Goal: Task Accomplishment & Management: Manage account settings

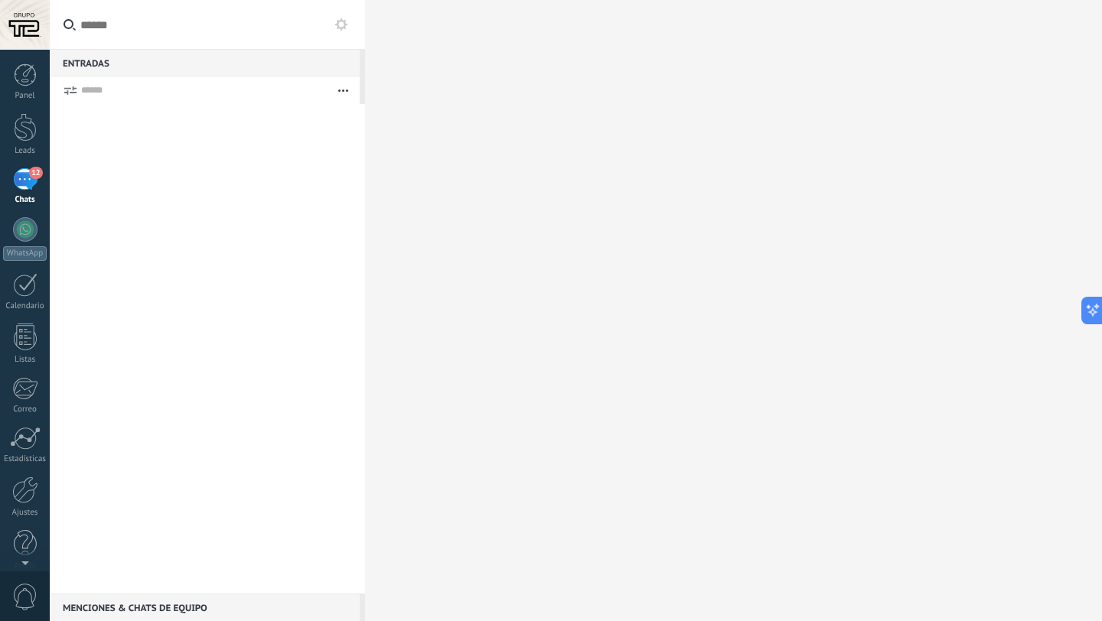
scroll to position [2353, 0]
type textarea "*******"
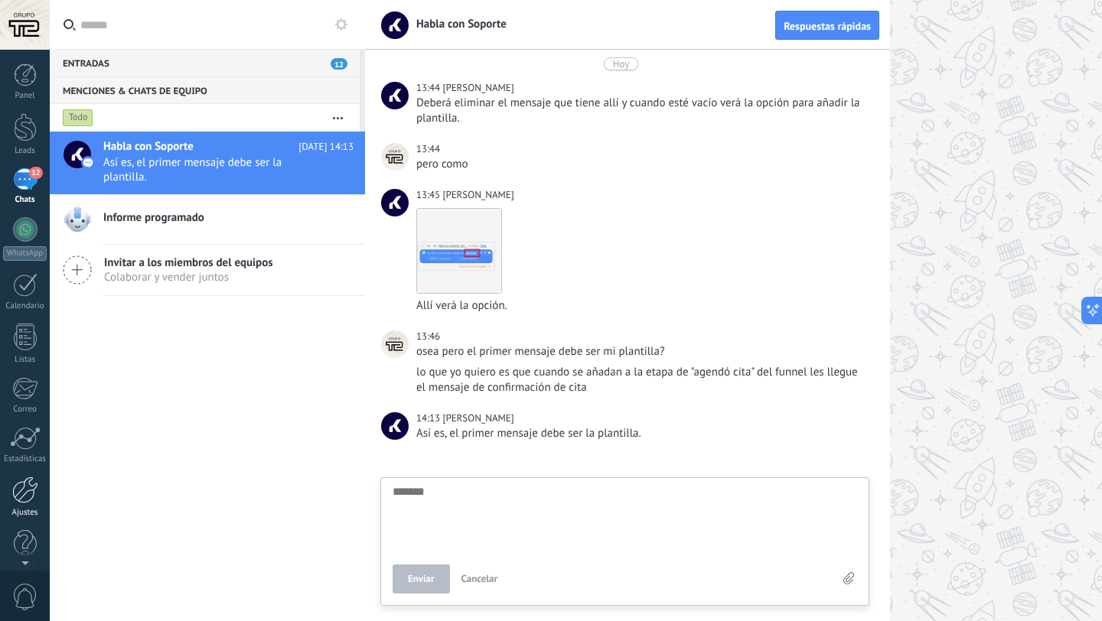
click at [30, 504] on link "Ajustes" at bounding box center [25, 497] width 50 height 41
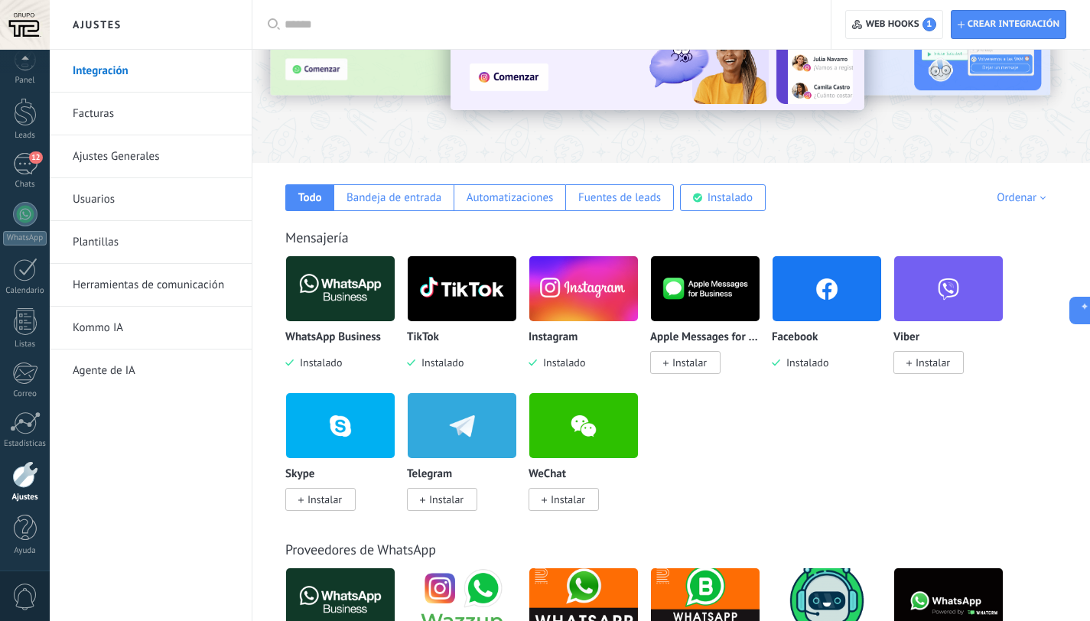
scroll to position [144, 0]
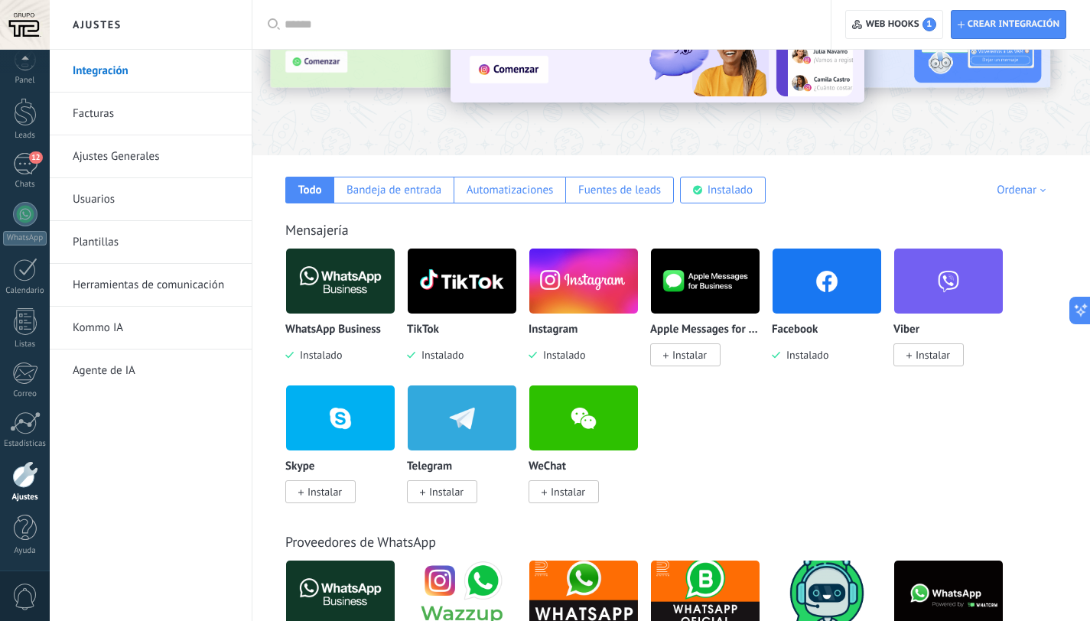
click at [164, 288] on link "Herramientas de comunicación" at bounding box center [155, 285] width 164 height 43
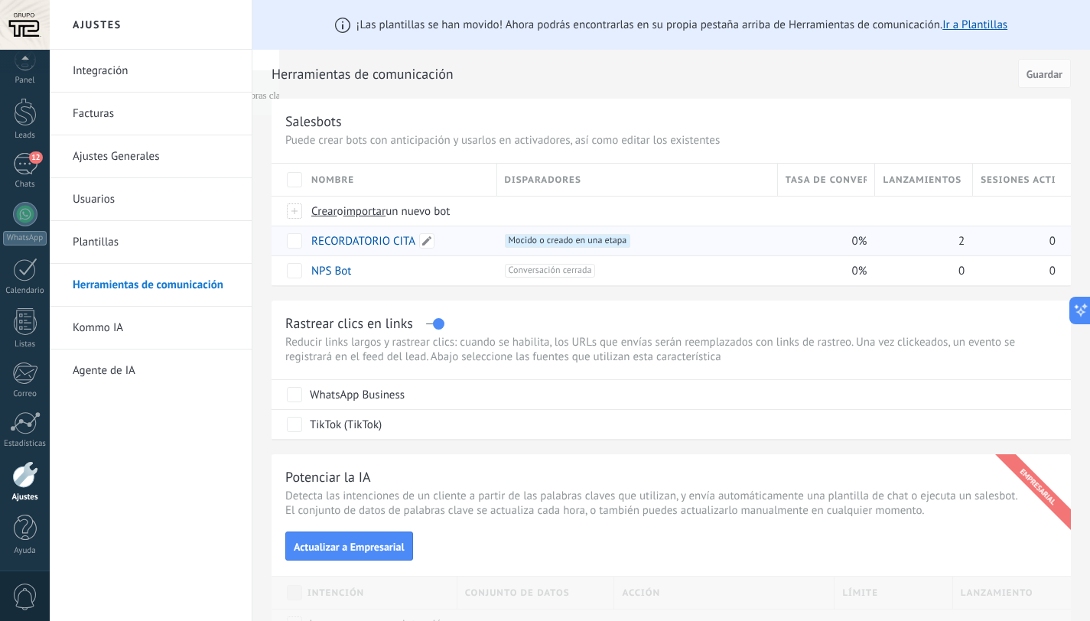
click at [346, 239] on link "RECORDATORIO CITA" at bounding box center [363, 241] width 104 height 15
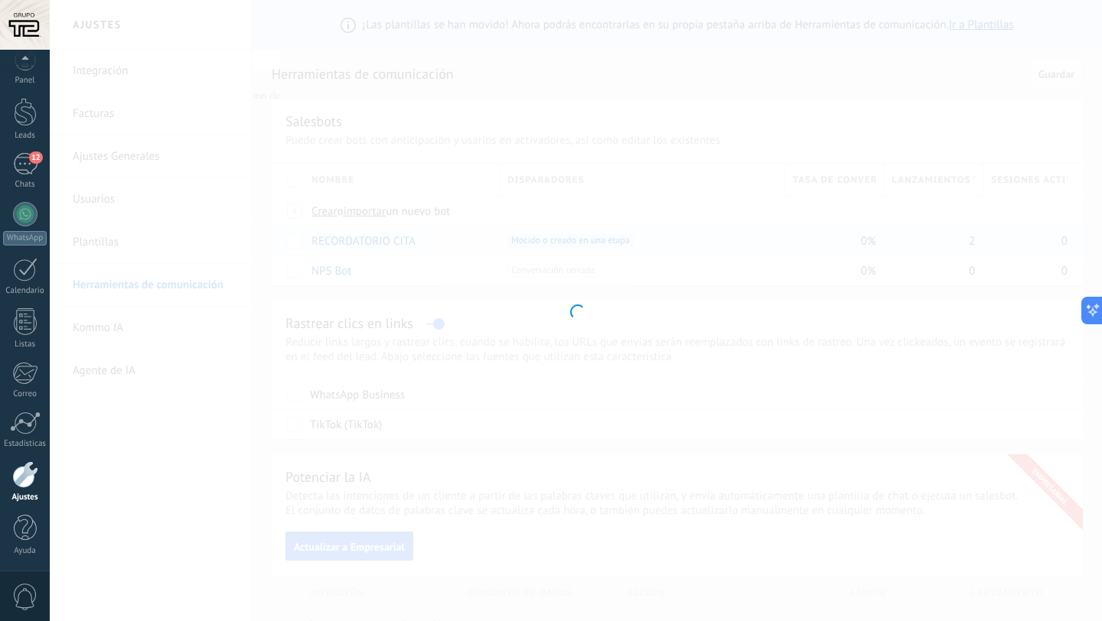
type input "**********"
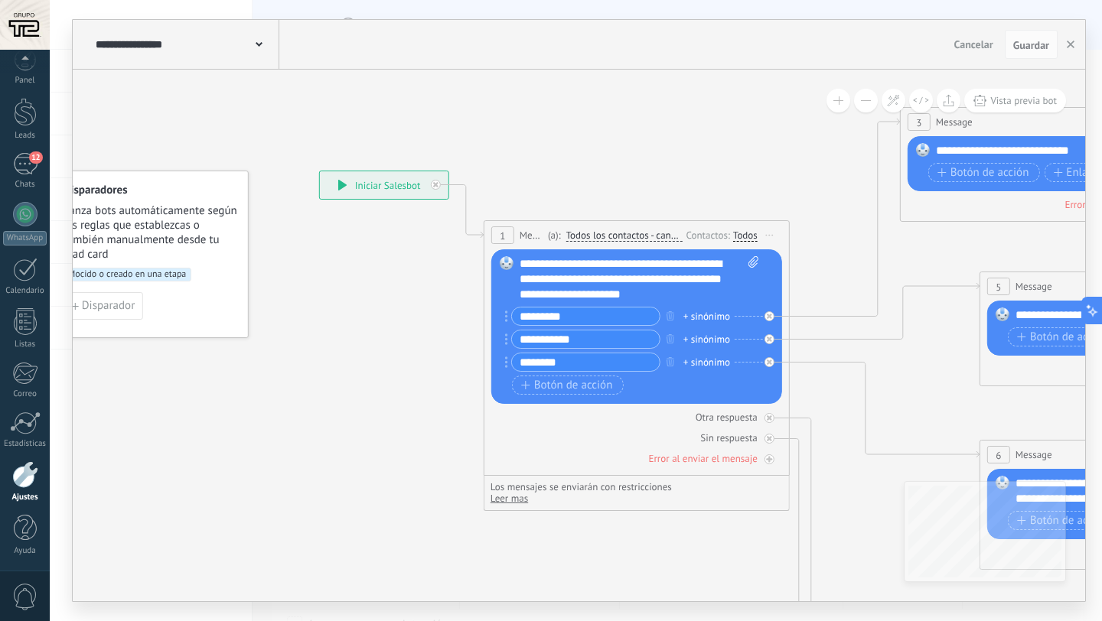
click at [743, 236] on div "Todos" at bounding box center [745, 236] width 24 height 12
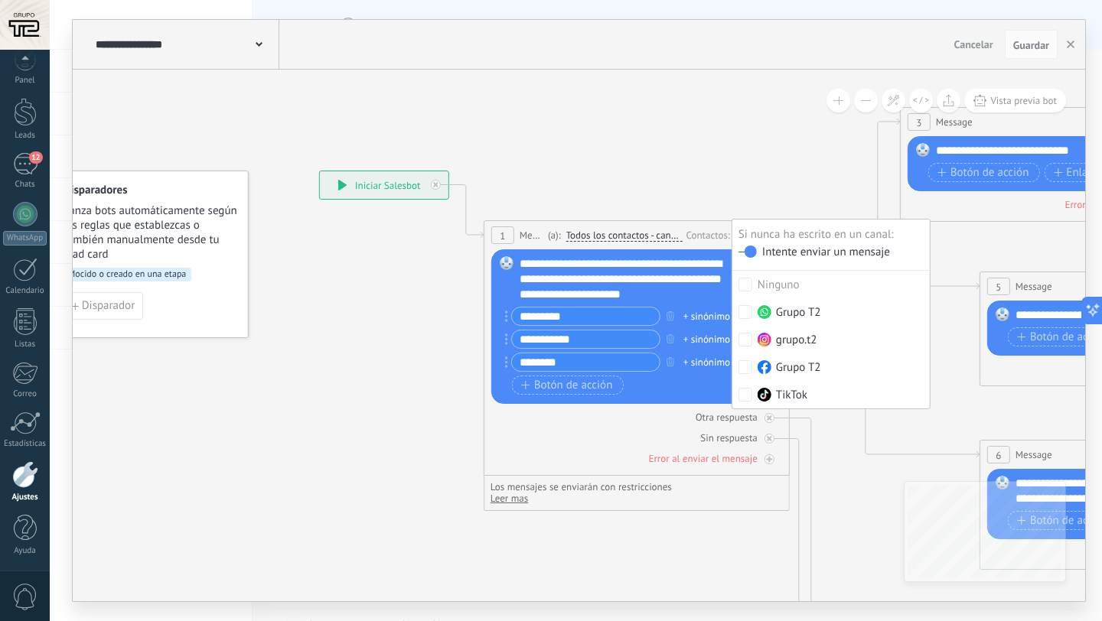
click at [665, 233] on span "Todos los contactos - canales seleccionados" at bounding box center [624, 236] width 116 height 12
click at [665, 233] on button "Todos los contactos - canales seleccionados" at bounding box center [654, 236] width 191 height 28
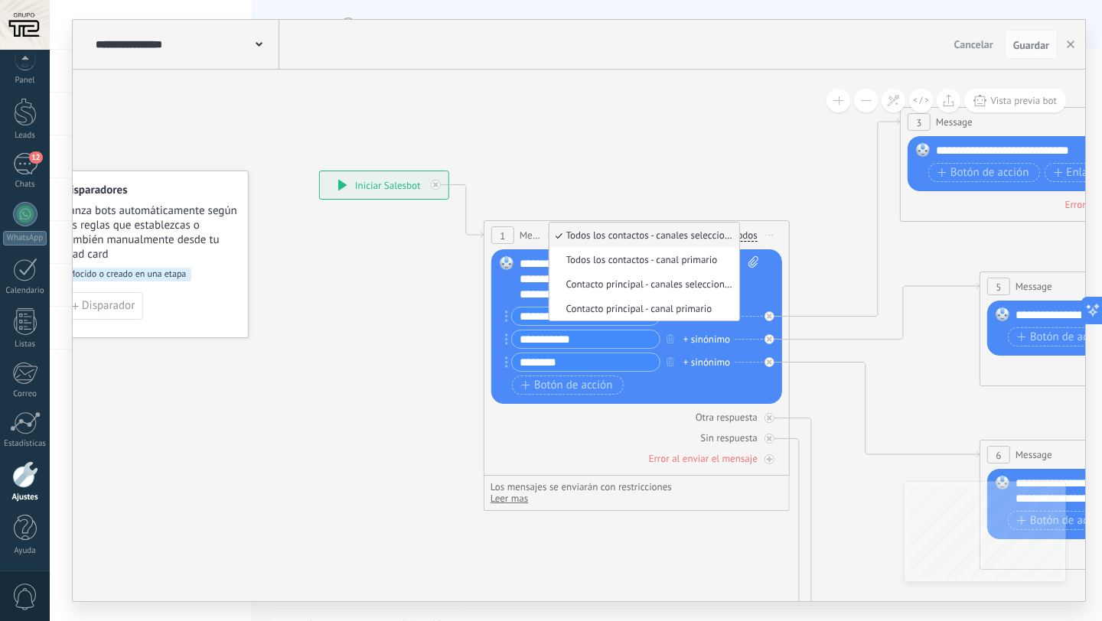
click at [665, 233] on span "Todos los contactos - canales seleccionados" at bounding box center [641, 235] width 185 height 13
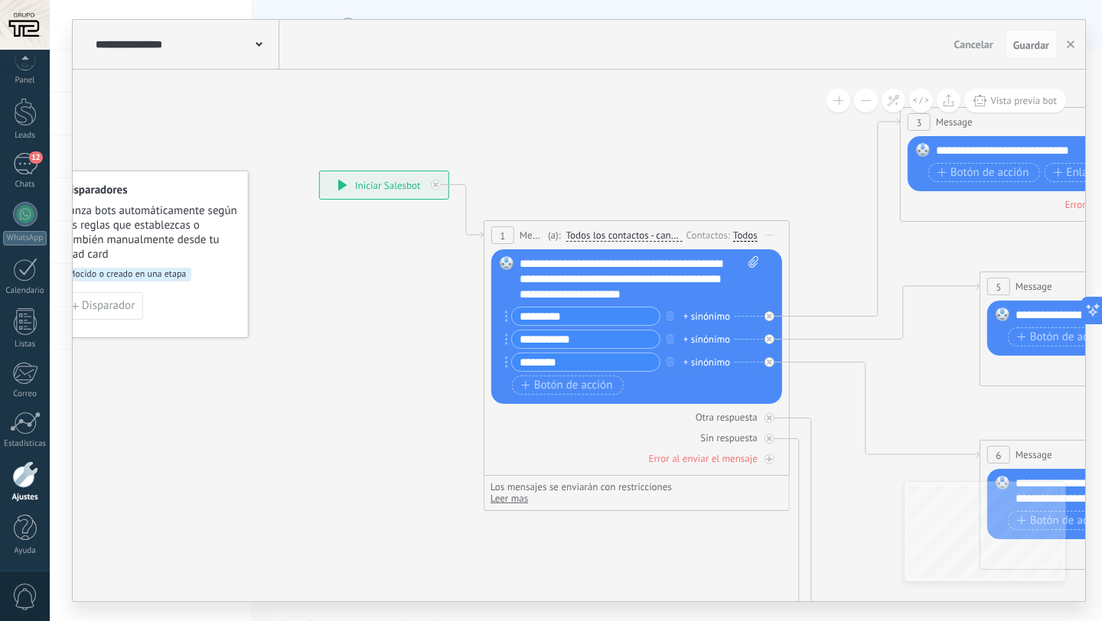
click at [774, 234] on span "Iniciar vista previa aquí Cambiar nombre Duplicar Borrar" at bounding box center [769, 235] width 24 height 22
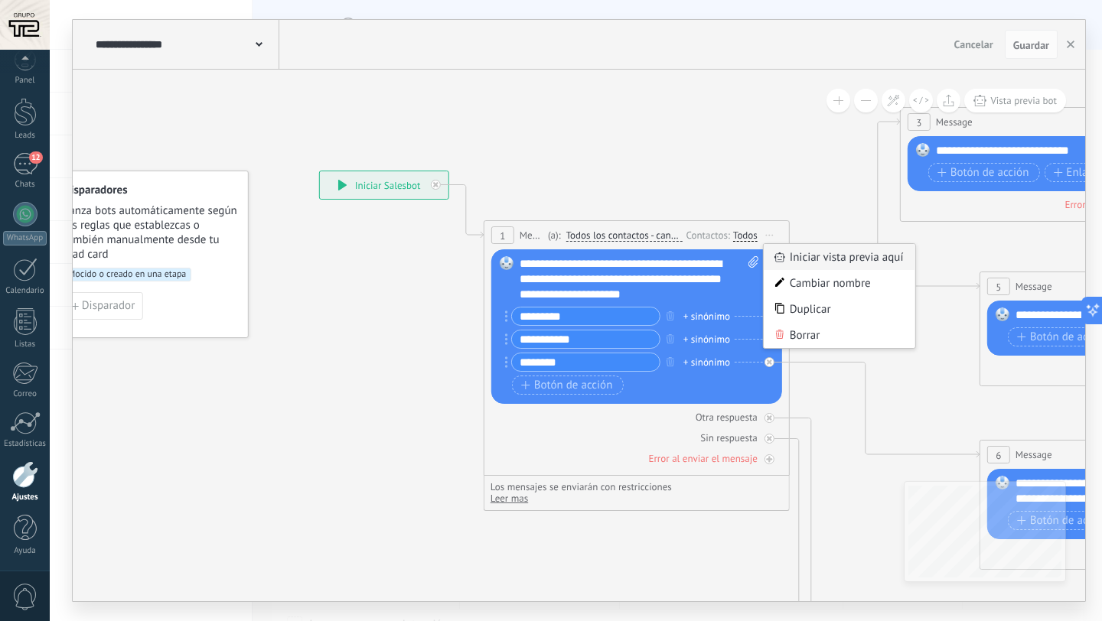
click at [798, 254] on div "Iniciar vista previa aquí" at bounding box center [839, 257] width 151 height 26
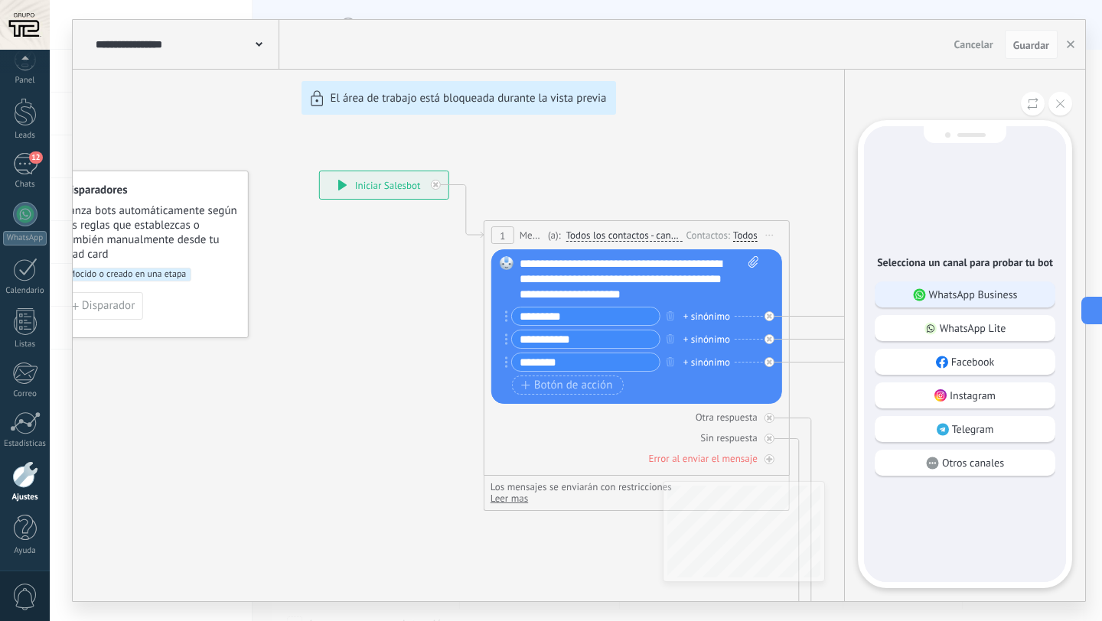
click at [957, 289] on p "WhatsApp Business" at bounding box center [973, 295] width 89 height 14
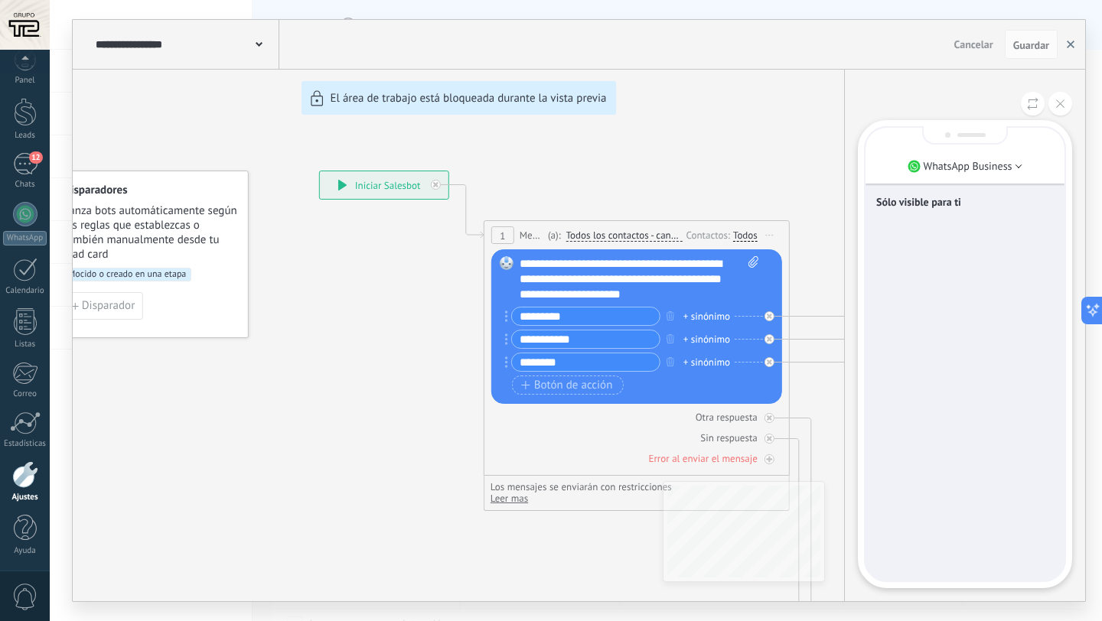
click at [1070, 44] on use "button" at bounding box center [1071, 45] width 8 height 8
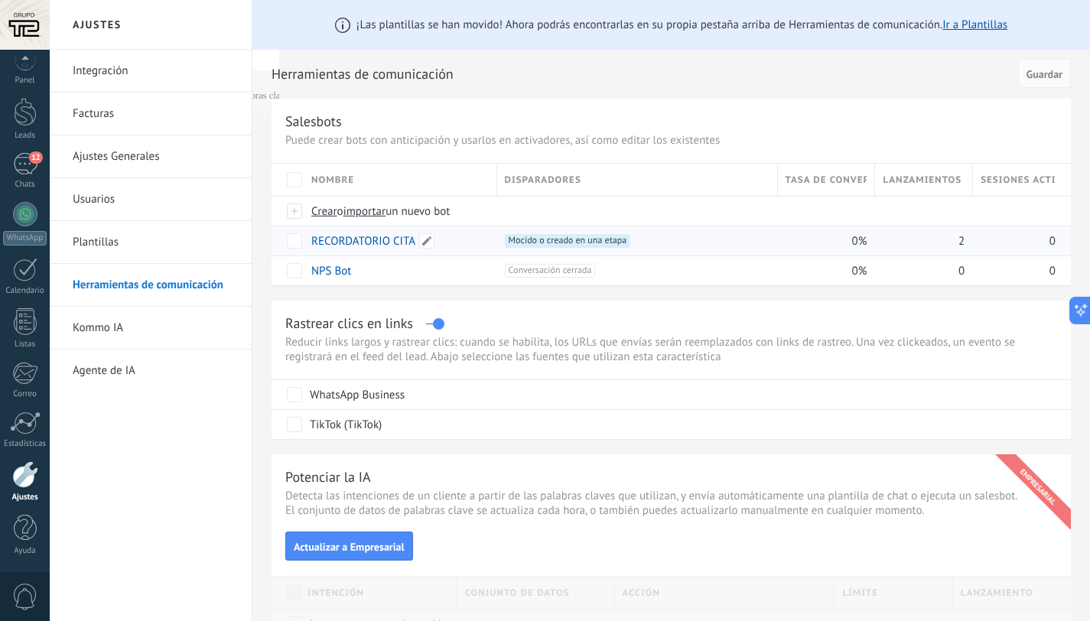
click at [368, 243] on link "RECORDATORIO CITA" at bounding box center [363, 241] width 104 height 15
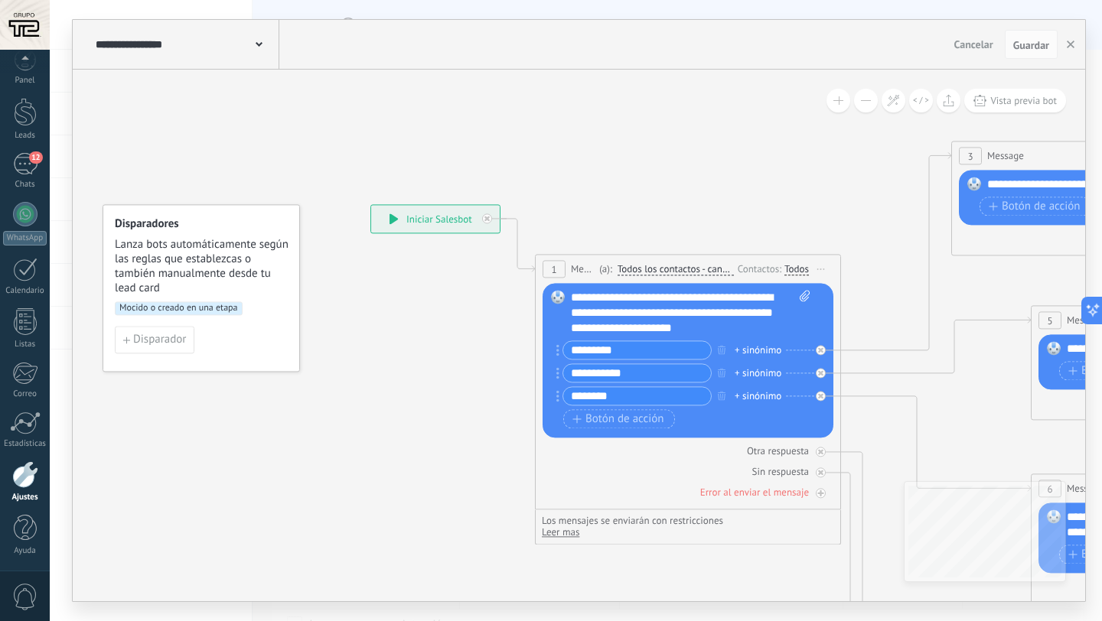
click at [556, 270] on div "1" at bounding box center [553, 269] width 23 height 18
click at [33, 24] on div at bounding box center [25, 25] width 50 height 50
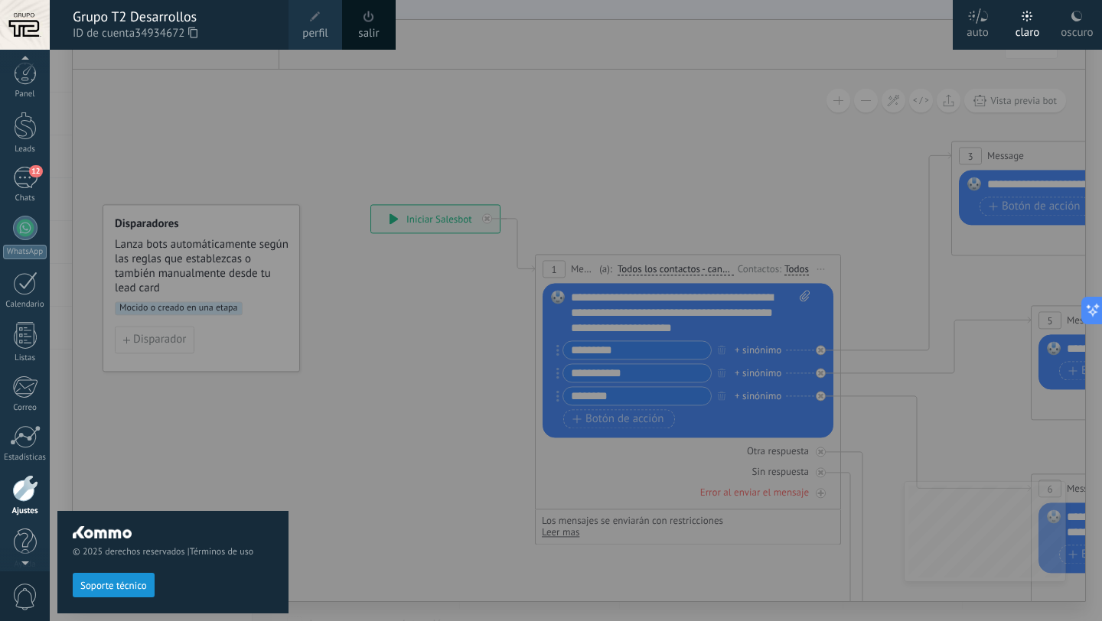
click at [129, 573] on span "Soporte técnico" at bounding box center [173, 585] width 200 height 24
click at [131, 579] on button "Soporte técnico" at bounding box center [114, 585] width 82 height 24
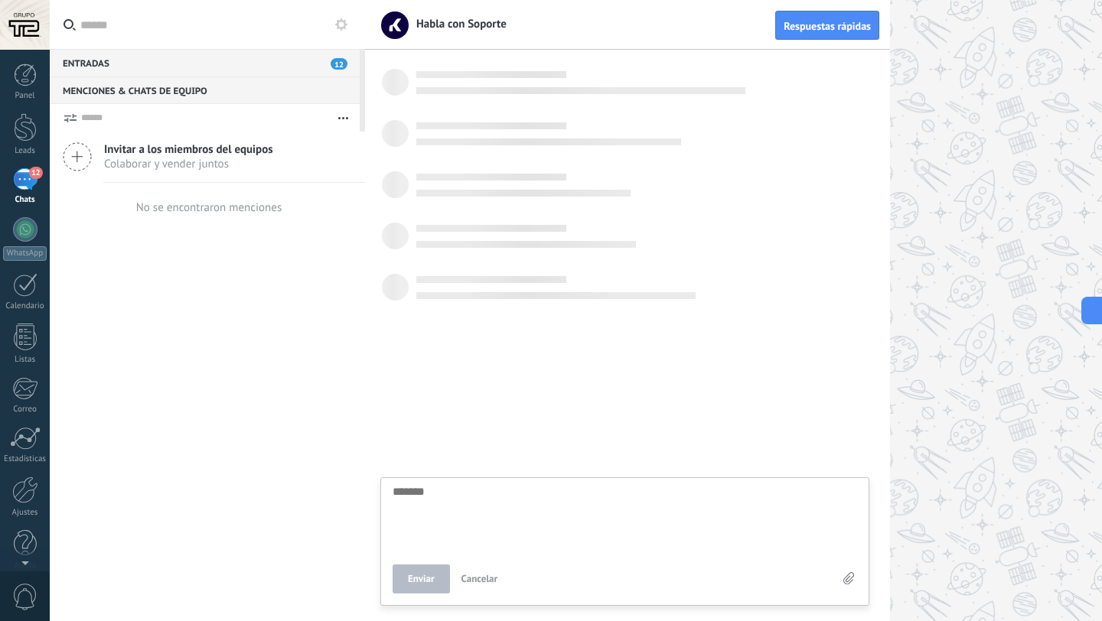
type textarea "*******"
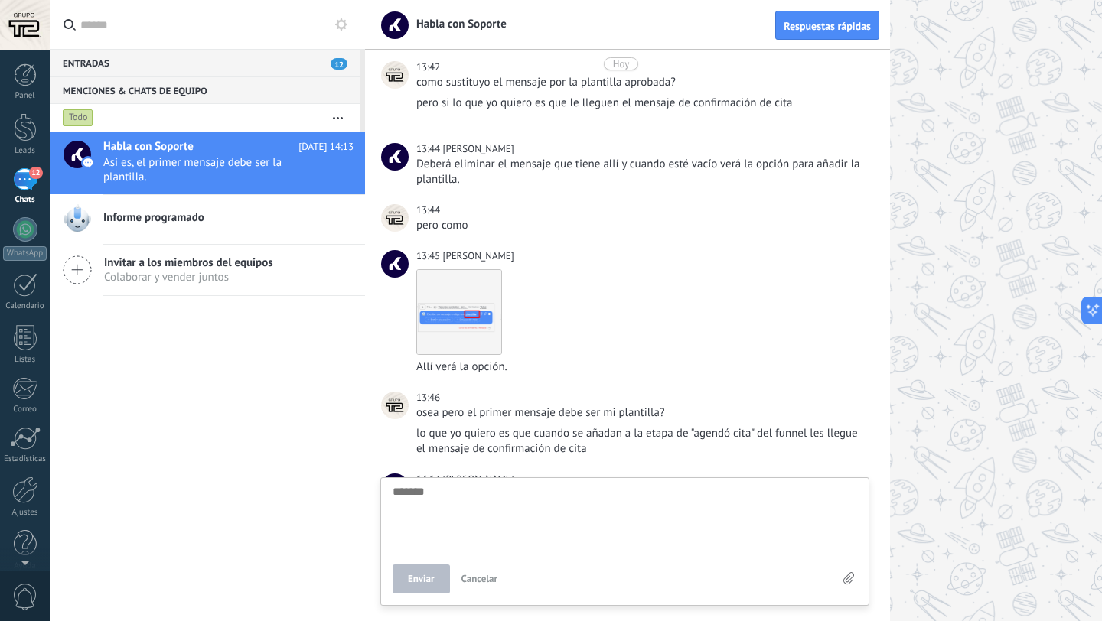
scroll to position [2975, 0]
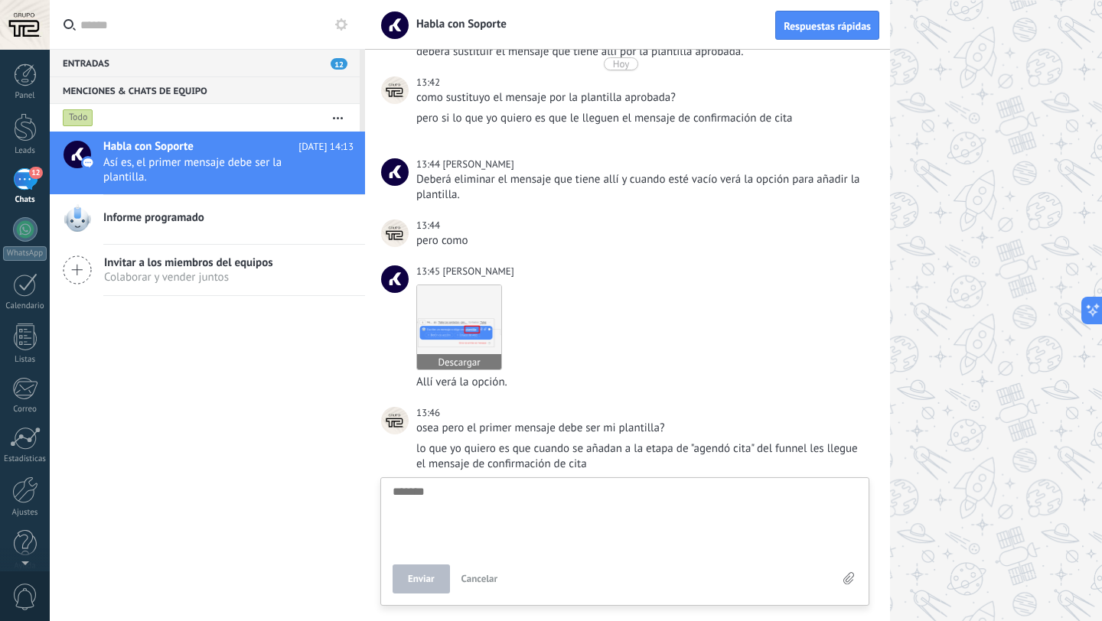
click at [456, 333] on img at bounding box center [459, 327] width 84 height 84
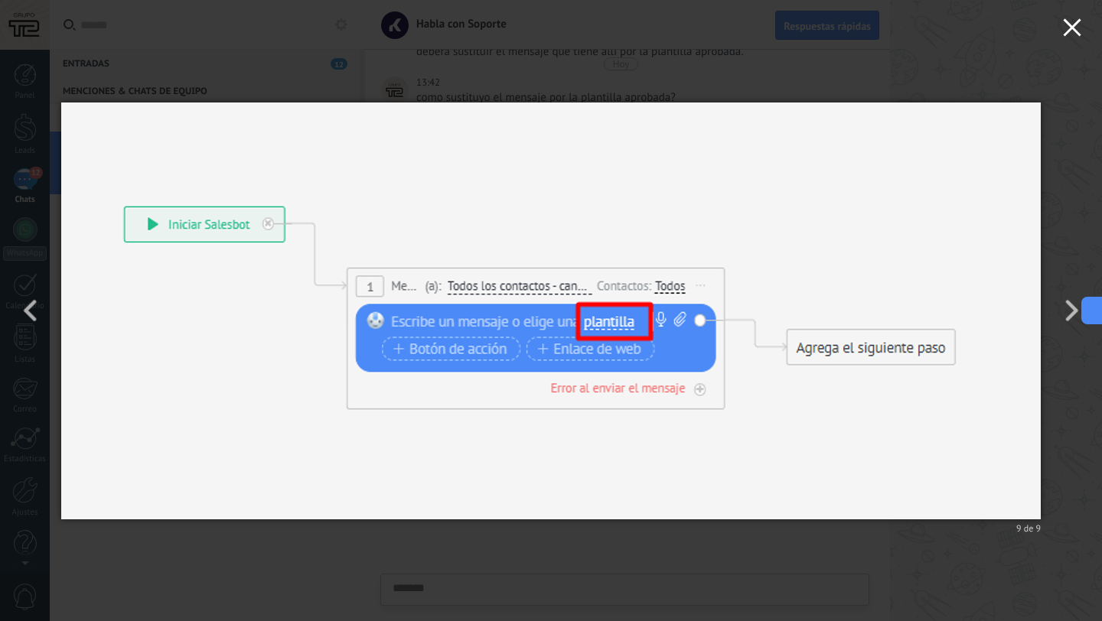
click at [1070, 34] on icon "button" at bounding box center [1072, 27] width 18 height 18
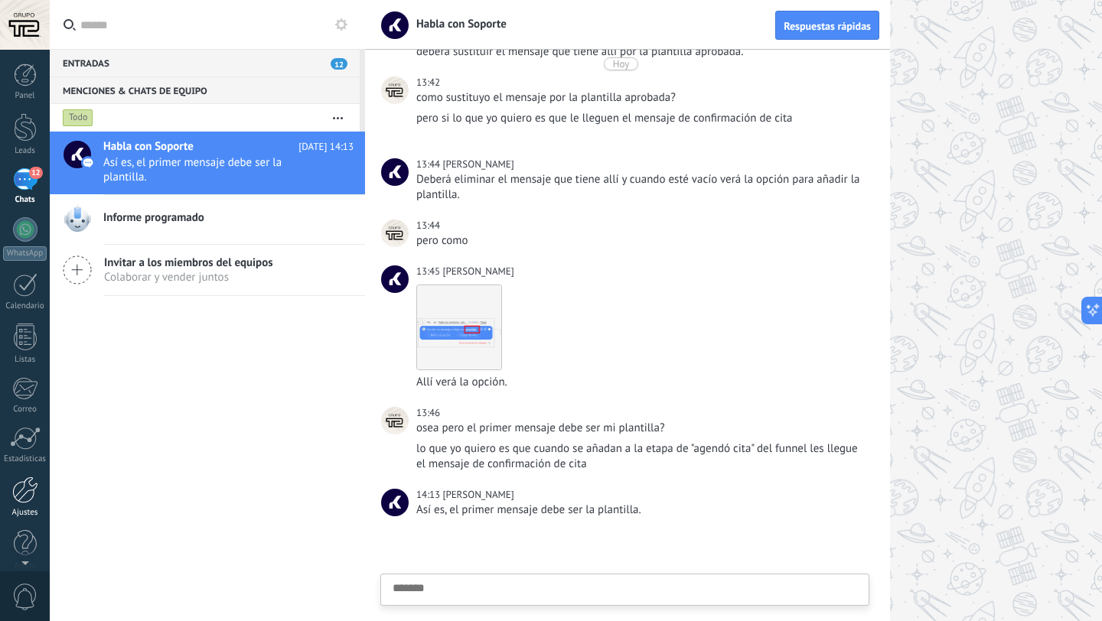
click at [24, 499] on div at bounding box center [25, 490] width 26 height 27
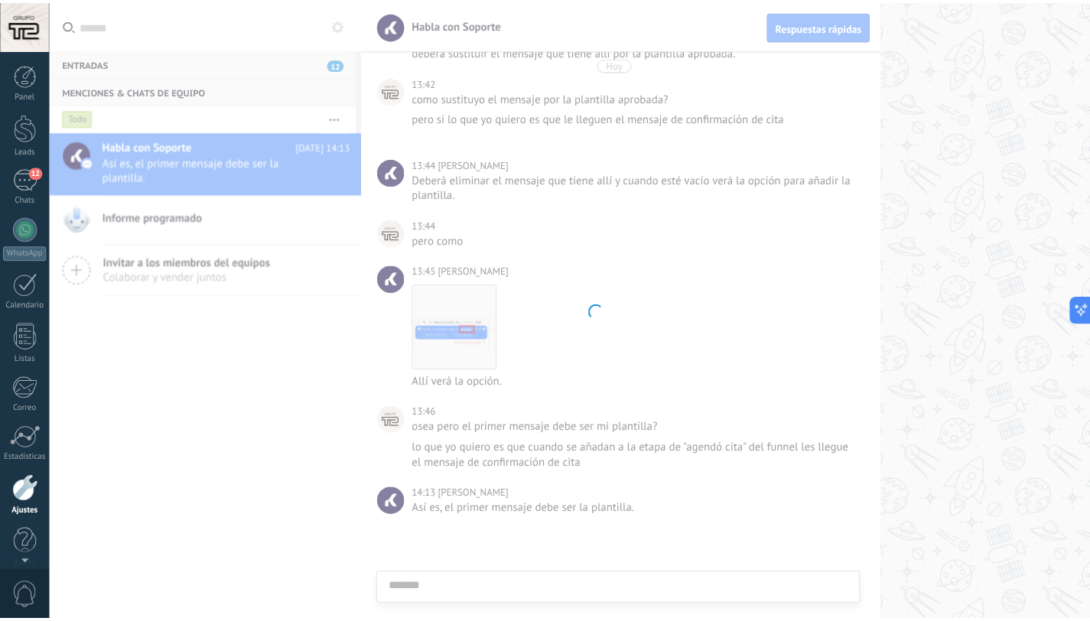
scroll to position [15, 0]
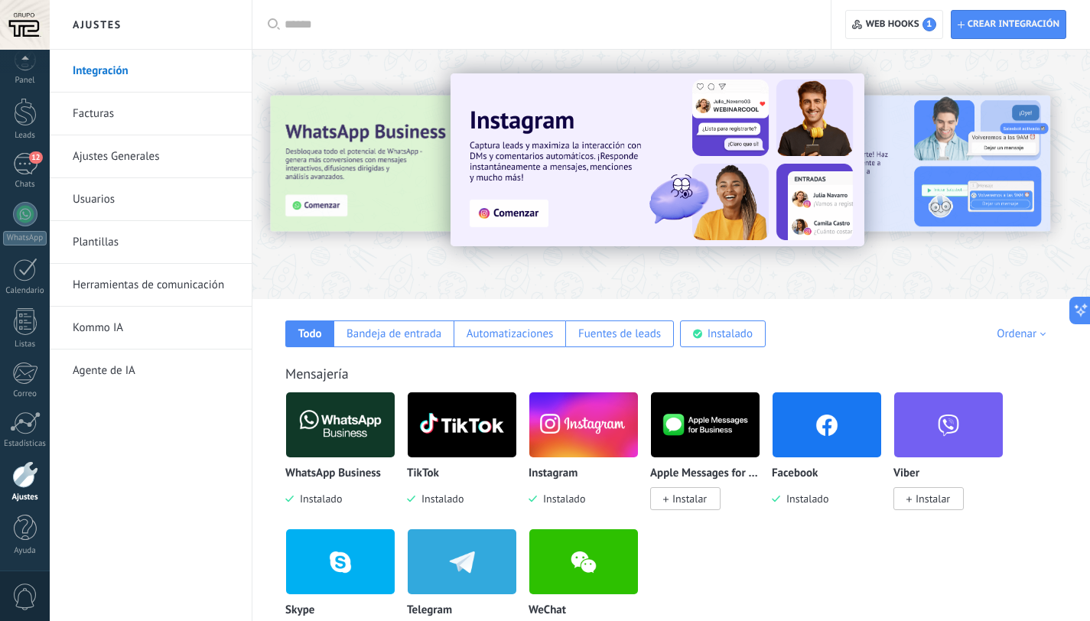
click at [128, 285] on link "Herramientas de comunicación" at bounding box center [155, 285] width 164 height 43
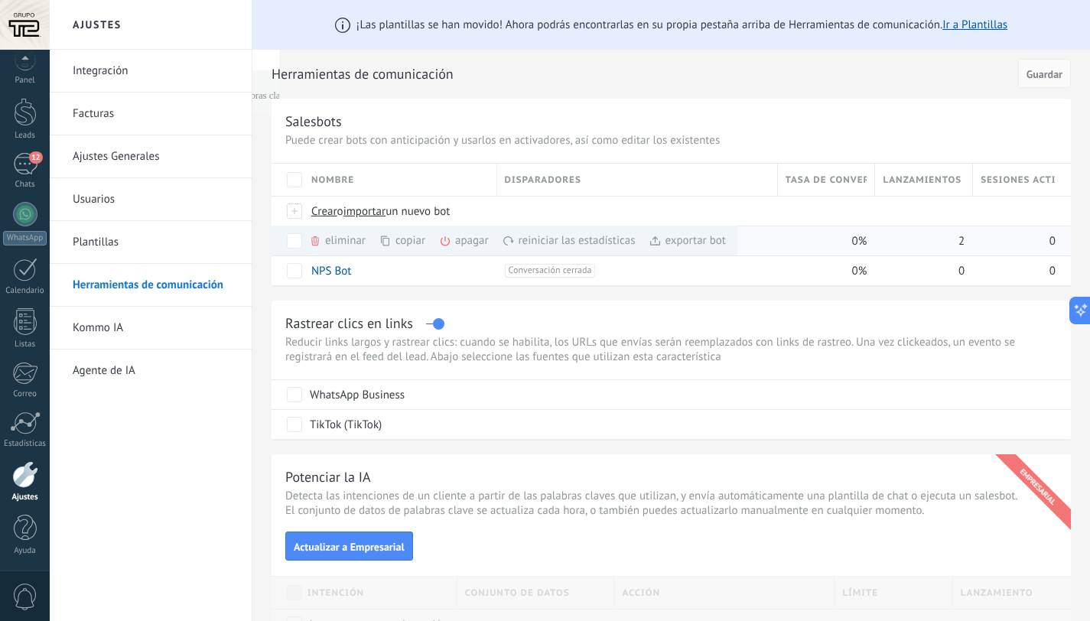
click at [345, 242] on div "eliminar màs" at bounding box center [363, 241] width 109 height 30
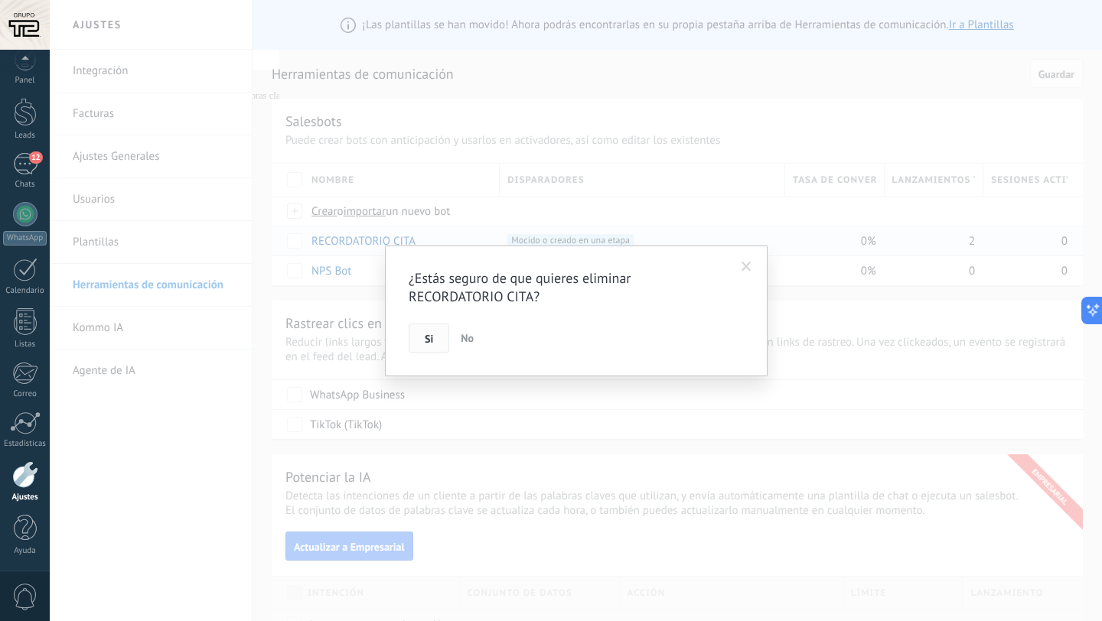
click at [442, 342] on button "Si" at bounding box center [429, 338] width 41 height 29
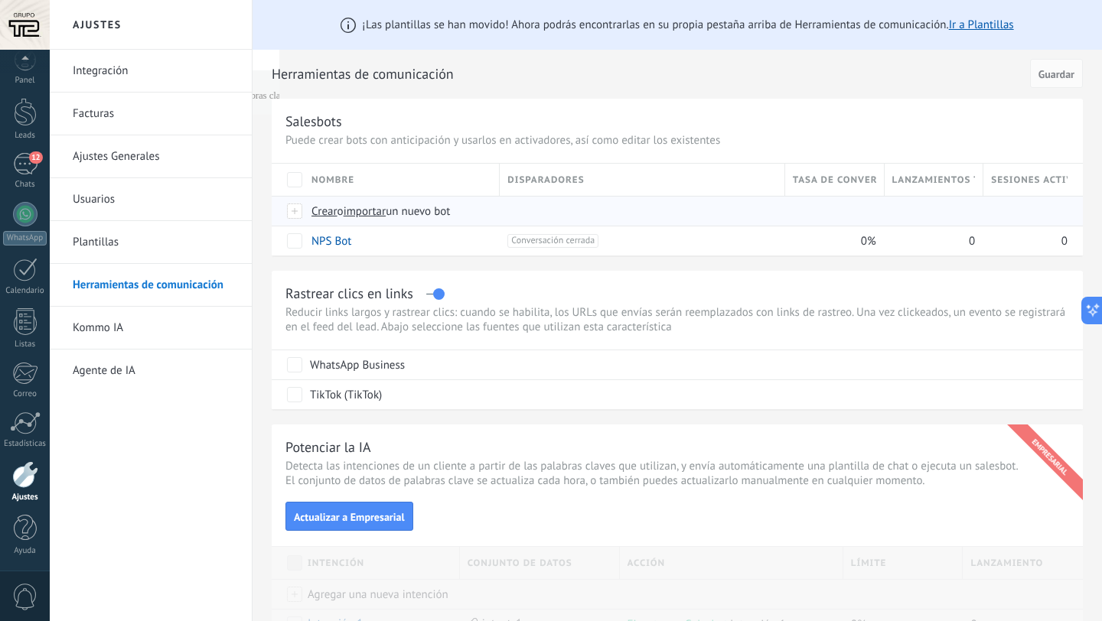
click at [331, 215] on span "Crear" at bounding box center [324, 211] width 26 height 15
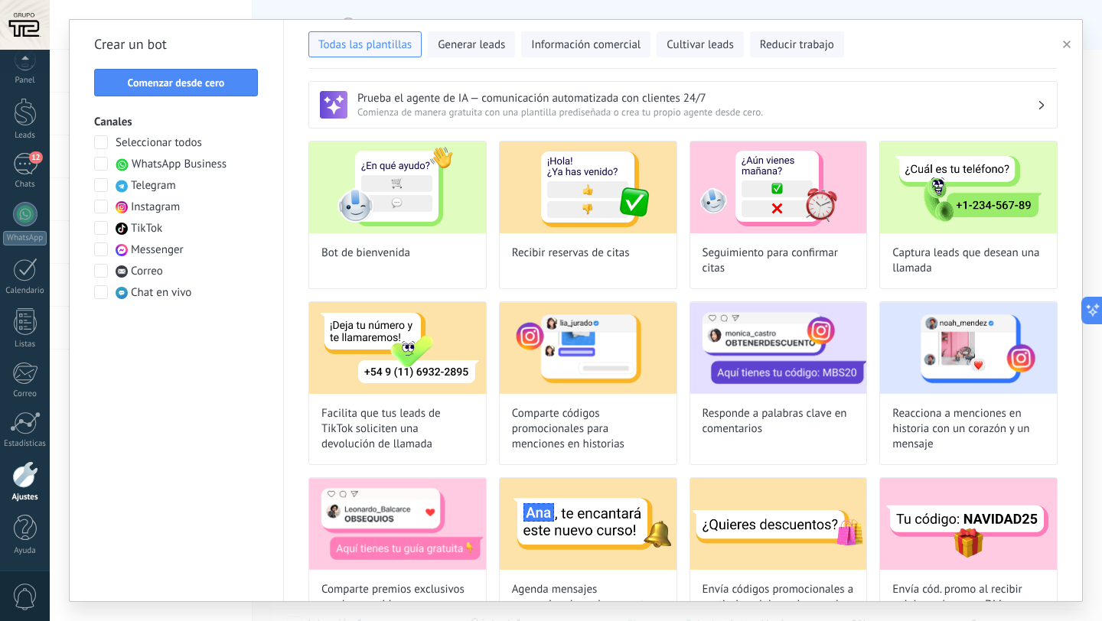
type input "**********"
click at [248, 81] on span "Comenzar desde cero" at bounding box center [176, 82] width 147 height 11
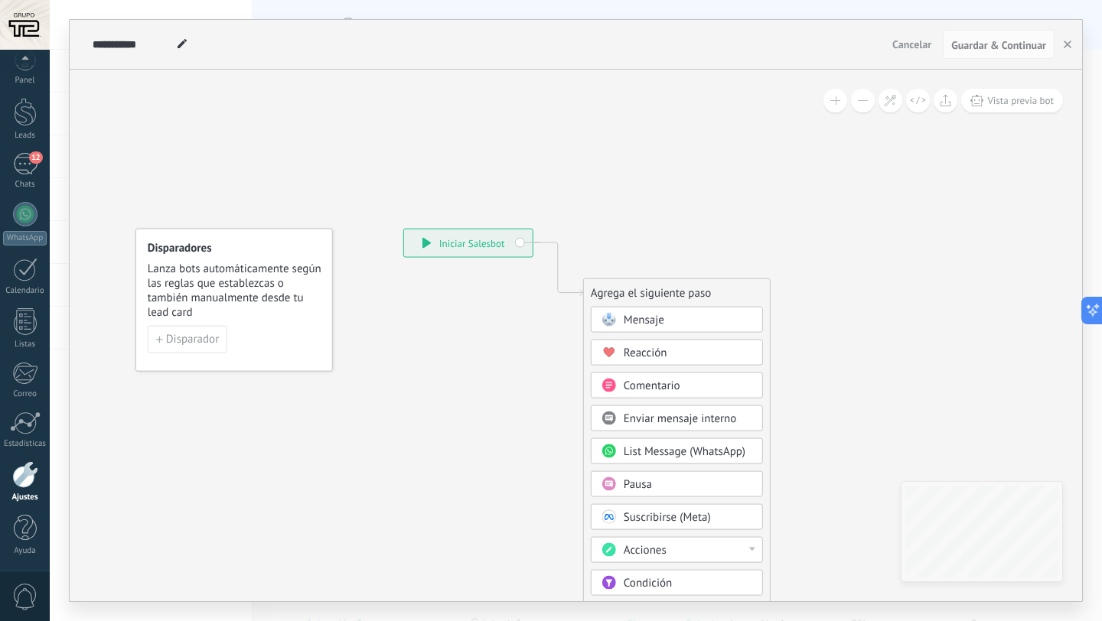
click at [634, 313] on span "Mensaje" at bounding box center [644, 320] width 41 height 15
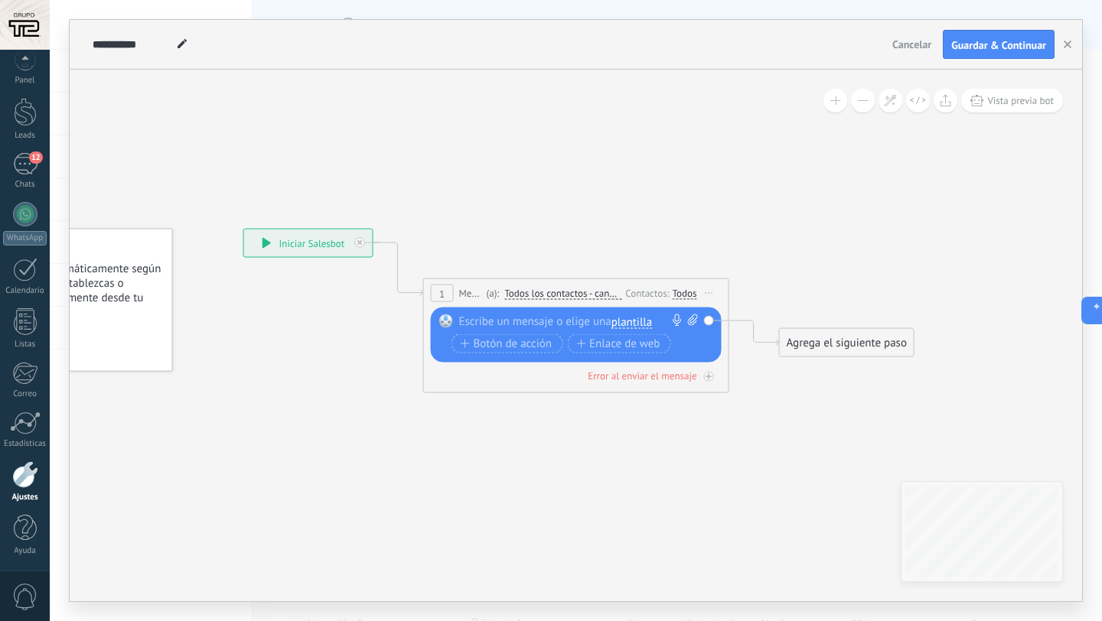
click at [639, 318] on span "plantilla" at bounding box center [631, 322] width 41 height 12
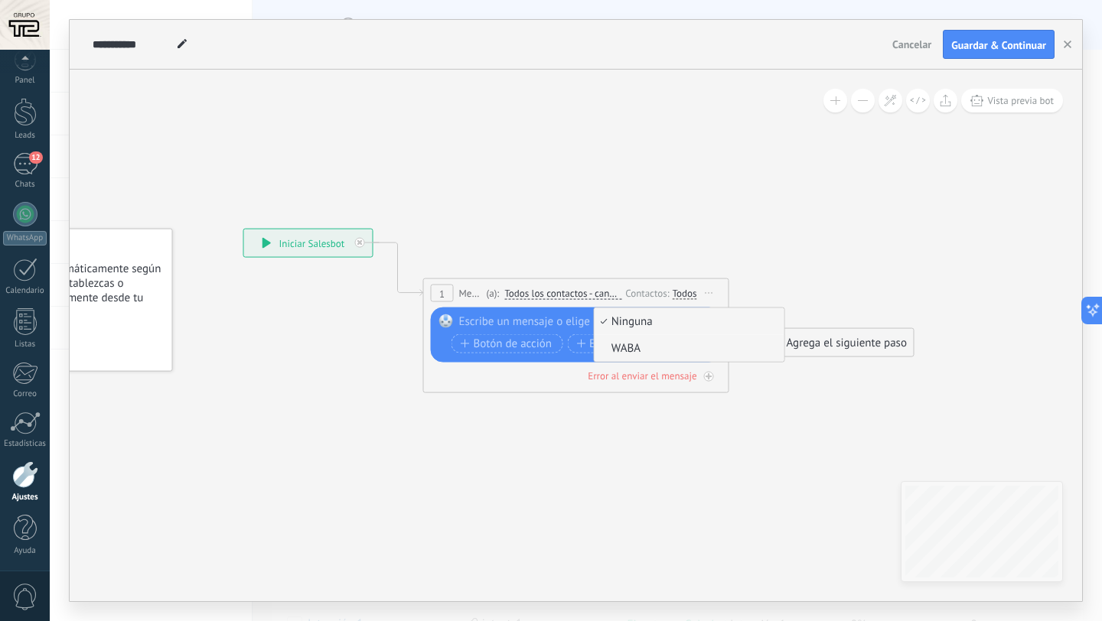
click at [636, 347] on span "WABA" at bounding box center [686, 348] width 185 height 15
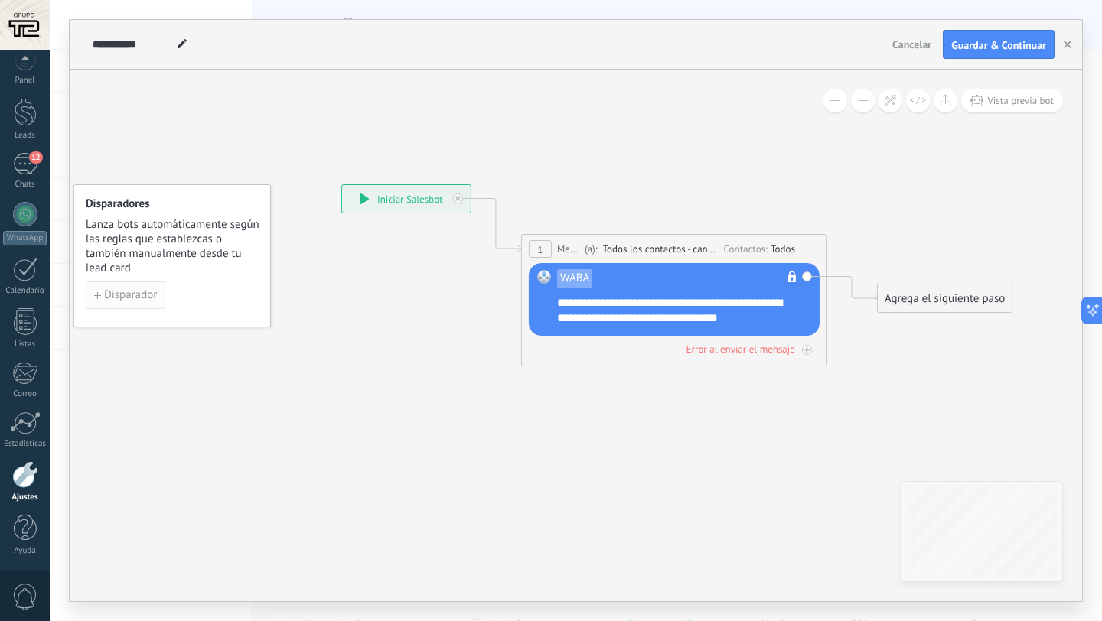
click at [158, 293] on button "Disparador" at bounding box center [126, 296] width 80 height 28
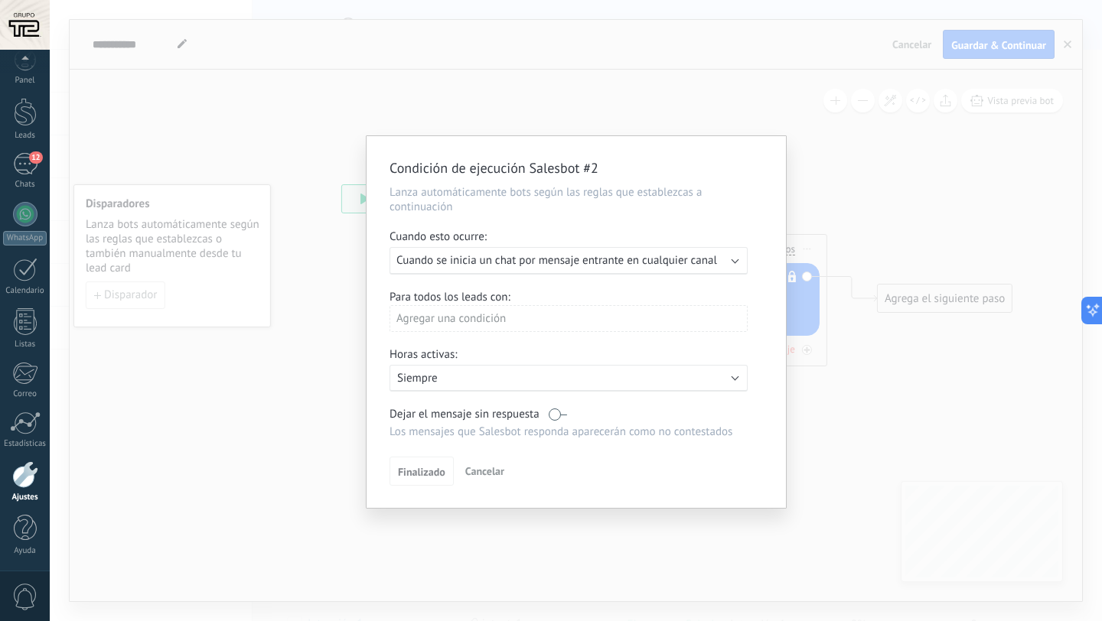
click at [676, 265] on span "Cuando se inicia un chat por mensaje entrante en cualquier canal" at bounding box center [556, 260] width 321 height 15
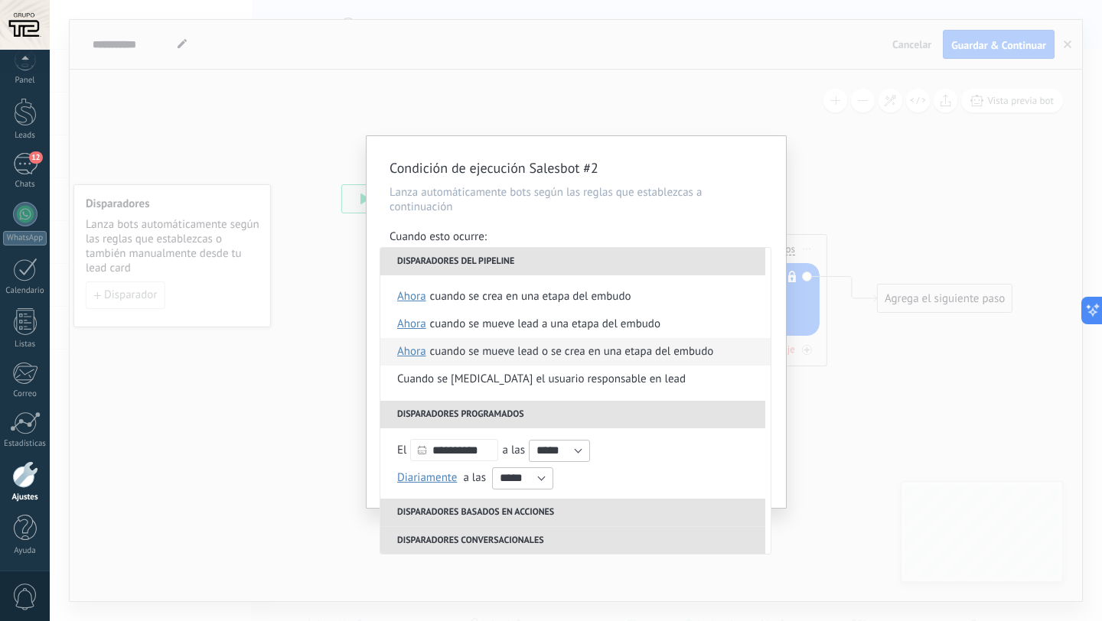
click at [541, 358] on div "Cuando se mueve lead o se crea en una etapa del embudo" at bounding box center [572, 352] width 284 height 28
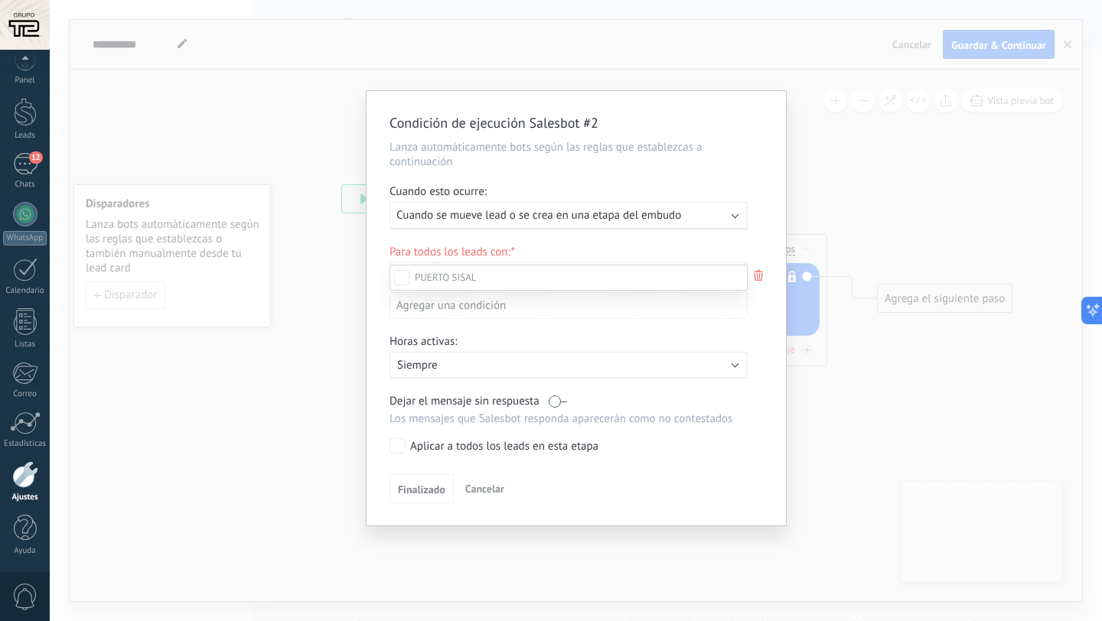
click at [0, 0] on div "AGENDÓ CITA" at bounding box center [0, 0] width 0 height 0
click at [399, 452] on div "Leads Entrantes CHECKLIST (MQL) LEAD PRECALIFICADO (SQL) AGENDÓ CITA APARTADO F…" at bounding box center [568, 442] width 358 height 354
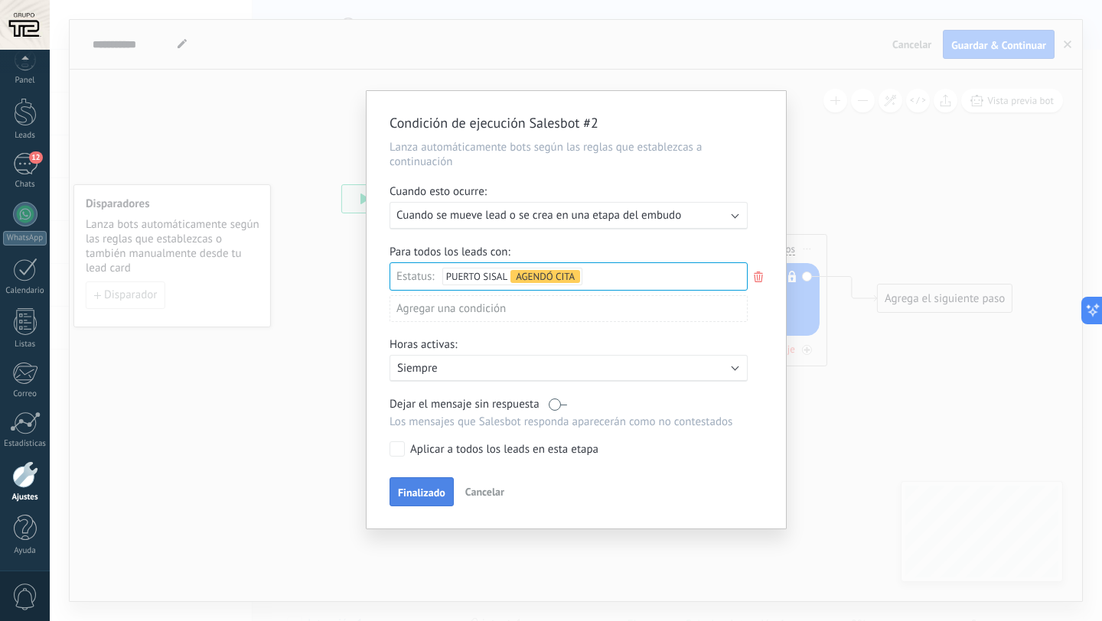
click at [419, 490] on span "Finalizado" at bounding box center [421, 492] width 47 height 11
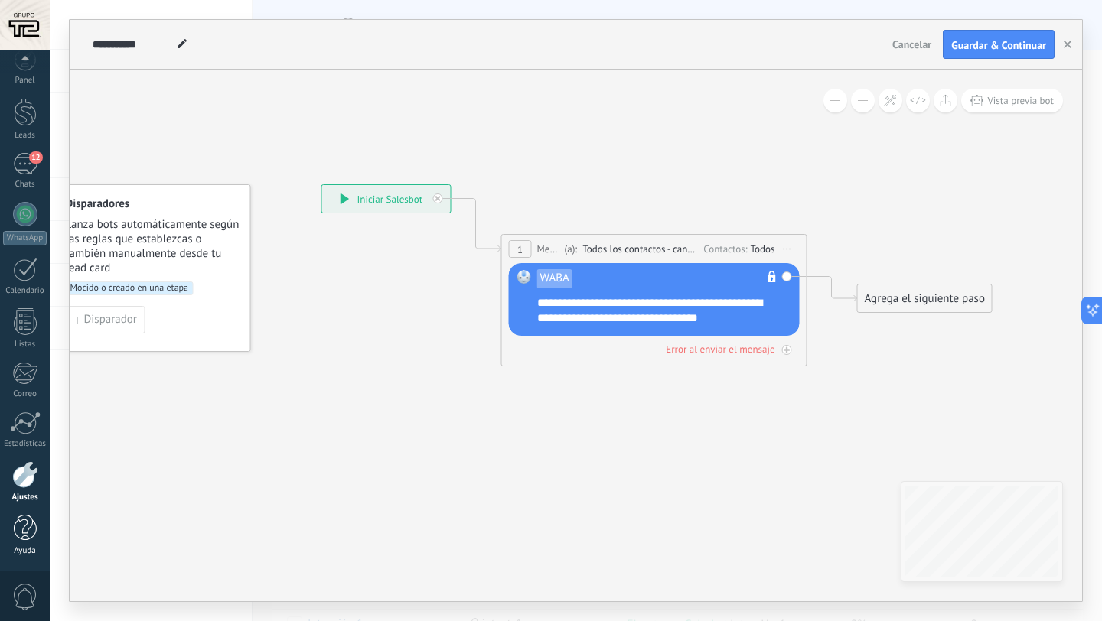
click at [18, 529] on div at bounding box center [25, 528] width 23 height 27
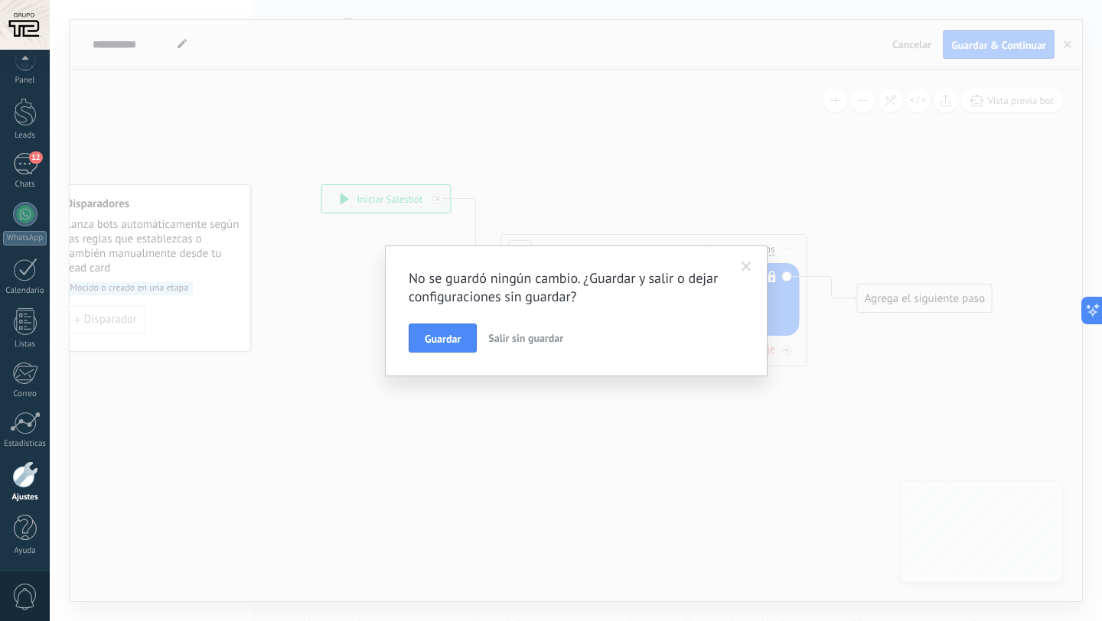
click at [20, 488] on link "Ajustes" at bounding box center [25, 481] width 50 height 41
click at [463, 340] on button "Guardar" at bounding box center [443, 338] width 68 height 29
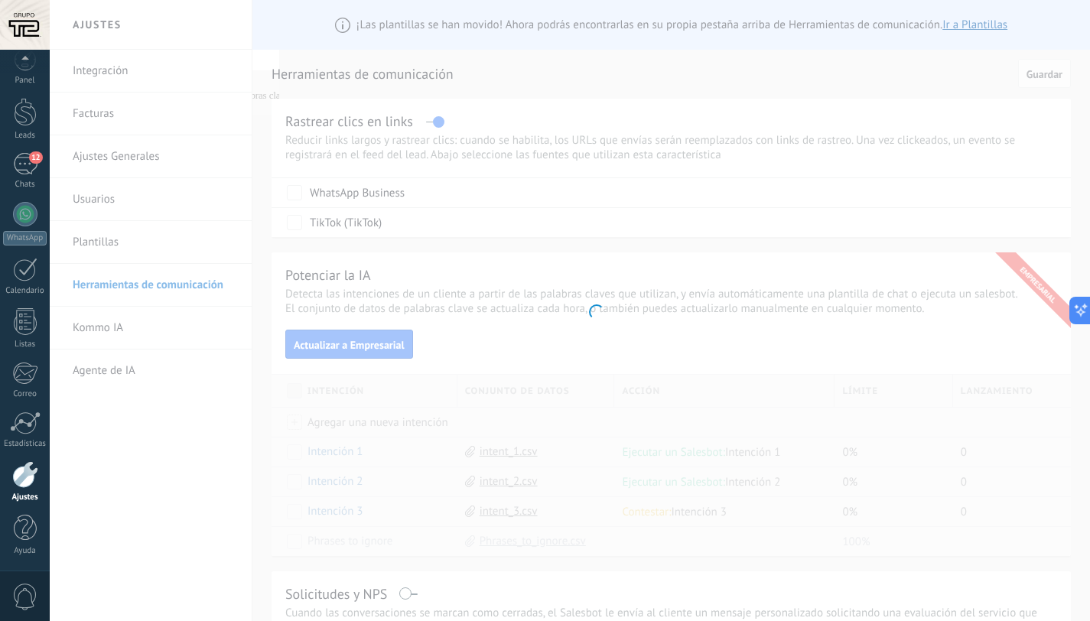
scroll to position [3017, 0]
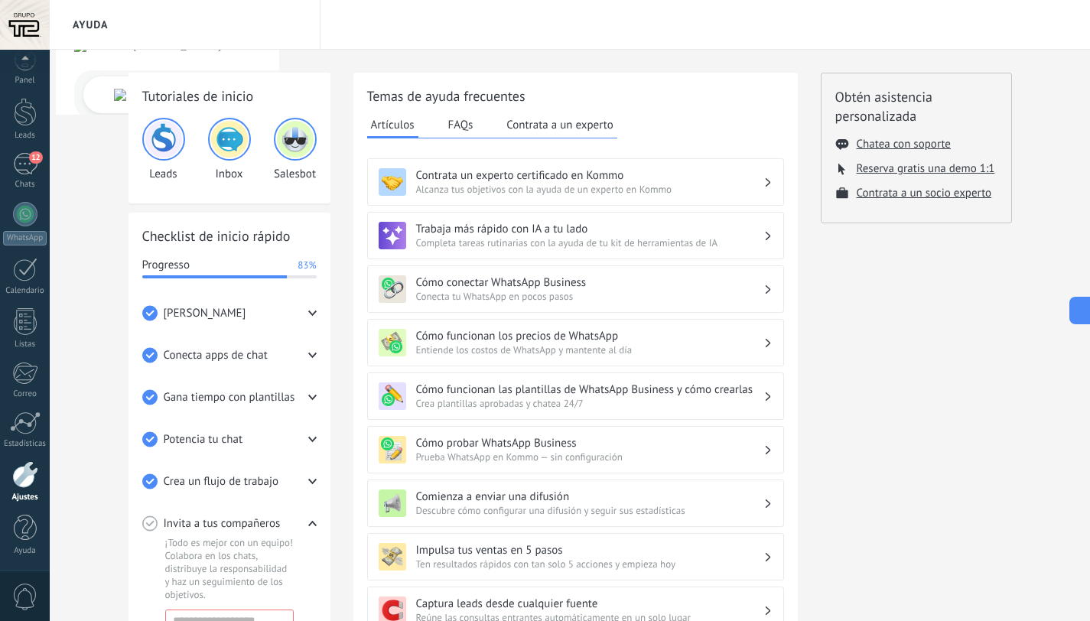
type textarea "*******"
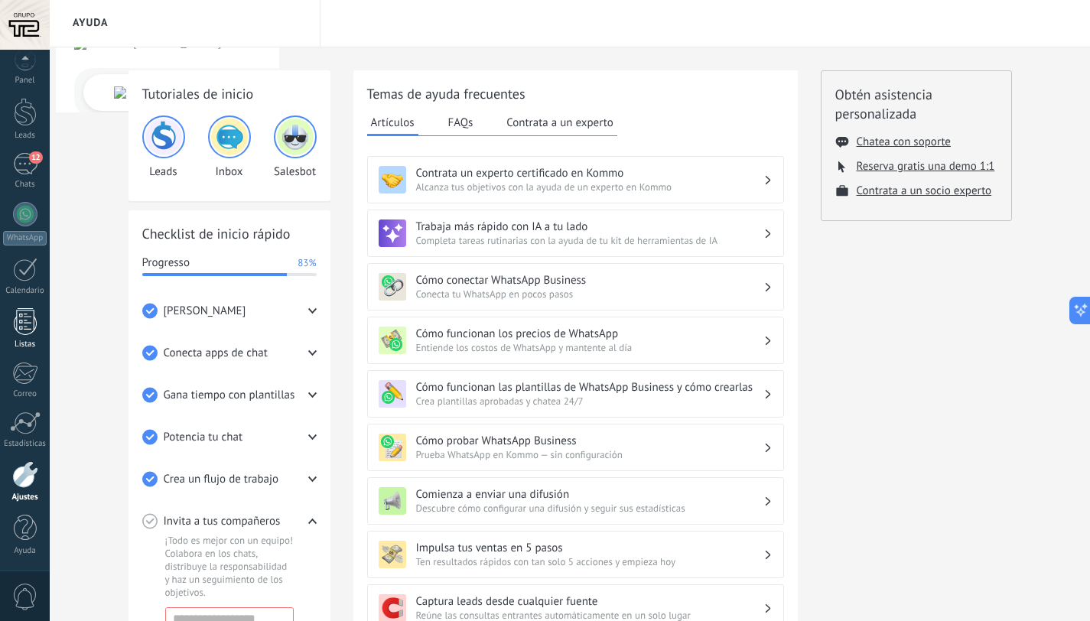
scroll to position [3, 0]
click at [31, 476] on div at bounding box center [25, 474] width 26 height 27
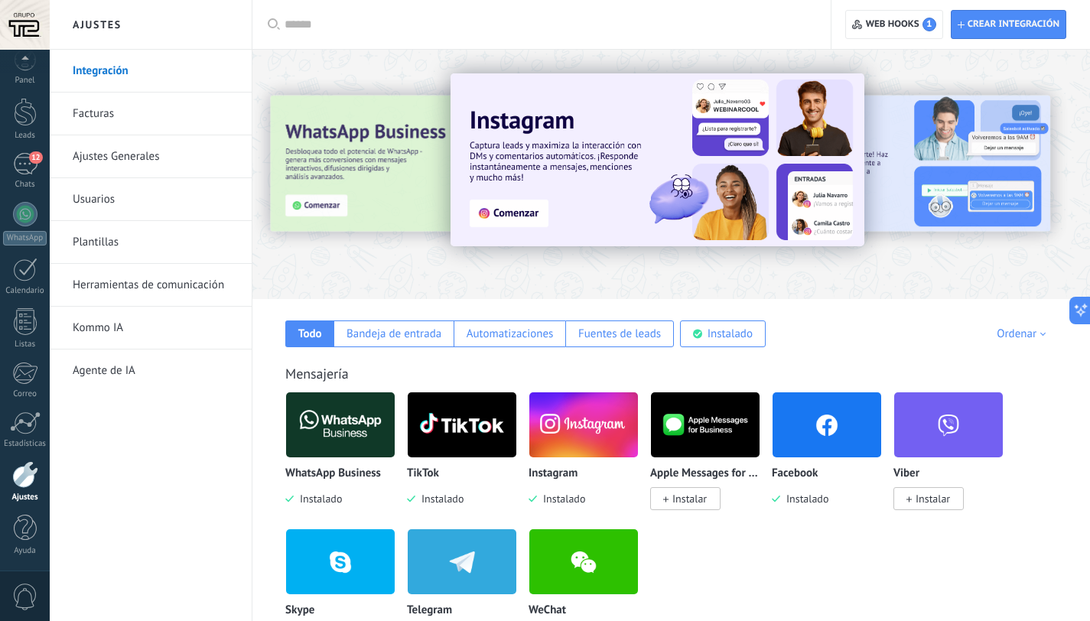
click at [116, 277] on link "Herramientas de comunicación" at bounding box center [155, 285] width 164 height 43
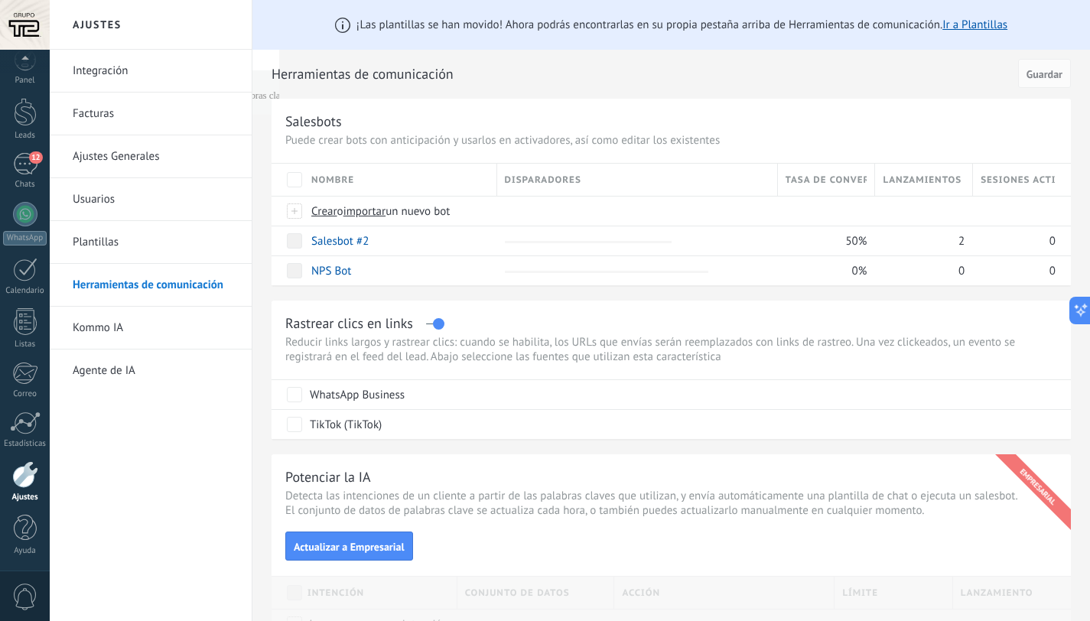
click at [112, 246] on link "Plantillas" at bounding box center [155, 242] width 164 height 43
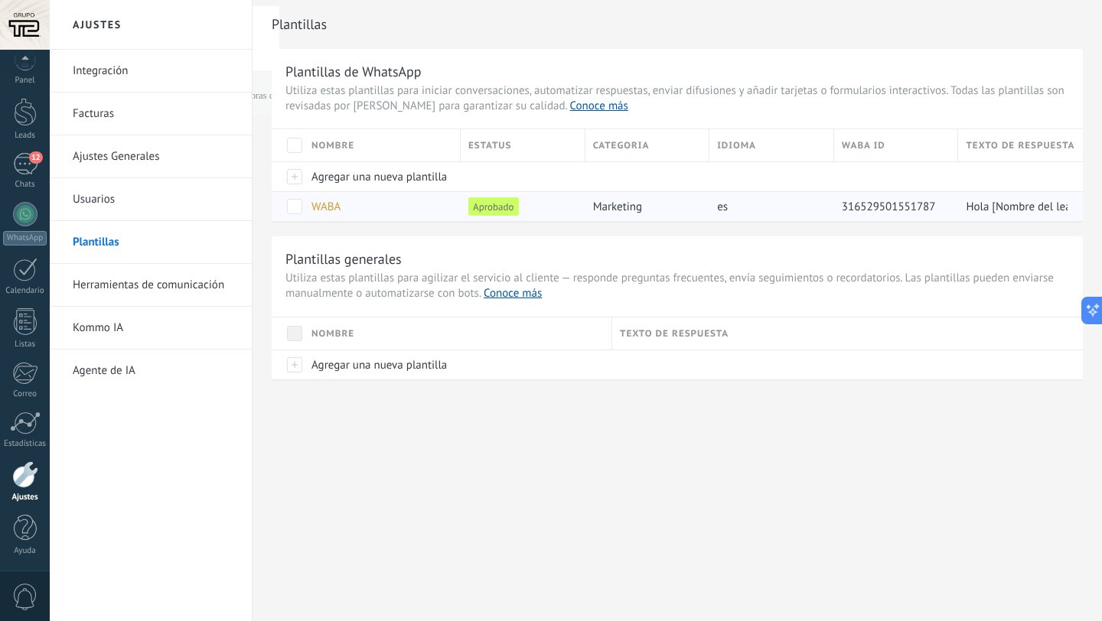
click at [327, 210] on span "WABA" at bounding box center [325, 207] width 29 height 15
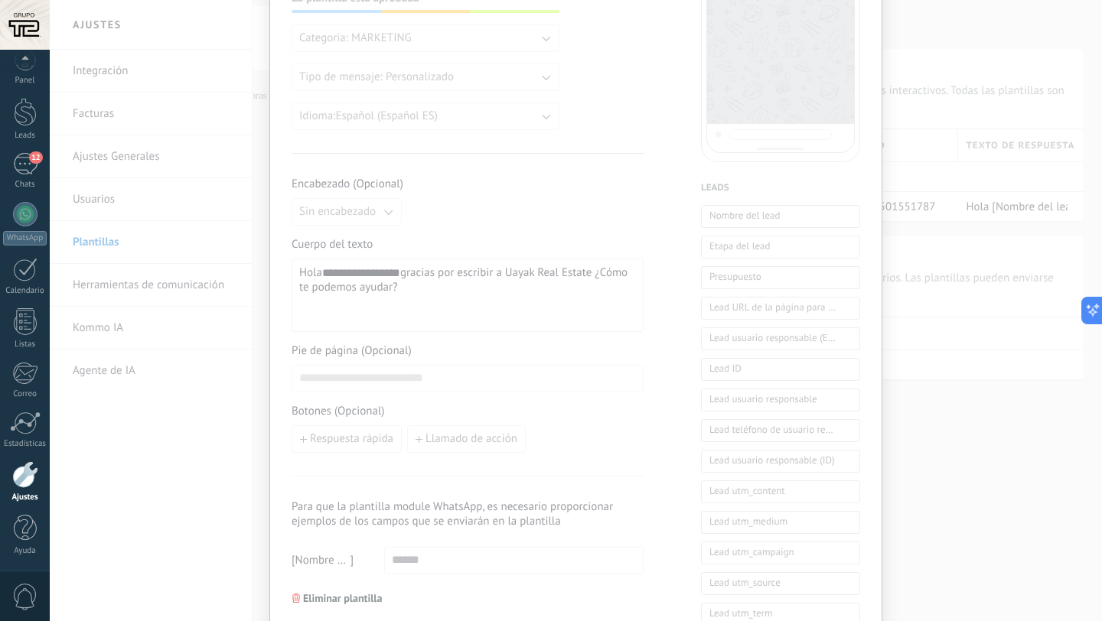
scroll to position [455, 0]
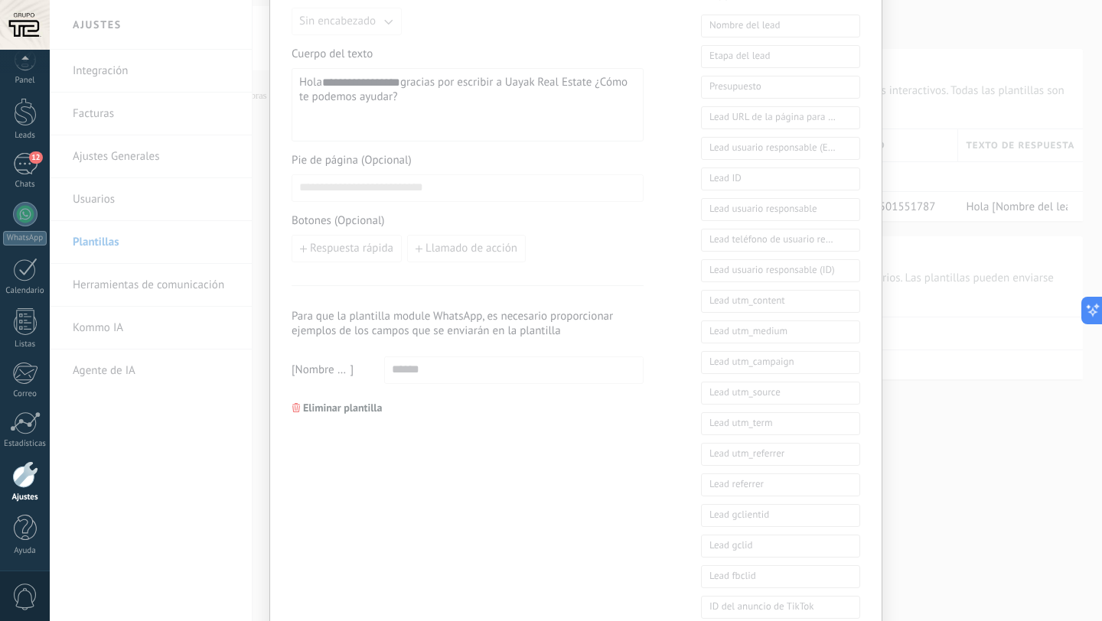
click at [362, 399] on button "Eliminar plantilla" at bounding box center [336, 407] width 103 height 23
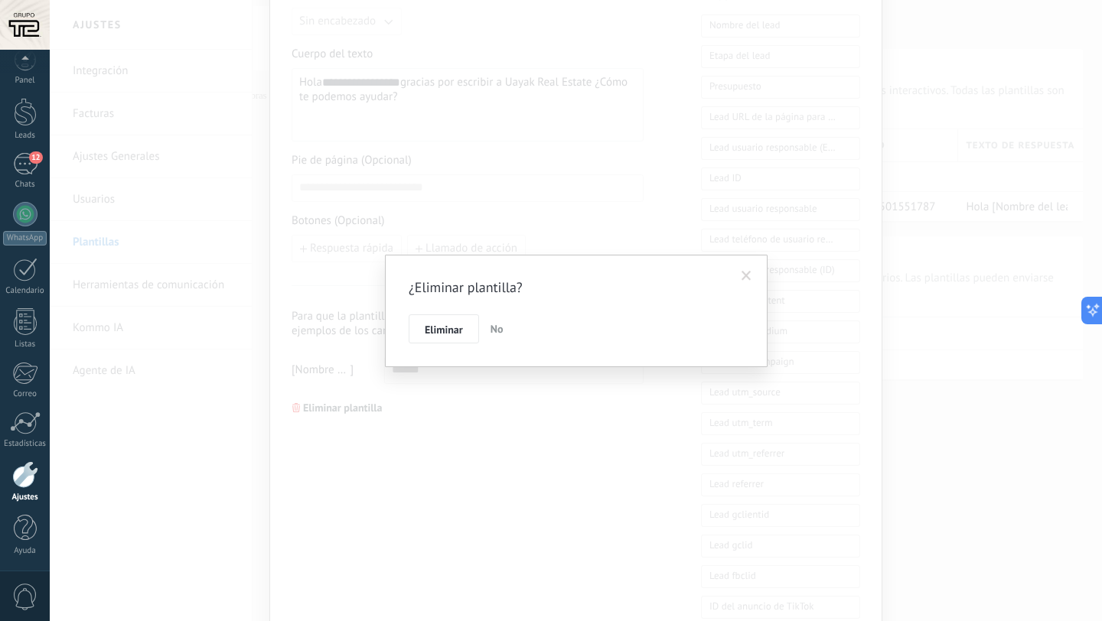
click at [466, 333] on button "Eliminar" at bounding box center [444, 328] width 70 height 29
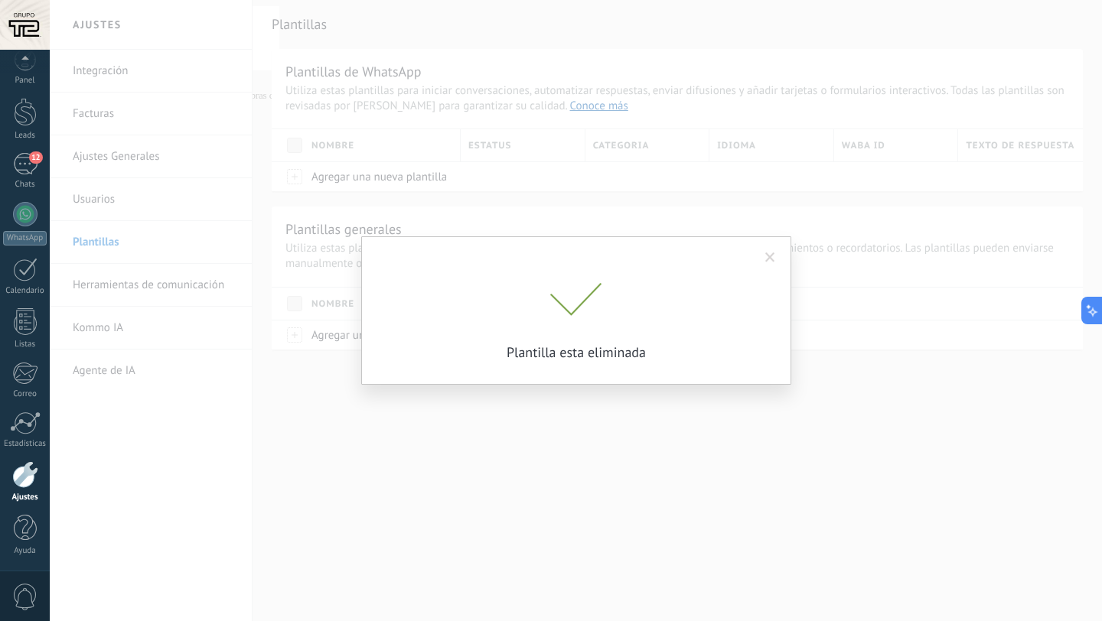
scroll to position [0, 0]
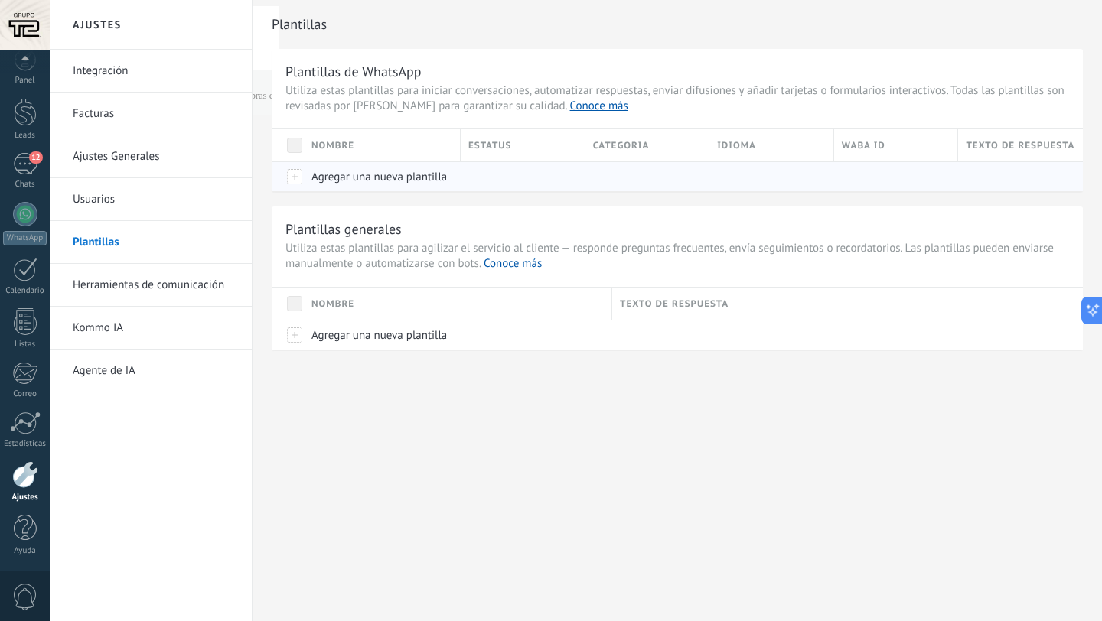
click at [351, 182] on span "Agregar una nueva plantilla" at bounding box center [378, 177] width 135 height 15
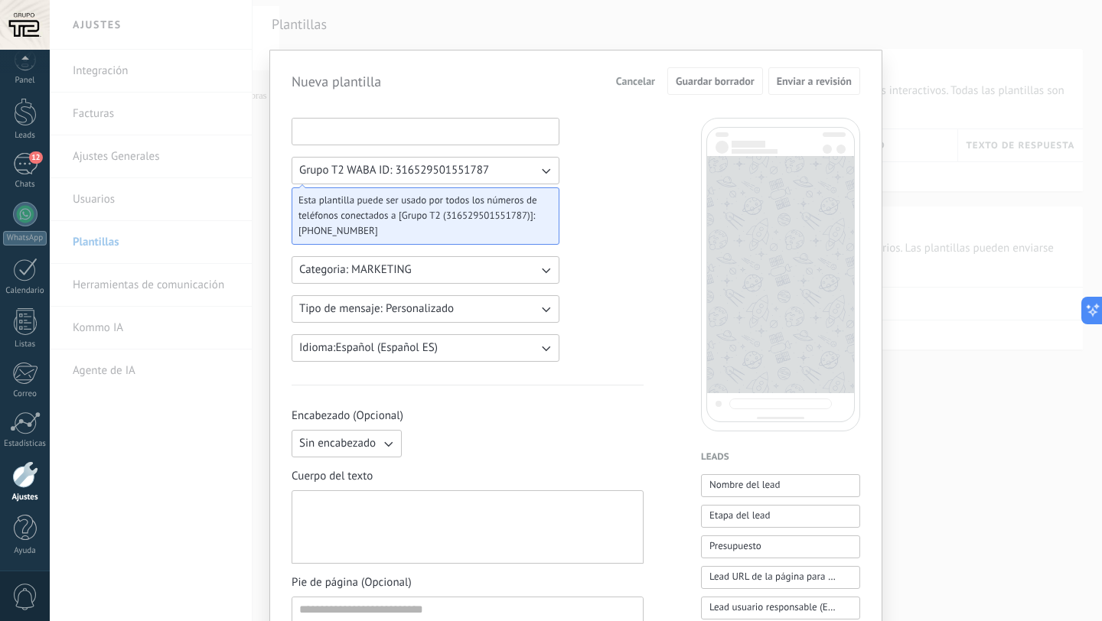
click at [378, 129] on input at bounding box center [425, 131] width 266 height 24
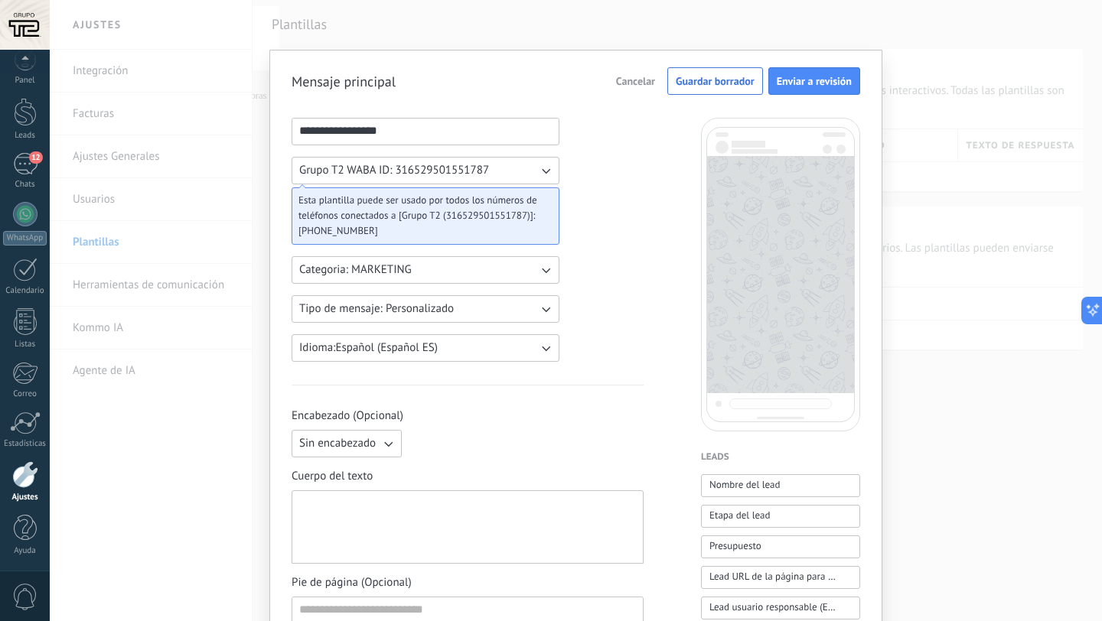
type input "**********"
click at [456, 171] on span "Grupo T2 WABA ID: 316529501551787" at bounding box center [394, 170] width 190 height 15
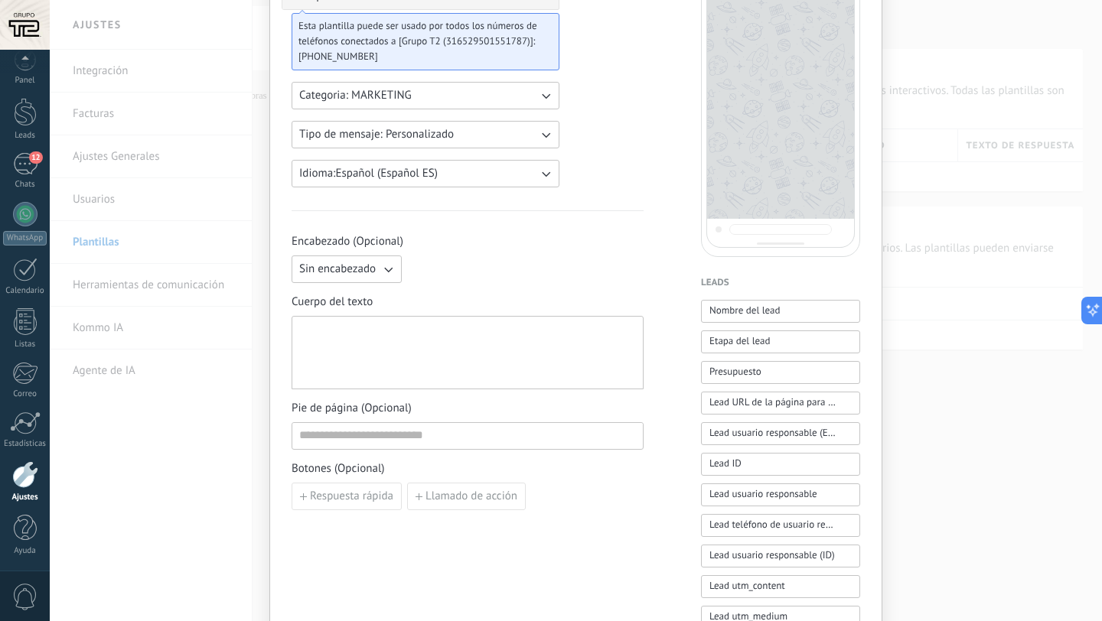
scroll to position [228, 0]
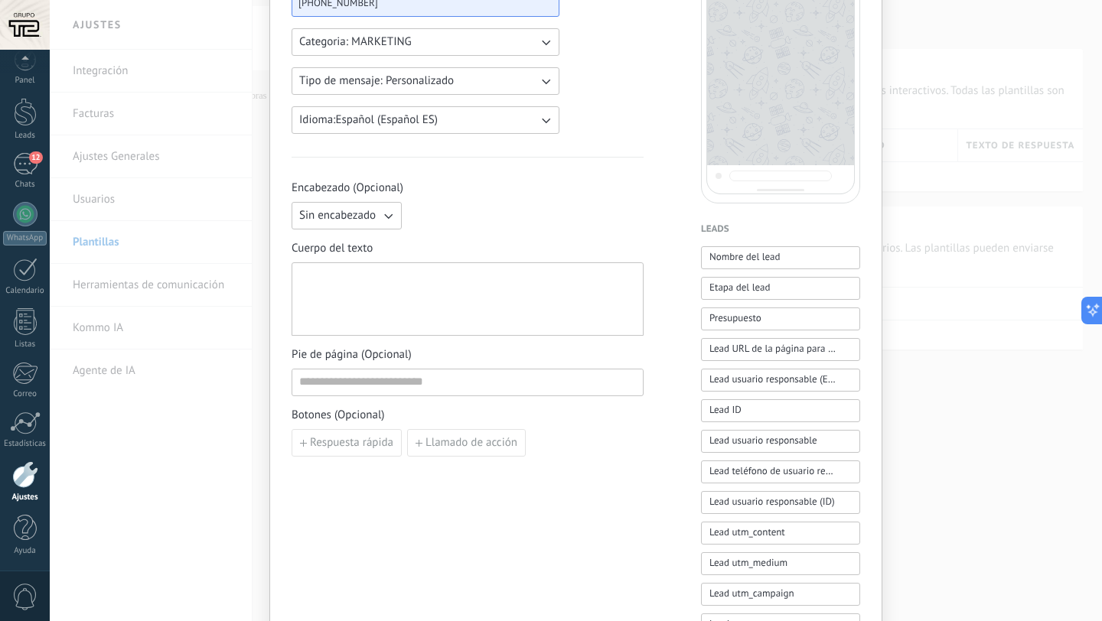
click at [371, 277] on div at bounding box center [467, 299] width 337 height 60
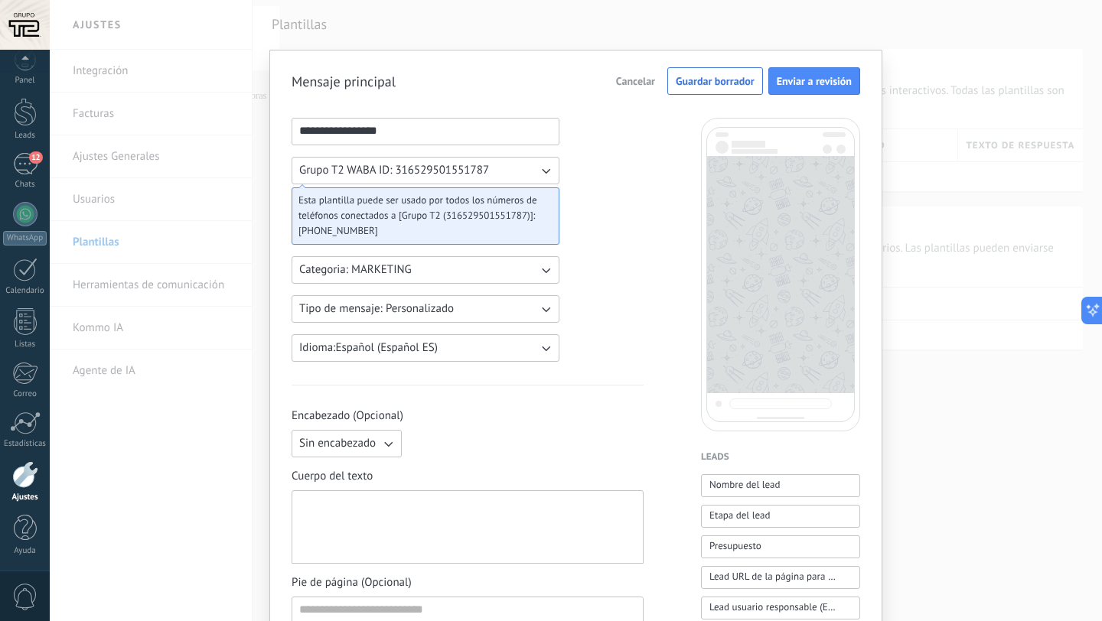
click at [386, 535] on div at bounding box center [467, 527] width 337 height 60
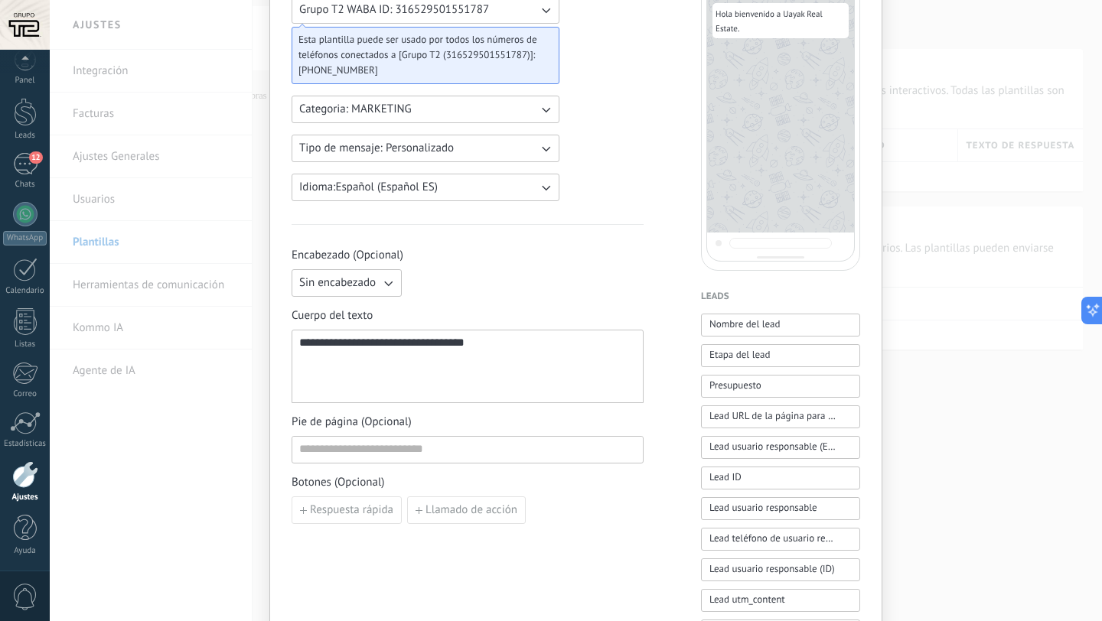
scroll to position [168, 0]
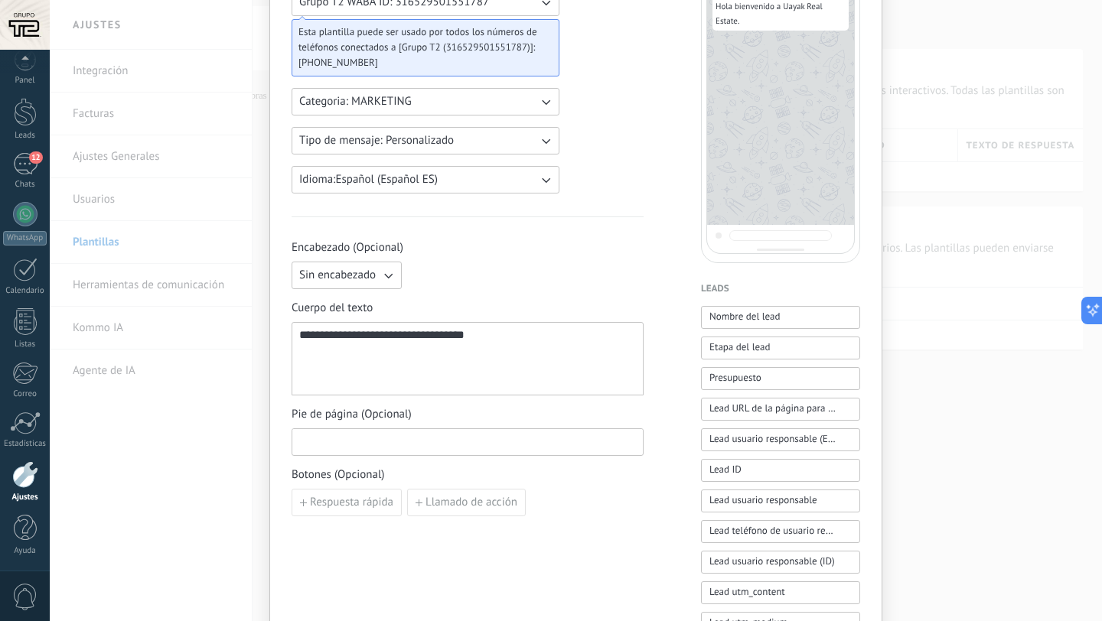
click at [389, 442] on input at bounding box center [467, 441] width 350 height 24
click at [329, 505] on span "Respuesta rápida" at bounding box center [351, 502] width 83 height 11
click at [384, 509] on input at bounding box center [377, 502] width 171 height 24
type input "*"
click at [604, 538] on div "Añadir quick reply" at bounding box center [467, 538] width 352 height 28
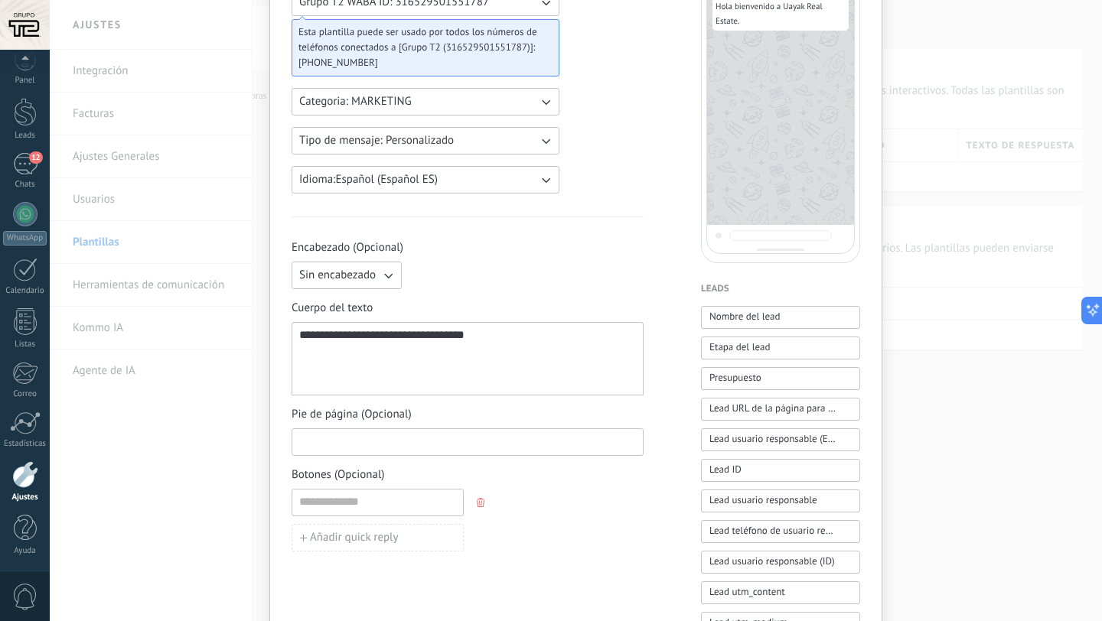
click at [411, 432] on input at bounding box center [467, 441] width 350 height 24
click at [532, 338] on div "**********" at bounding box center [467, 359] width 337 height 60
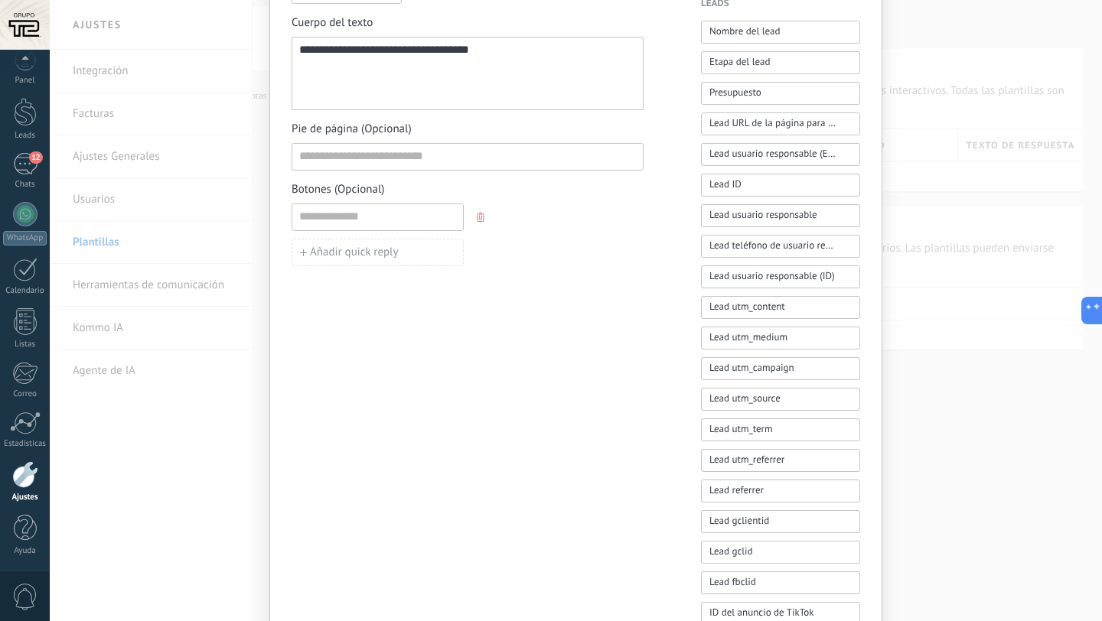
scroll to position [380, 0]
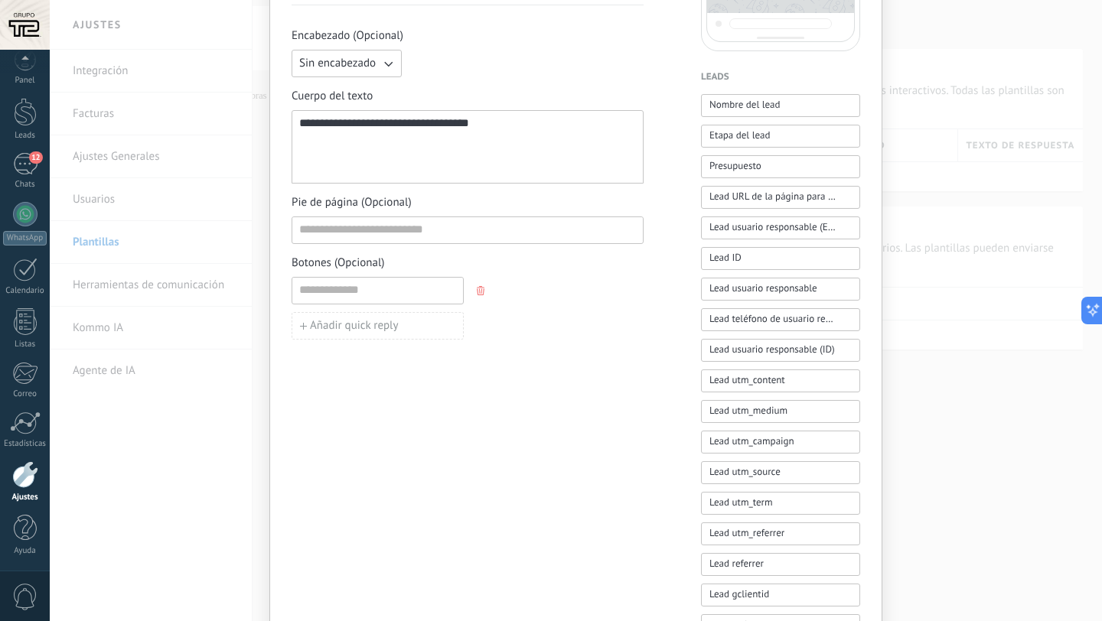
drag, startPoint x: 751, startPoint y: 102, endPoint x: 579, endPoint y: 119, distance: 173.0
click at [340, 126] on div "**********" at bounding box center [575, 300] width 568 height 1125
click at [725, 109] on span "Nombre del lead" at bounding box center [744, 104] width 71 height 15
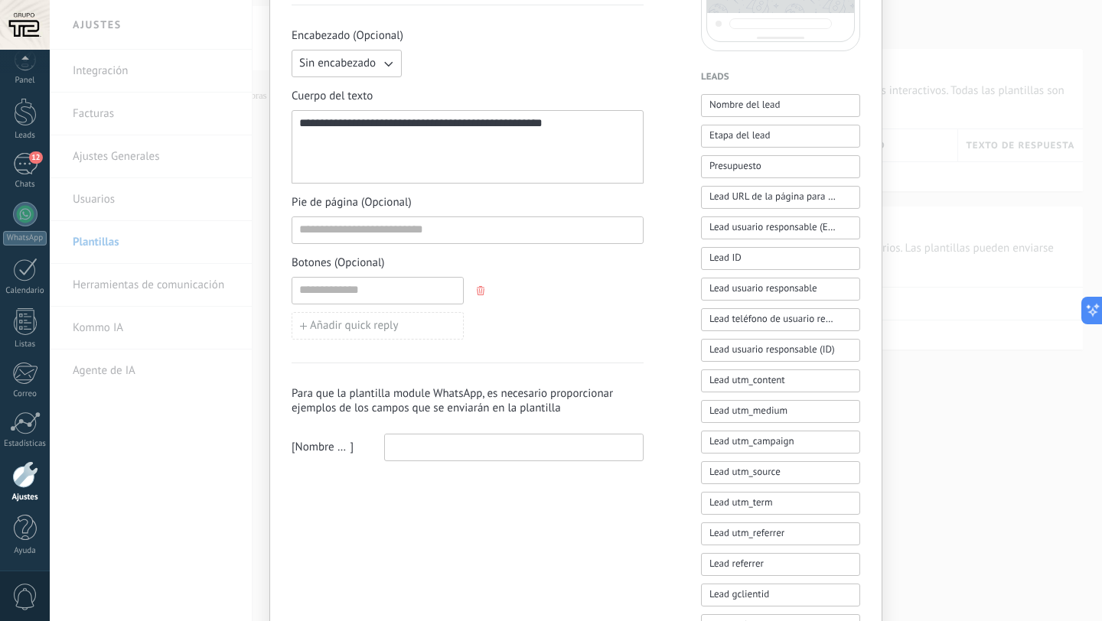
click at [324, 126] on div "**********" at bounding box center [467, 147] width 337 height 60
click at [788, 107] on button "Nombre del lead" at bounding box center [780, 105] width 159 height 23
drag, startPoint x: 568, startPoint y: 126, endPoint x: 632, endPoint y: 143, distance: 65.7
click at [632, 143] on div "**********" at bounding box center [467, 147] width 337 height 60
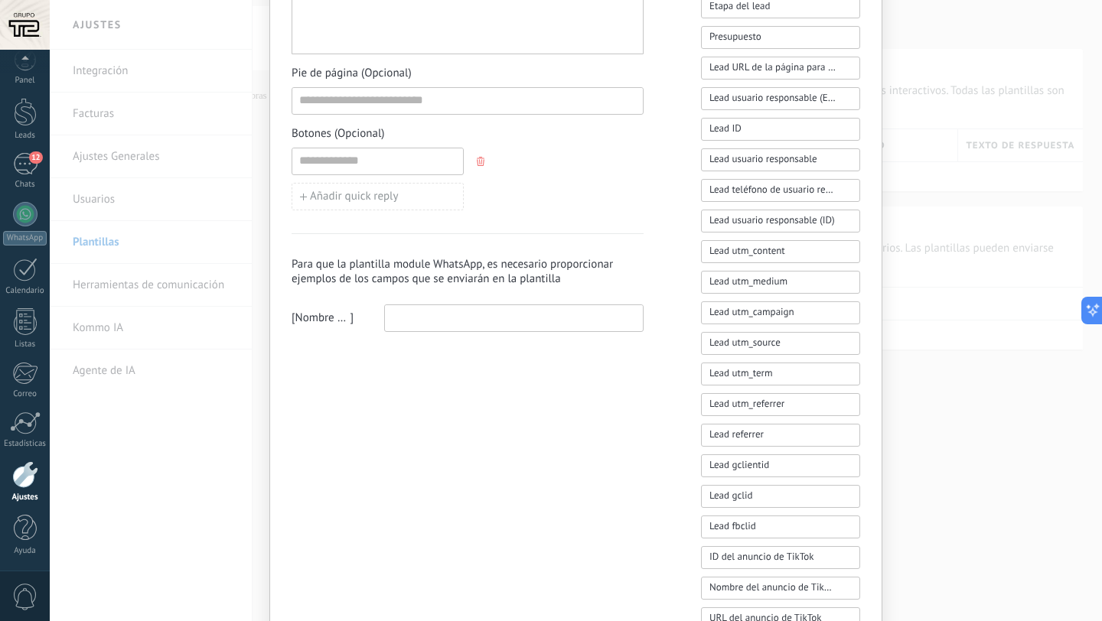
scroll to position [513, 0]
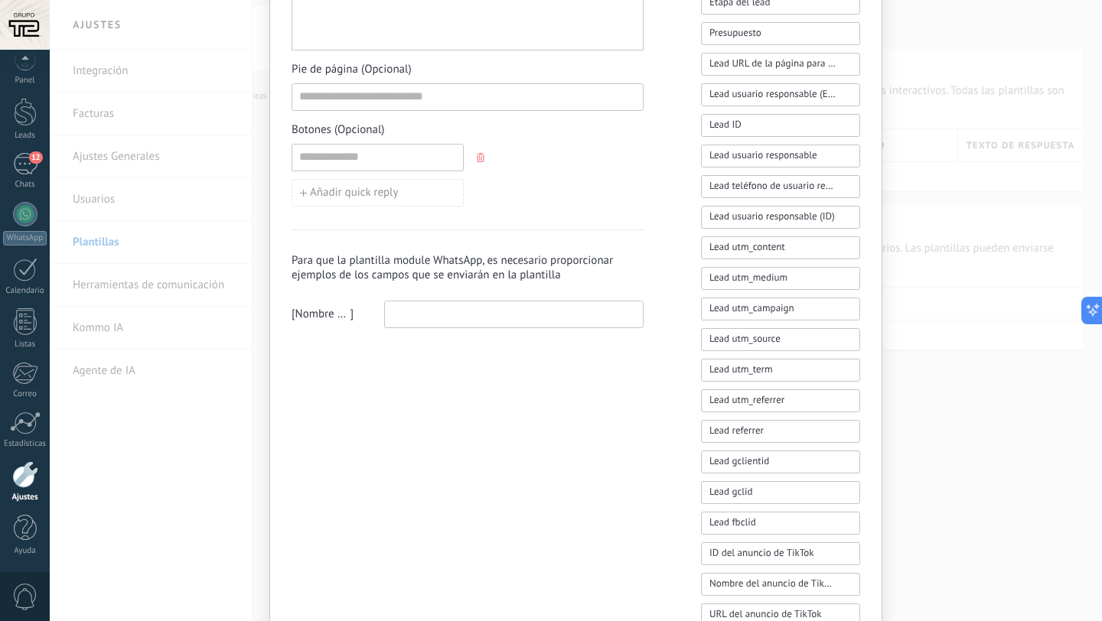
click at [587, 298] on div "Para que la plantilla module WhatsApp, es necesario proporcionar ejemplos de lo…" at bounding box center [467, 279] width 352 height 99
click at [585, 310] on input at bounding box center [514, 313] width 258 height 24
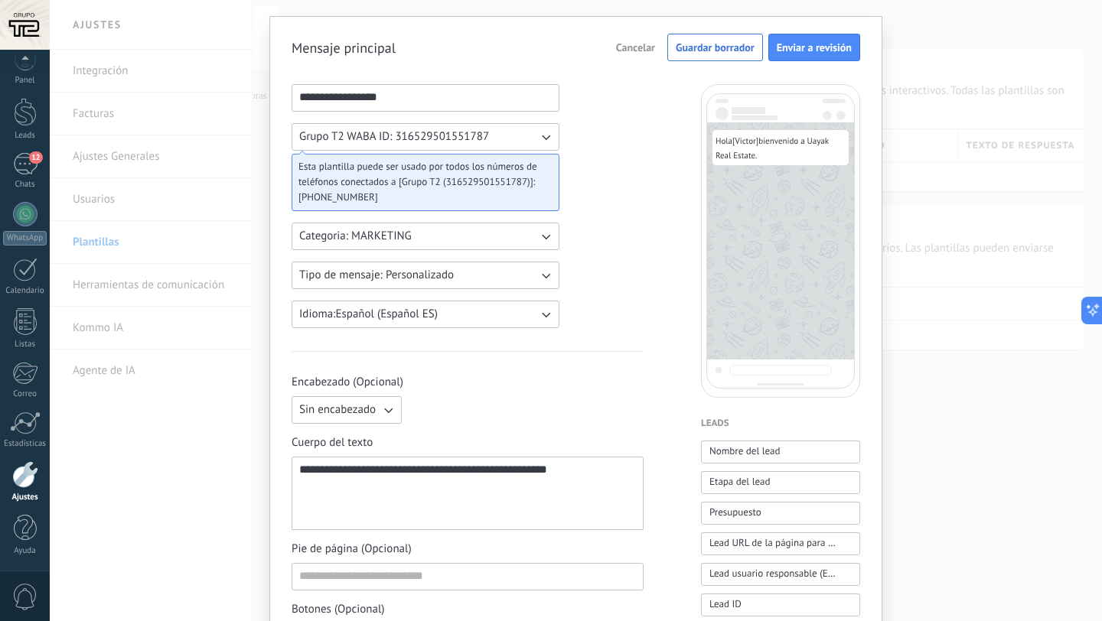
scroll to position [42, 0]
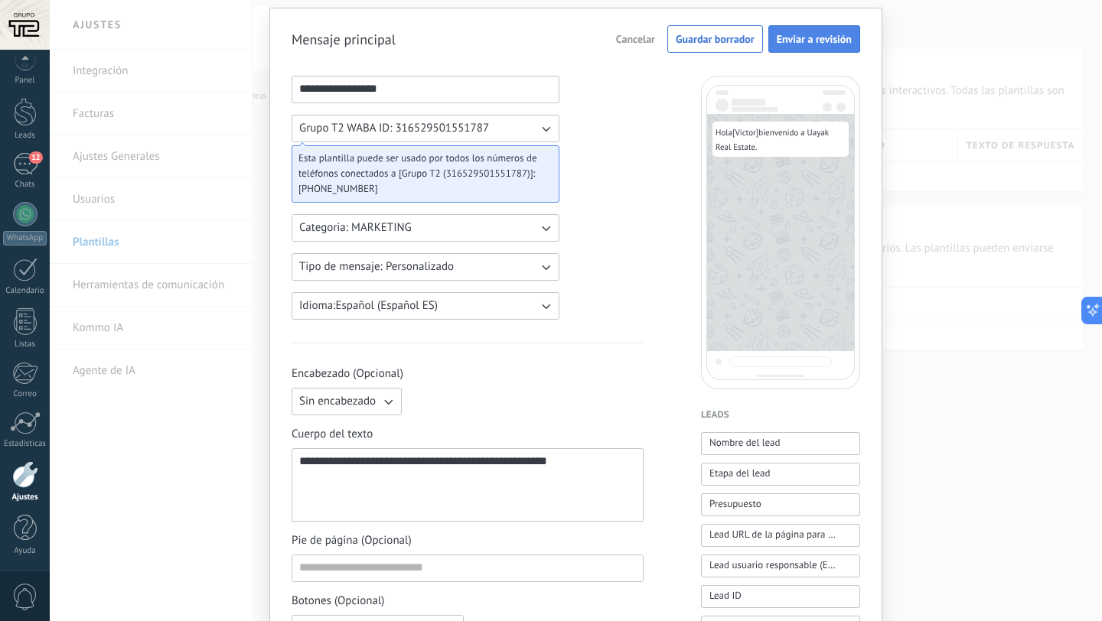
type input "******"
click at [819, 50] on button "Enviar a revisión" at bounding box center [814, 39] width 92 height 28
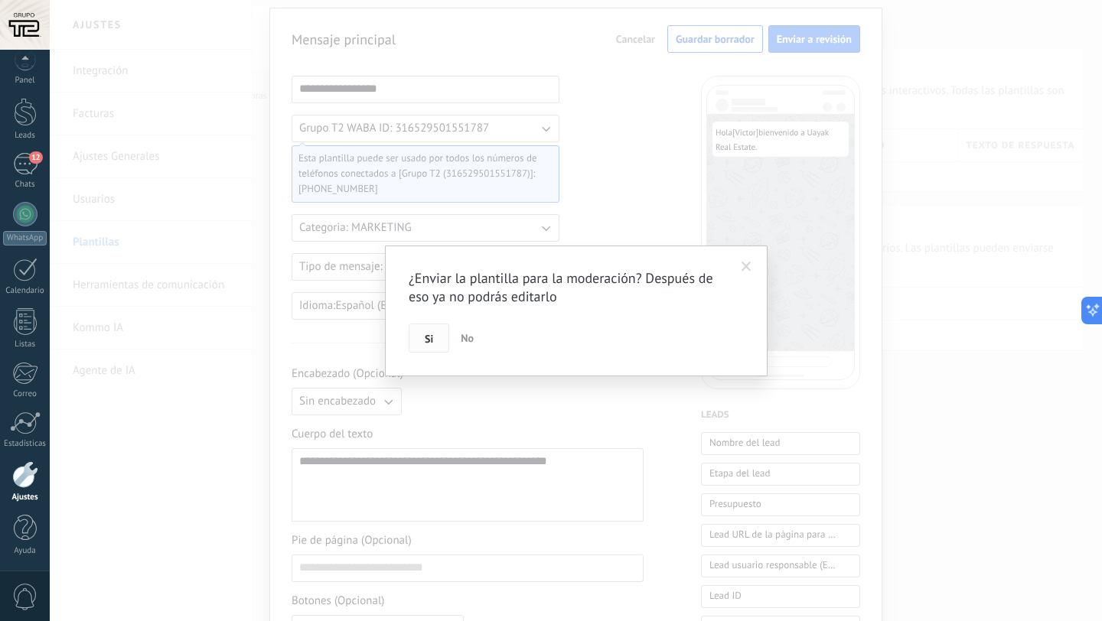
click at [437, 344] on button "Si" at bounding box center [429, 338] width 41 height 29
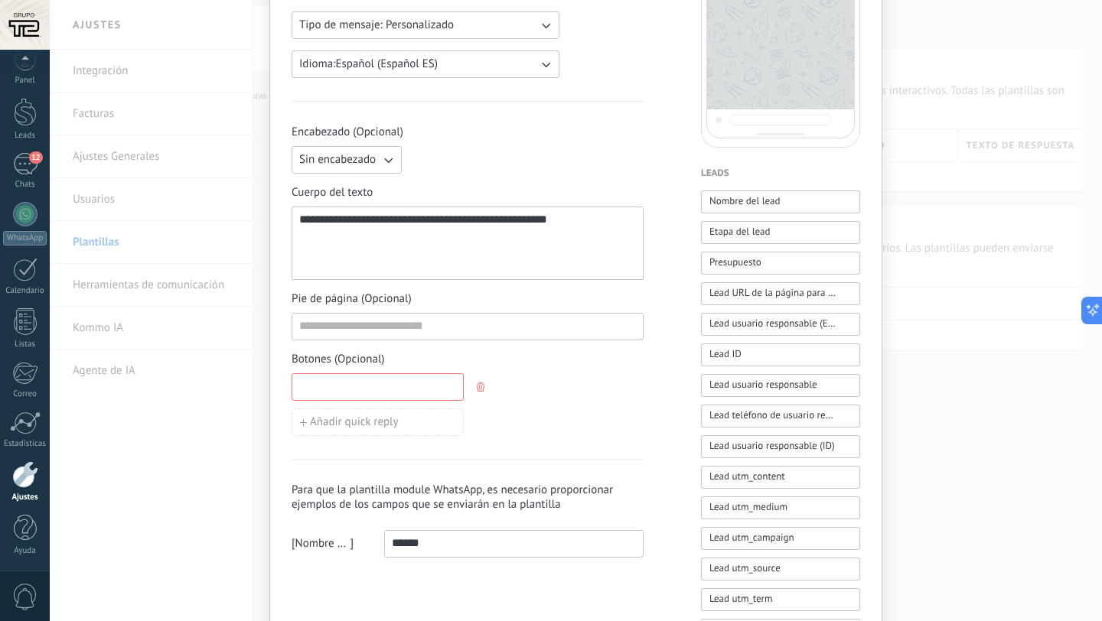
scroll to position [286, 0]
click at [477, 382] on icon "button" at bounding box center [481, 384] width 8 height 9
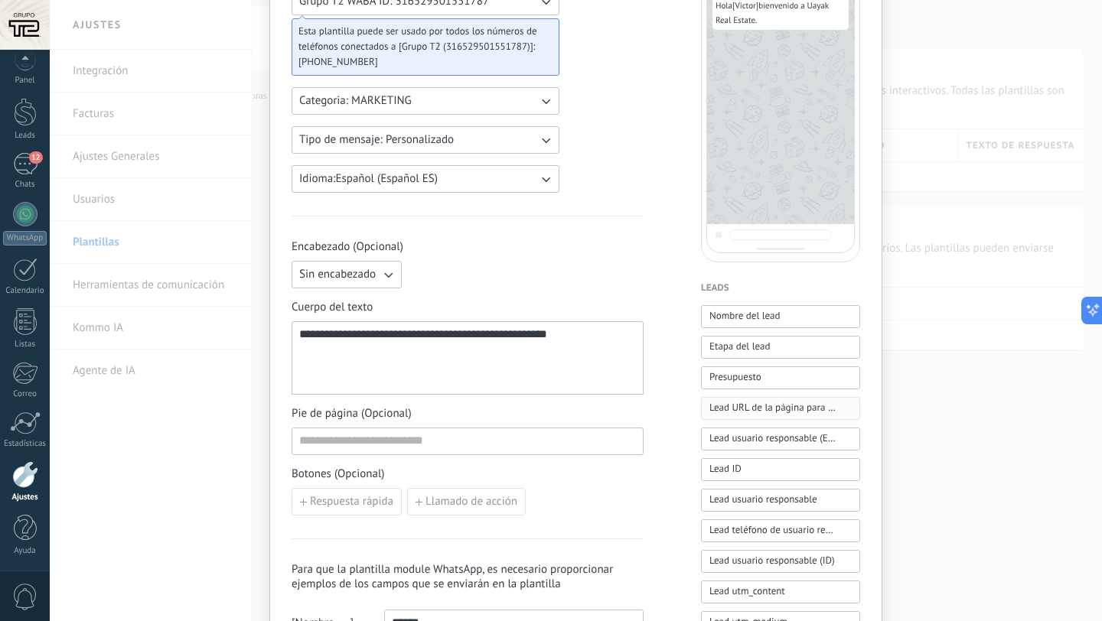
scroll to position [0, 0]
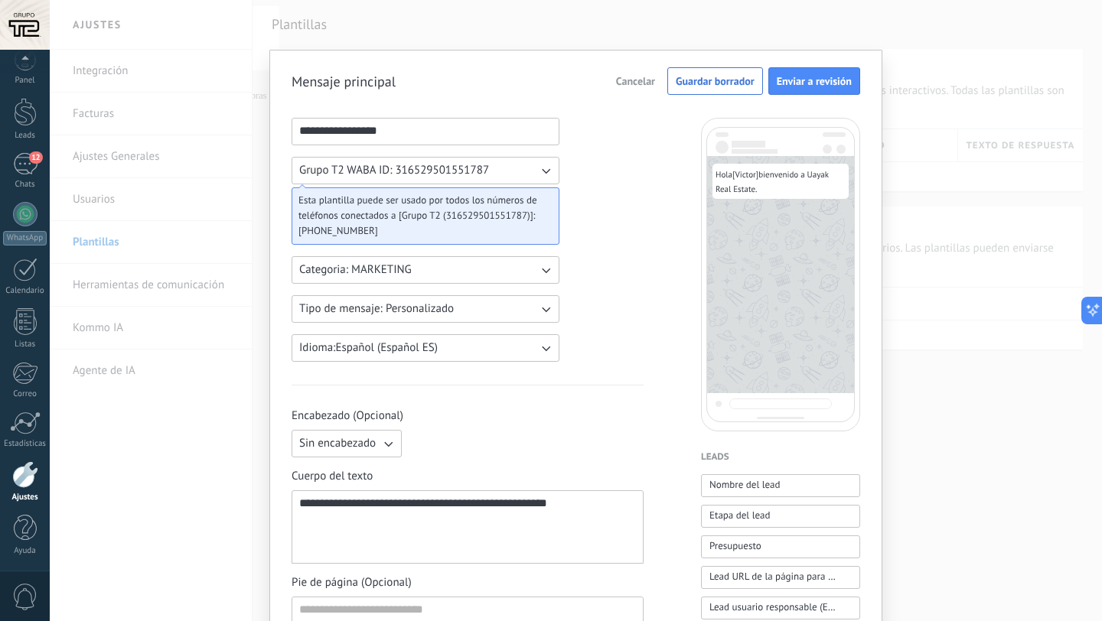
click at [822, 73] on button "Enviar a revisión" at bounding box center [814, 81] width 92 height 28
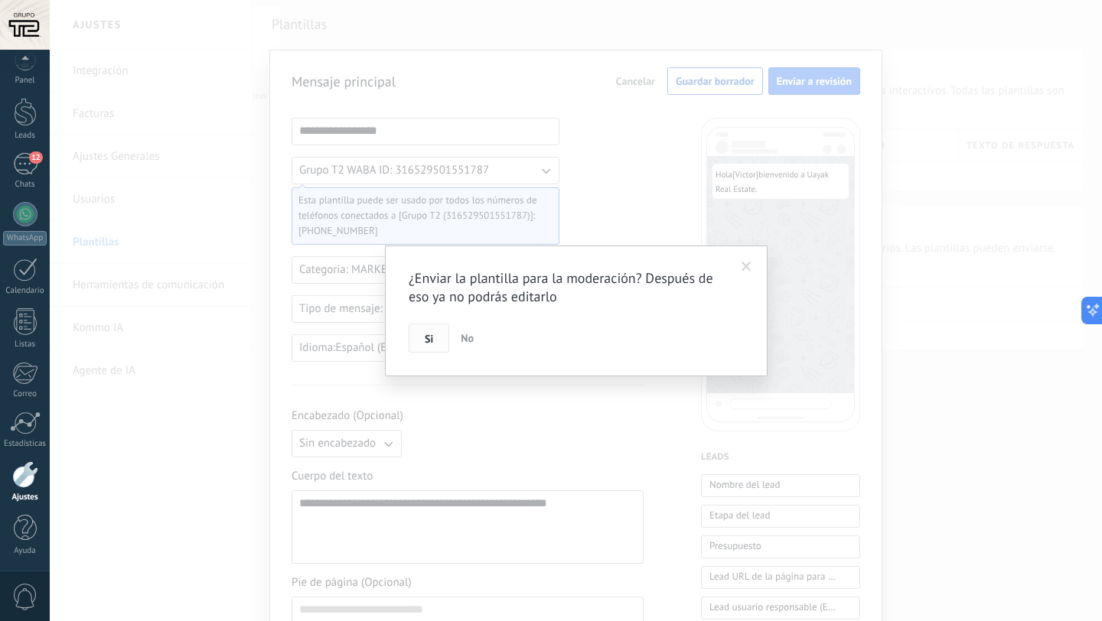
click at [428, 340] on span "Si" at bounding box center [429, 339] width 8 height 11
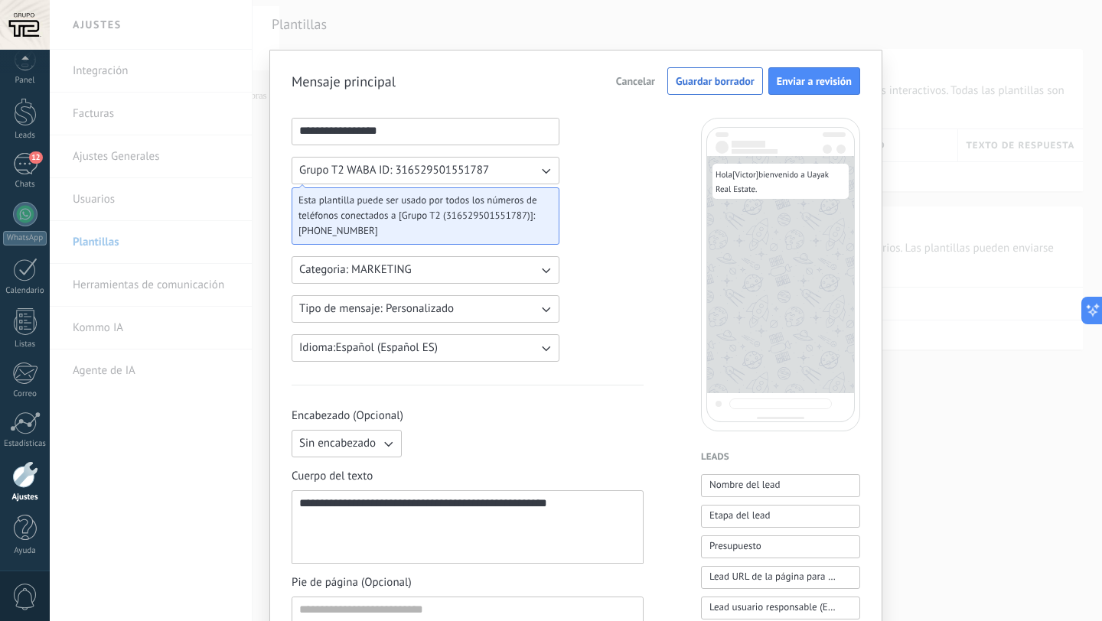
click at [458, 178] on button "Grupo T2 WABA ID: 316529501551787" at bounding box center [425, 171] width 268 height 28
click at [809, 84] on span "Enviar a revisión" at bounding box center [814, 81] width 75 height 11
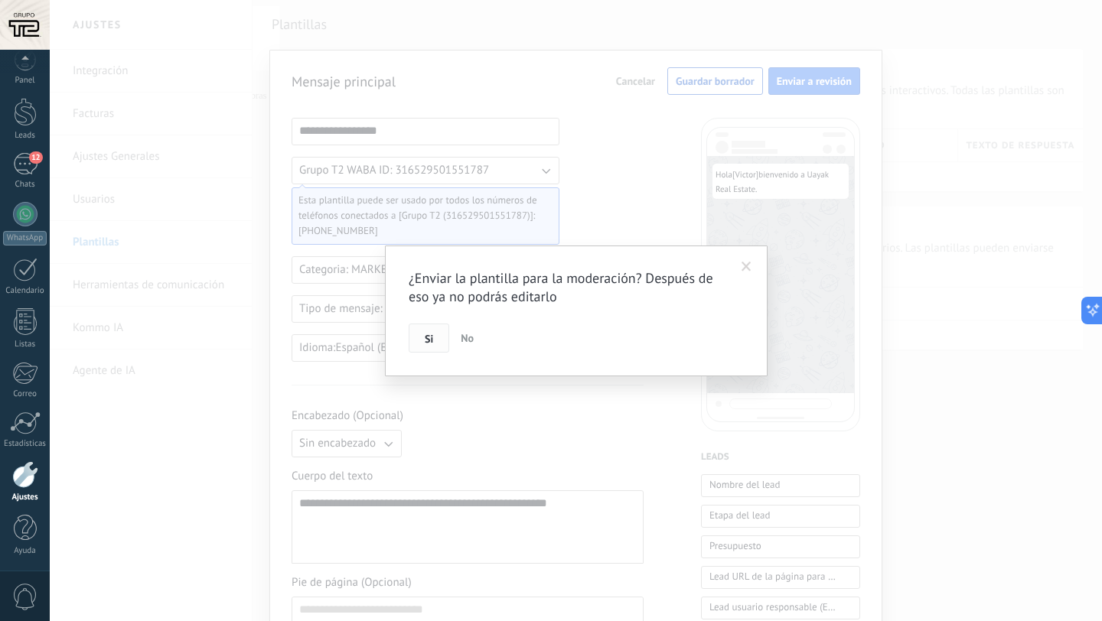
click at [427, 347] on button "Si" at bounding box center [429, 338] width 41 height 29
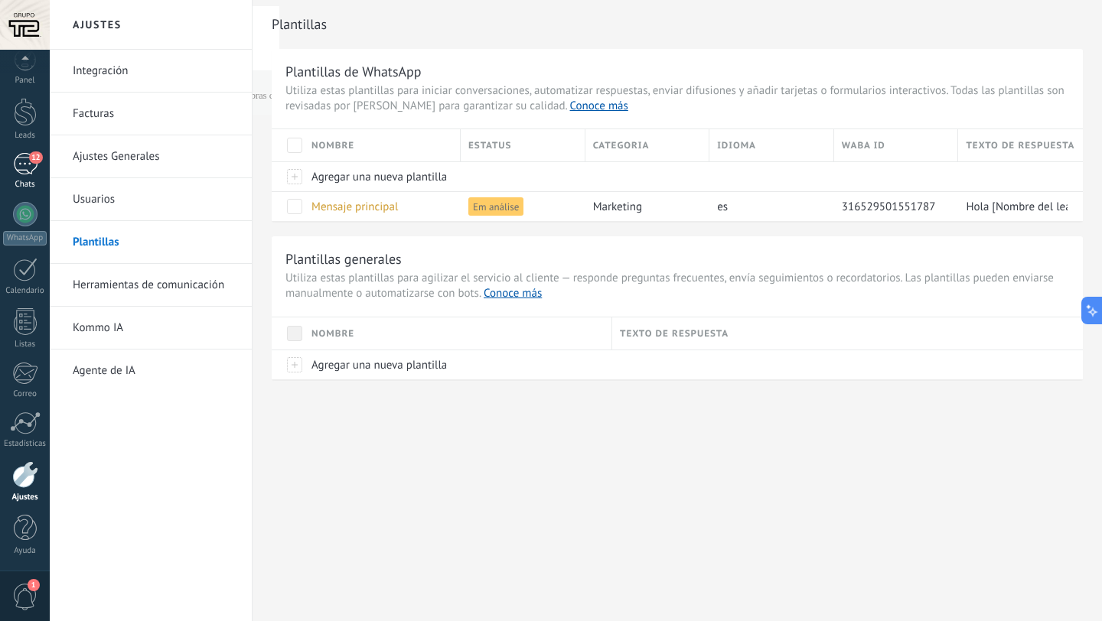
click at [37, 167] on div "12" at bounding box center [25, 164] width 24 height 22
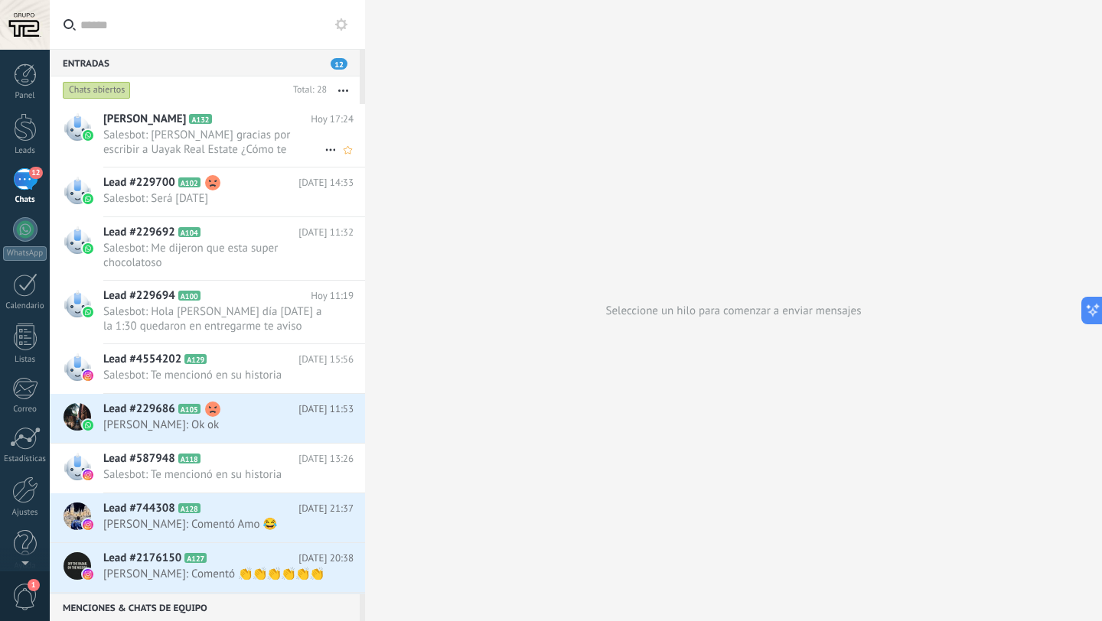
click at [238, 143] on span "Salesbot: Hola VICTOR gracias por escribir a Uayak Real Estate ¿Cómo te podemos…" at bounding box center [213, 142] width 221 height 29
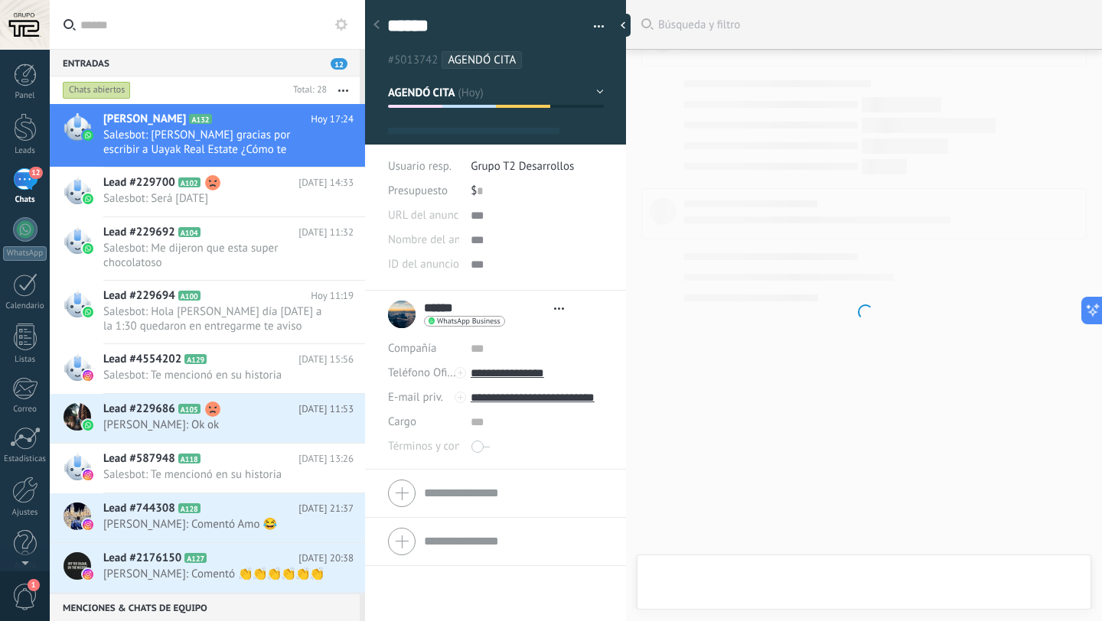
type textarea "******"
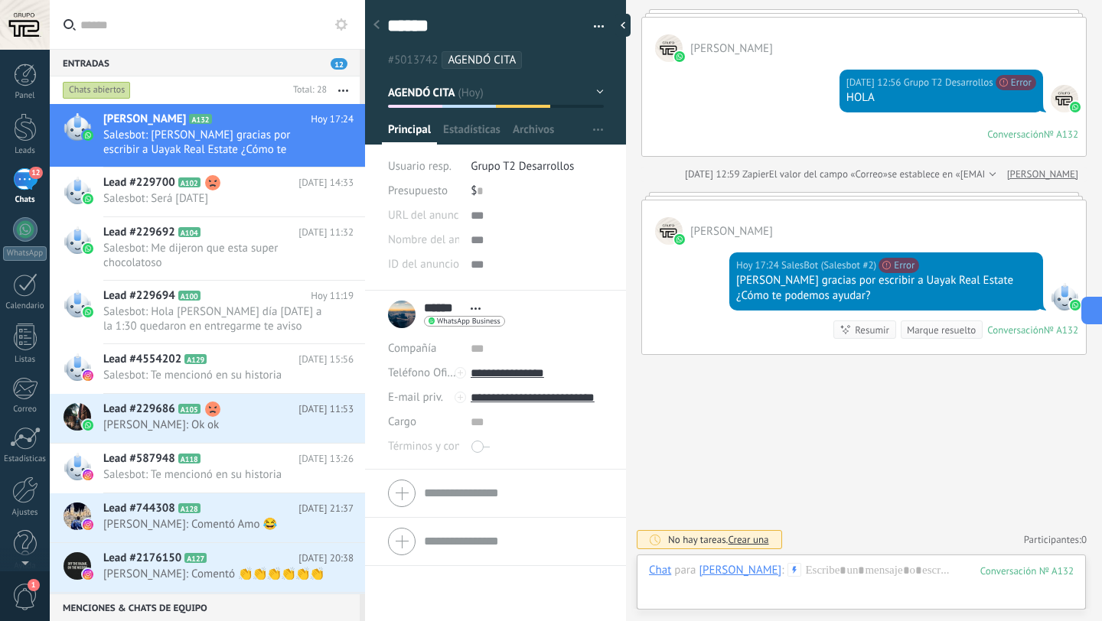
click at [24, 470] on div "Panel Leads 12 Chats WhatsApp Clientes" at bounding box center [25, 325] width 50 height 523
click at [24, 475] on div "Panel Leads 12 Chats WhatsApp Clientes" at bounding box center [25, 325] width 50 height 523
click at [17, 491] on div at bounding box center [25, 490] width 26 height 27
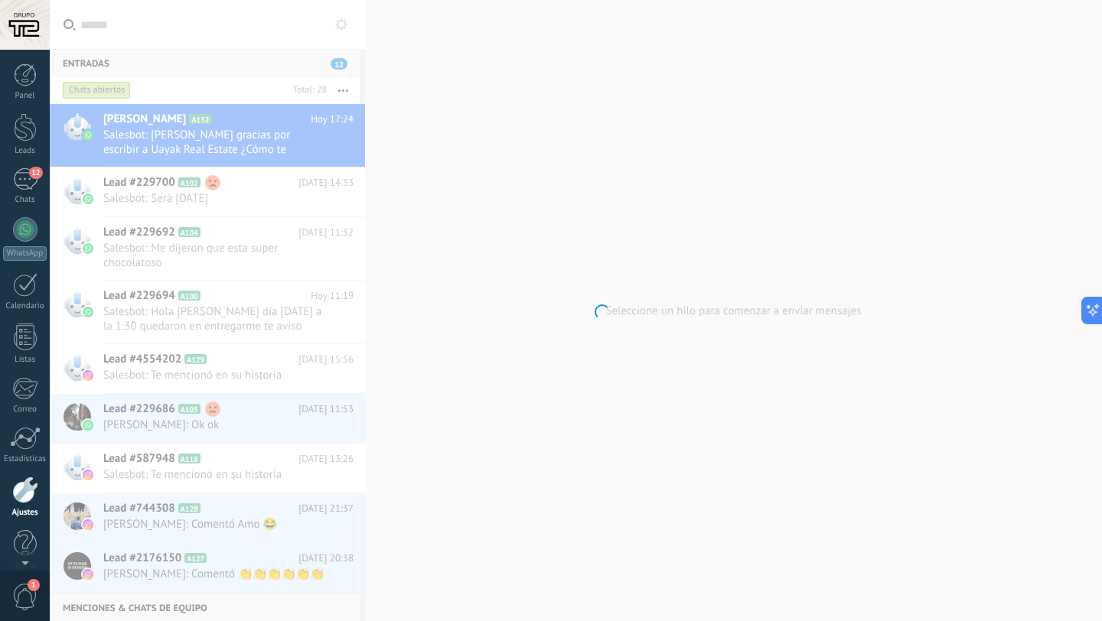
scroll to position [15, 0]
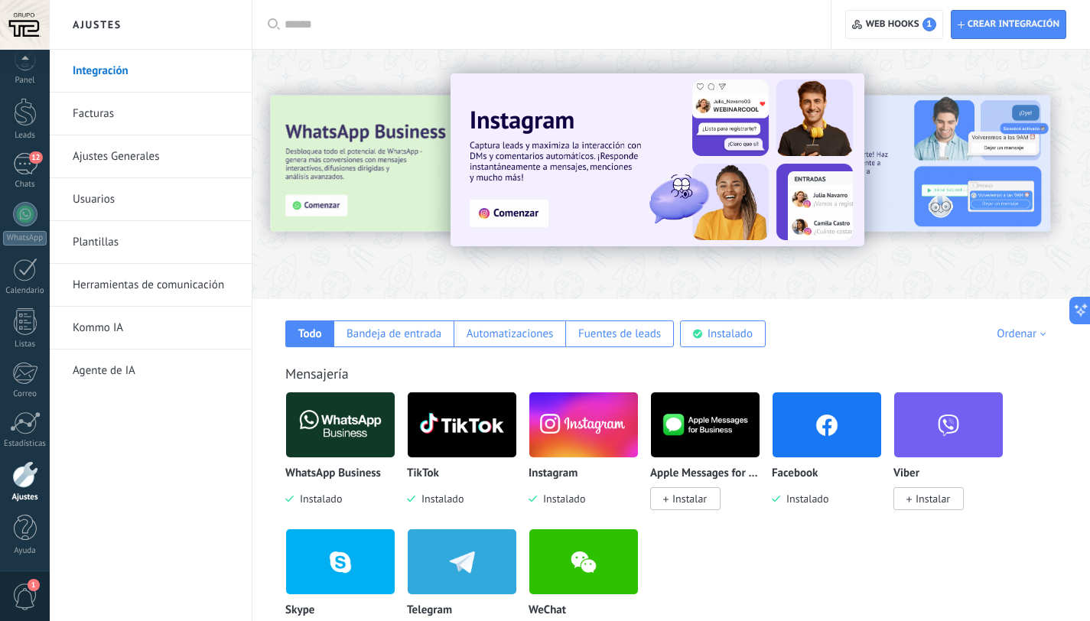
click at [141, 288] on link "Herramientas de comunicación" at bounding box center [155, 285] width 164 height 43
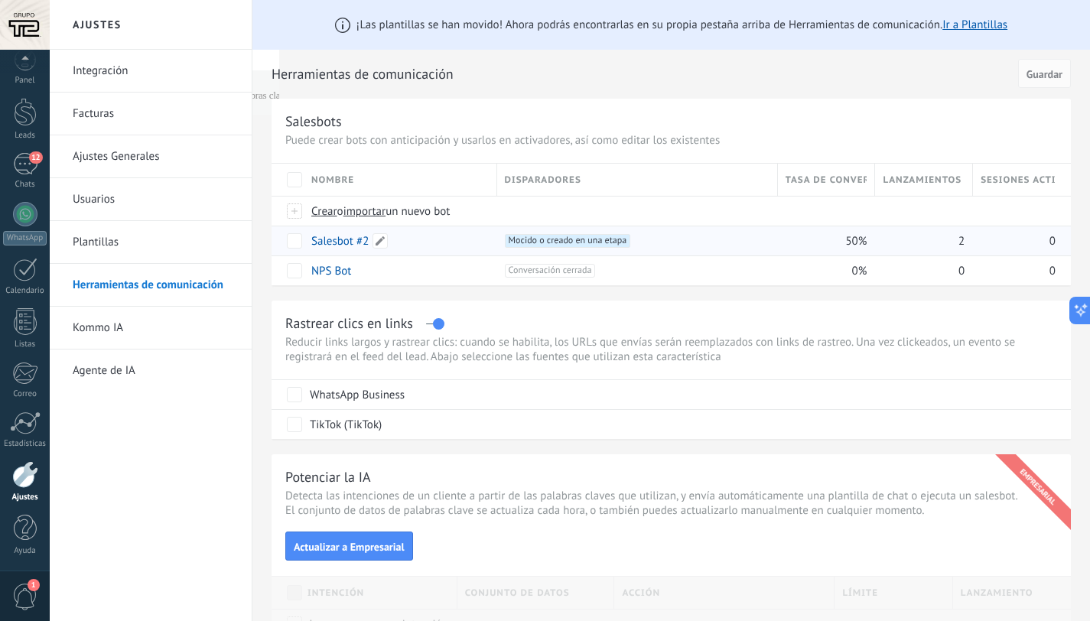
click at [340, 238] on link "Salesbot #2" at bounding box center [339, 241] width 57 height 15
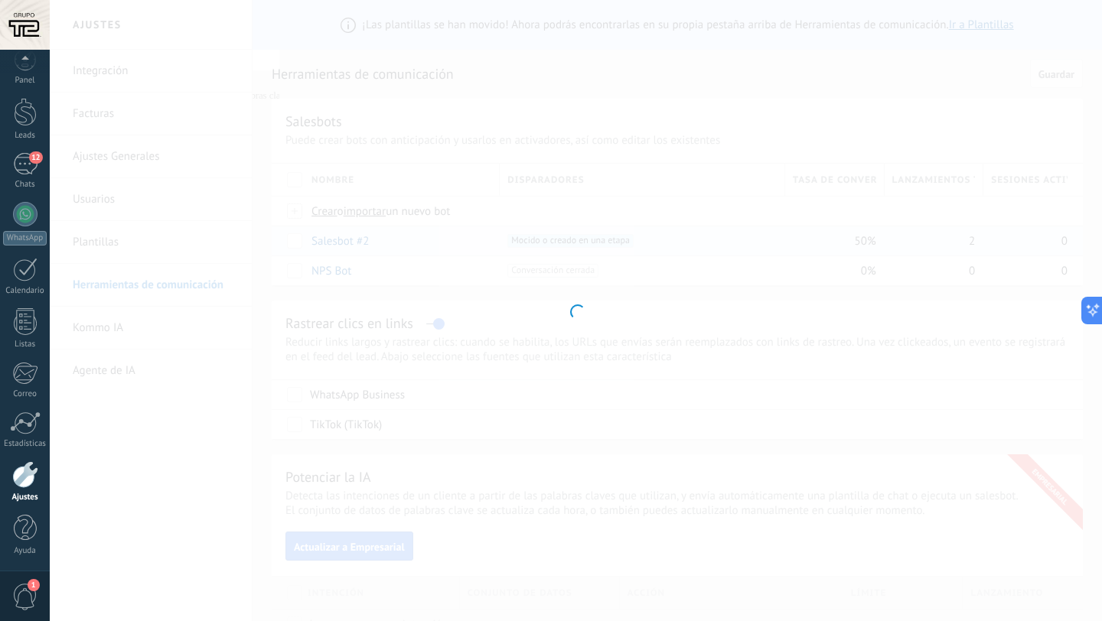
type input "**********"
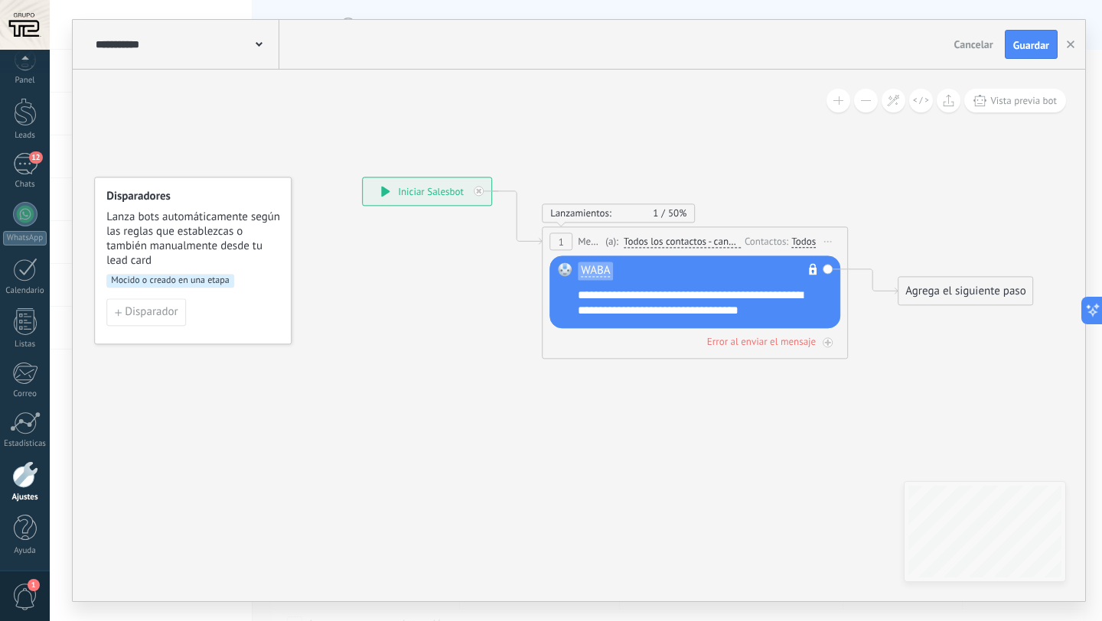
click at [832, 239] on span "Iniciar vista previa aquí Cambiar nombre Duplicar Borrar" at bounding box center [828, 241] width 24 height 22
click at [863, 334] on div "Borrar" at bounding box center [897, 341] width 151 height 26
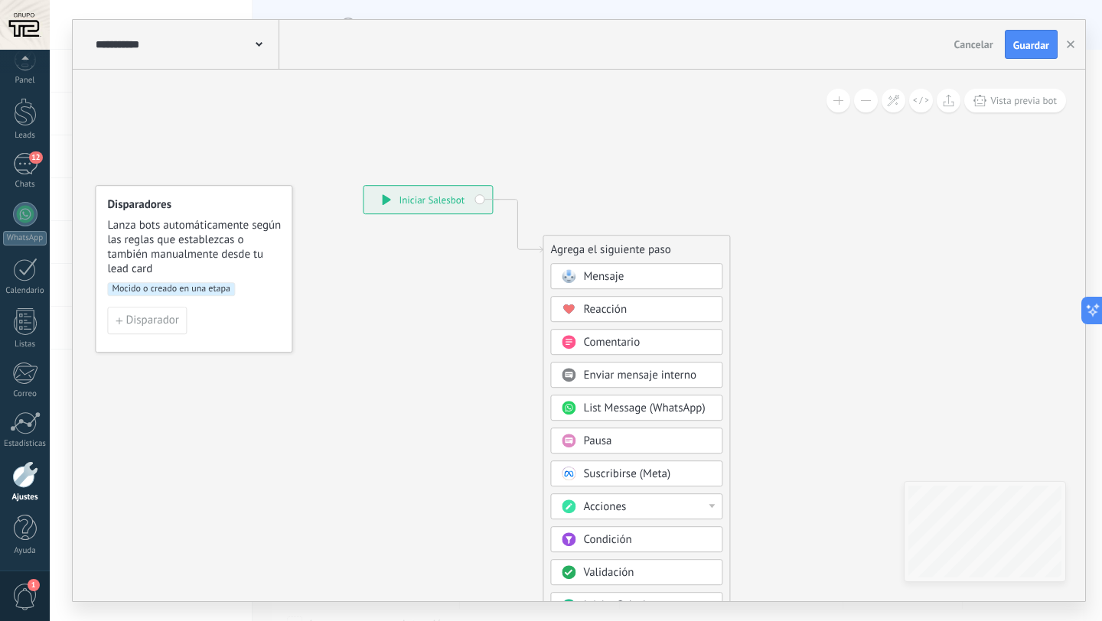
click at [163, 298] on div "Mocido o creado en una etapa" at bounding box center [193, 294] width 173 height 24
click at [158, 290] on span "Mocido o creado en una etapa" at bounding box center [171, 289] width 128 height 14
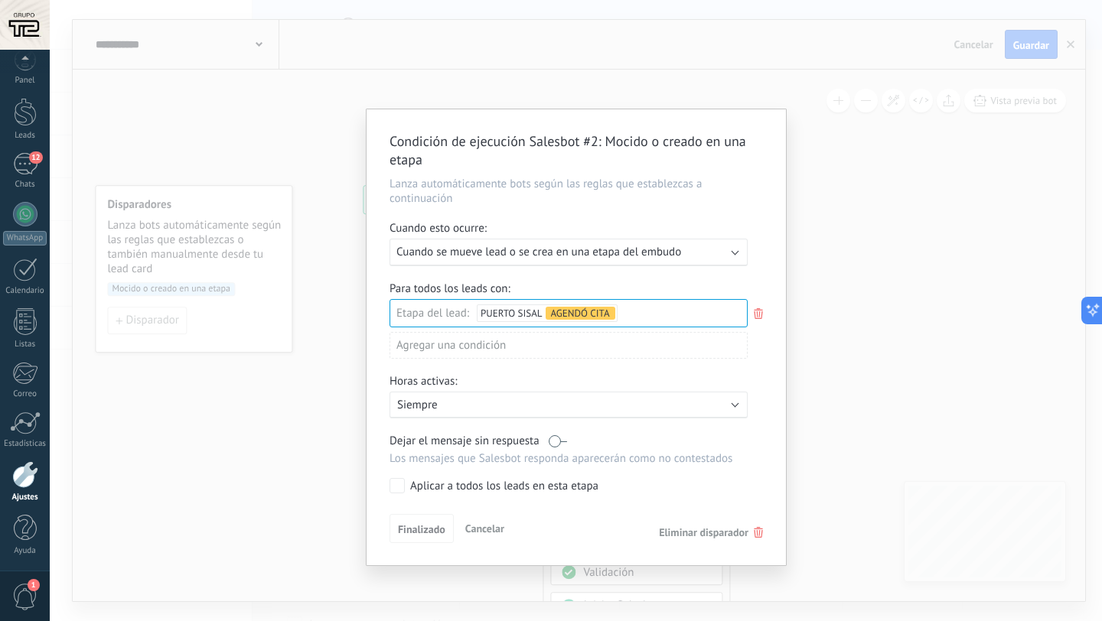
click at [848, 196] on div "Condición de ejecución Salesbot #2 : Mocido o creado en una etapa Lanza automát…" at bounding box center [576, 310] width 1052 height 621
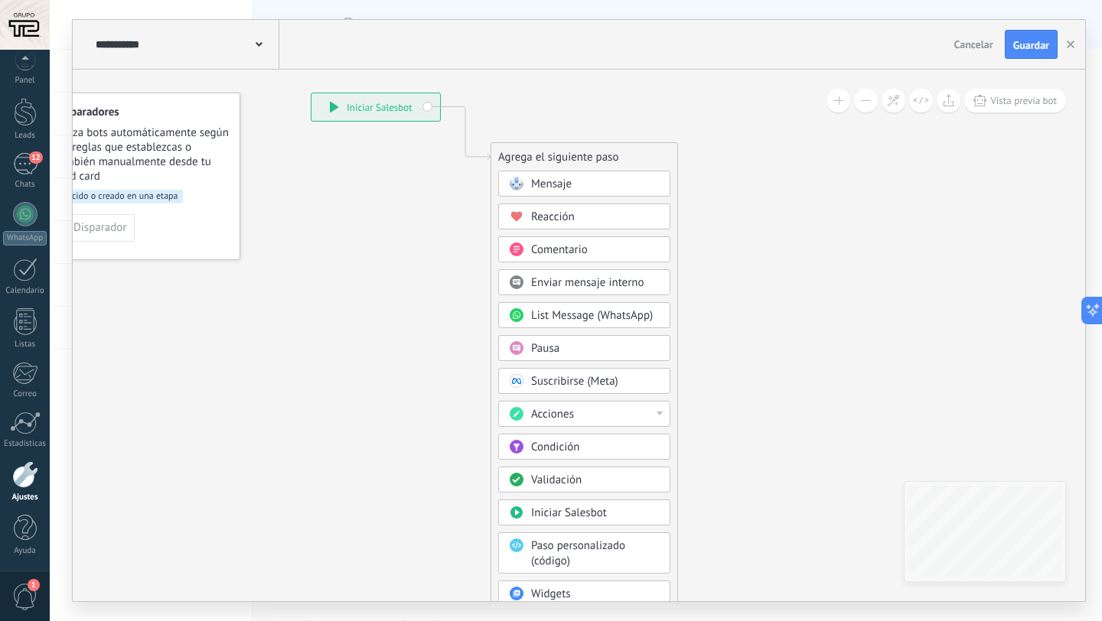
click at [598, 197] on div "Mensaje" at bounding box center [584, 184] width 172 height 26
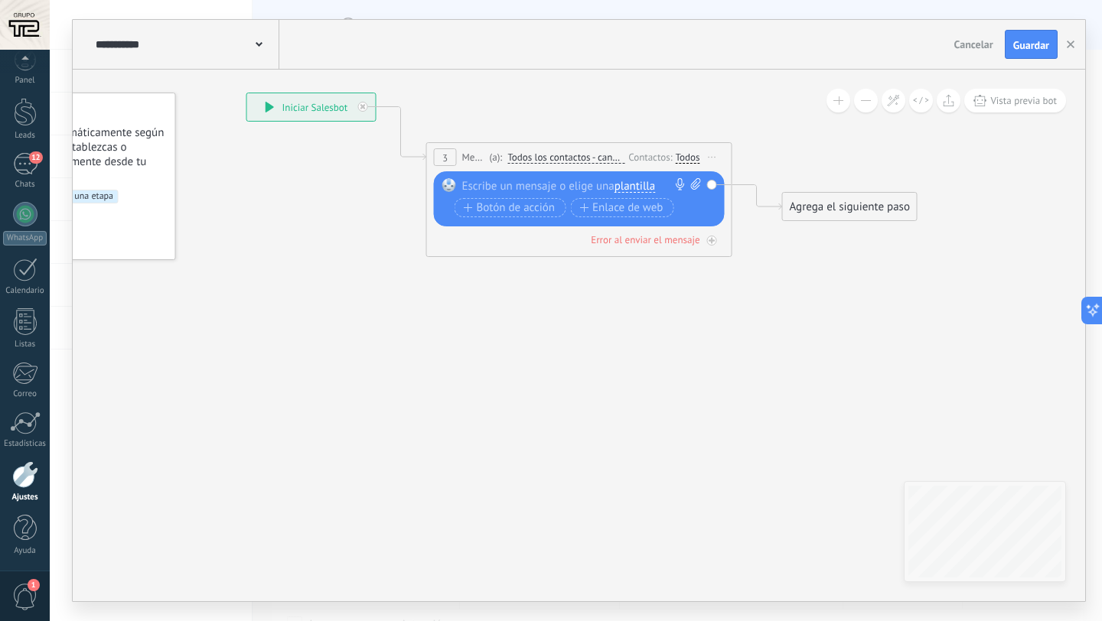
click at [647, 185] on span "plantilla" at bounding box center [634, 187] width 41 height 12
click at [640, 207] on span "WABA" at bounding box center [690, 212] width 185 height 15
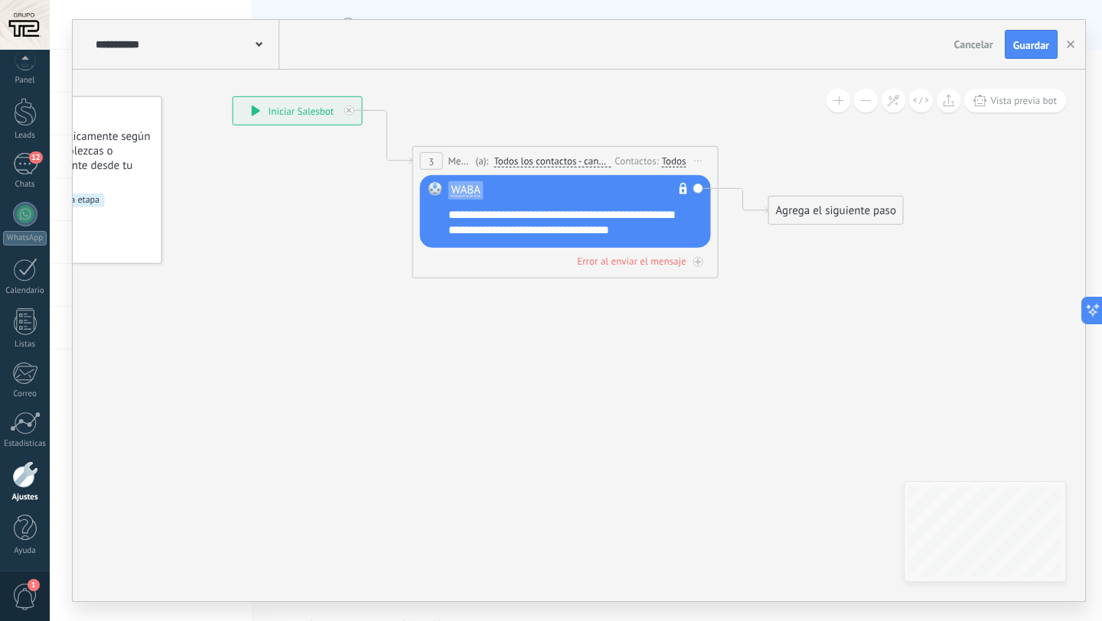
click at [24, 487] on div at bounding box center [25, 474] width 26 height 27
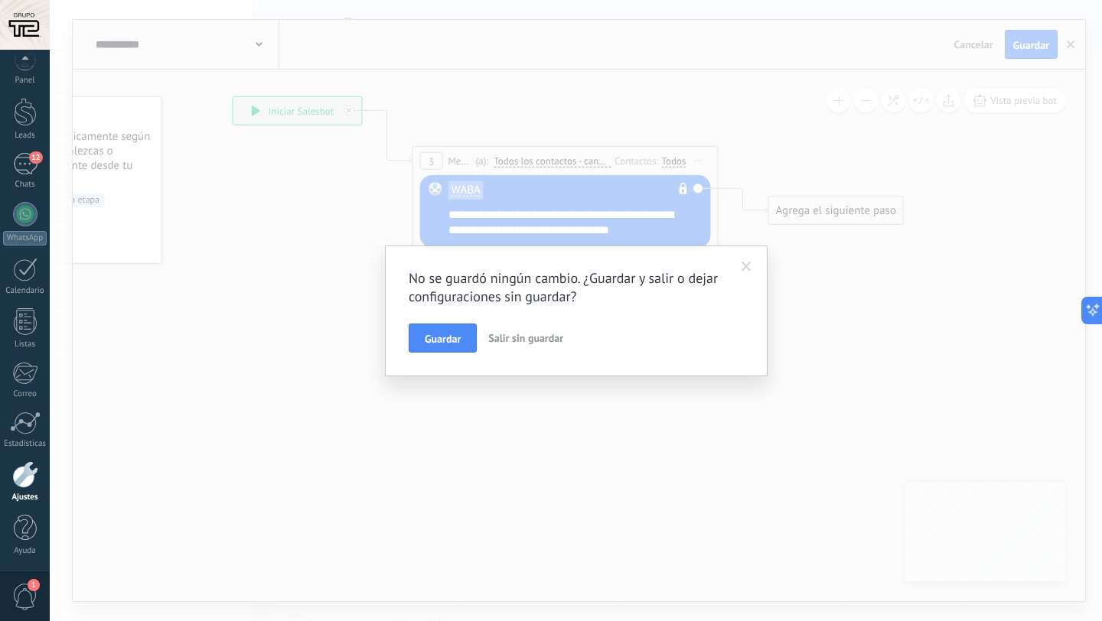
click at [534, 345] on button "Salir sin guardar" at bounding box center [525, 338] width 87 height 29
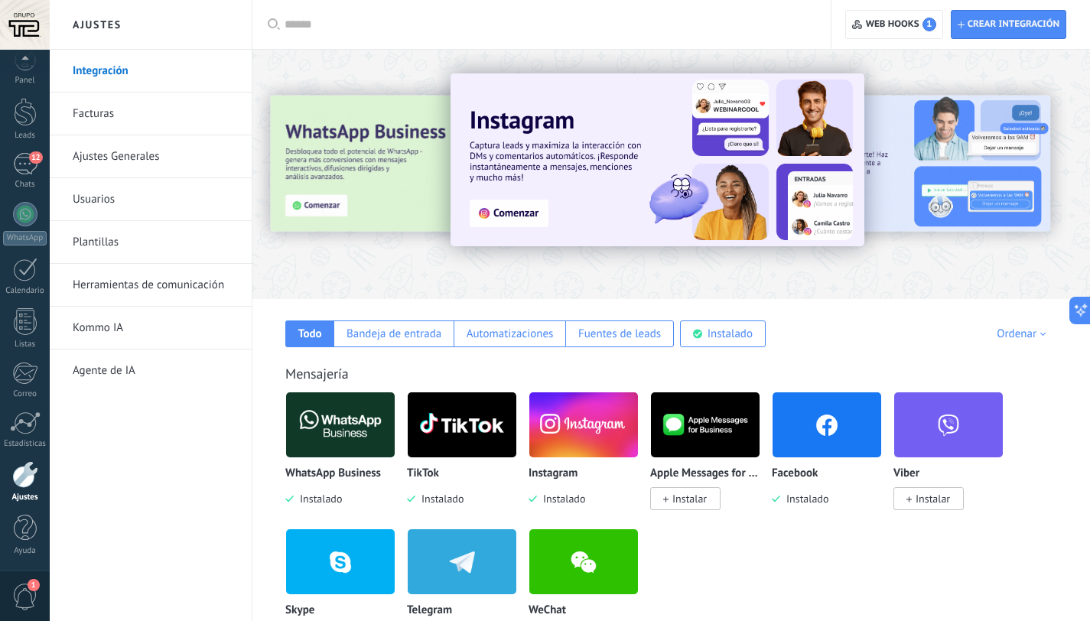
click at [135, 236] on link "Plantillas" at bounding box center [155, 242] width 164 height 43
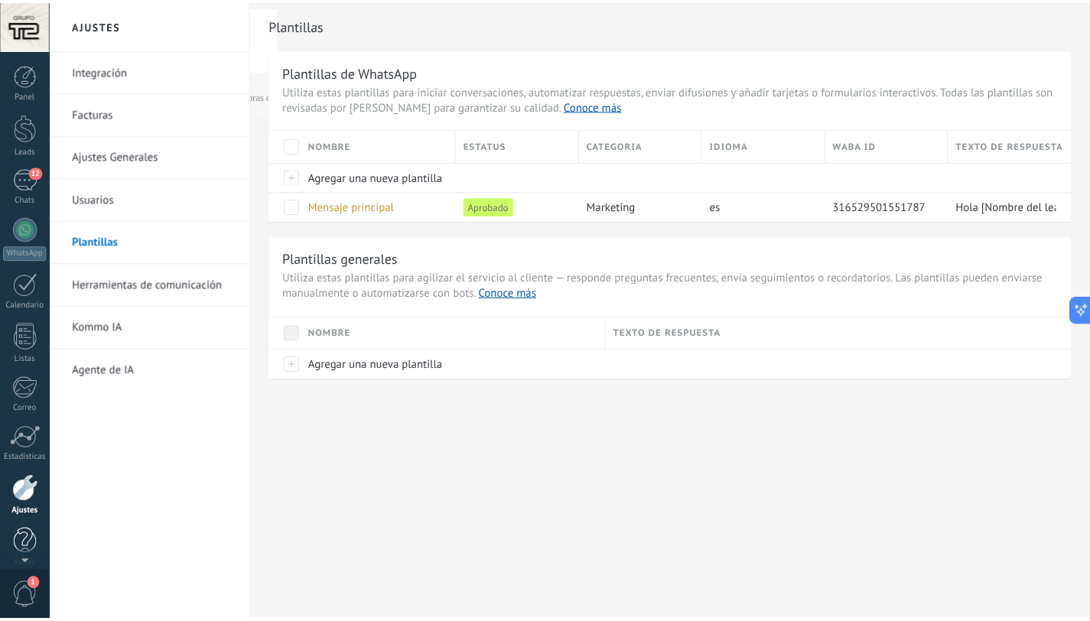
scroll to position [15, 0]
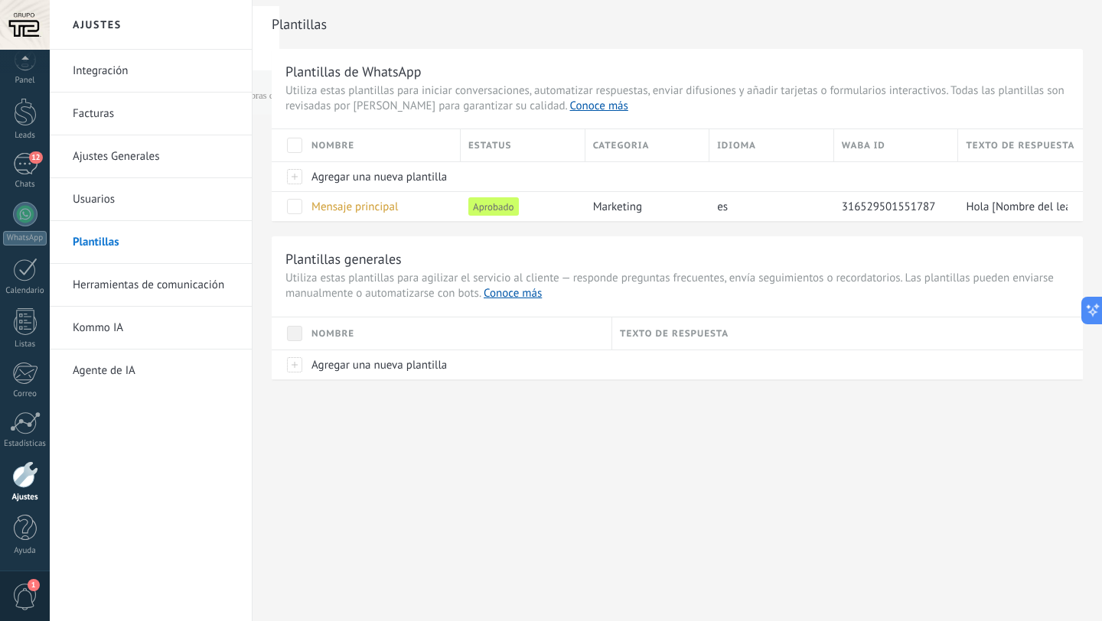
click at [25, 474] on div at bounding box center [25, 474] width 26 height 27
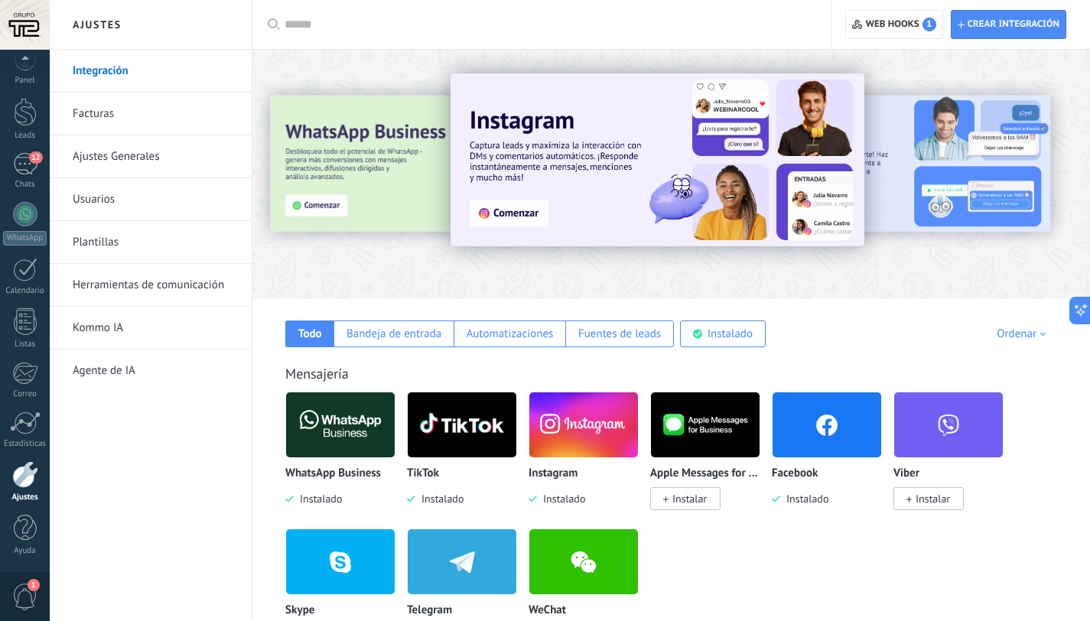
click at [112, 288] on link "Herramientas de comunicación" at bounding box center [155, 285] width 164 height 43
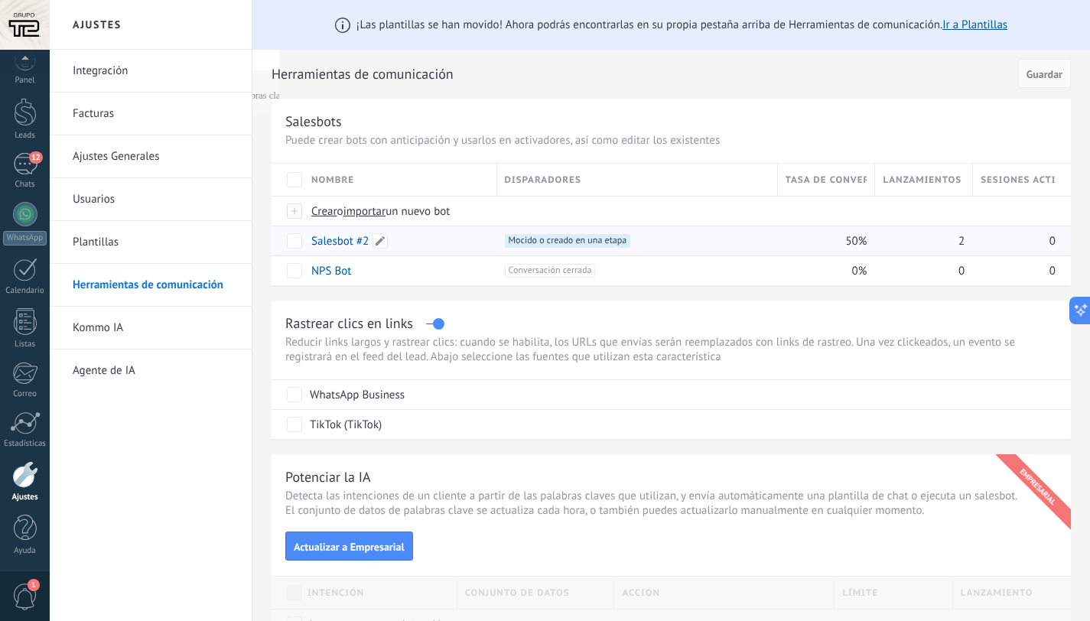
click at [347, 243] on link "Salesbot #2" at bounding box center [339, 241] width 57 height 15
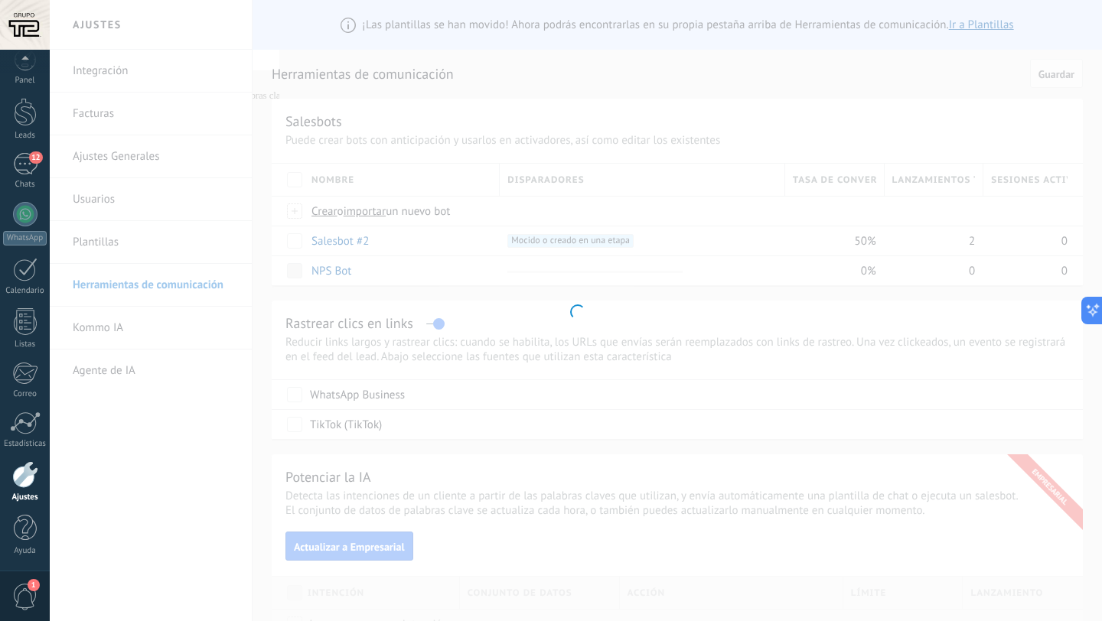
type input "**********"
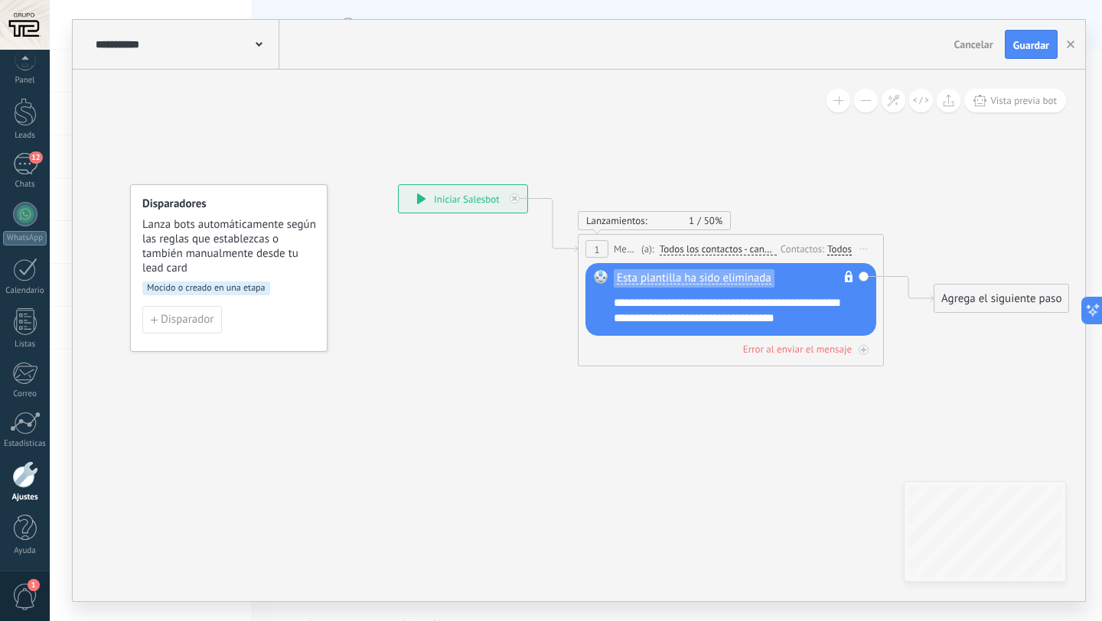
click at [864, 252] on span "Iniciar vista previa aquí Cambiar nombre Duplicar Borrar" at bounding box center [864, 249] width 24 height 22
click at [891, 346] on div "Borrar" at bounding box center [933, 349] width 151 height 26
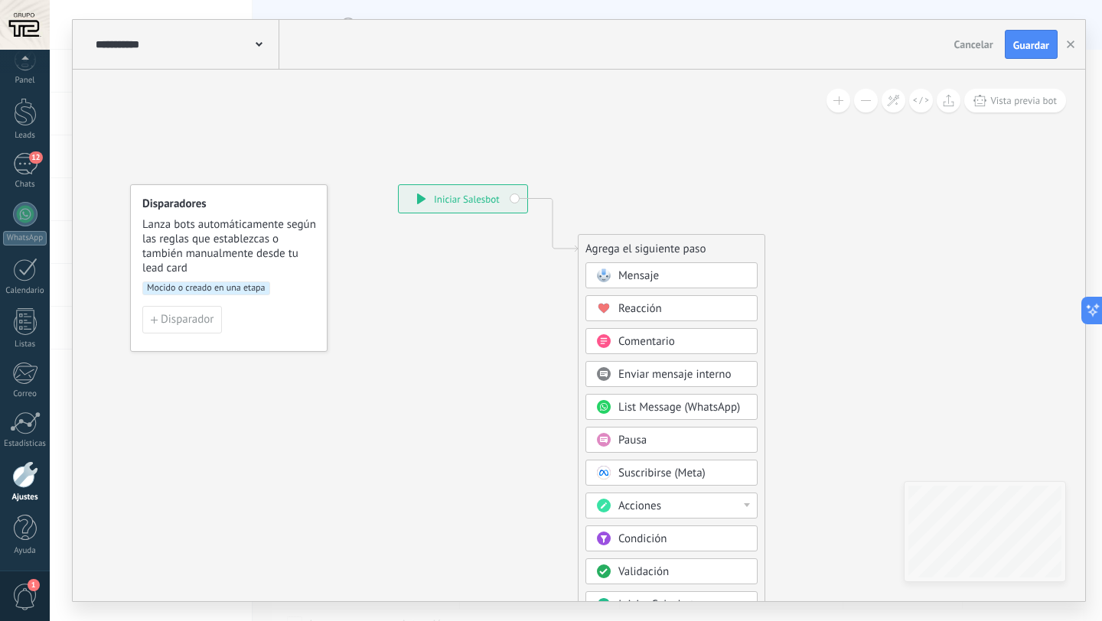
click at [676, 278] on div "Mensaje" at bounding box center [682, 276] width 129 height 15
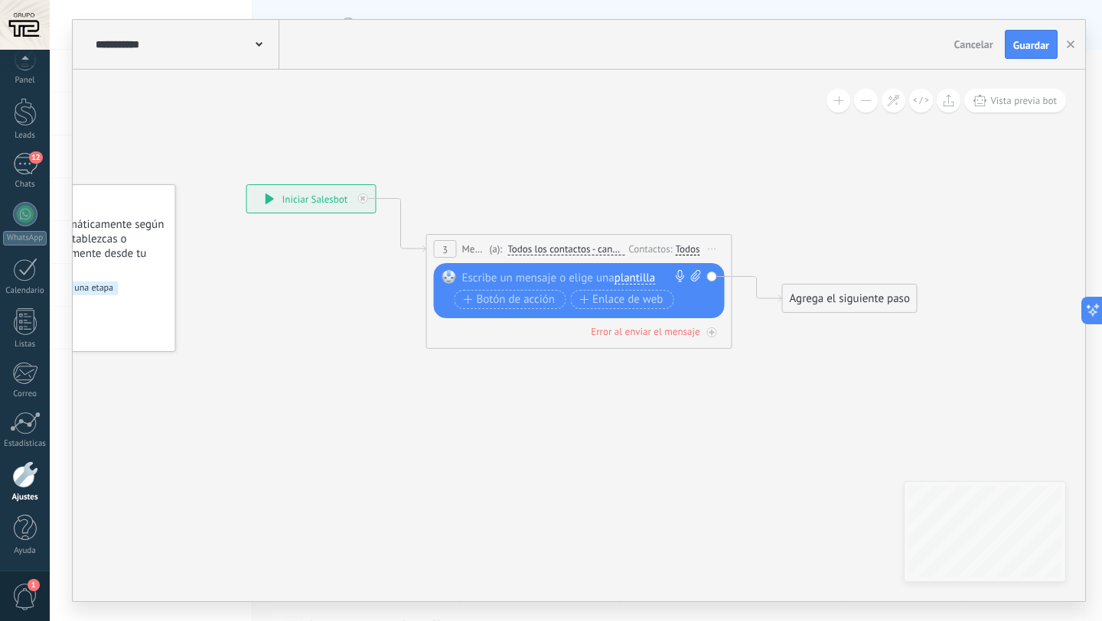
click at [650, 276] on span "plantilla" at bounding box center [634, 278] width 41 height 12
click at [655, 311] on span "Mensaje principal" at bounding box center [690, 304] width 185 height 15
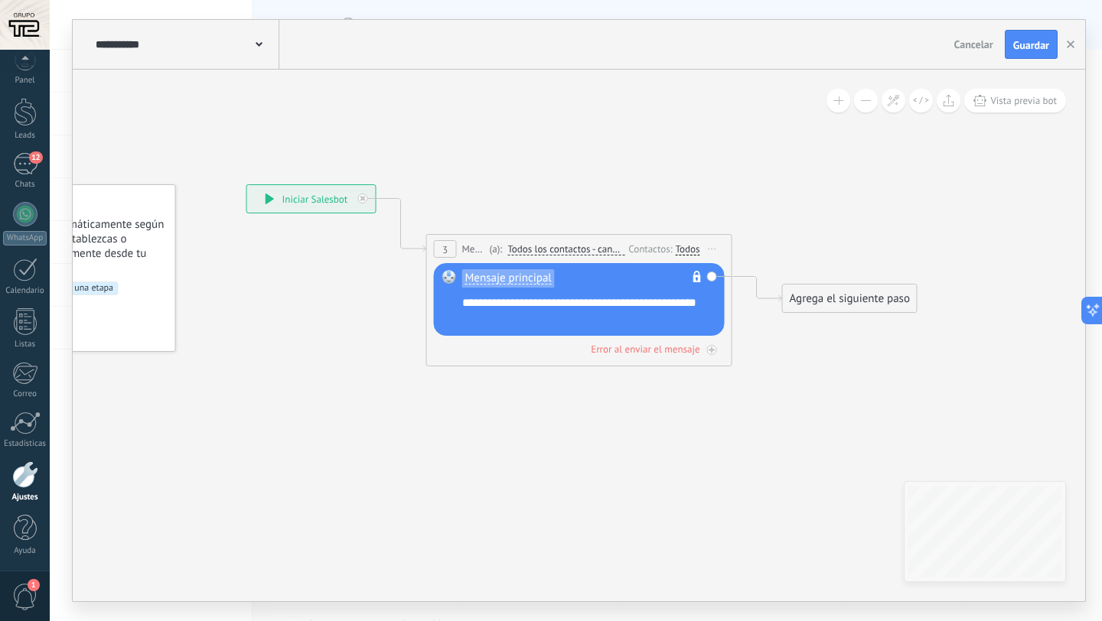
click at [788, 304] on div "Agrega el siguiente paso" at bounding box center [850, 298] width 134 height 25
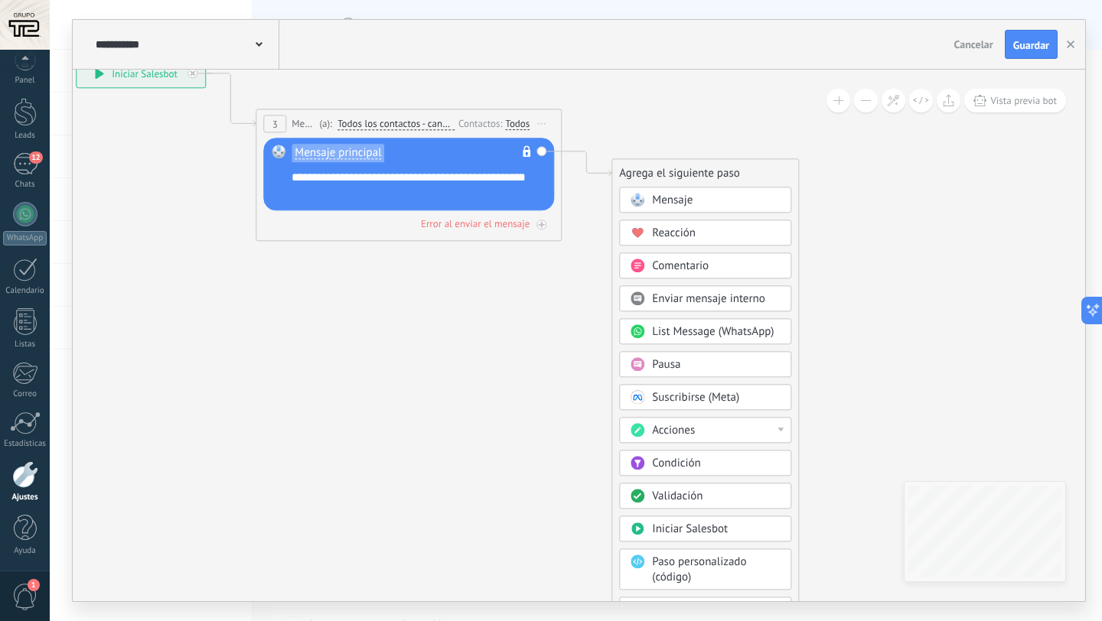
drag, startPoint x: 594, startPoint y: 471, endPoint x: 409, endPoint y: 337, distance: 229.6
click at [409, 337] on icon at bounding box center [385, 130] width 1384 height 909
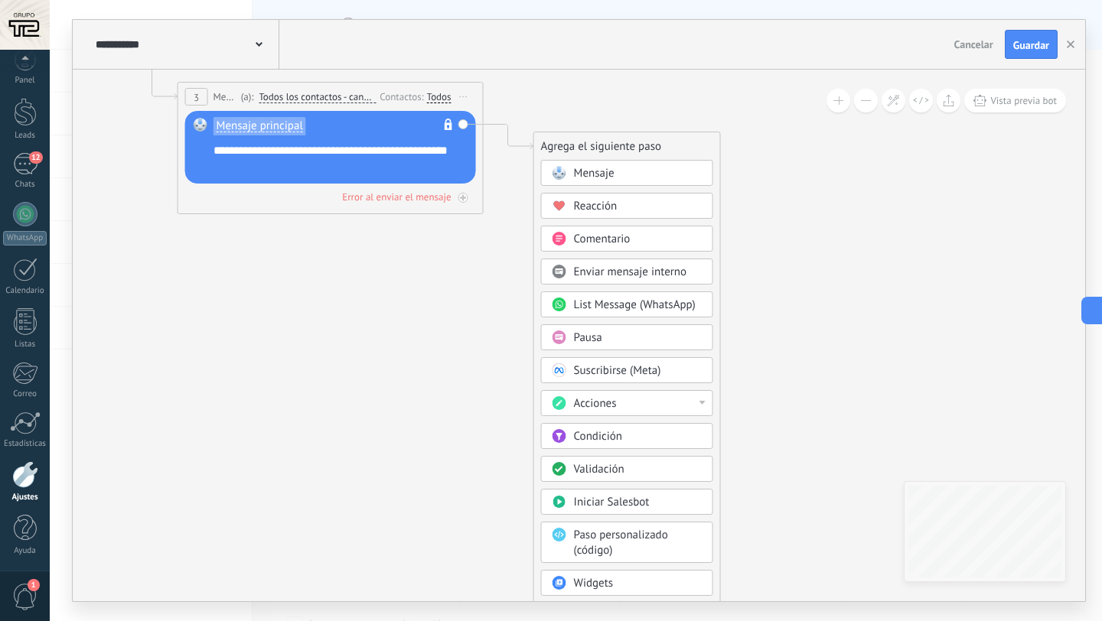
drag, startPoint x: 431, startPoint y: 376, endPoint x: 366, endPoint y: 302, distance: 98.1
click at [366, 302] on icon at bounding box center [307, 104] width 1384 height 909
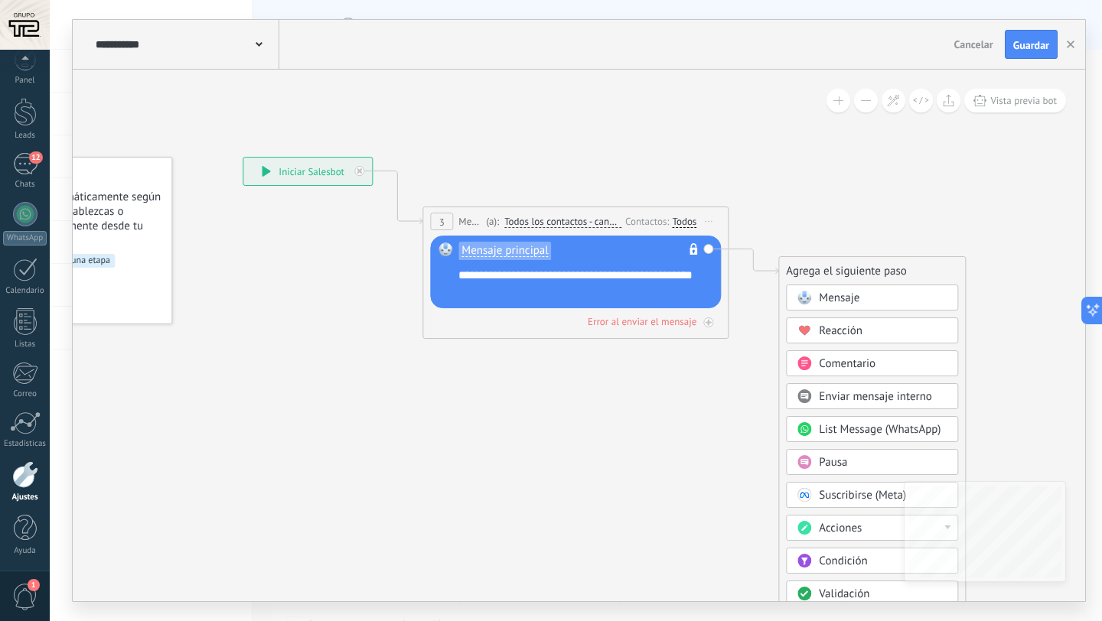
drag, startPoint x: 509, startPoint y: 534, endPoint x: 647, endPoint y: 488, distance: 145.9
click at [647, 488] on icon at bounding box center [552, 228] width 1384 height 909
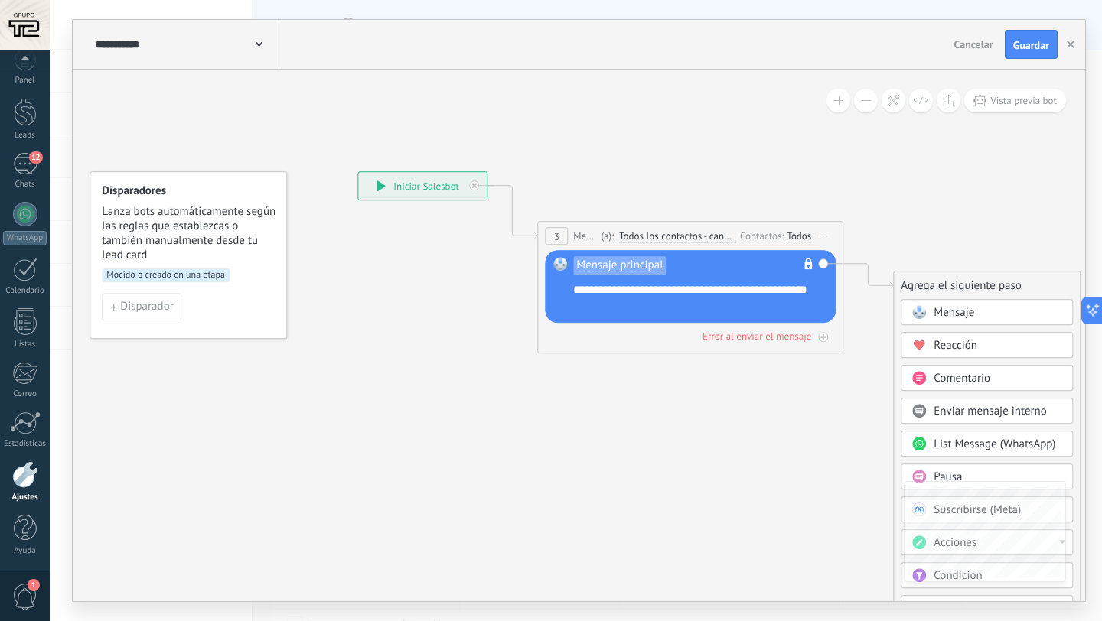
drag, startPoint x: 573, startPoint y: 405, endPoint x: 688, endPoint y: 421, distance: 115.8
click at [688, 421] on icon at bounding box center [667, 243] width 1384 height 909
click at [473, 187] on icon at bounding box center [473, 185] width 5 height 5
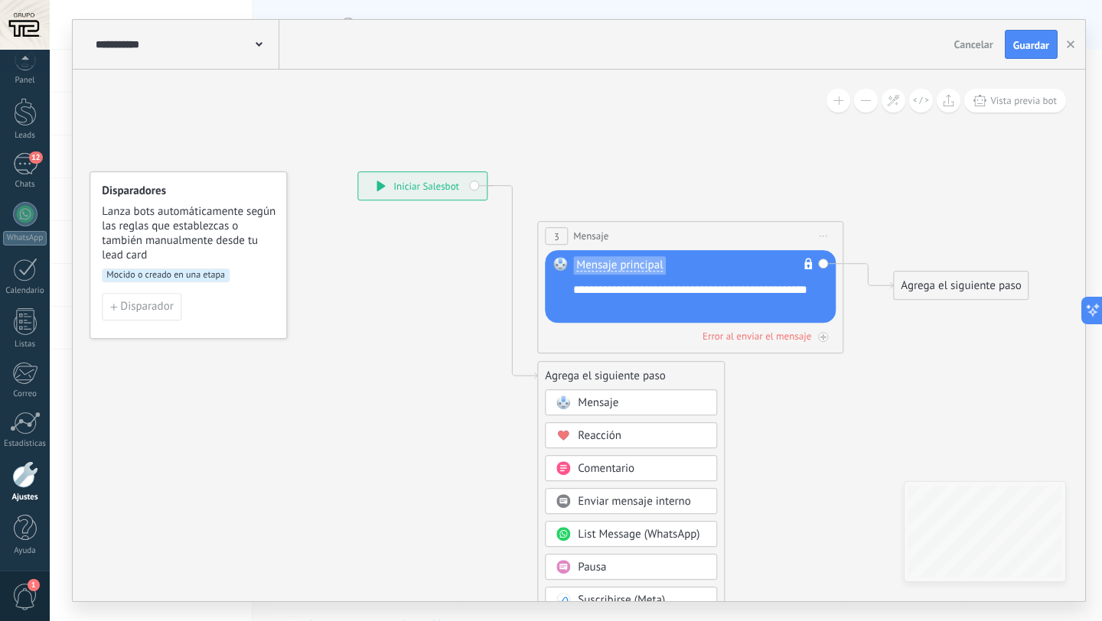
drag, startPoint x: 698, startPoint y: 273, endPoint x: 609, endPoint y: 269, distance: 88.9
click at [609, 269] on div "Mensaje principal No es posible editar la plantilla de contenido" at bounding box center [692, 269] width 239 height 25
click at [474, 185] on div "**********" at bounding box center [422, 186] width 129 height 28
click at [476, 186] on div "**********" at bounding box center [422, 186] width 129 height 28
click at [449, 188] on div "**********" at bounding box center [422, 186] width 129 height 28
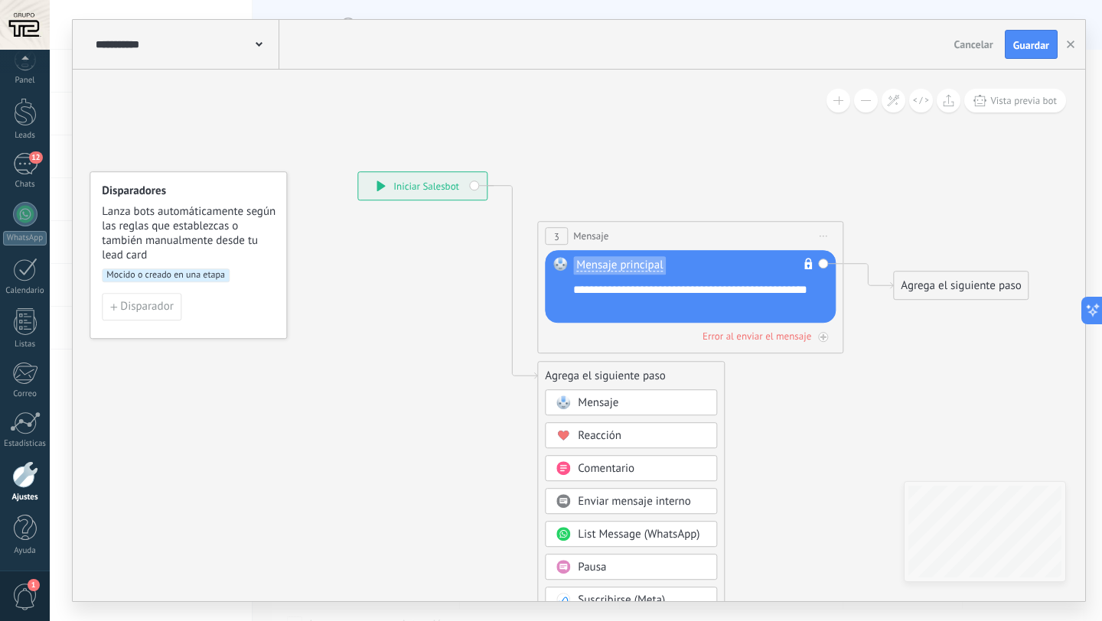
click at [484, 187] on div "**********" at bounding box center [422, 186] width 129 height 28
click at [472, 187] on div "**********" at bounding box center [422, 186] width 129 height 28
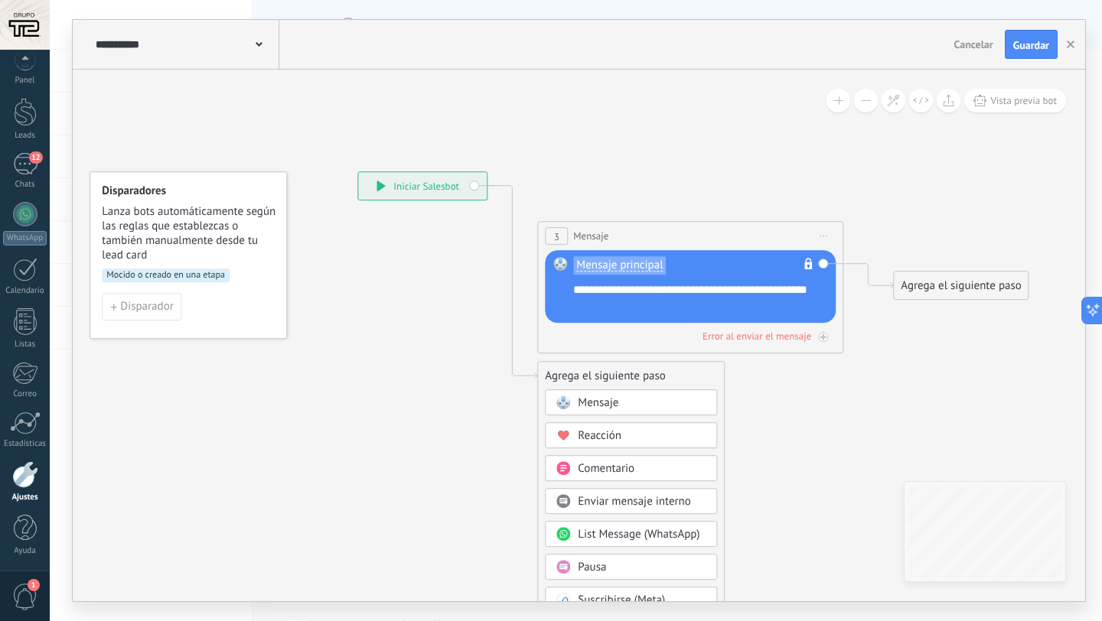
click at [472, 187] on div "**********" at bounding box center [422, 186] width 129 height 28
click at [693, 168] on icon at bounding box center [667, 535] width 1384 height 1493
click at [980, 41] on span "Cancelar" at bounding box center [973, 44] width 39 height 14
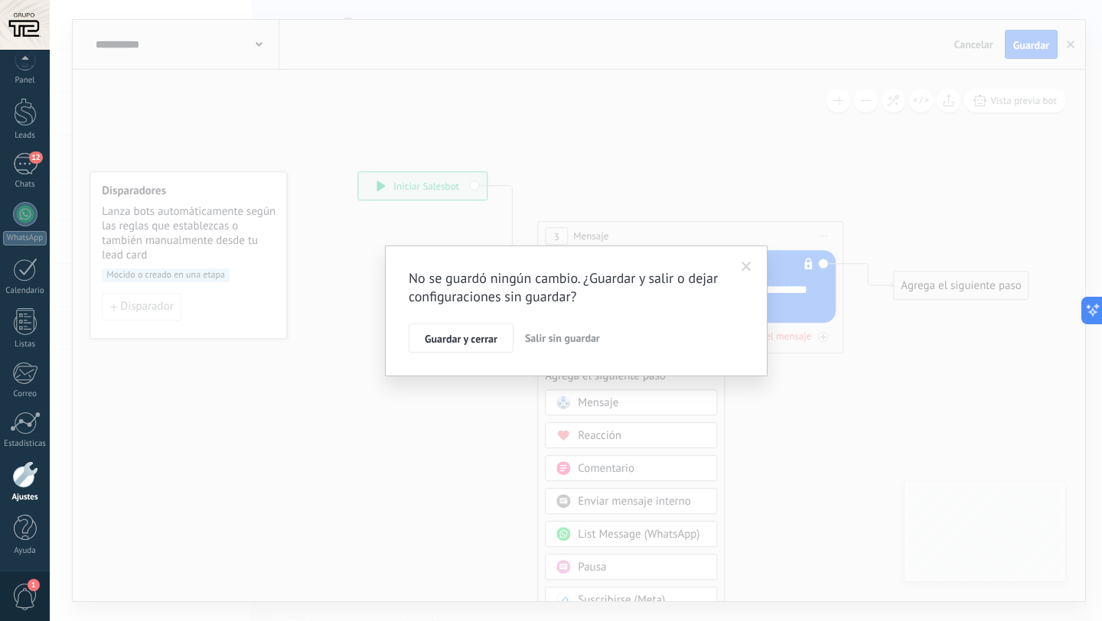
click at [578, 334] on span "Salir sin guardar" at bounding box center [562, 338] width 75 height 14
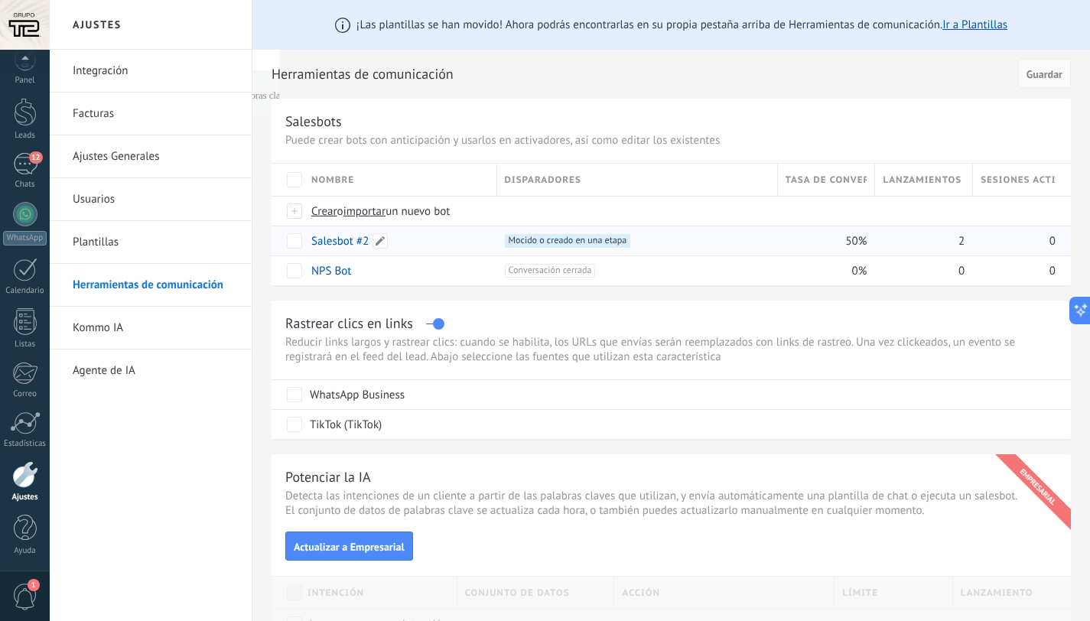
click at [353, 243] on link "Salesbot #2" at bounding box center [339, 241] width 57 height 15
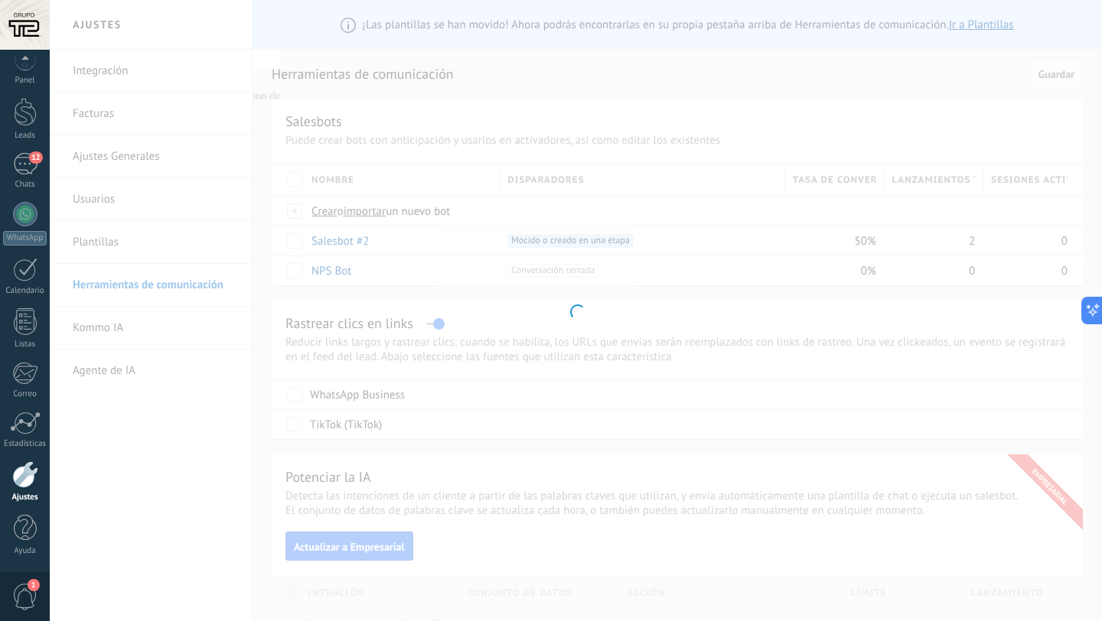
type input "**********"
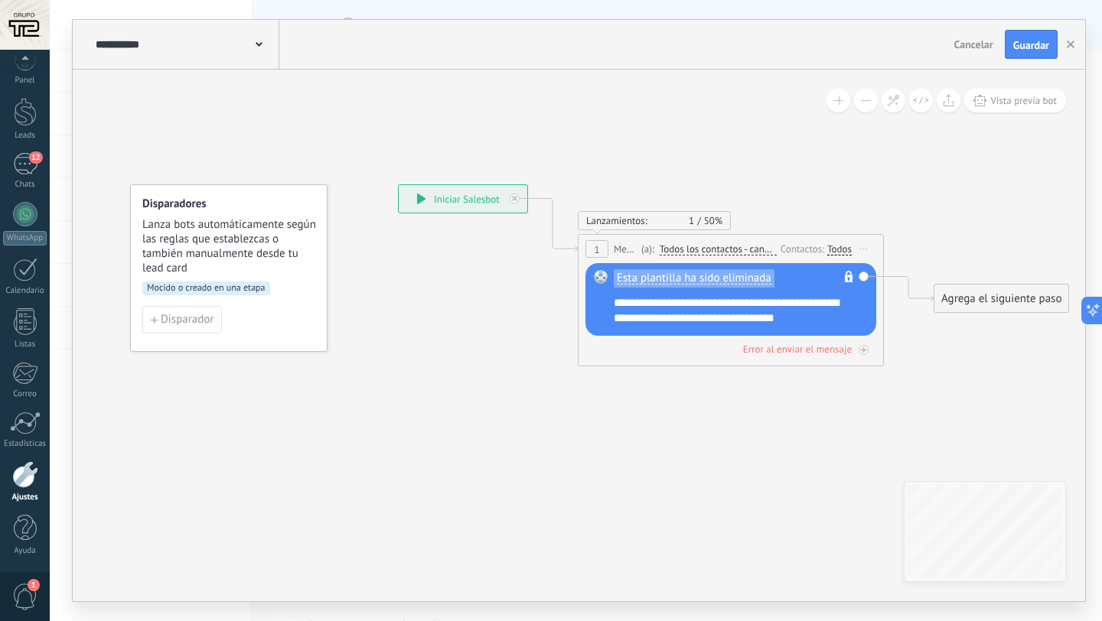
click at [858, 249] on span "Iniciar vista previa aquí Cambiar nombre Duplicar Borrar" at bounding box center [864, 249] width 24 height 22
click at [879, 360] on div "Borrar" at bounding box center [933, 349] width 151 height 26
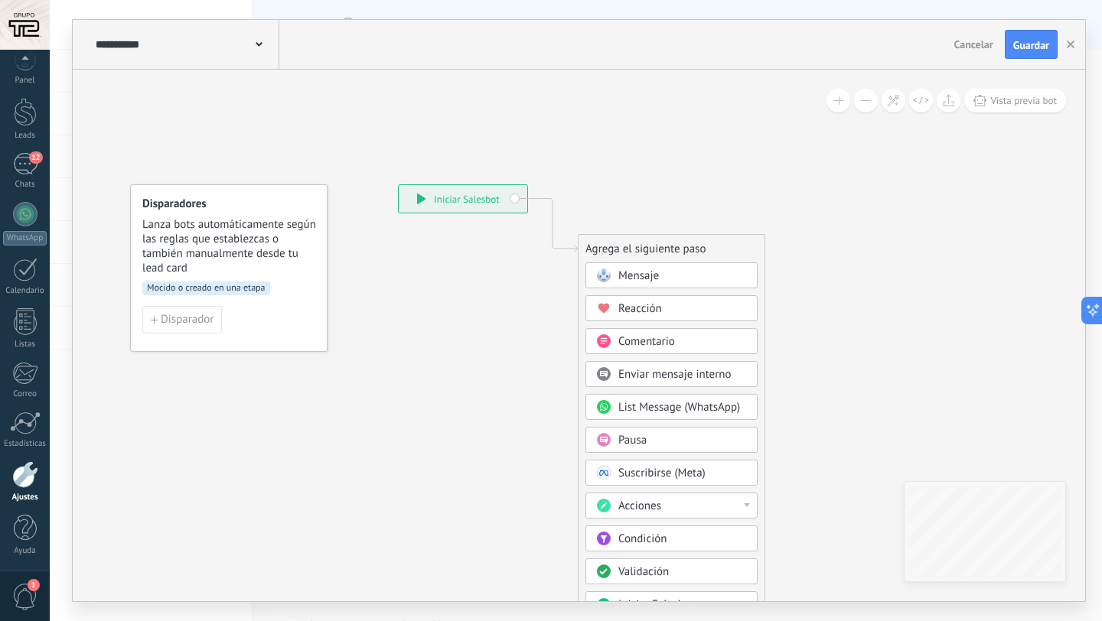
click at [653, 277] on span "Mensaje" at bounding box center [638, 276] width 41 height 15
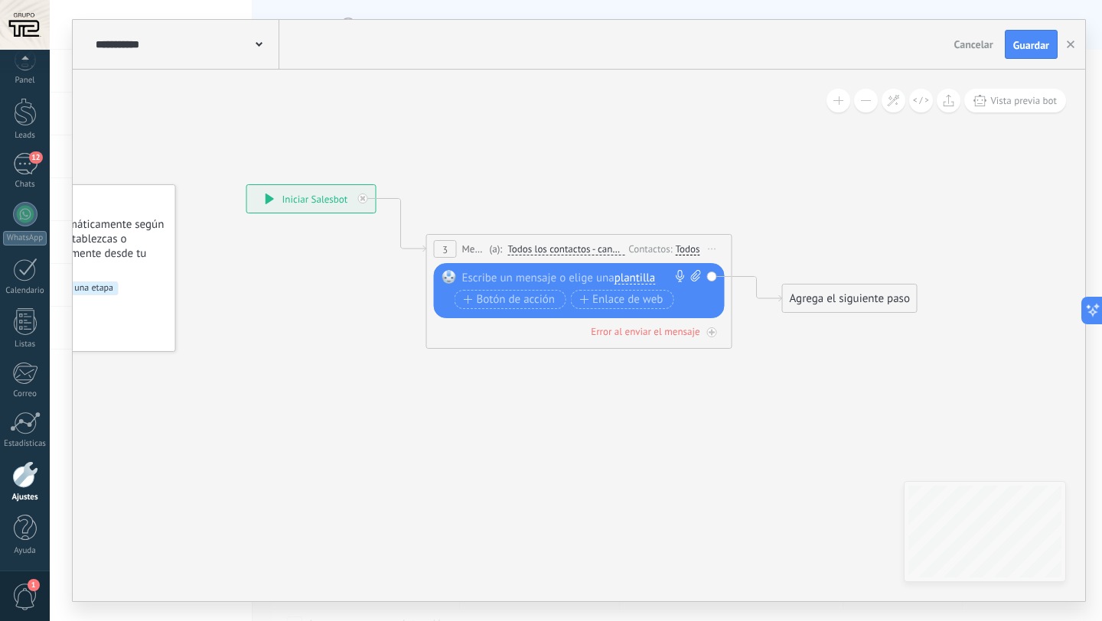
click at [647, 280] on span "plantilla" at bounding box center [634, 278] width 41 height 12
click at [647, 304] on span "Mensaje principal" at bounding box center [690, 304] width 185 height 15
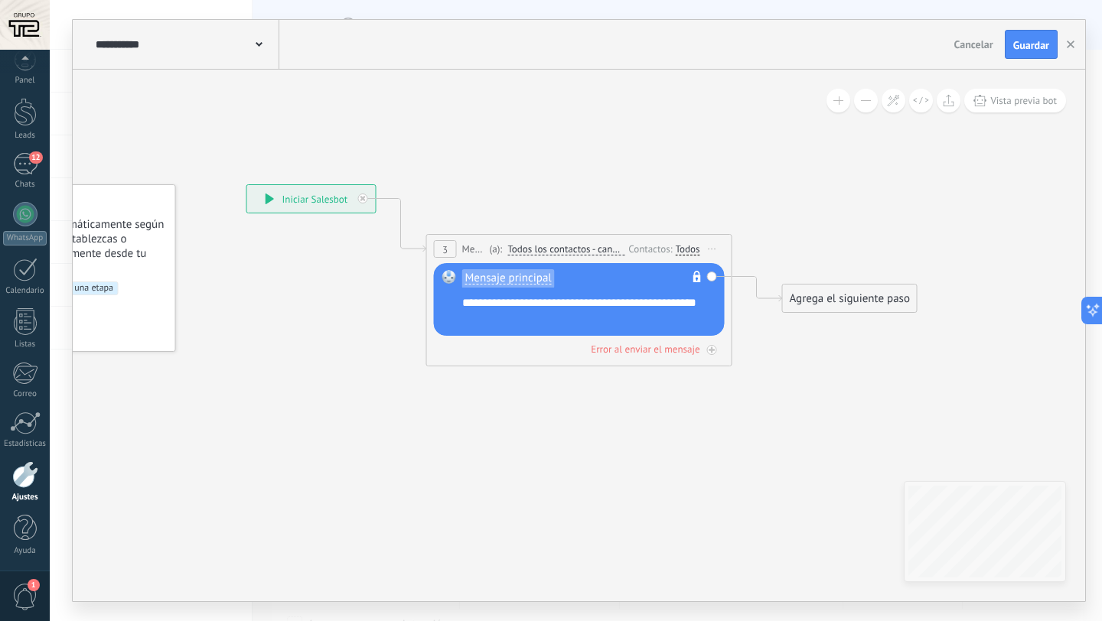
click at [819, 287] on div "Agrega el siguiente paso" at bounding box center [850, 298] width 134 height 25
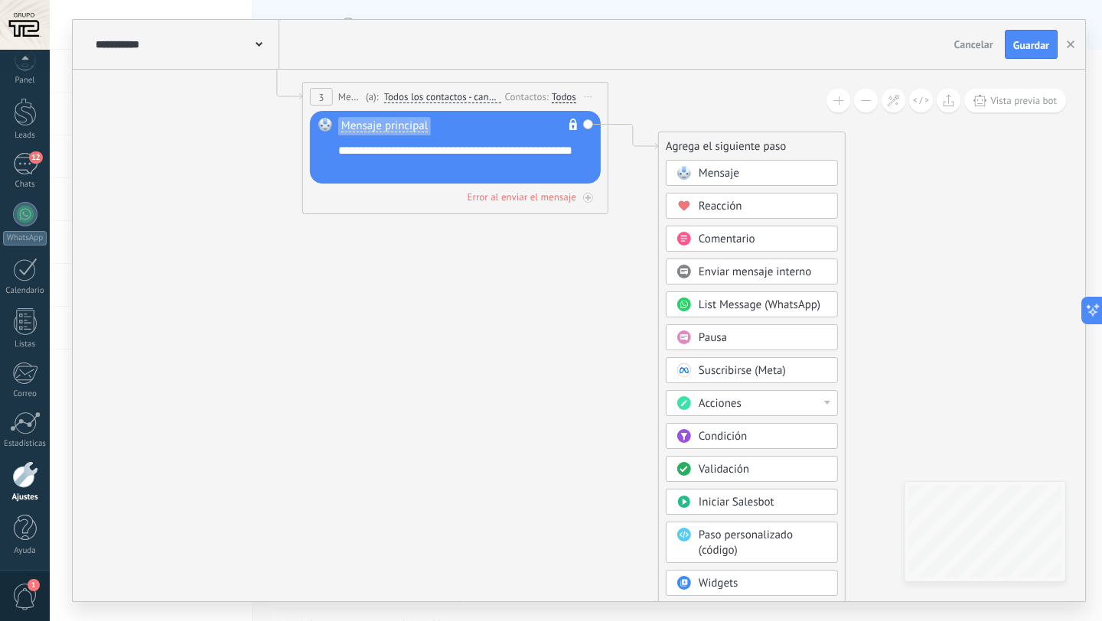
drag, startPoint x: 693, startPoint y: 432, endPoint x: 569, endPoint y: 266, distance: 206.6
click at [569, 266] on icon at bounding box center [432, 104] width 1384 height 909
click at [1022, 56] on button "Guardar" at bounding box center [1031, 44] width 53 height 29
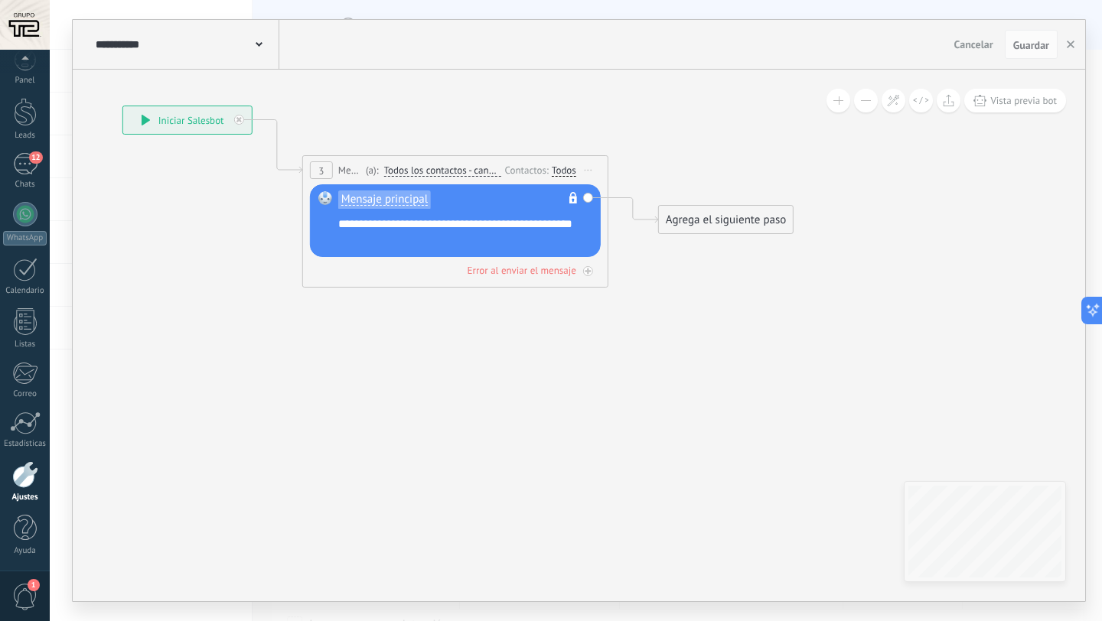
click at [258, 46] on icon at bounding box center [259, 44] width 7 height 5
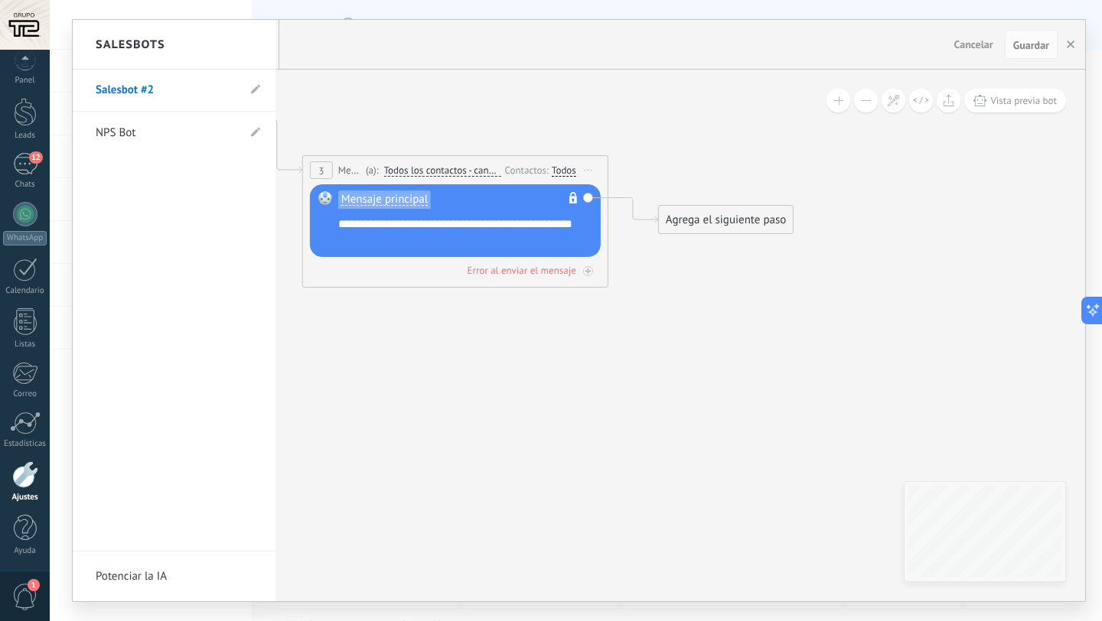
click at [258, 46] on div "Salesbots" at bounding box center [174, 45] width 203 height 50
click at [256, 87] on use at bounding box center [255, 89] width 9 height 9
drag, startPoint x: 180, startPoint y: 92, endPoint x: 68, endPoint y: 94, distance: 111.7
click at [66, 94] on div "**********" at bounding box center [576, 310] width 1052 height 621
type input "**********"
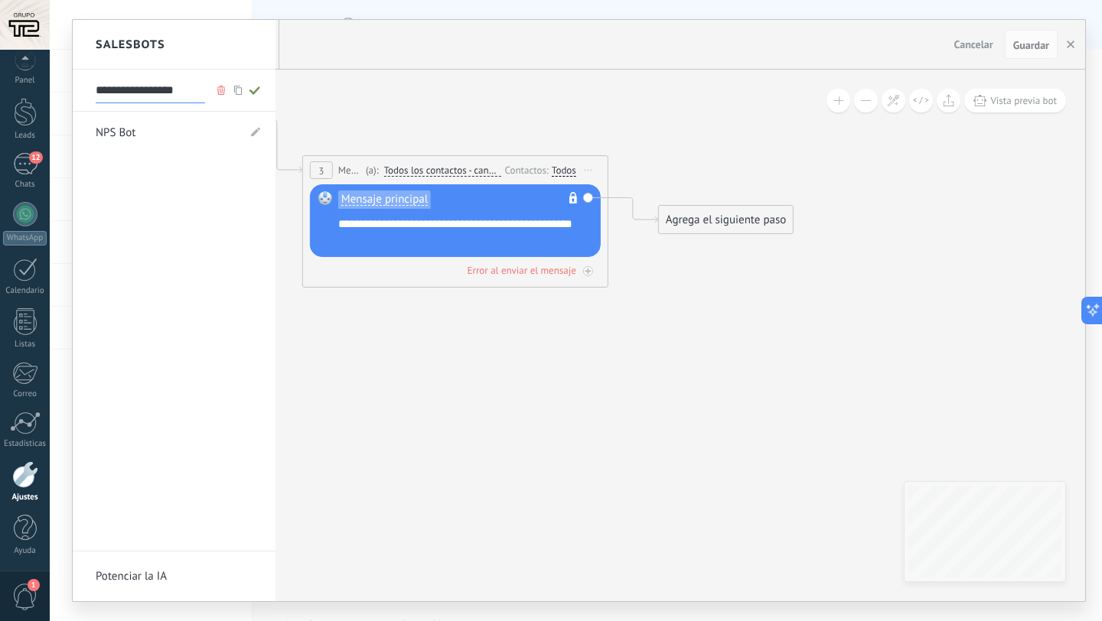
click at [255, 91] on use at bounding box center [254, 90] width 11 height 8
type input "**********"
click at [1069, 43] on div at bounding box center [579, 310] width 1012 height 581
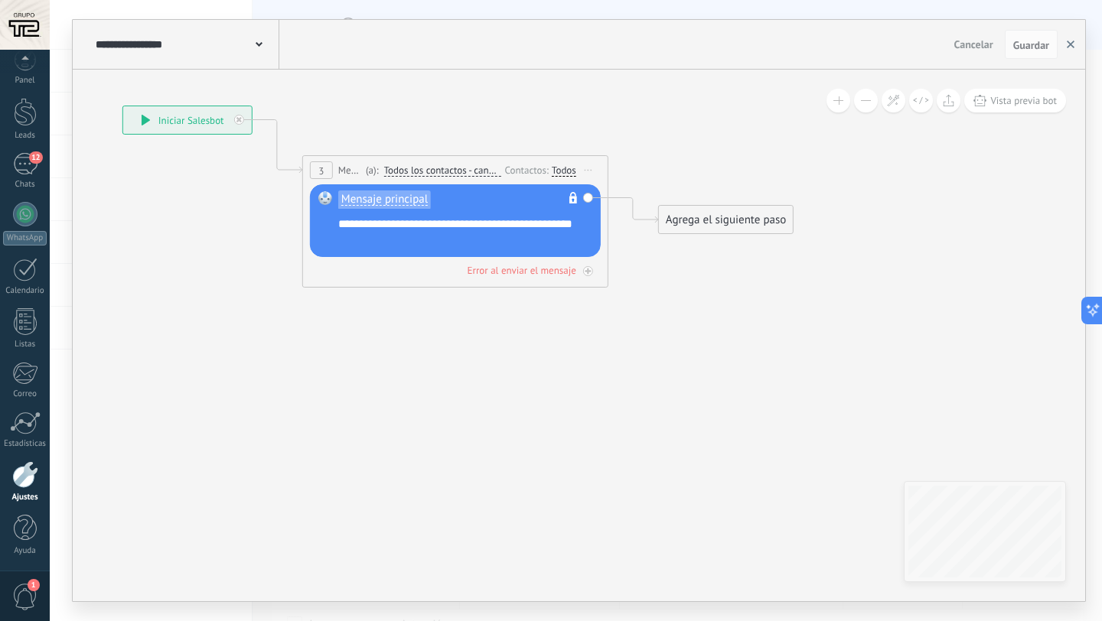
click at [1069, 43] on use "button" at bounding box center [1071, 45] width 8 height 8
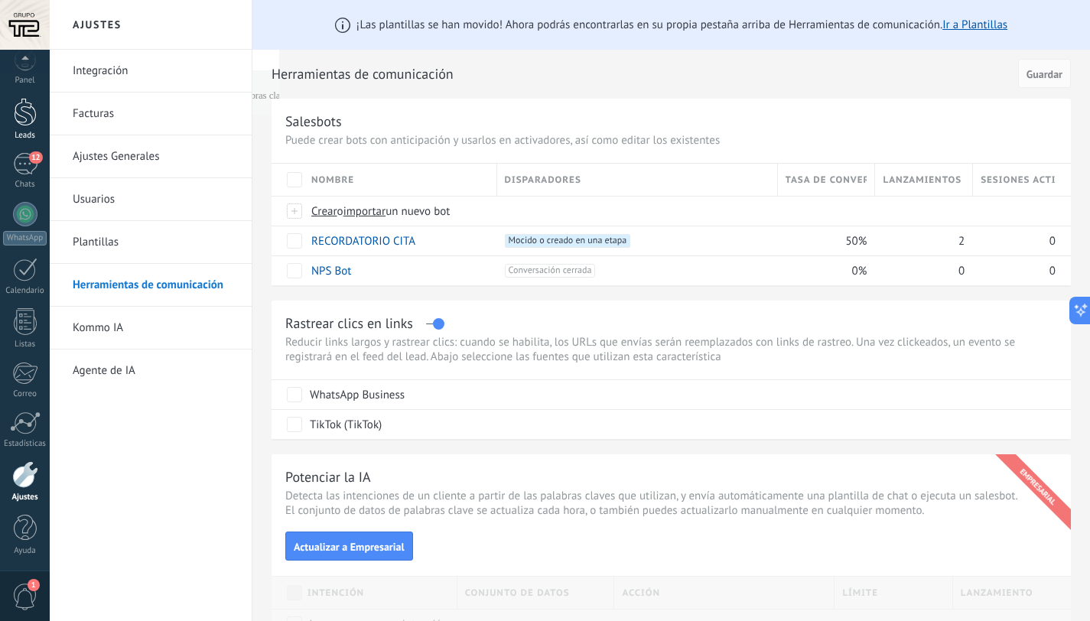
click at [20, 116] on div at bounding box center [25, 112] width 23 height 28
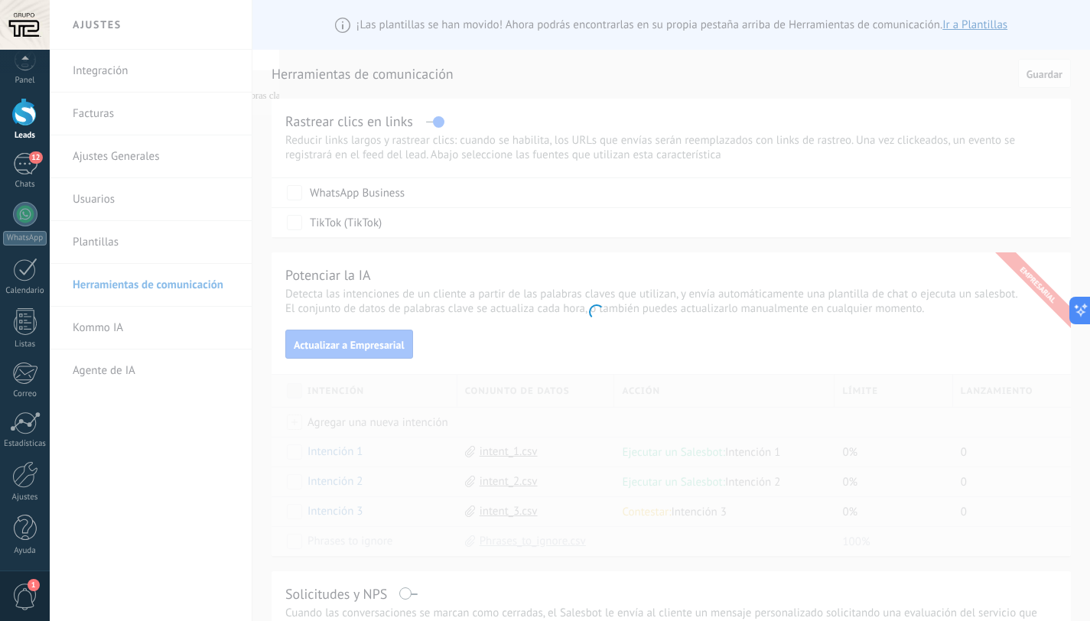
scroll to position [3011, 0]
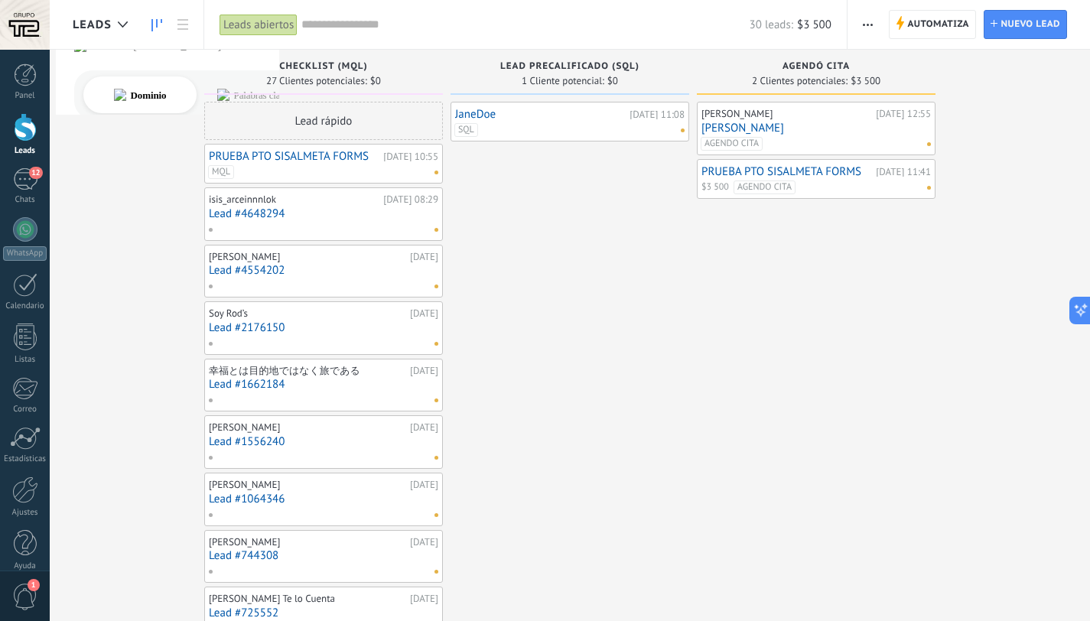
scroll to position [3046, 0]
click at [755, 128] on link "VICTOR" at bounding box center [817, 128] width 230 height 13
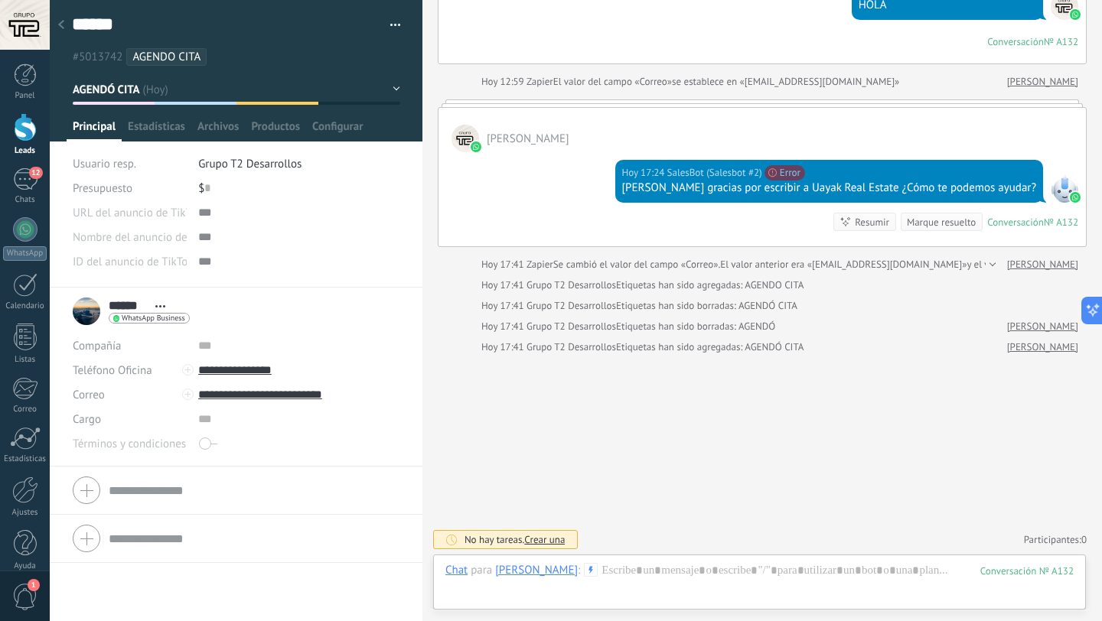
scroll to position [274, 0]
click at [29, 492] on div at bounding box center [25, 490] width 26 height 27
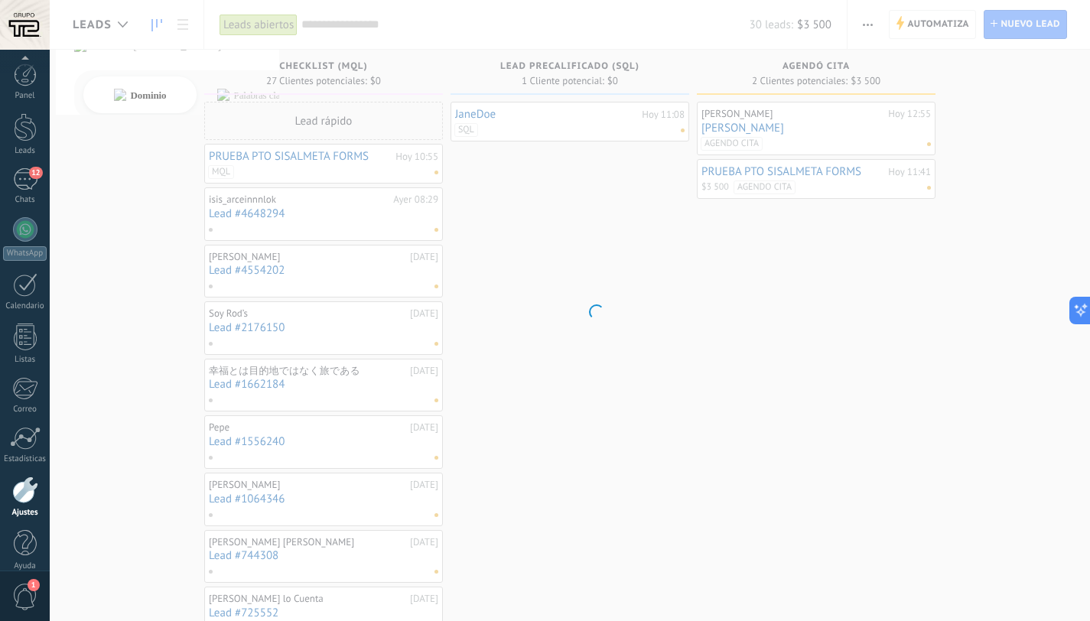
scroll to position [15, 0]
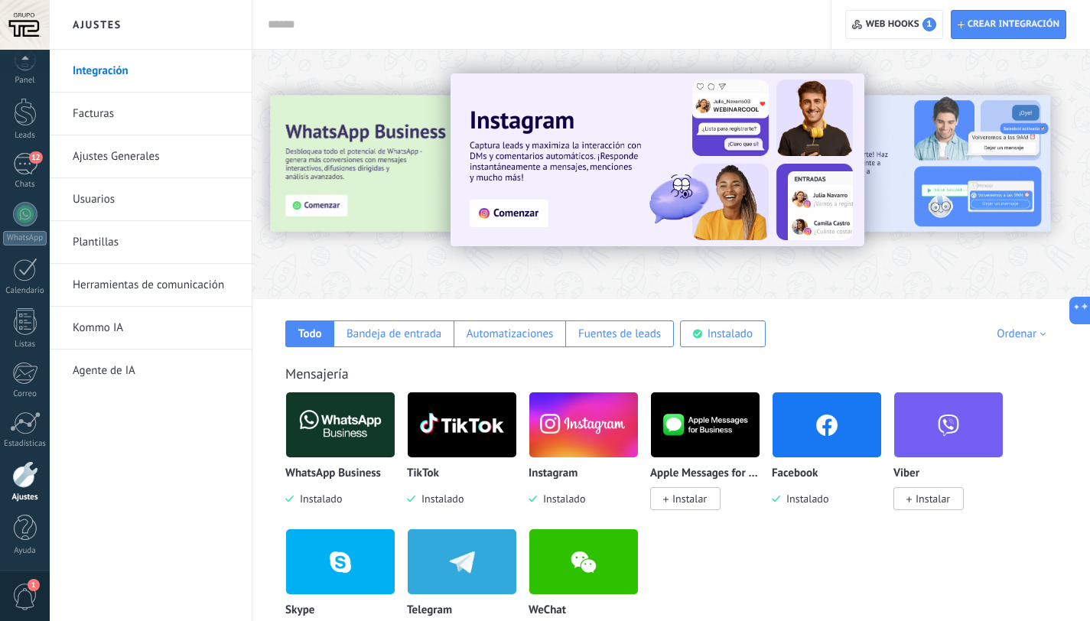
click at [144, 288] on link "Herramientas de comunicación" at bounding box center [155, 285] width 164 height 43
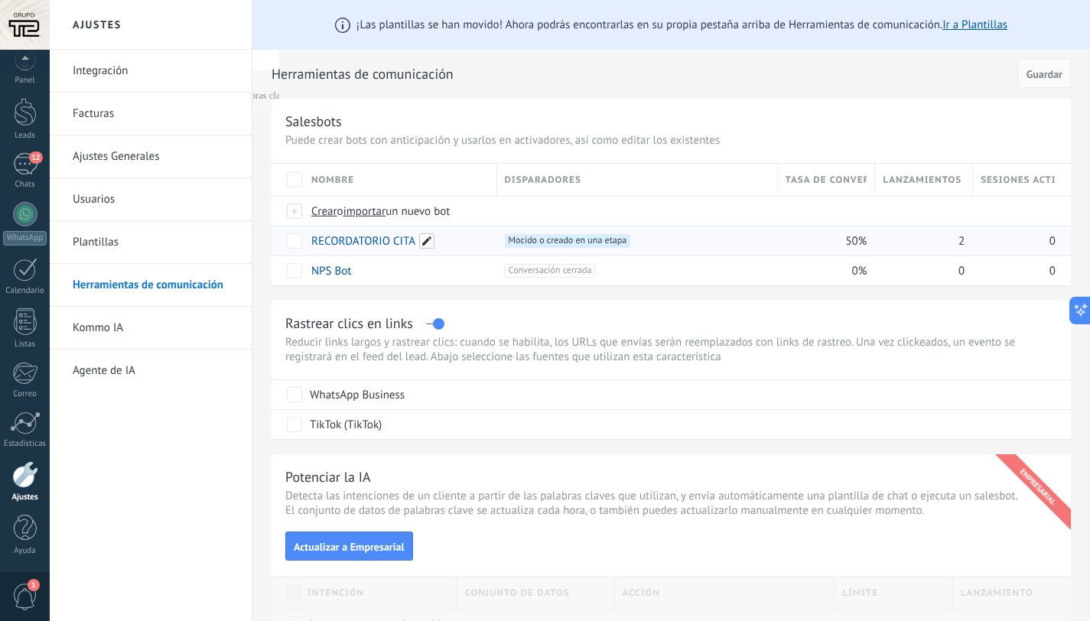
click at [432, 243] on span at bounding box center [426, 240] width 15 height 15
drag, startPoint x: 640, startPoint y: 132, endPoint x: 624, endPoint y: 142, distance: 18.9
click at [640, 132] on div "**********" at bounding box center [672, 192] width 800 height 187
click at [331, 240] on link "RECORDATORIO CITA" at bounding box center [363, 241] width 104 height 15
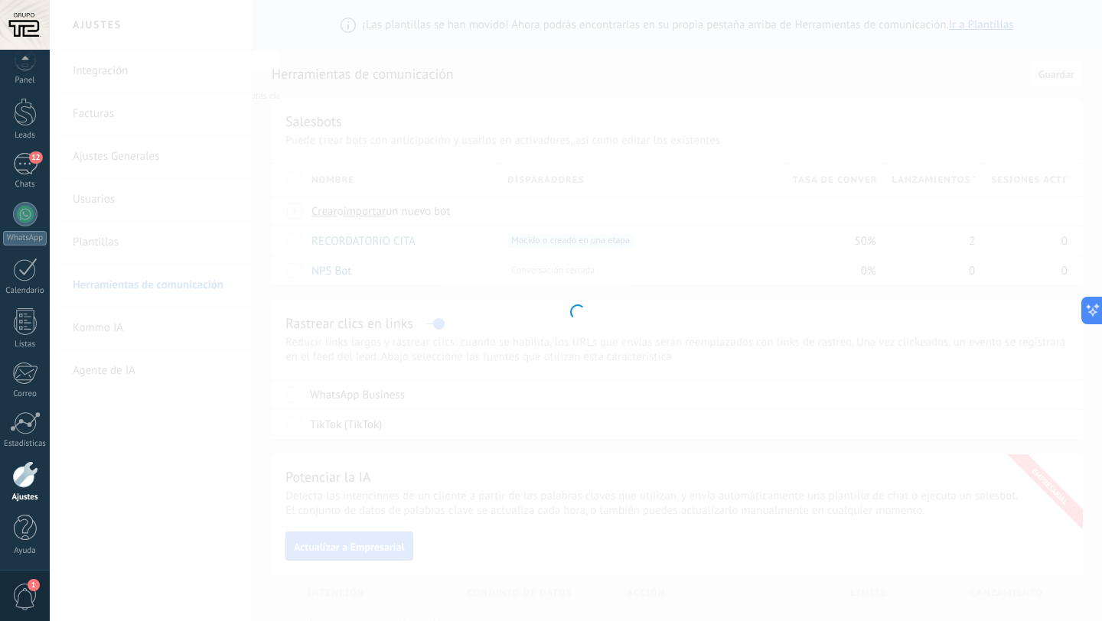
type input "**********"
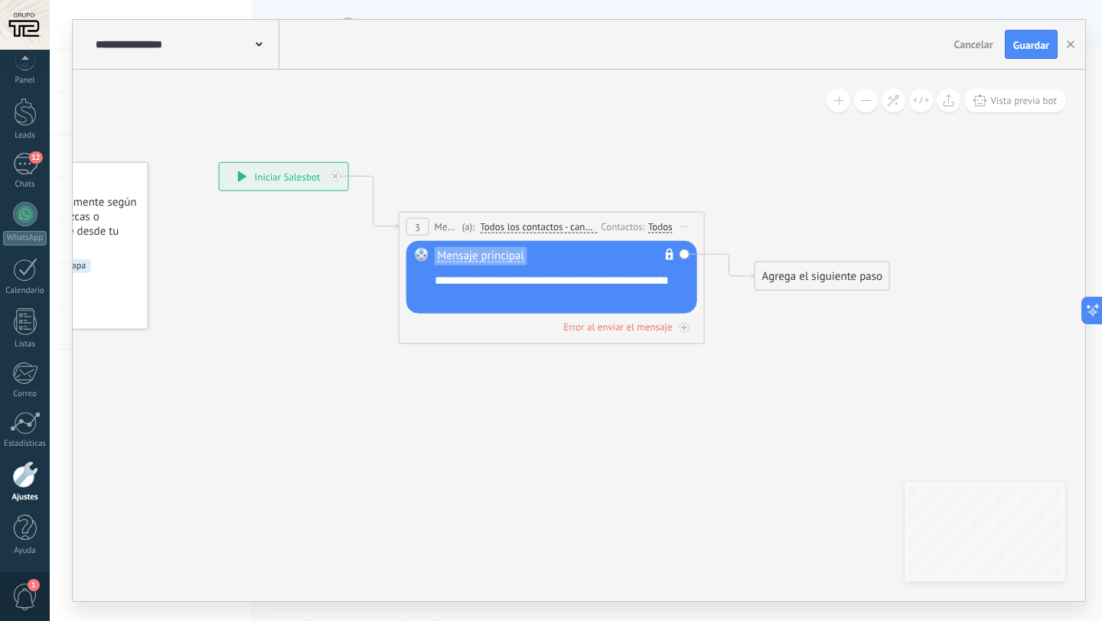
drag, startPoint x: 616, startPoint y: 465, endPoint x: 424, endPoint y: 448, distance: 192.8
click at [425, 448] on icon at bounding box center [528, 253] width 1384 height 947
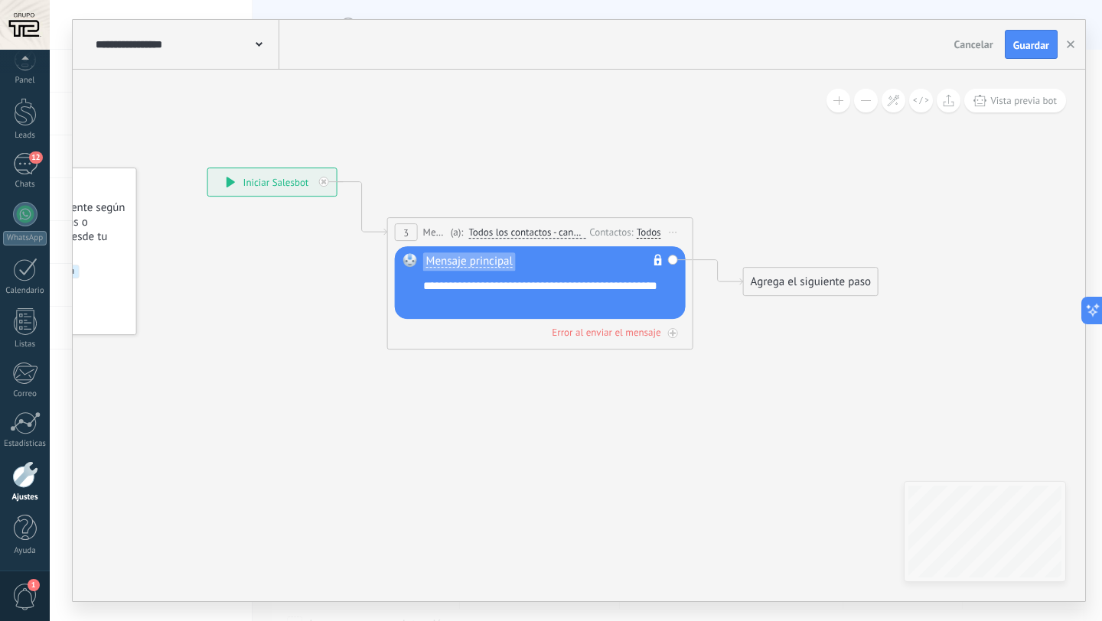
click at [405, 221] on div "3 Mensaje ******* (a): Todos los contactos - canales seleccionados Todos los co…" at bounding box center [540, 232] width 305 height 28
click at [403, 231] on span "3" at bounding box center [405, 232] width 5 height 13
click at [404, 231] on span "3" at bounding box center [405, 232] width 5 height 13
click at [662, 233] on span "Iniciar vista previa aquí Cambiar nombre Duplicar Borrar" at bounding box center [673, 232] width 24 height 22
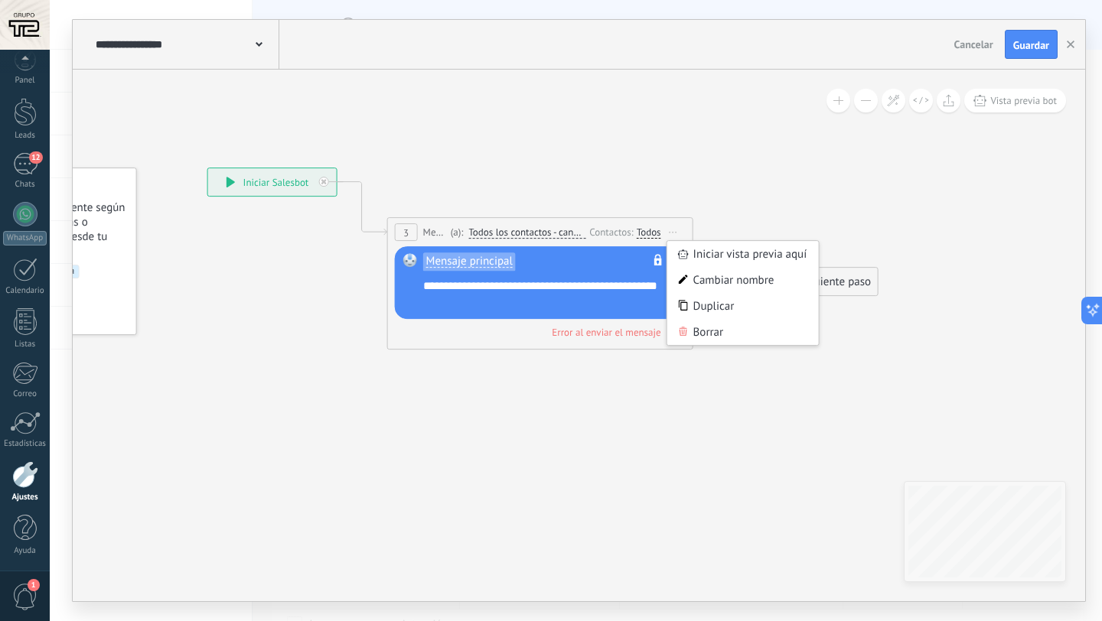
click at [657, 233] on div "Todos" at bounding box center [649, 232] width 24 height 12
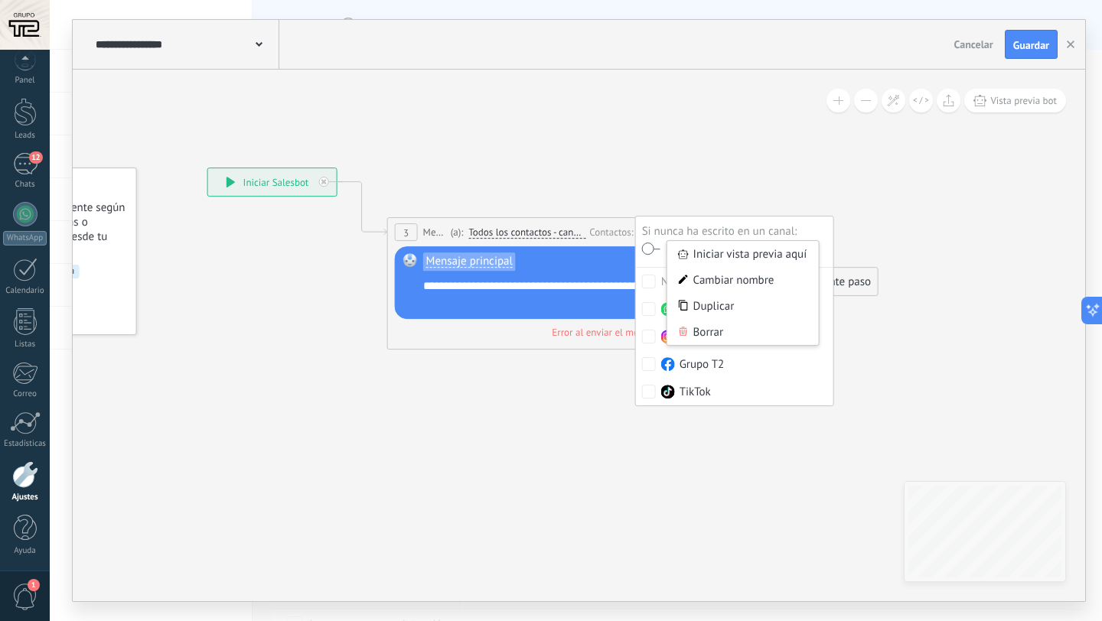
click at [545, 230] on span "Todos los contactos - canales seleccionados" at bounding box center [526, 232] width 117 height 12
click at [545, 230] on button "Todos los contactos - canales seleccionados" at bounding box center [556, 233] width 191 height 28
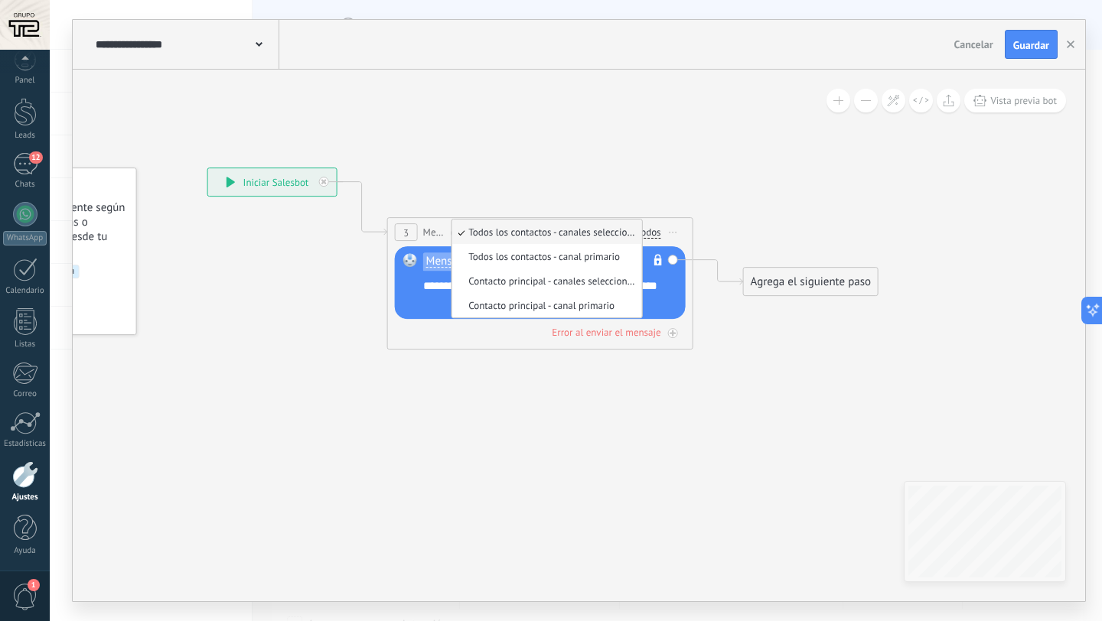
click at [663, 233] on span "Iniciar vista previa aquí Cambiar nombre Duplicar Borrar" at bounding box center [673, 232] width 24 height 22
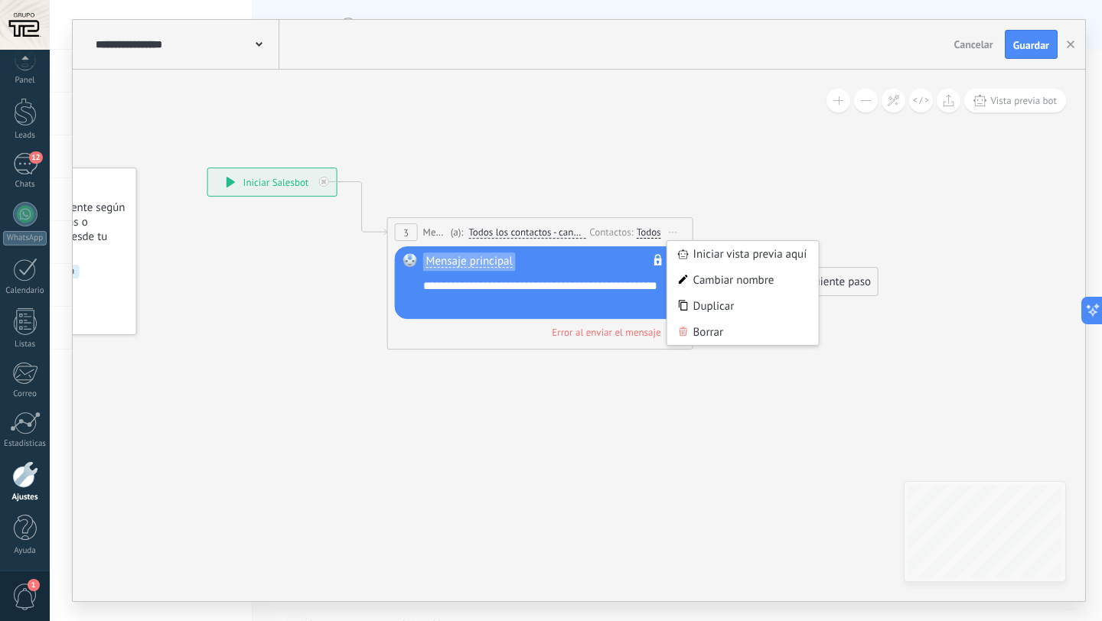
click at [669, 233] on span "Iniciar vista previa aquí Cambiar nombre Duplicar Borrar" at bounding box center [673, 232] width 24 height 22
click at [674, 230] on span "Iniciar vista previa aquí Cambiar nombre Duplicar Borrar" at bounding box center [673, 232] width 24 height 22
click at [654, 231] on div "Todos" at bounding box center [649, 232] width 24 height 12
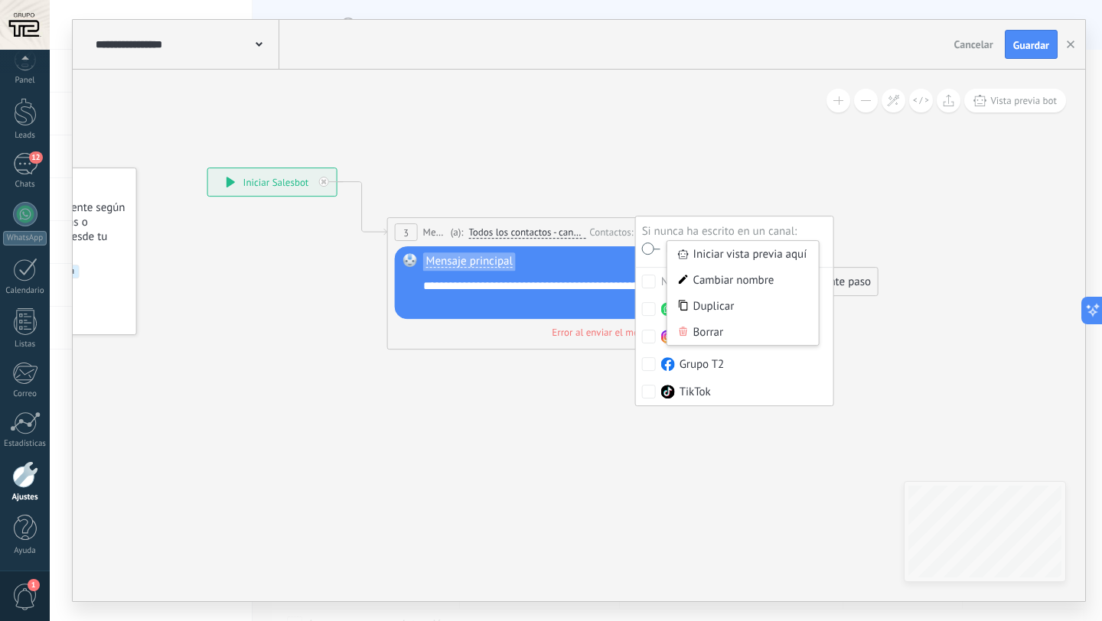
click at [650, 241] on label "Intente enviar un mensaje" at bounding box center [734, 247] width 185 height 18
click at [650, 384] on label "TikTok" at bounding box center [734, 392] width 197 height 28
click at [777, 101] on icon at bounding box center [517, 258] width 1384 height 947
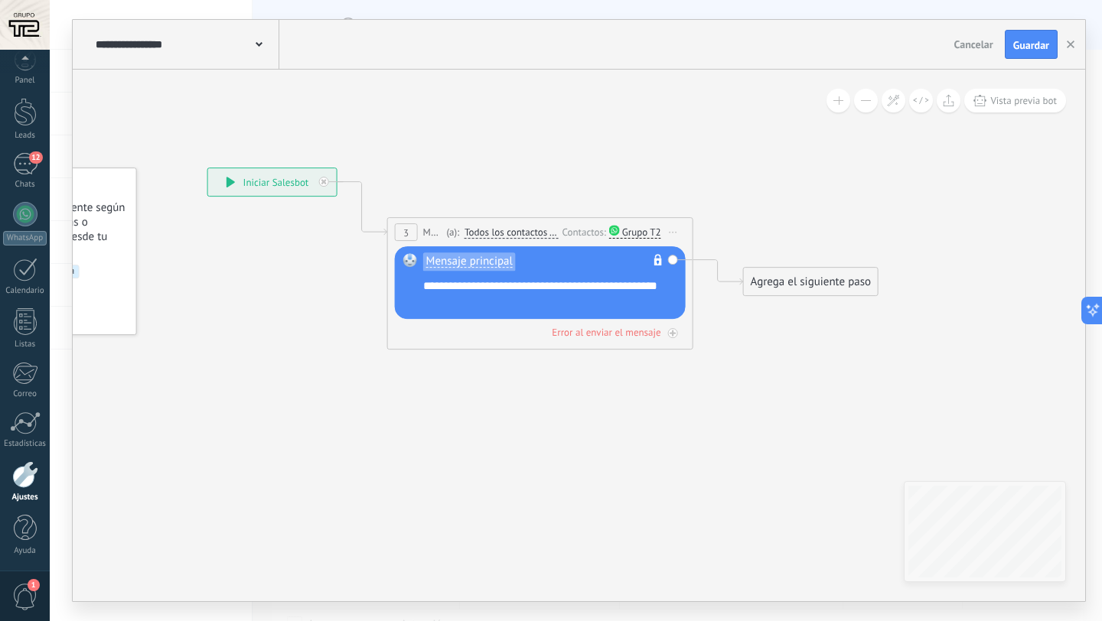
click at [467, 236] on span "Todos los contactos - canales seleccionados" at bounding box center [510, 232] width 93 height 12
click at [467, 236] on button "Todos los contactos - canales seleccionados" at bounding box center [552, 233] width 191 height 28
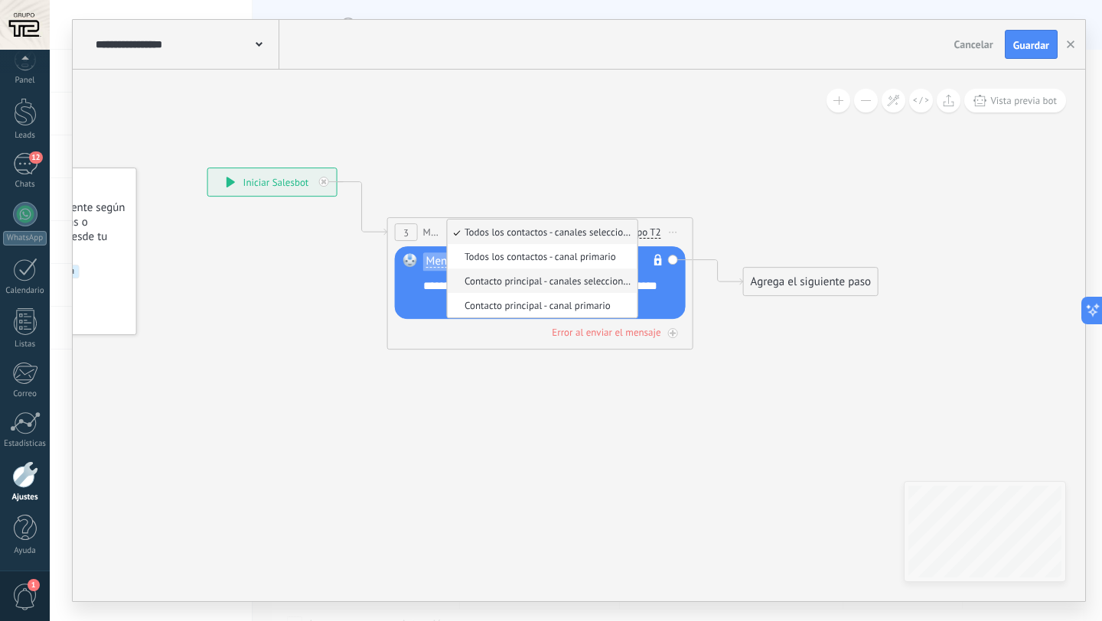
click at [561, 287] on li "Contacto principal - canales seleccionados" at bounding box center [543, 281] width 190 height 24
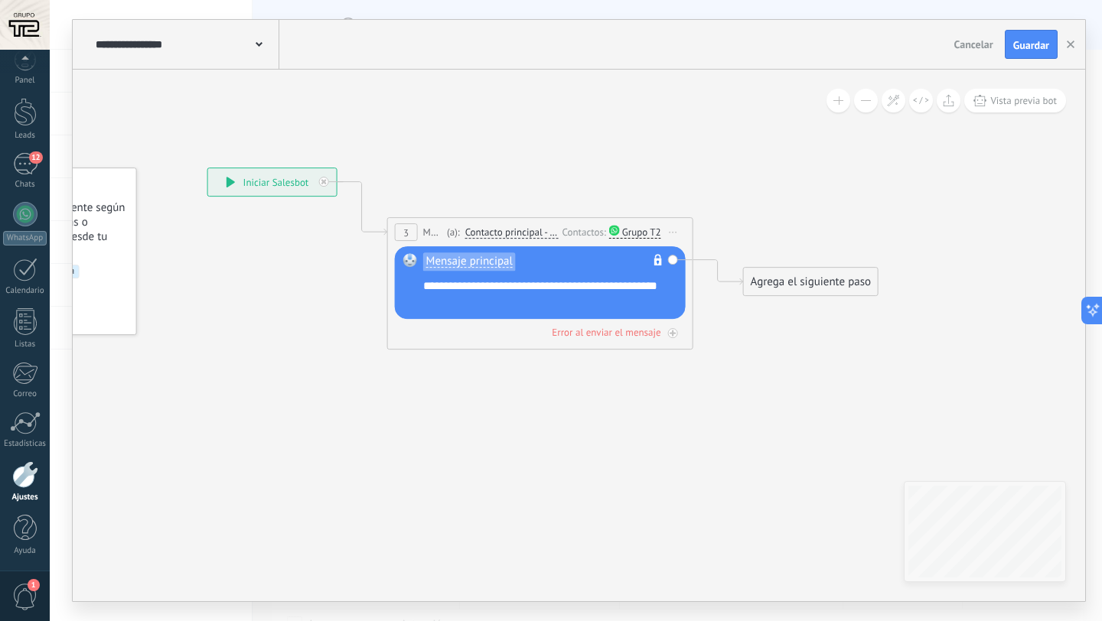
click at [510, 226] on span "Contacto principal - canales seleccionados" at bounding box center [511, 232] width 93 height 12
click at [510, 226] on button "Contacto principal - canales seleccionados" at bounding box center [553, 233] width 191 height 28
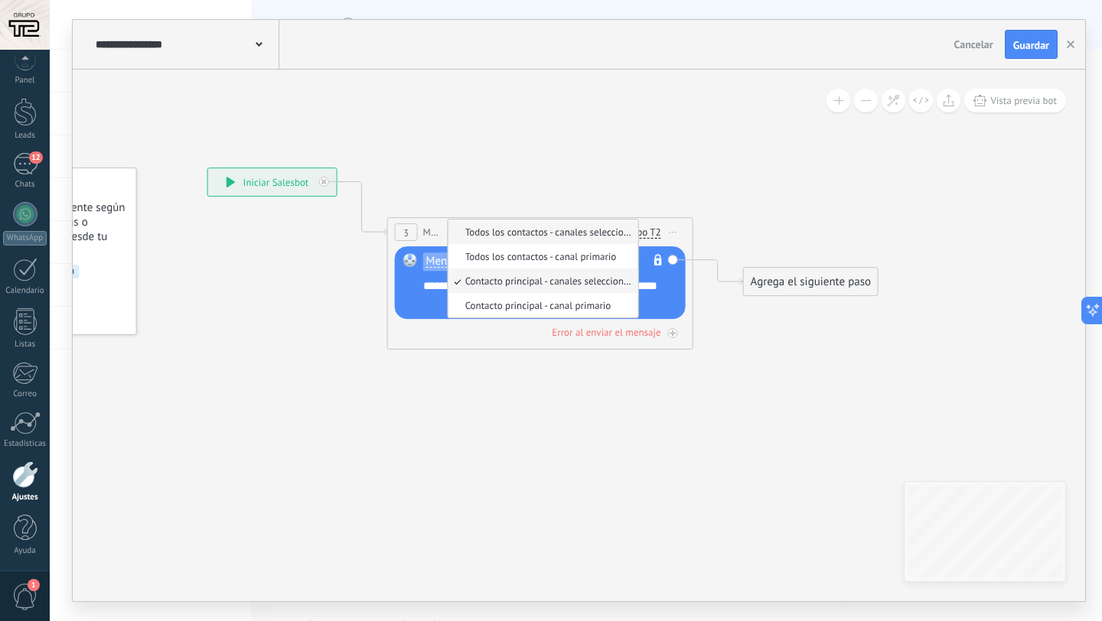
click at [511, 227] on span "Todos los contactos - canales seleccionados" at bounding box center [540, 232] width 185 height 13
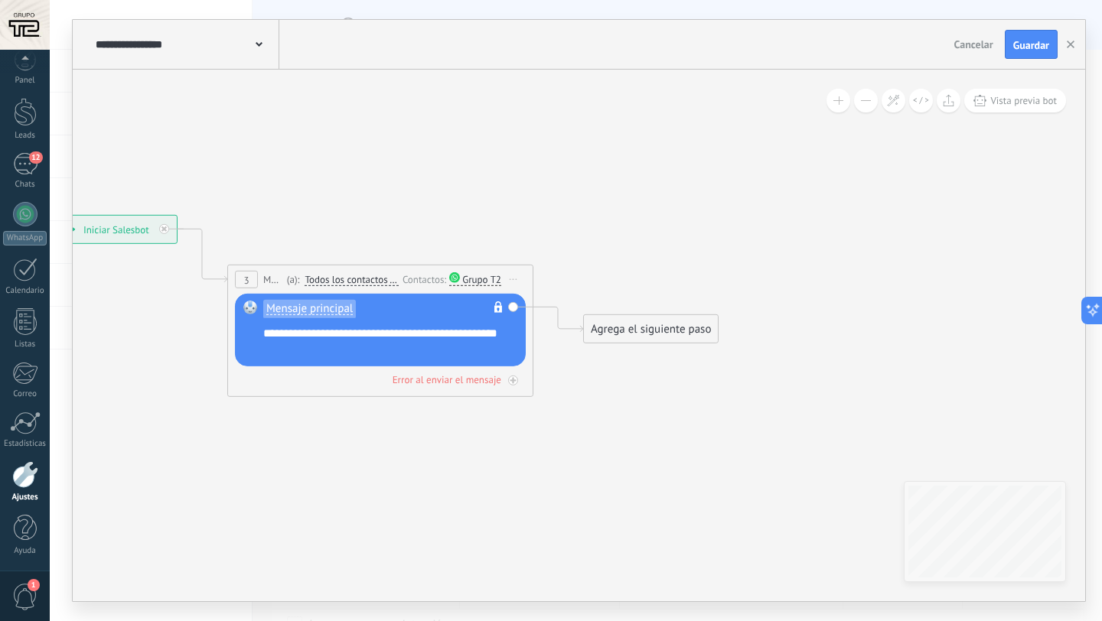
drag, startPoint x: 806, startPoint y: 370, endPoint x: 645, endPoint y: 418, distance: 168.3
click at [645, 419] on icon at bounding box center [357, 305] width 1384 height 947
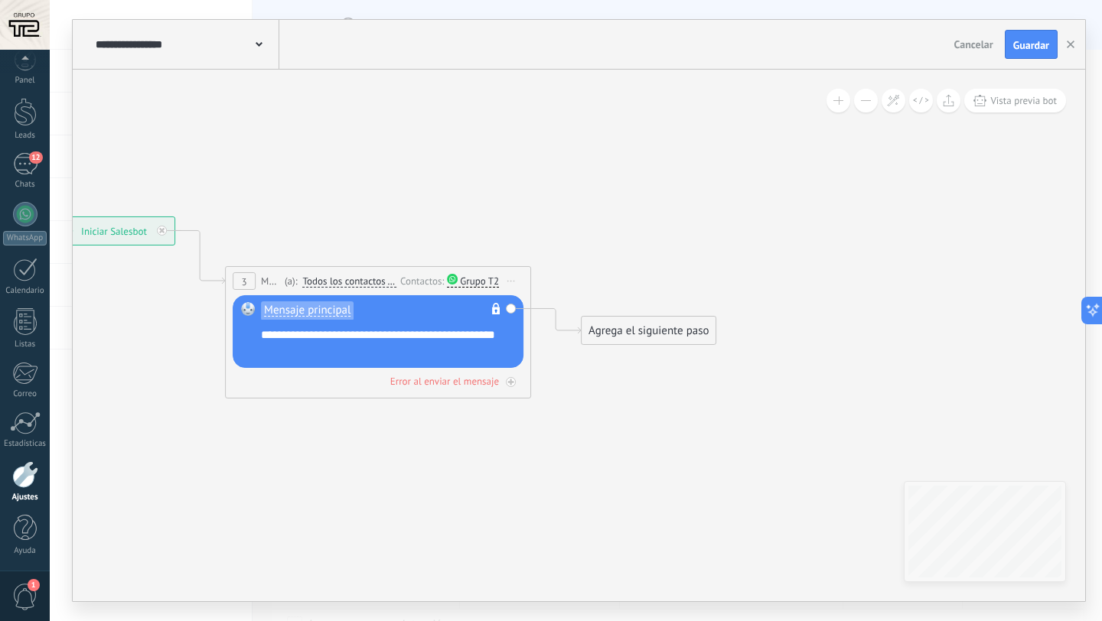
click at [636, 332] on div "Agrega el siguiente paso" at bounding box center [648, 330] width 134 height 25
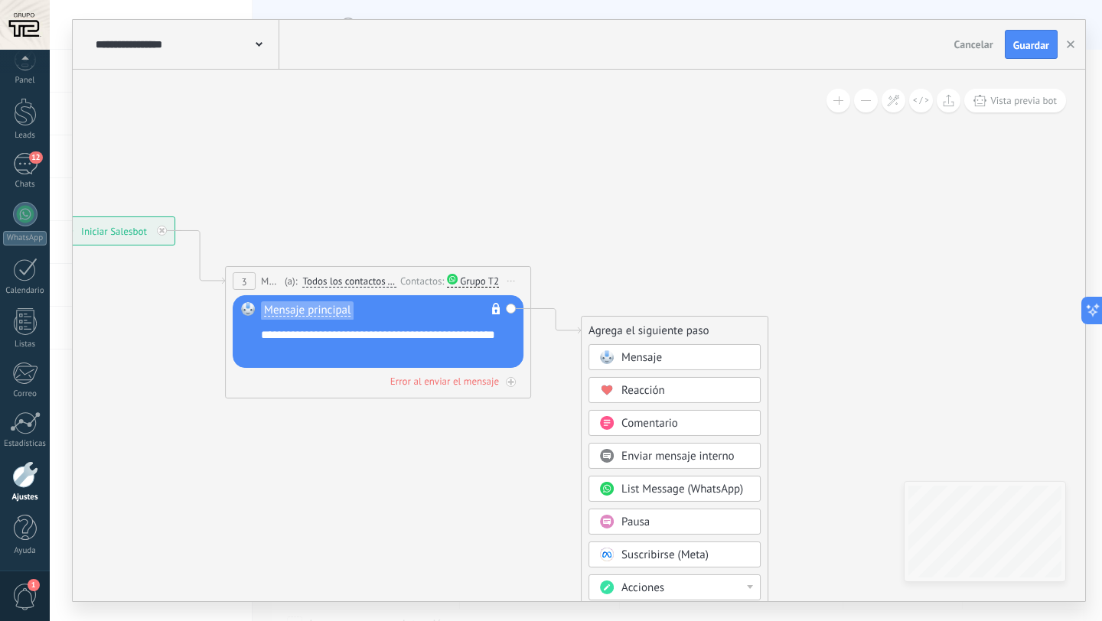
click at [646, 355] on span "Mensaje" at bounding box center [641, 357] width 41 height 15
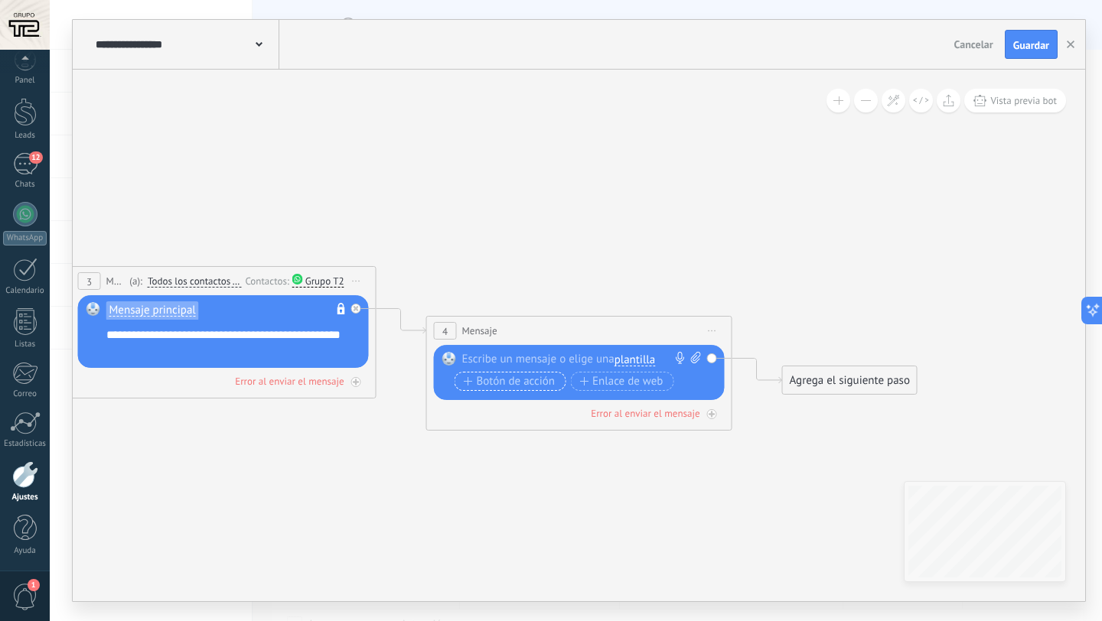
click at [548, 376] on span "Botón de acción" at bounding box center [510, 381] width 92 height 12
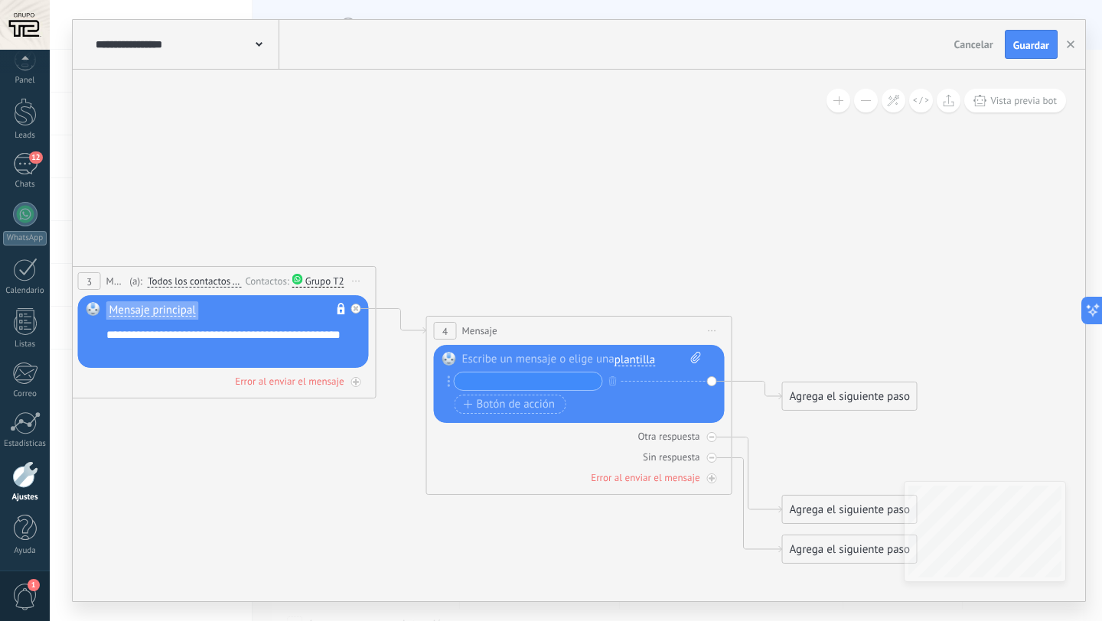
click at [508, 415] on div "+ sinónimo Botón de acción Enlace de web" at bounding box center [577, 395] width 246 height 46
click at [513, 409] on span "Botón de acción" at bounding box center [510, 404] width 92 height 12
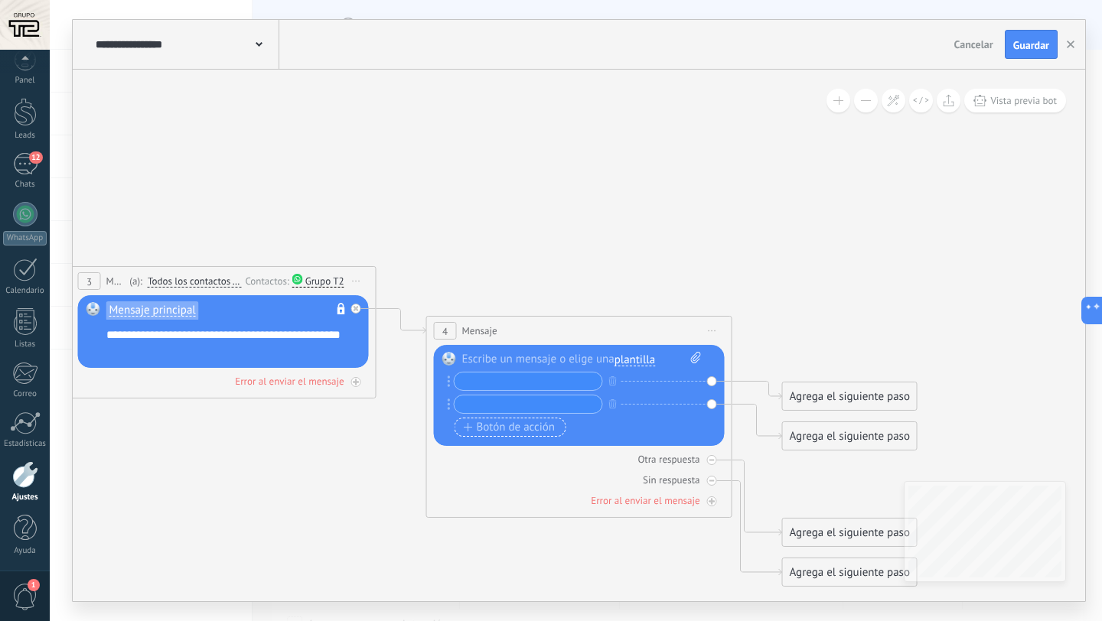
click at [513, 430] on span "Botón de acción" at bounding box center [510, 427] width 92 height 12
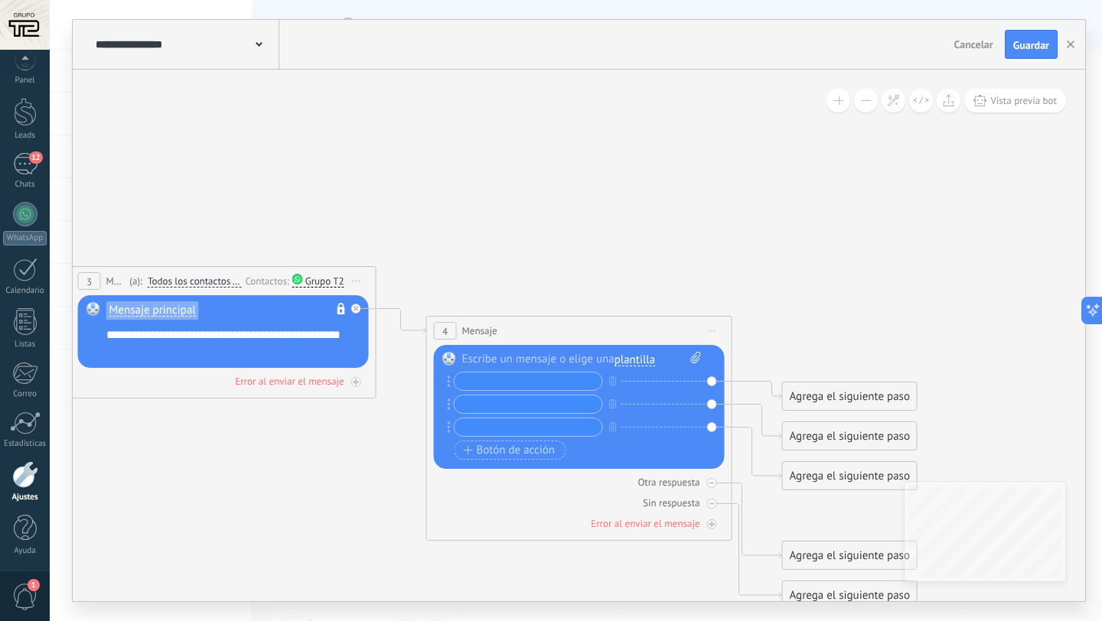
click at [522, 364] on div at bounding box center [581, 359] width 239 height 15
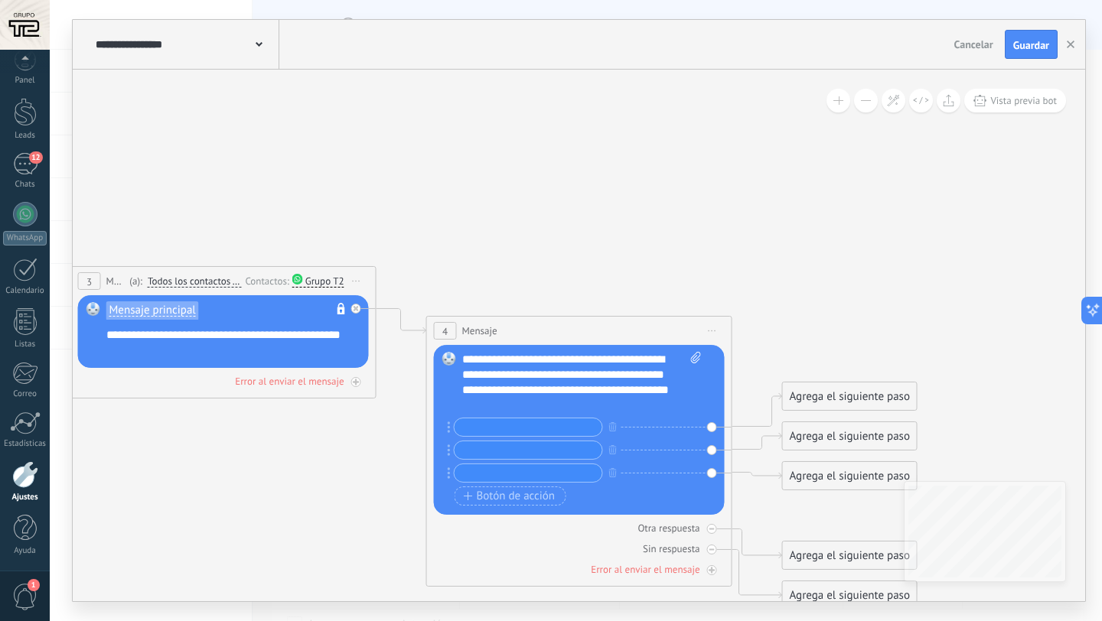
click at [563, 427] on input "text" at bounding box center [528, 427] width 148 height 18
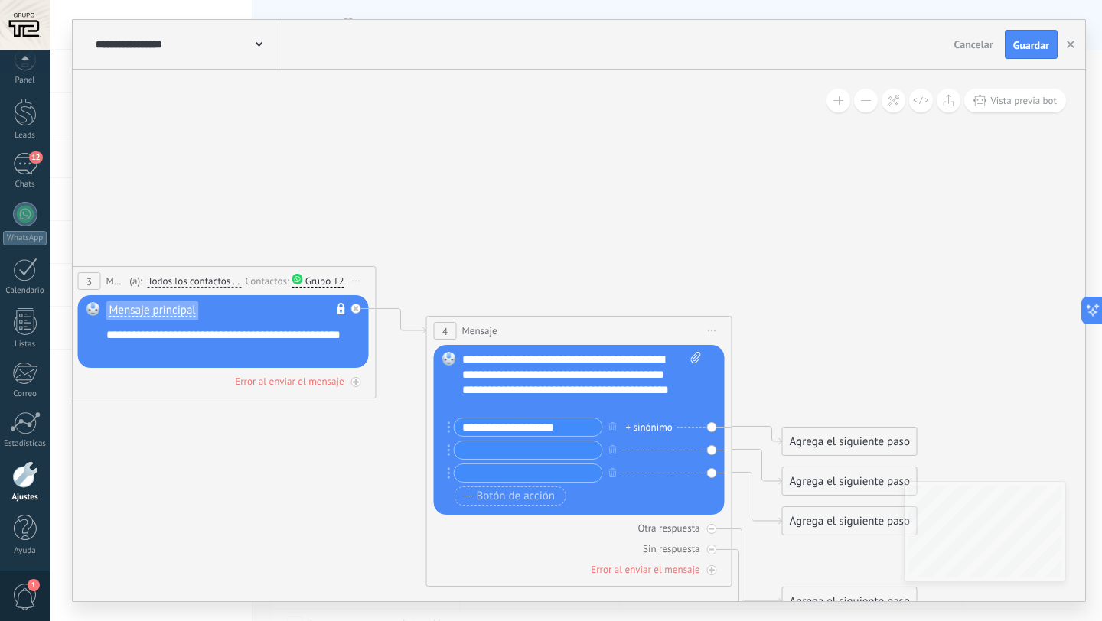
type input "**********"
click at [578, 453] on input "text" at bounding box center [528, 450] width 148 height 18
type input "**********"
click at [576, 477] on input "text" at bounding box center [528, 473] width 148 height 18
type input "********"
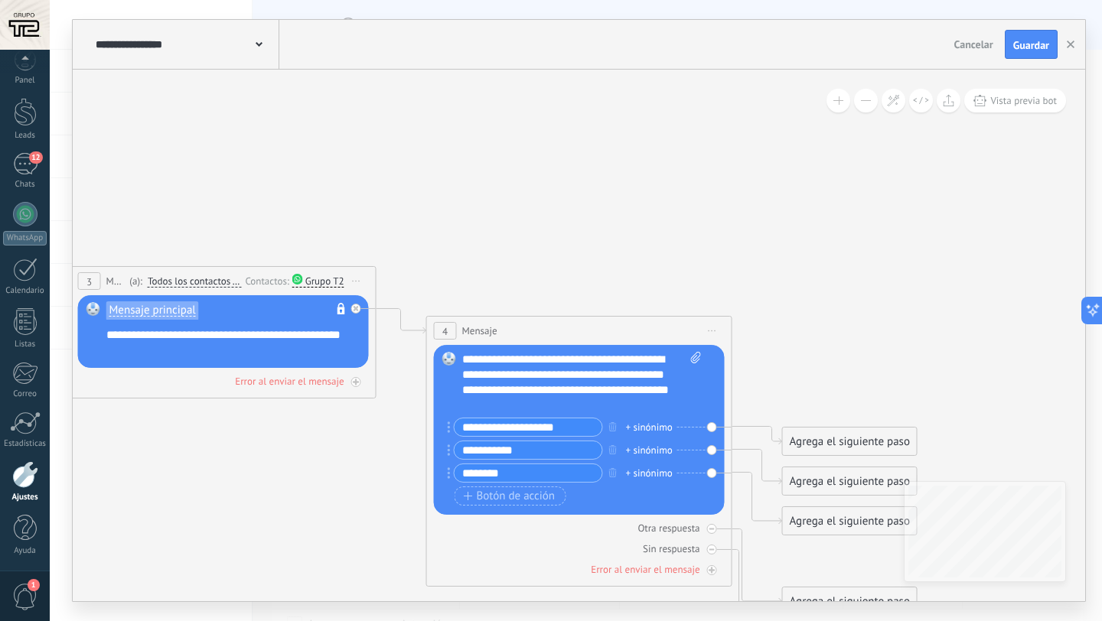
click at [805, 435] on div "Agrega el siguiente paso" at bounding box center [850, 441] width 134 height 25
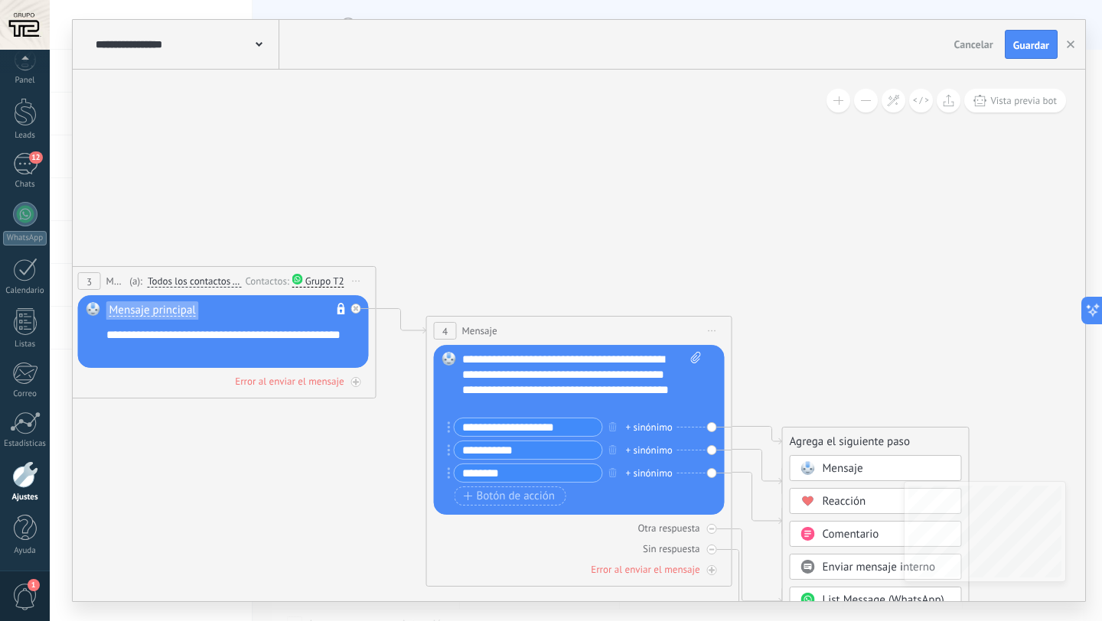
click at [816, 464] on span at bounding box center [808, 468] width 30 height 12
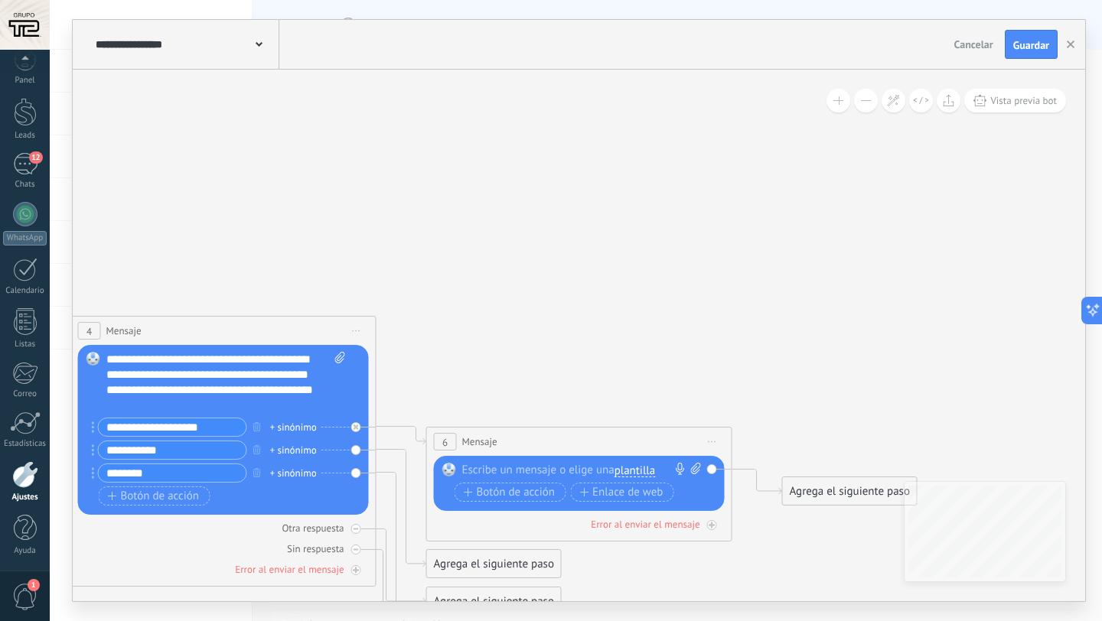
click at [575, 480] on div "Reemplazar Quitar Convertir a mensaje de voz Arrastre la imagen aquí para adjun…" at bounding box center [581, 484] width 239 height 43
click at [580, 475] on div at bounding box center [575, 470] width 227 height 15
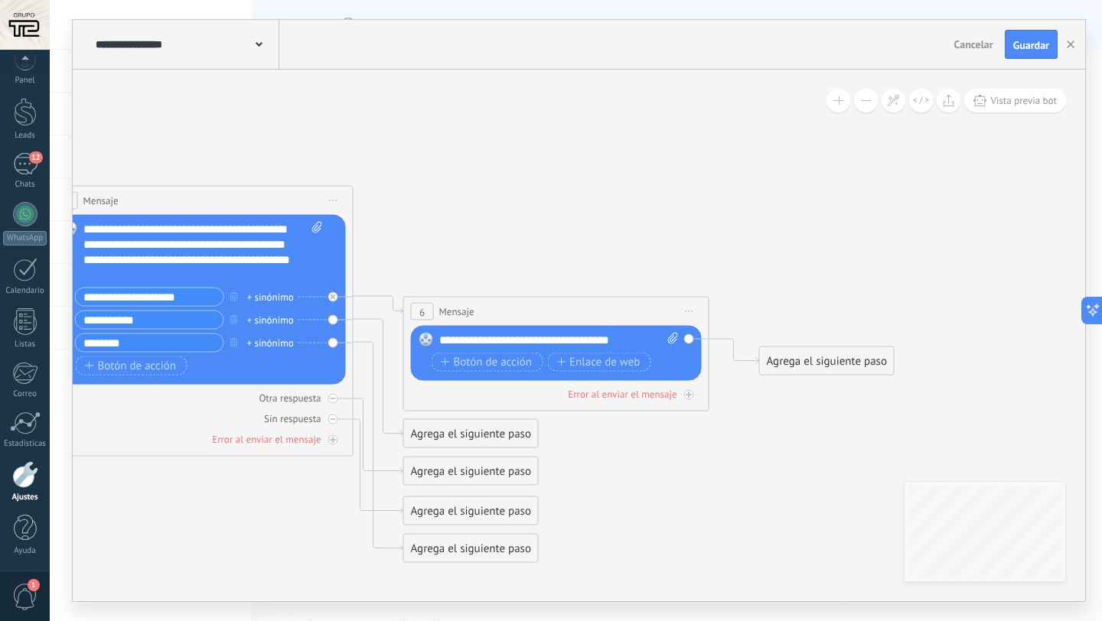
click at [770, 357] on div "Agrega el siguiente paso" at bounding box center [827, 361] width 134 height 25
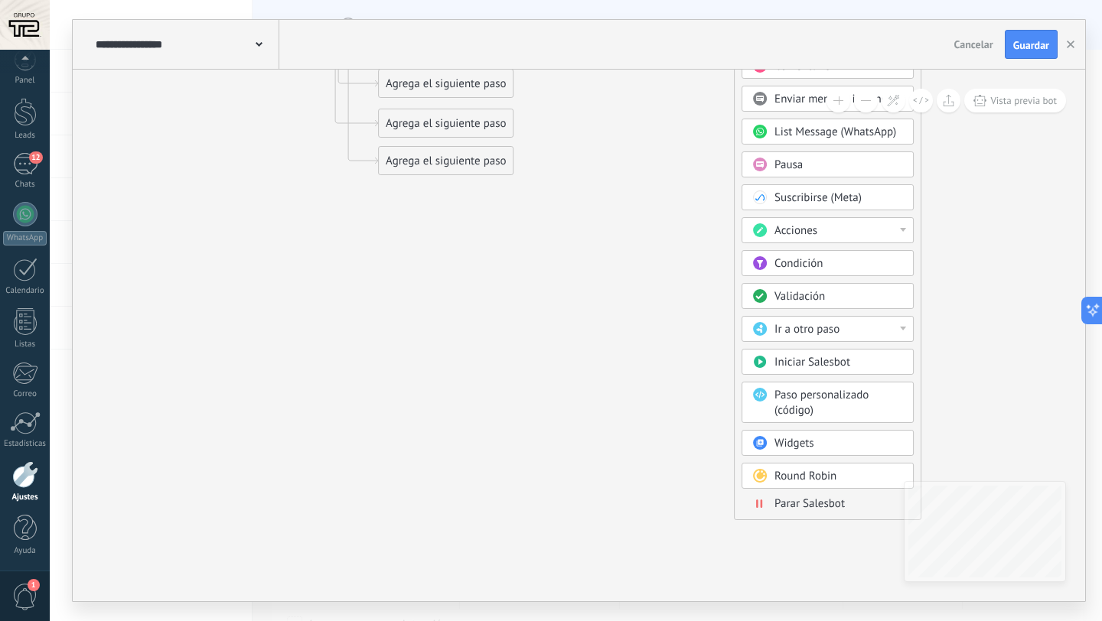
click at [789, 508] on span "Parar Salesbot" at bounding box center [809, 504] width 70 height 15
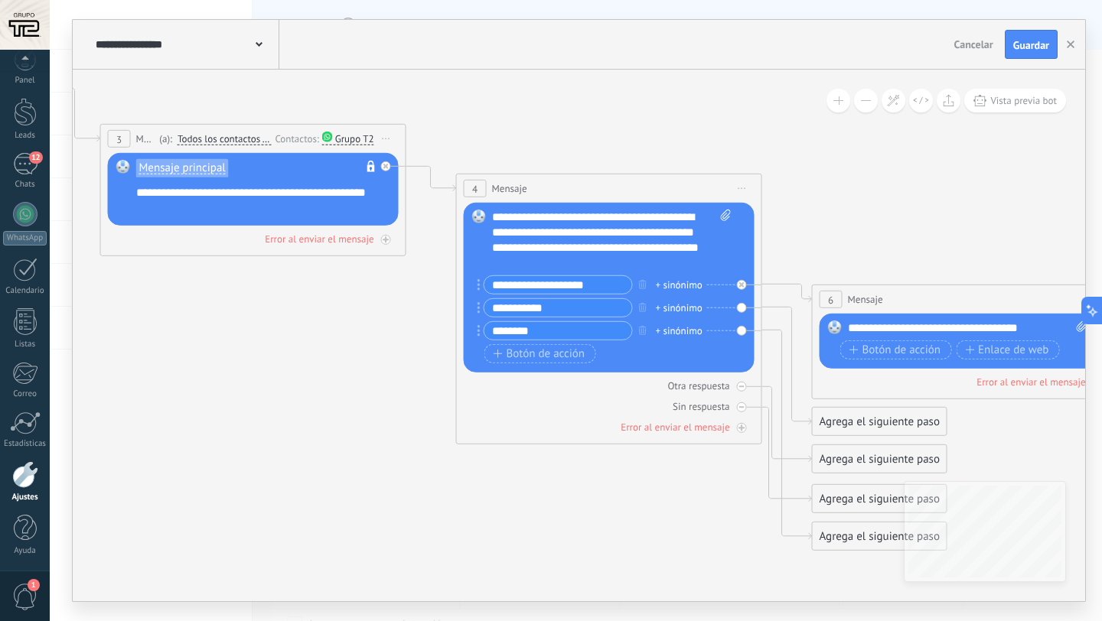
click at [740, 305] on div "Reemplazar Quitar Convertir a mensaje de voz Arrastre la imagen aquí para adjun…" at bounding box center [609, 288] width 291 height 170
click at [836, 423] on div "Agrega el siguiente paso" at bounding box center [880, 421] width 134 height 25
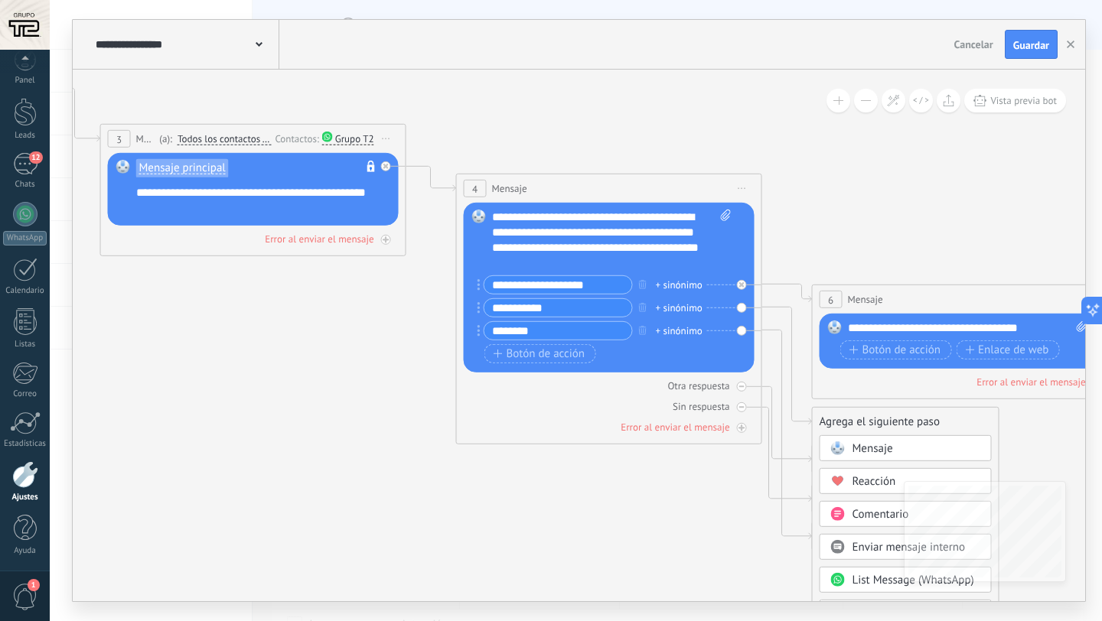
click at [845, 450] on span at bounding box center [837, 448] width 30 height 12
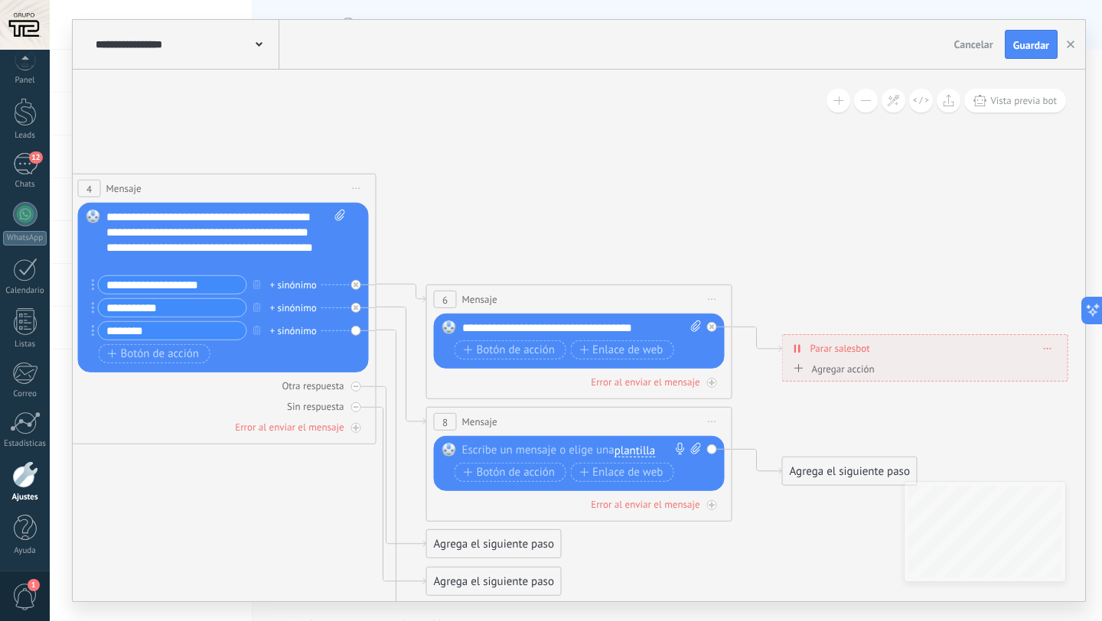
click at [597, 450] on div at bounding box center [575, 450] width 227 height 15
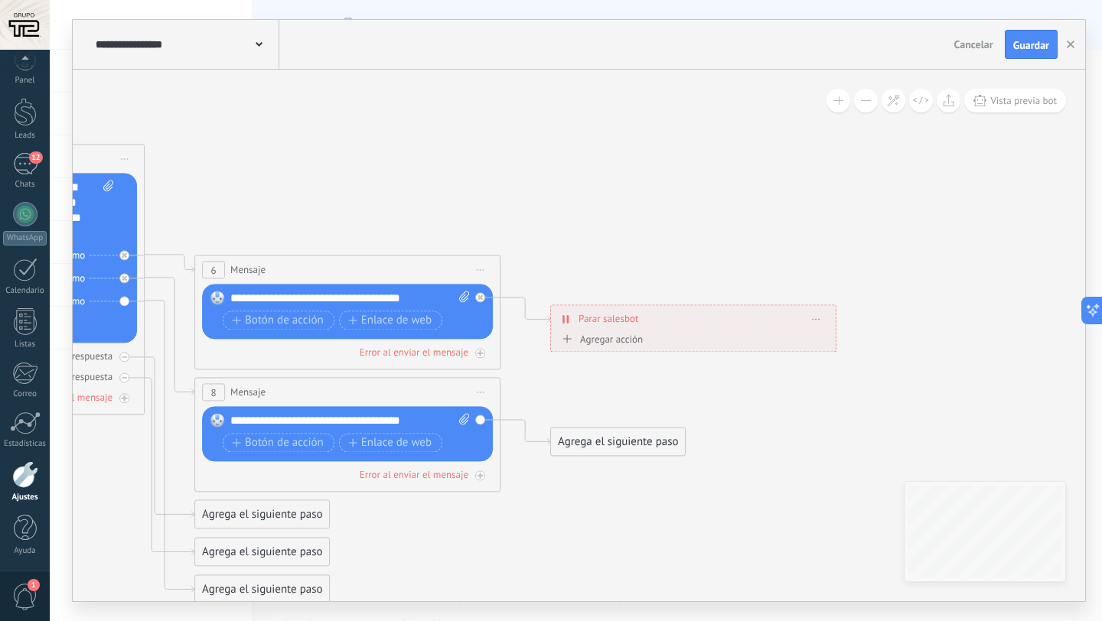
click at [624, 435] on div "Agrega el siguiente paso" at bounding box center [618, 441] width 134 height 25
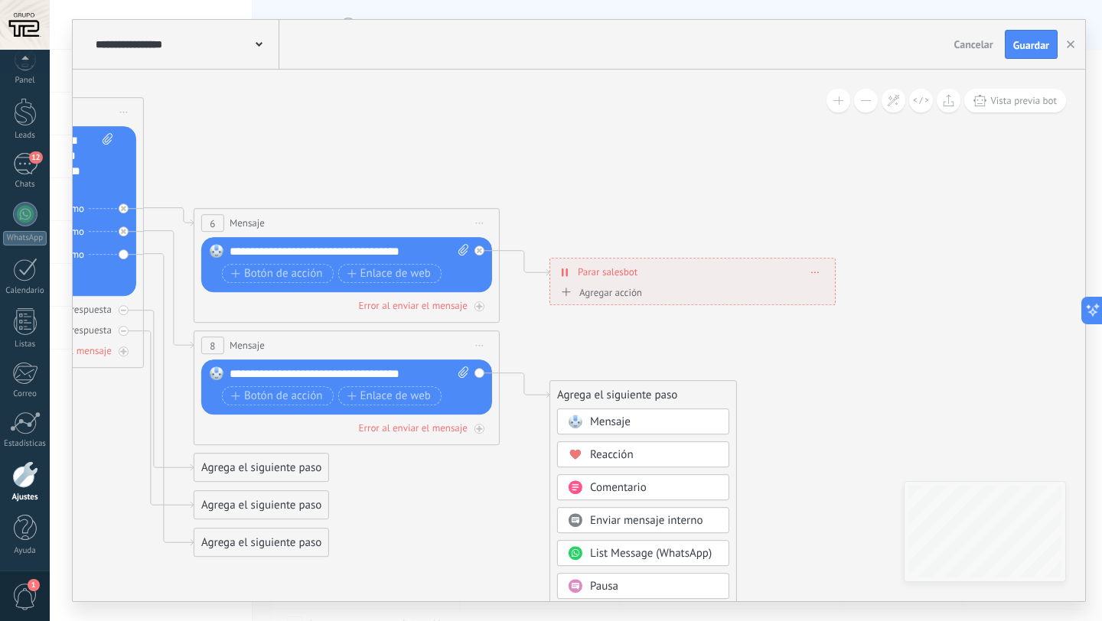
click at [640, 527] on span "Enviar mensaje interno" at bounding box center [646, 520] width 113 height 15
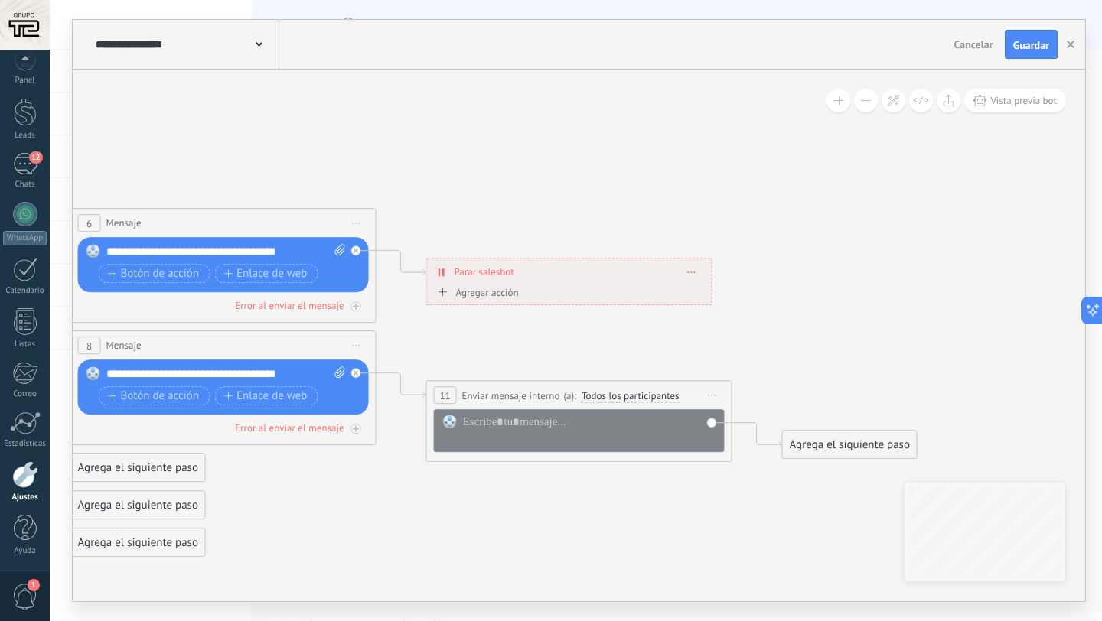
click at [666, 402] on span "Todos los participantes" at bounding box center [630, 396] width 98 height 12
click at [666, 402] on button "Todos los participantes" at bounding box center [669, 397] width 191 height 28
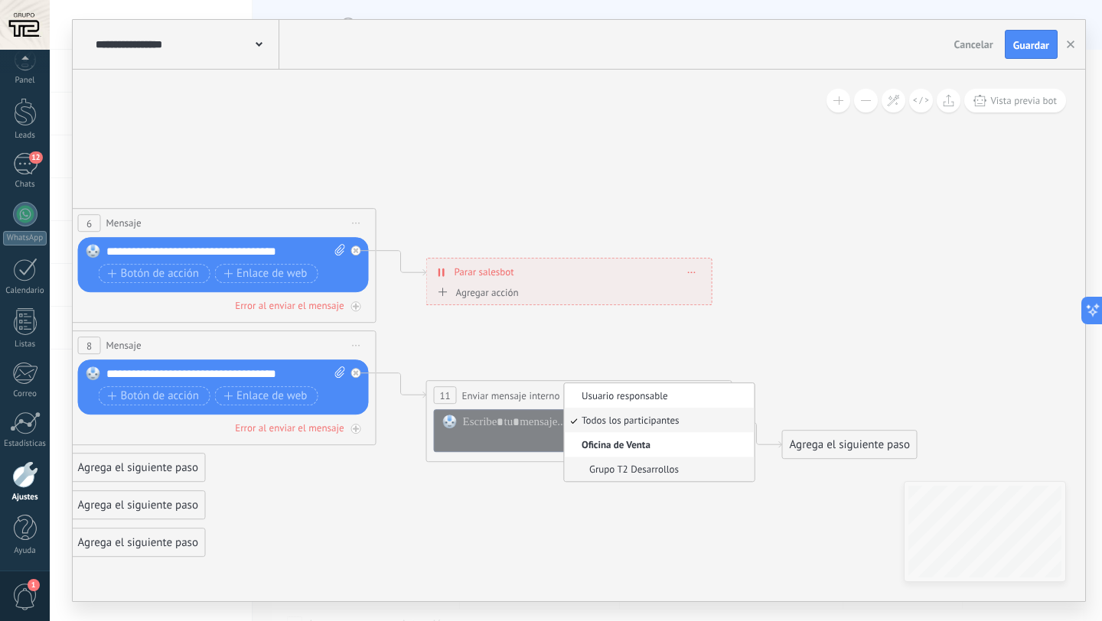
click at [673, 467] on span "Grupo T2 Desarrollos" at bounding box center [657, 469] width 185 height 13
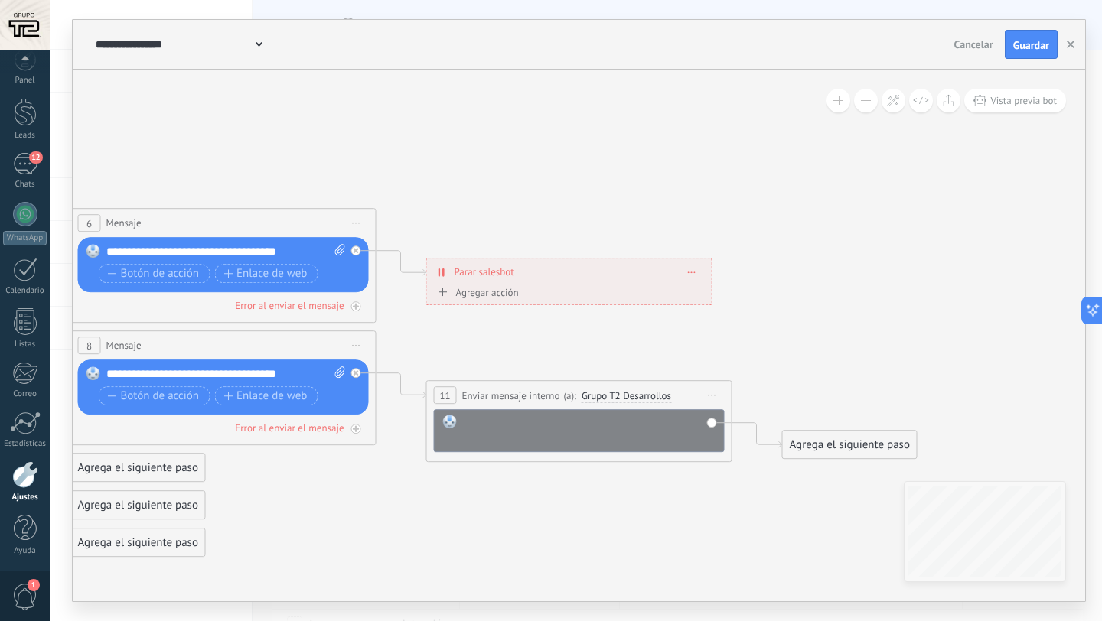
click at [612, 428] on div at bounding box center [589, 430] width 253 height 31
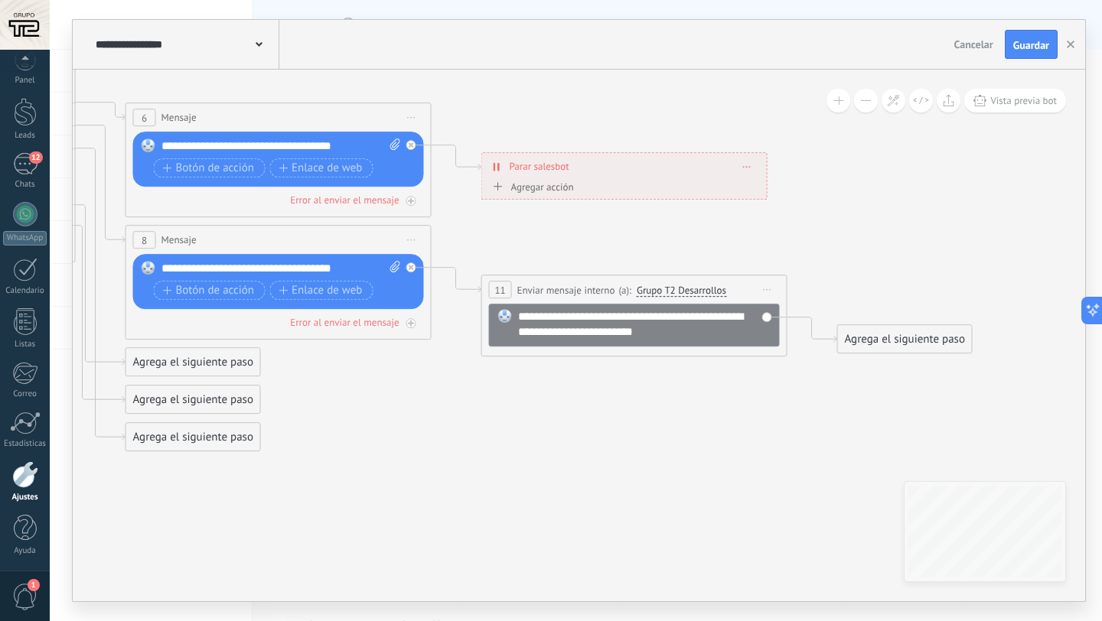
click at [847, 327] on div "Agrega el siguiente paso" at bounding box center [905, 339] width 134 height 25
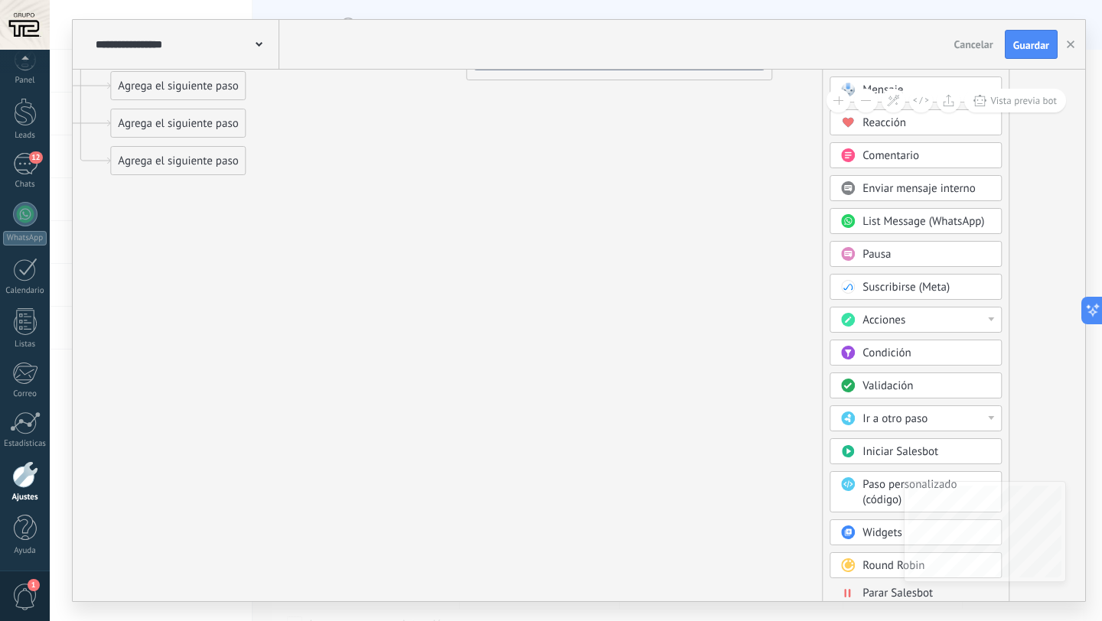
click at [868, 592] on span "Parar Salesbot" at bounding box center [897, 593] width 70 height 15
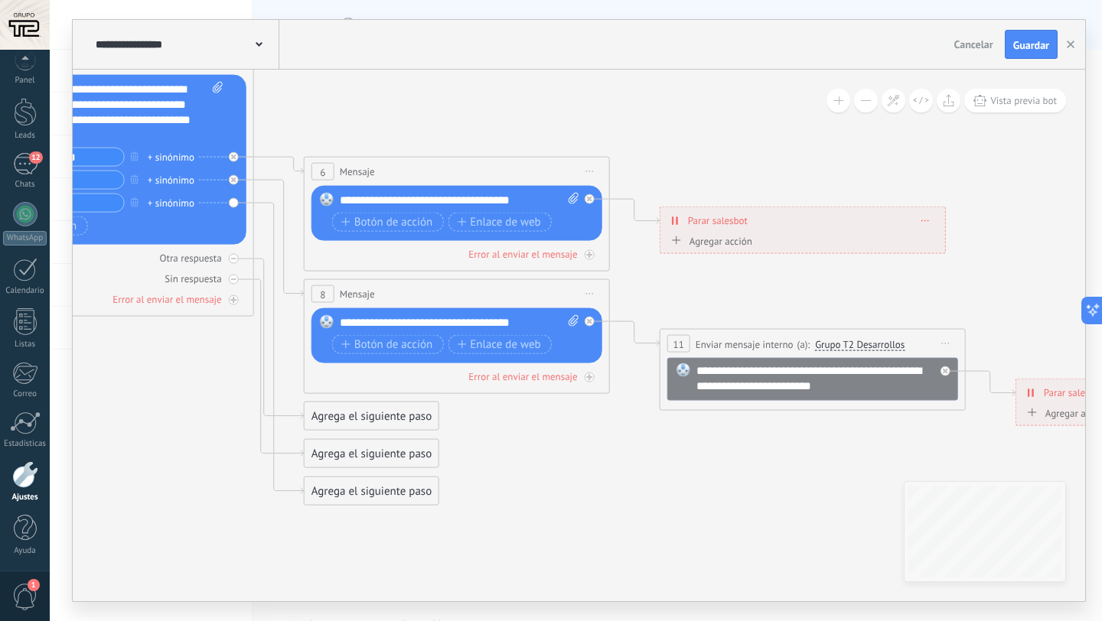
click at [331, 486] on div "Agrega el siguiente paso" at bounding box center [372, 491] width 134 height 25
click at [346, 511] on span "Mensaje" at bounding box center [364, 518] width 41 height 15
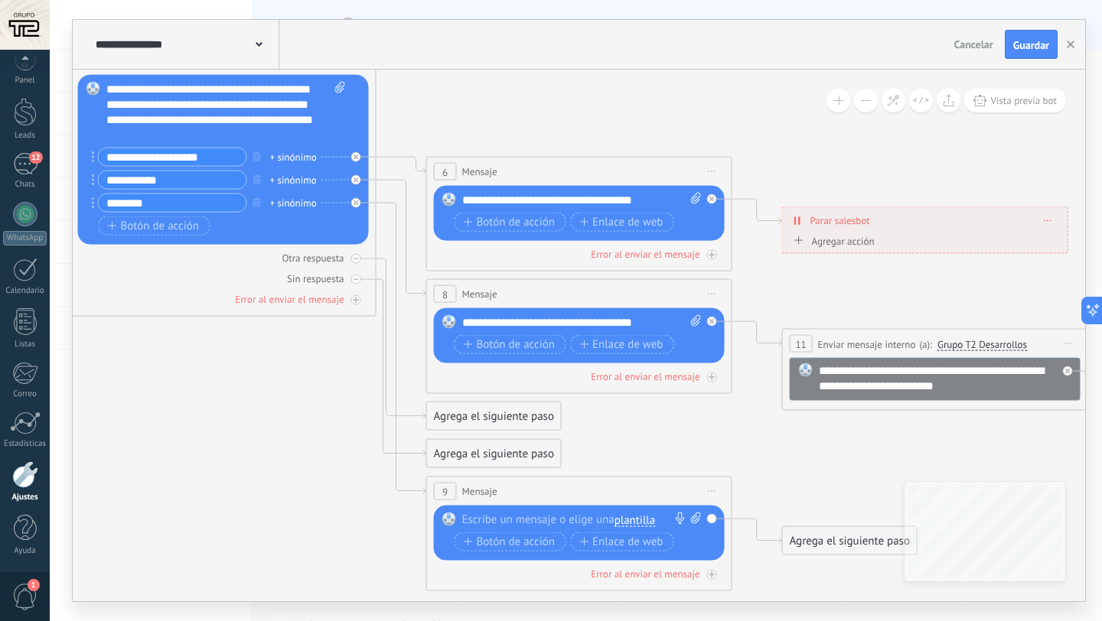
click at [533, 519] on div at bounding box center [575, 520] width 227 height 15
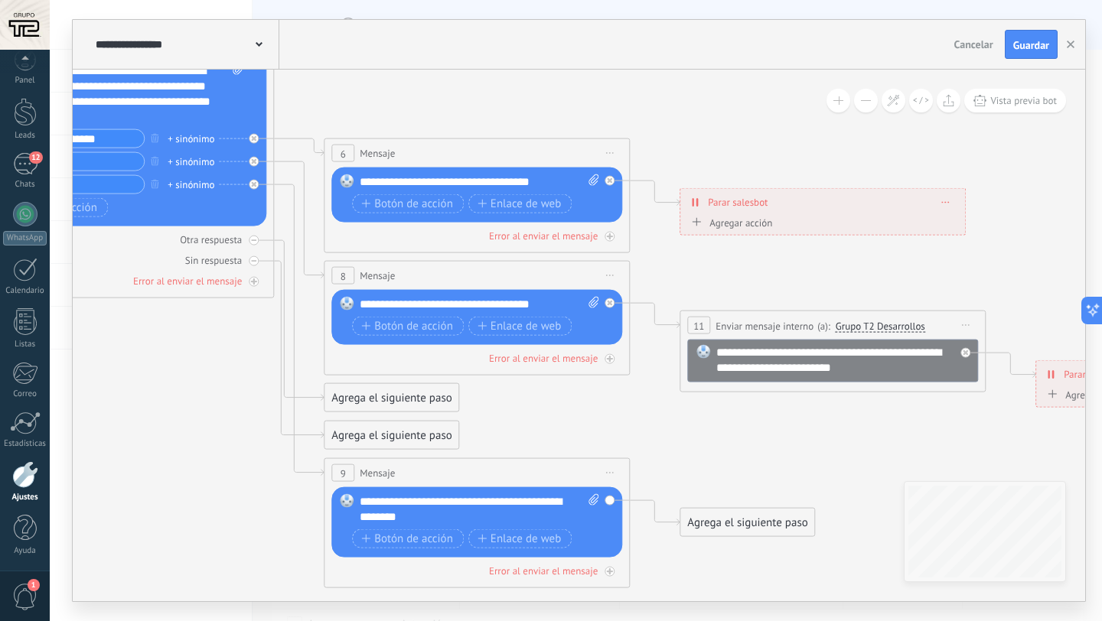
click at [717, 518] on div "Agrega el siguiente paso" at bounding box center [747, 522] width 134 height 25
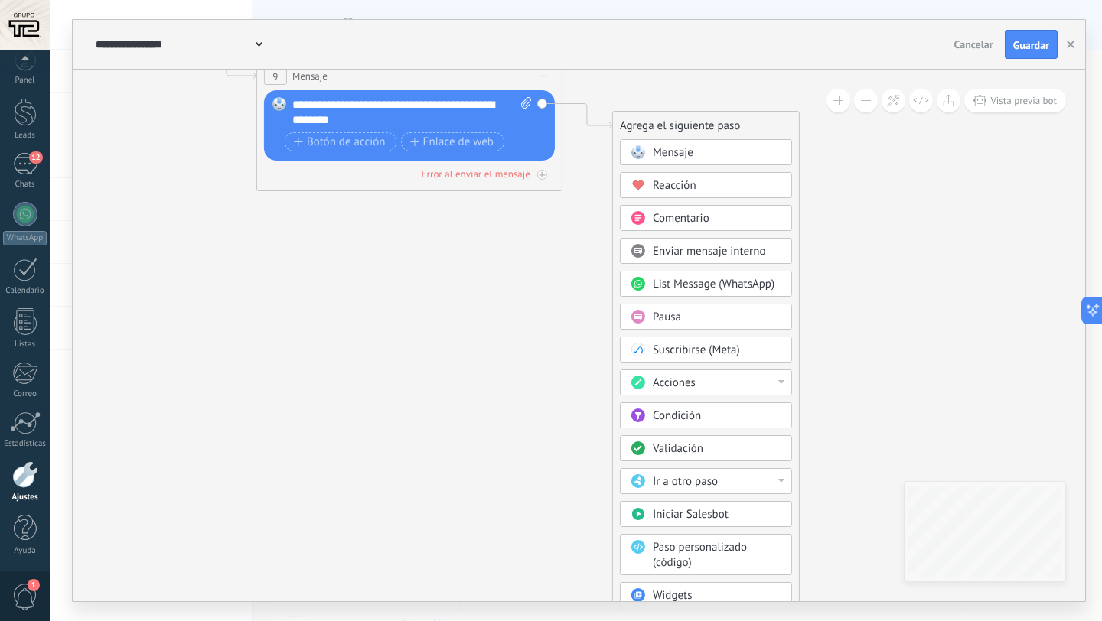
click at [862, 102] on button at bounding box center [866, 101] width 24 height 24
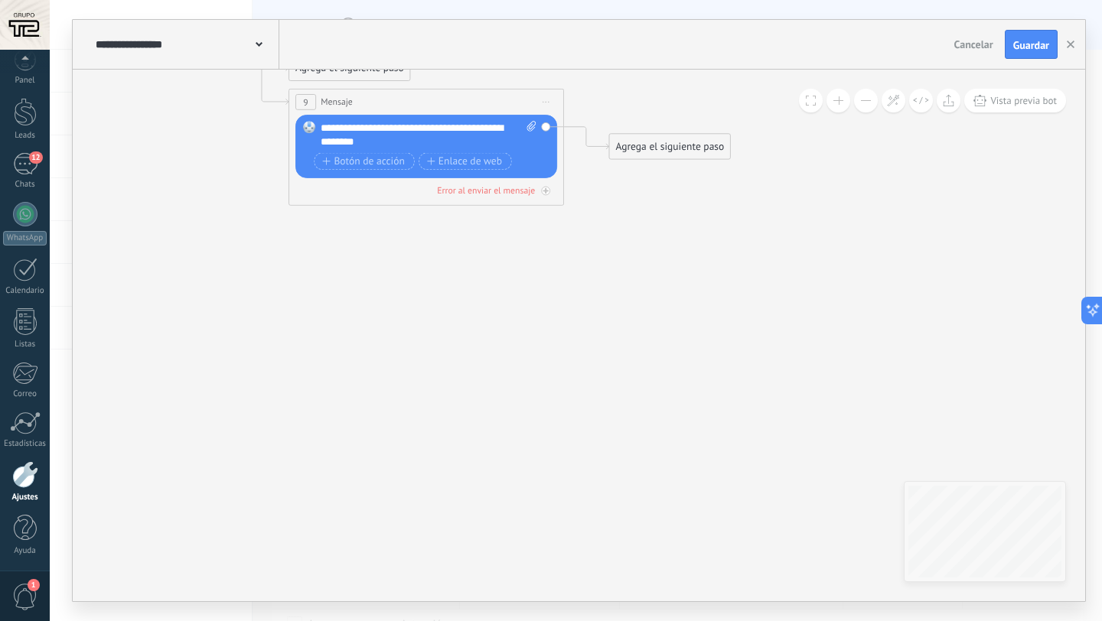
click at [629, 154] on div "Agrega el siguiente paso" at bounding box center [669, 146] width 121 height 23
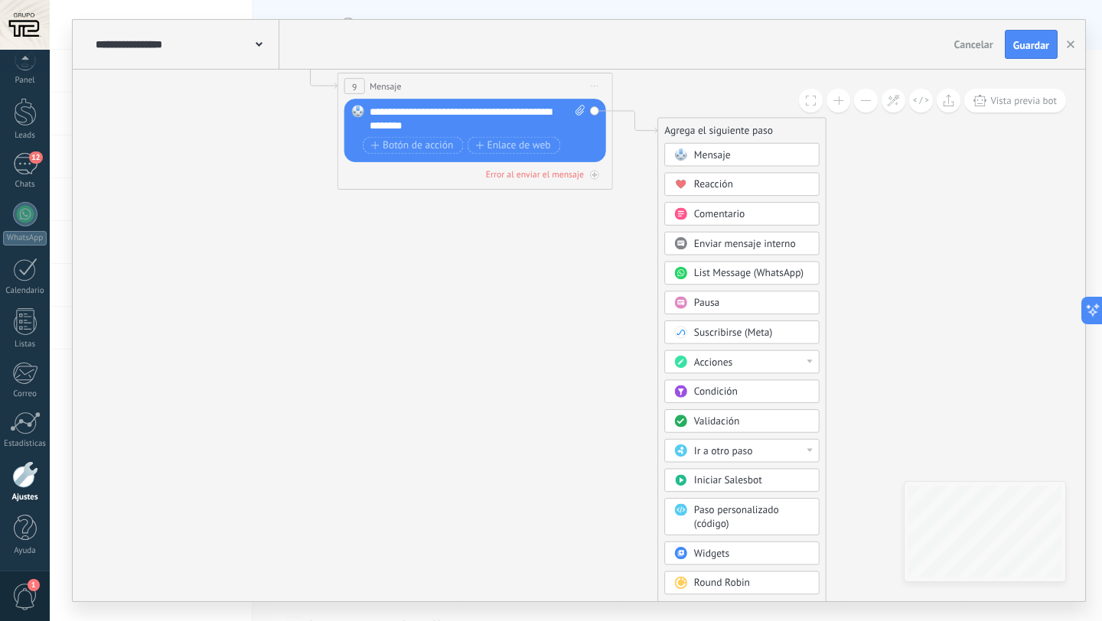
click at [868, 103] on button at bounding box center [866, 101] width 24 height 24
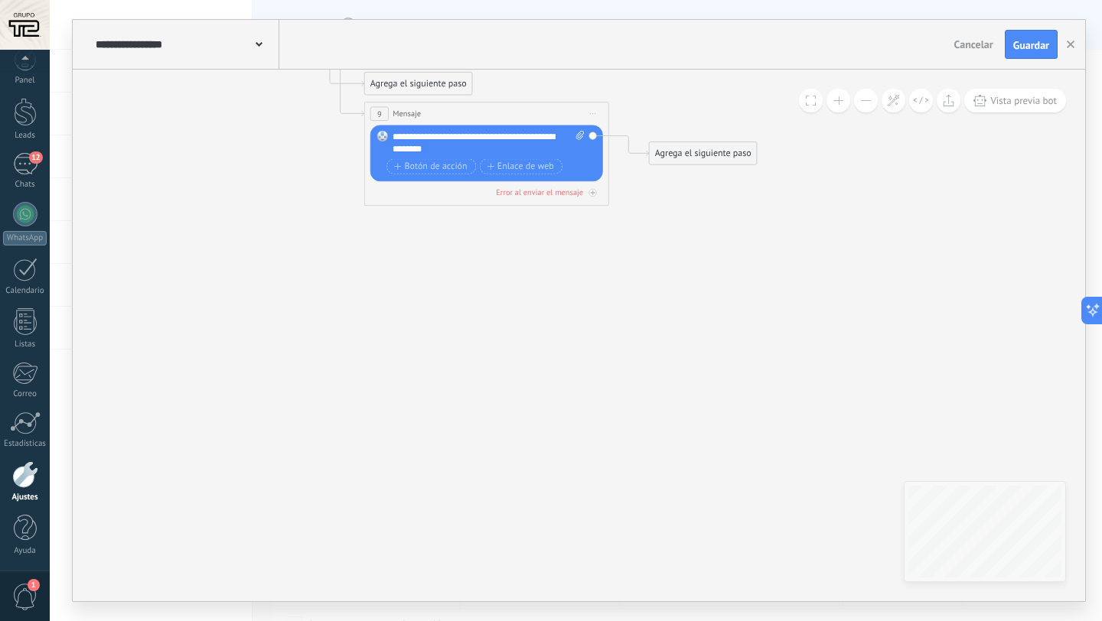
click at [868, 103] on button at bounding box center [866, 101] width 24 height 24
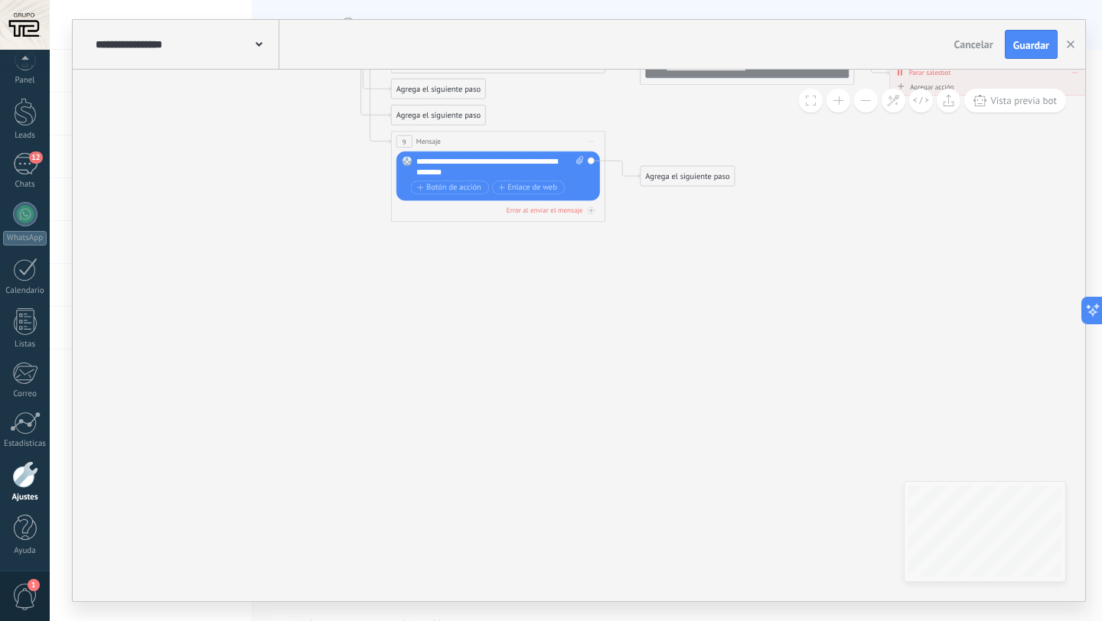
click at [686, 186] on div "Agrega el siguiente paso Mensaje Mensaje Mensaje Reacción Comentario Enviar men…" at bounding box center [687, 176] width 95 height 21
click at [686, 181] on div "Agrega el siguiente paso" at bounding box center [687, 177] width 94 height 18
click at [695, 549] on span "Parar Salesbot" at bounding box center [692, 547] width 49 height 10
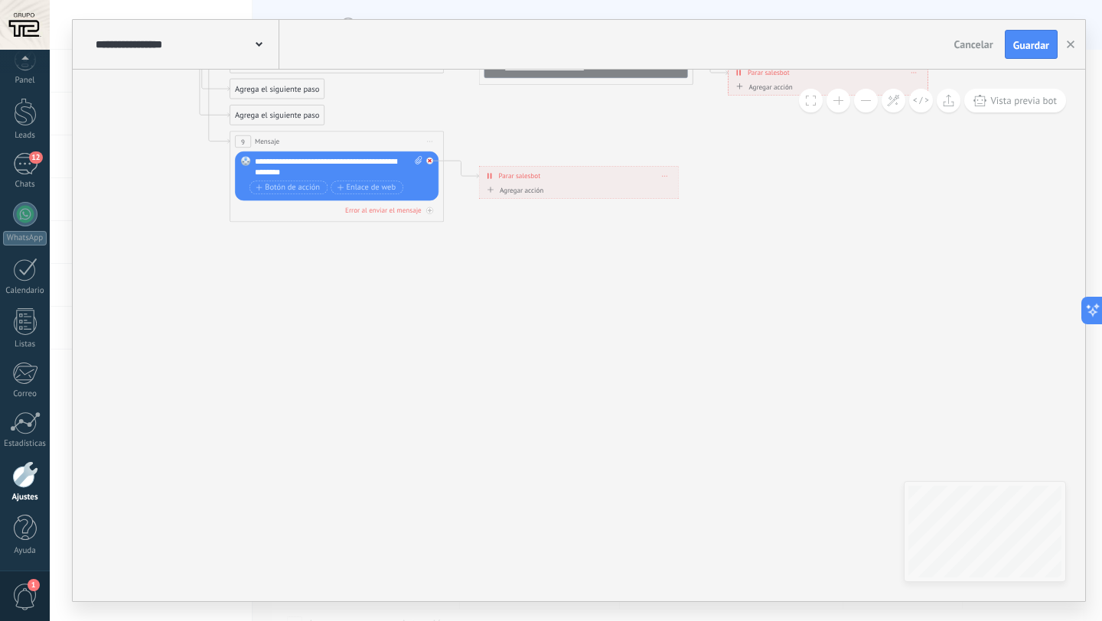
click at [432, 164] on div at bounding box center [432, 157] width 12 height 13
click at [519, 218] on div "Agrega el siguiente paso" at bounding box center [526, 216] width 94 height 18
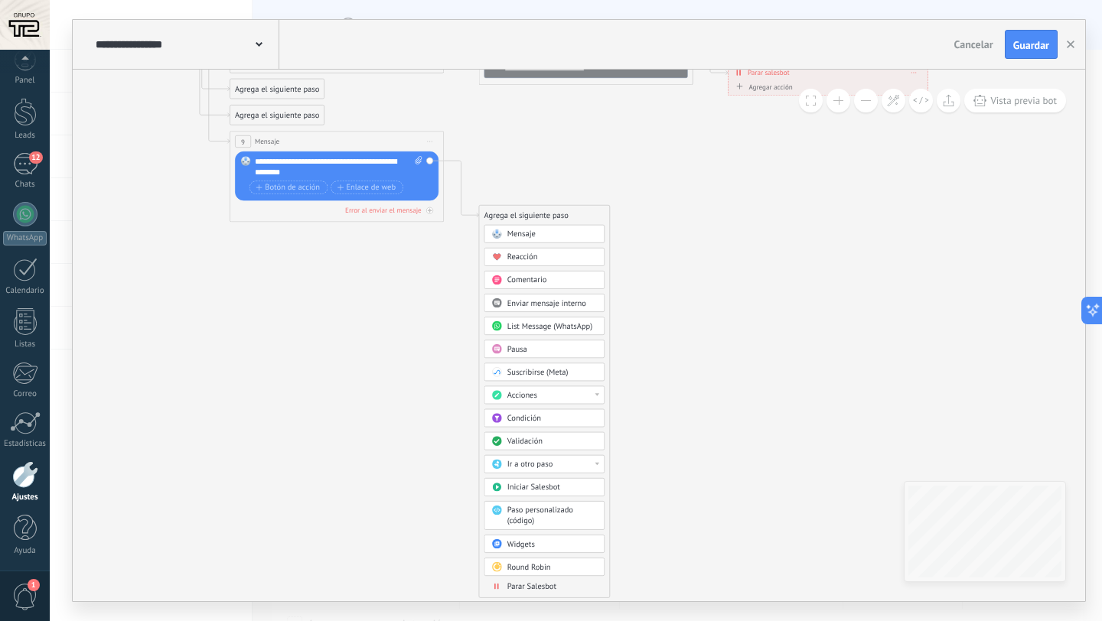
click at [531, 304] on span "Enviar mensaje interno" at bounding box center [546, 303] width 79 height 10
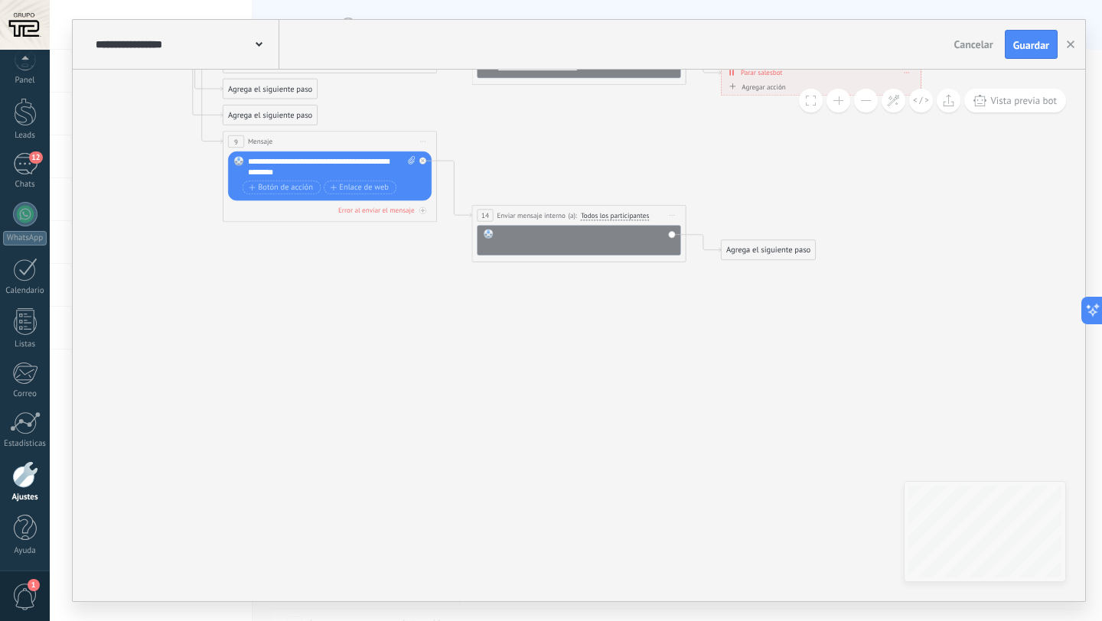
click at [526, 233] on div at bounding box center [585, 239] width 177 height 21
click at [746, 249] on div "Agrega el siguiente paso" at bounding box center [768, 251] width 94 height 18
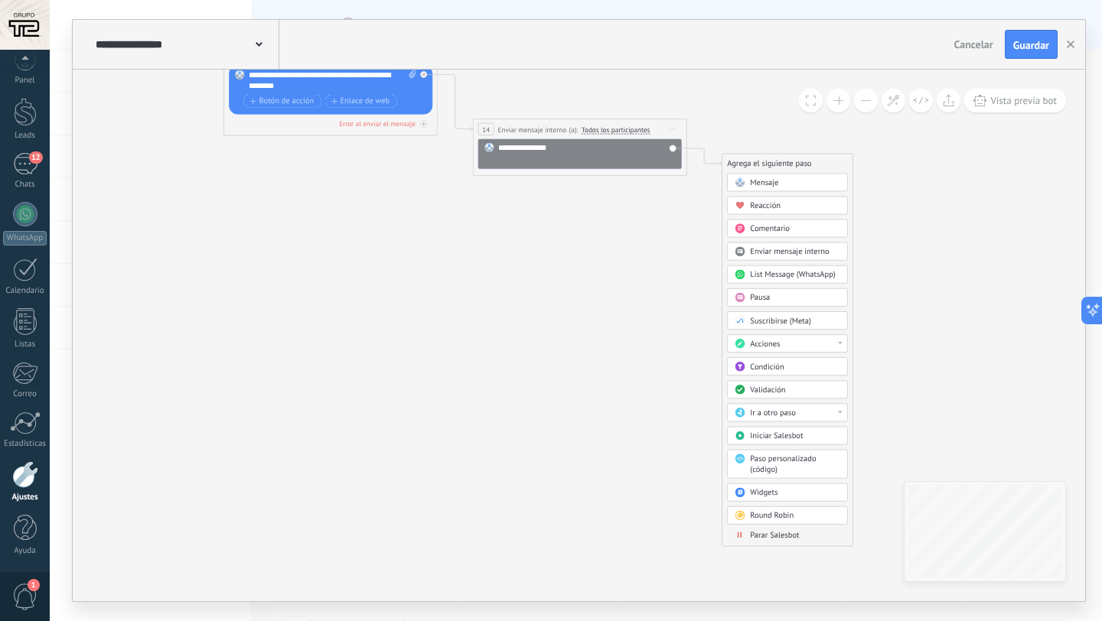
click at [758, 533] on span "Parar Salesbot" at bounding box center [774, 535] width 49 height 10
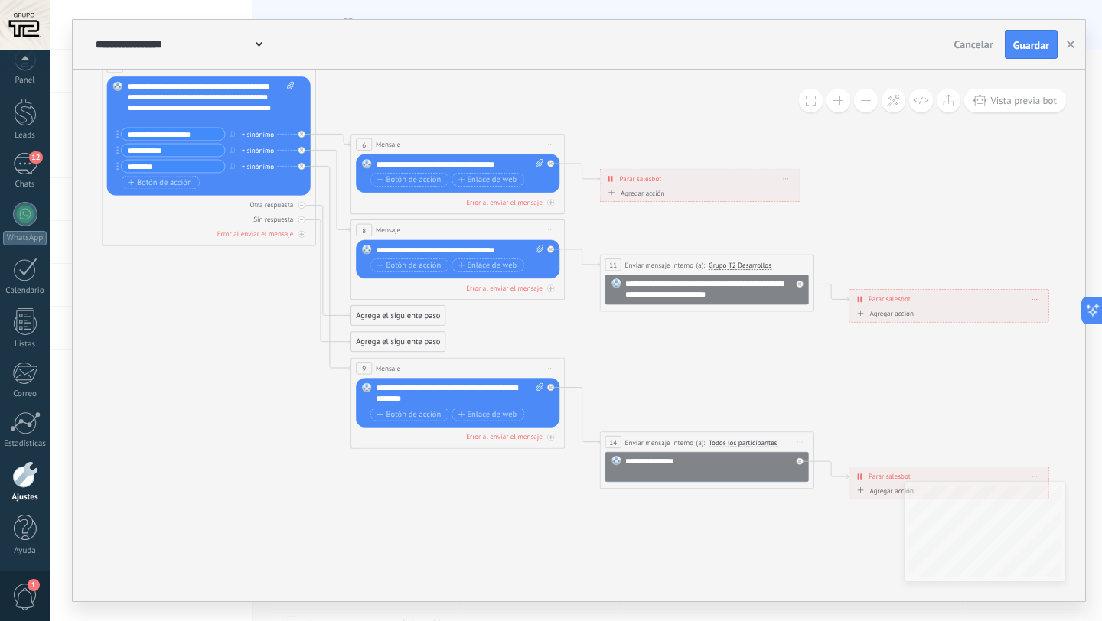
click at [377, 312] on div "Agrega el siguiente paso" at bounding box center [398, 316] width 94 height 18
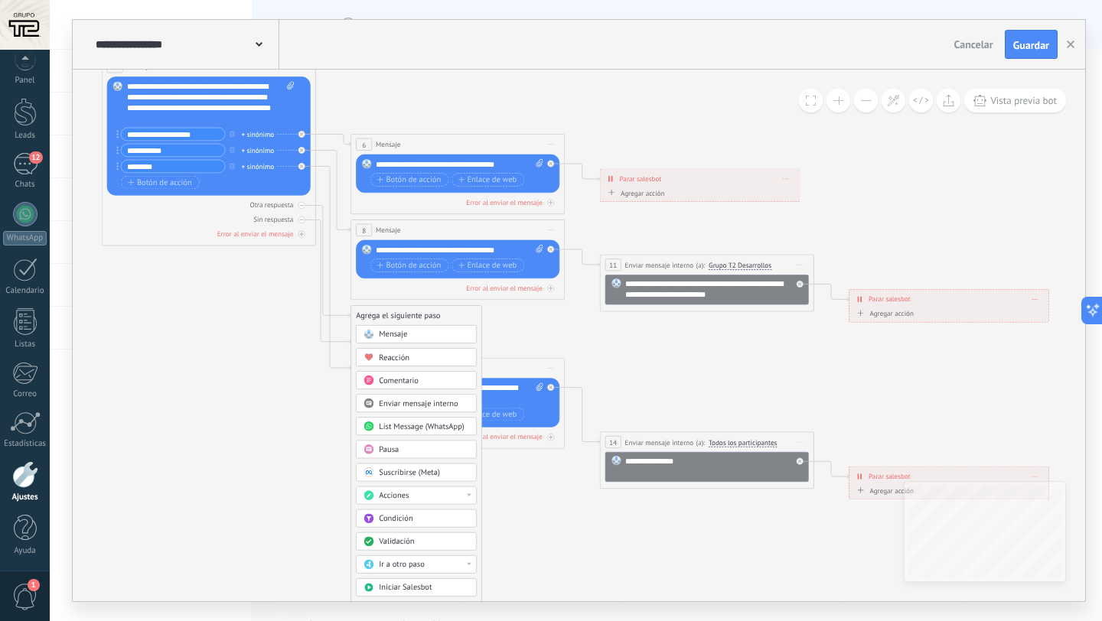
click at [427, 336] on div "Mensaje" at bounding box center [424, 335] width 90 height 11
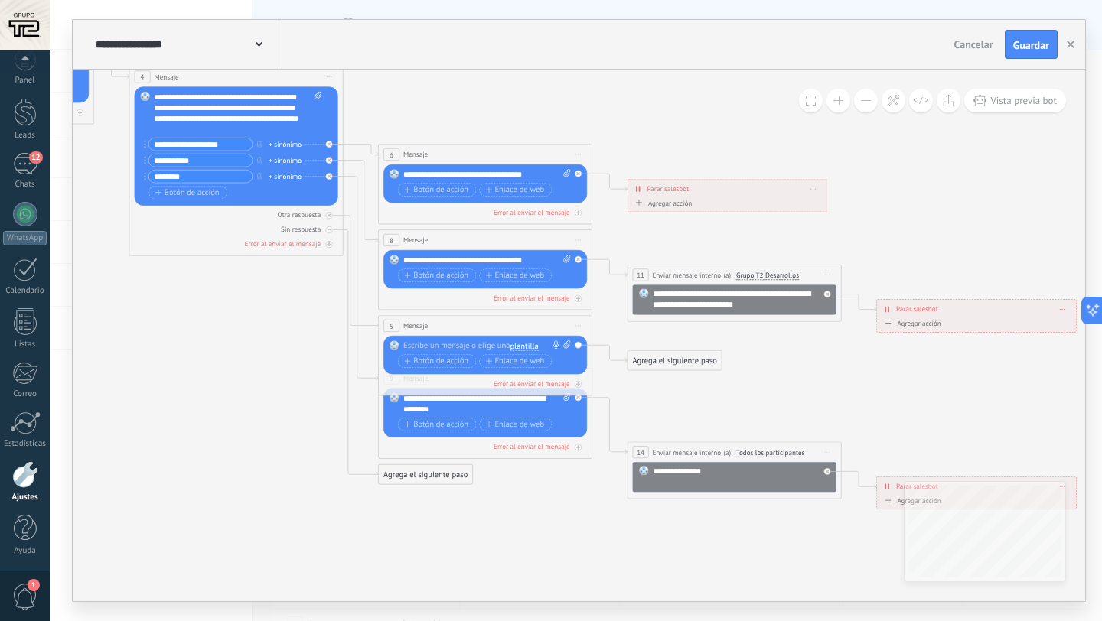
click at [454, 345] on div at bounding box center [482, 345] width 159 height 11
paste div
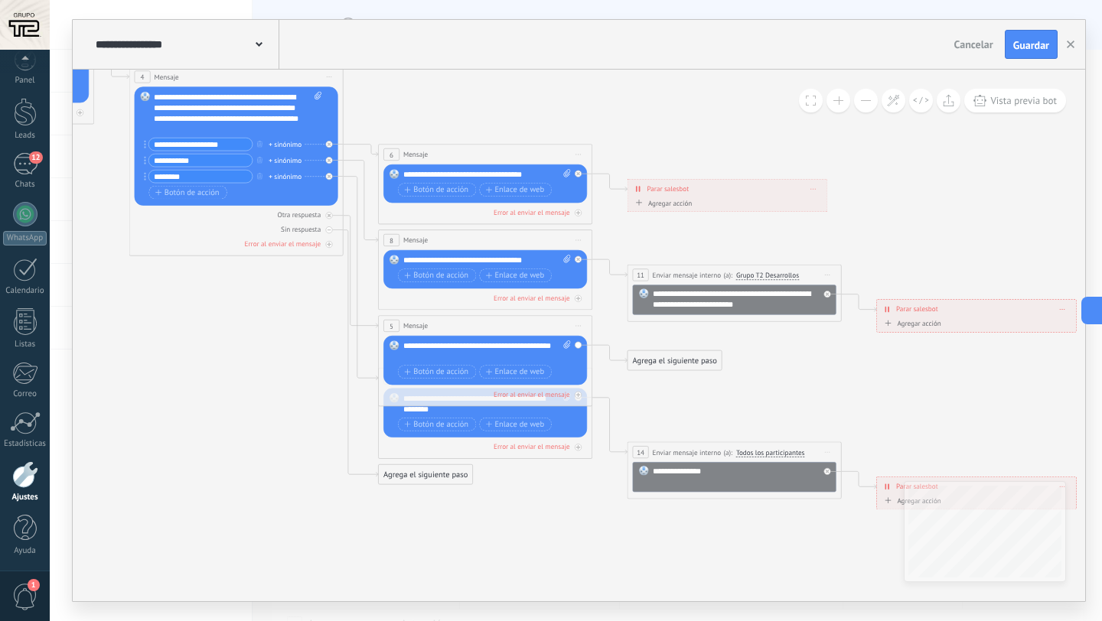
click at [686, 405] on icon at bounding box center [416, 253] width 1858 height 1049
click at [661, 367] on div "Agrega el siguiente paso" at bounding box center [674, 361] width 94 height 18
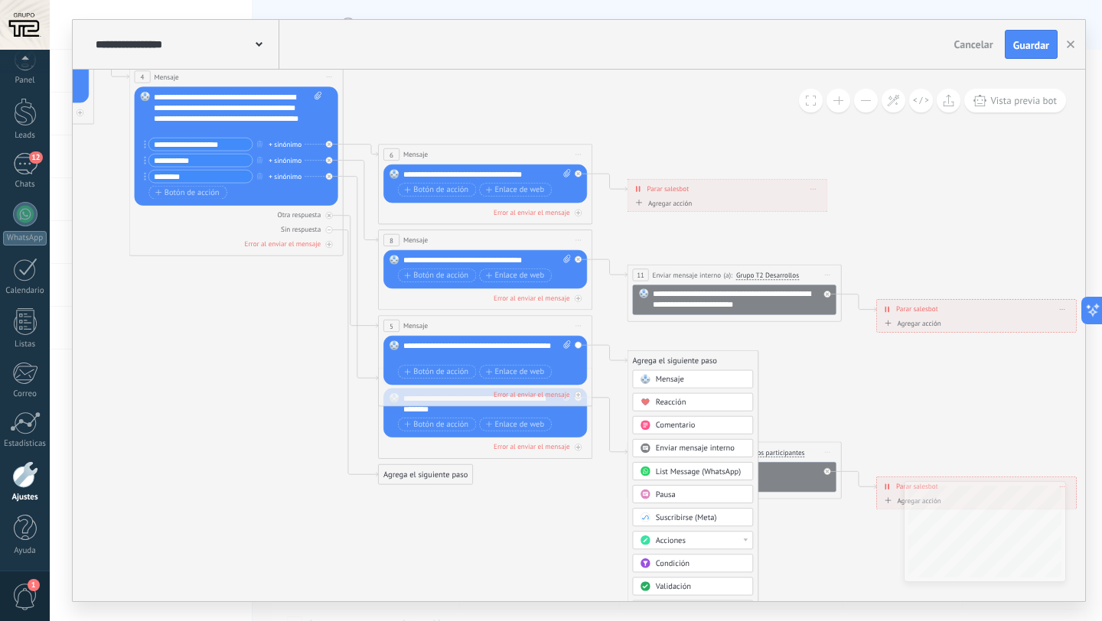
click at [673, 447] on span "Enviar mensaje interno" at bounding box center [695, 449] width 79 height 10
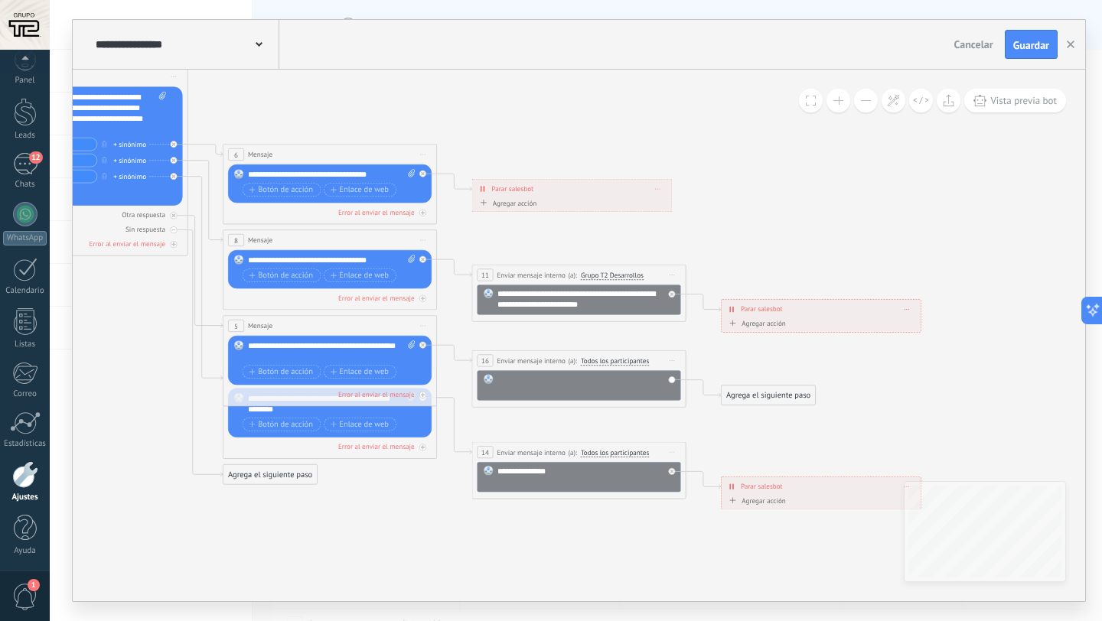
click at [589, 379] on div at bounding box center [585, 384] width 177 height 21
click at [902, 375] on icon at bounding box center [260, 253] width 1858 height 1049
click at [790, 388] on div "Agrega el siguiente paso" at bounding box center [768, 395] width 94 height 18
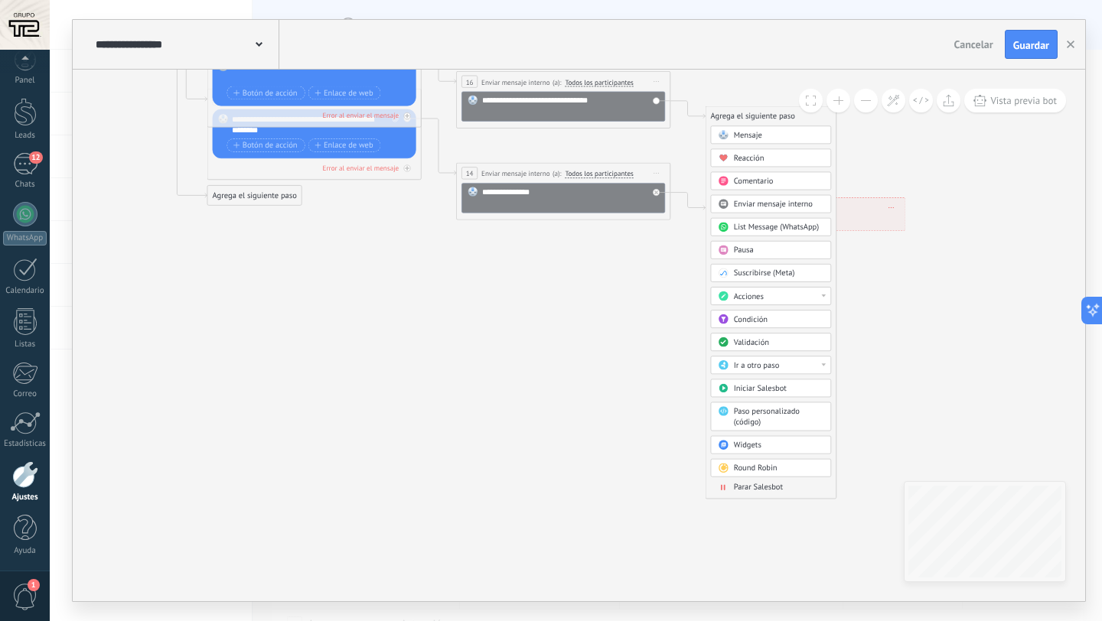
click at [773, 488] on span "Parar Salesbot" at bounding box center [758, 488] width 49 height 10
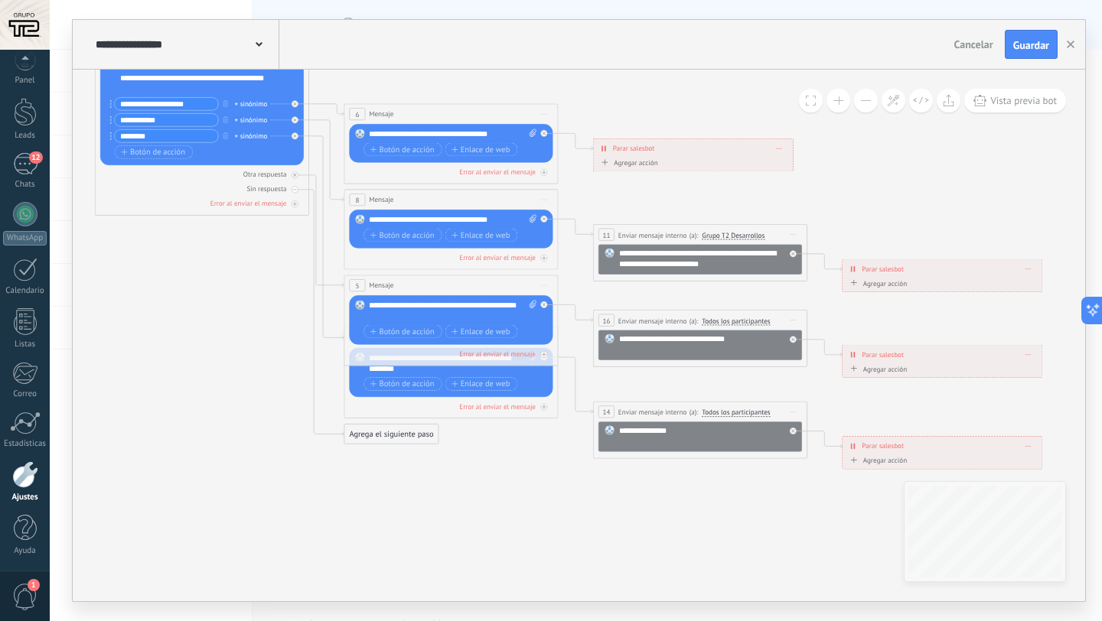
click at [399, 433] on div "Agrega el siguiente paso" at bounding box center [391, 434] width 94 height 18
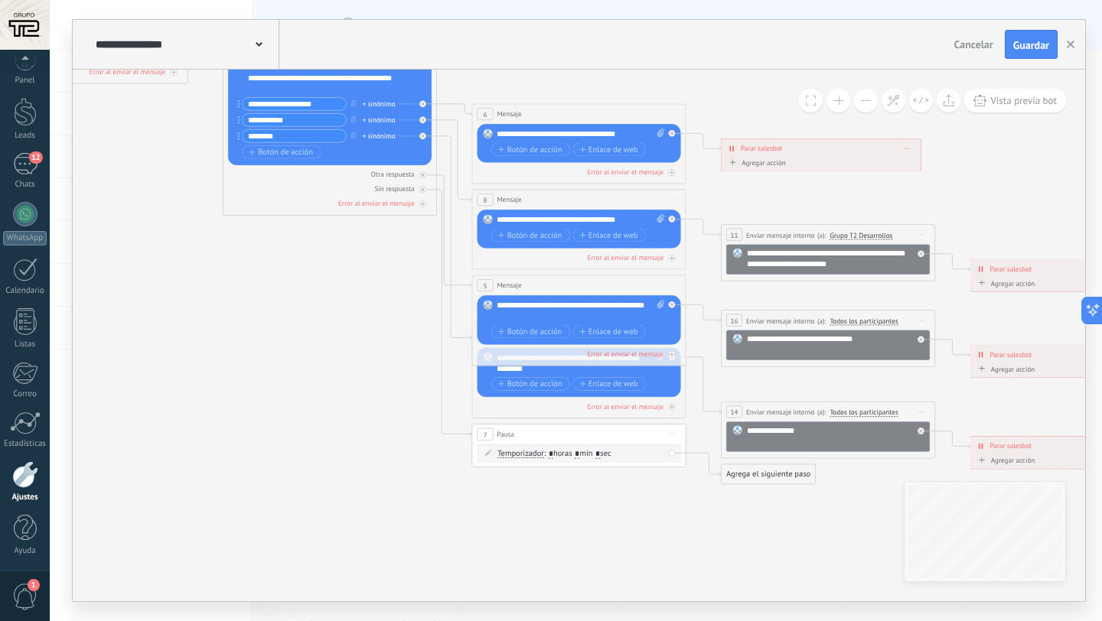
click at [595, 454] on span ": * horas * min * sec" at bounding box center [577, 453] width 67 height 10
click at [580, 454] on span ": * horas * min * sec" at bounding box center [577, 453] width 67 height 10
click at [579, 454] on input "*" at bounding box center [577, 454] width 5 height 8
type input "**"
click at [633, 508] on icon at bounding box center [509, 221] width 1858 height 1064
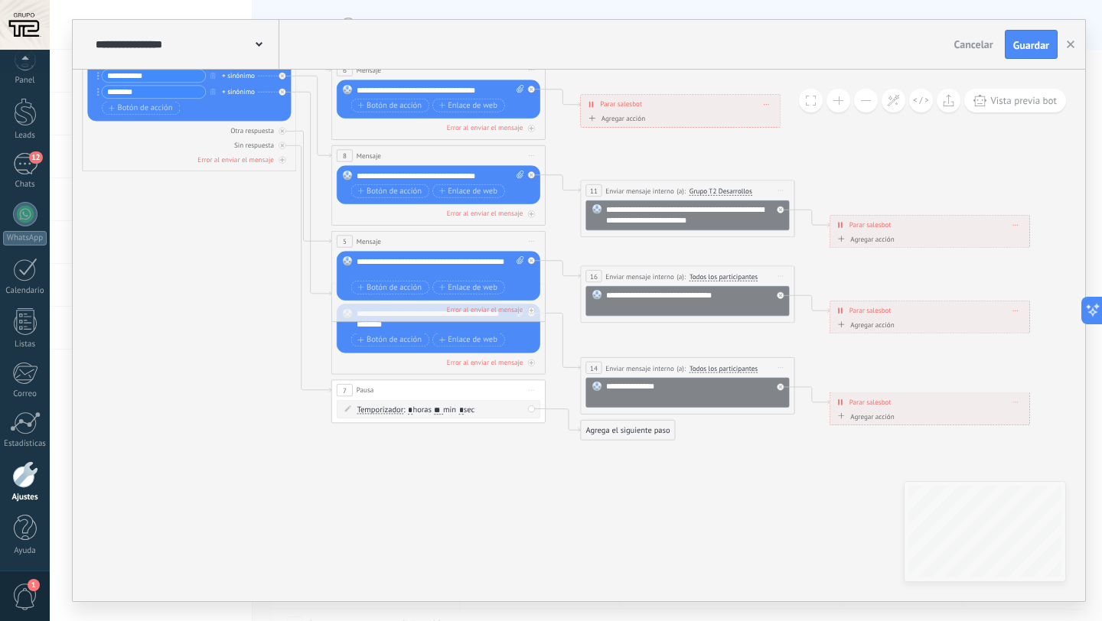
click at [639, 428] on div "Agrega el siguiente paso" at bounding box center [628, 431] width 94 height 18
click at [635, 448] on span "Mensaje" at bounding box center [623, 450] width 28 height 10
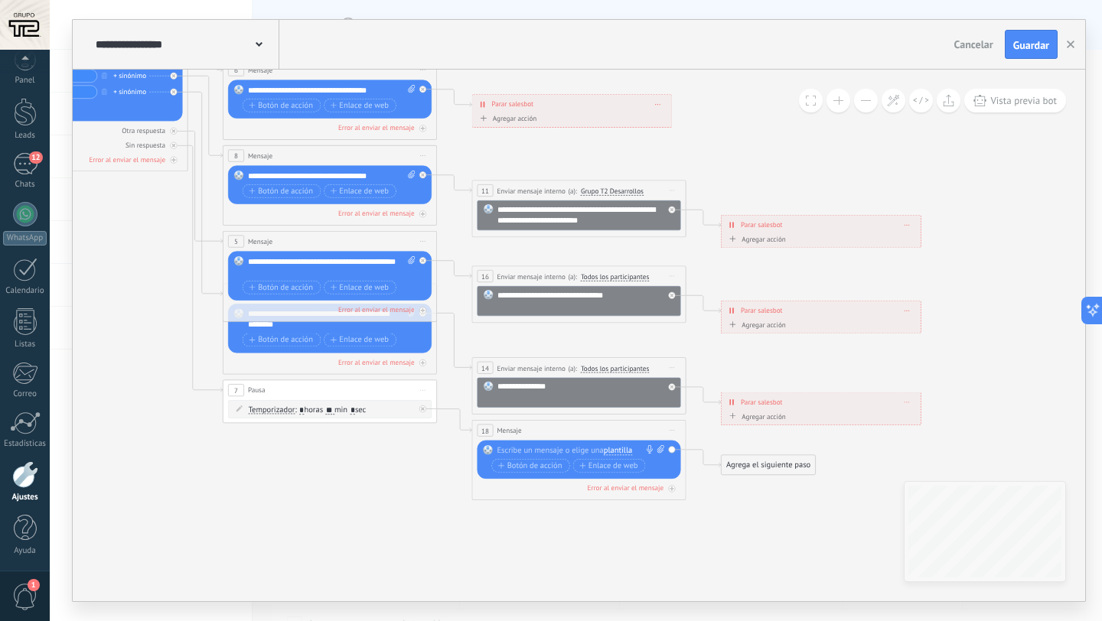
click at [586, 455] on div at bounding box center [576, 450] width 159 height 11
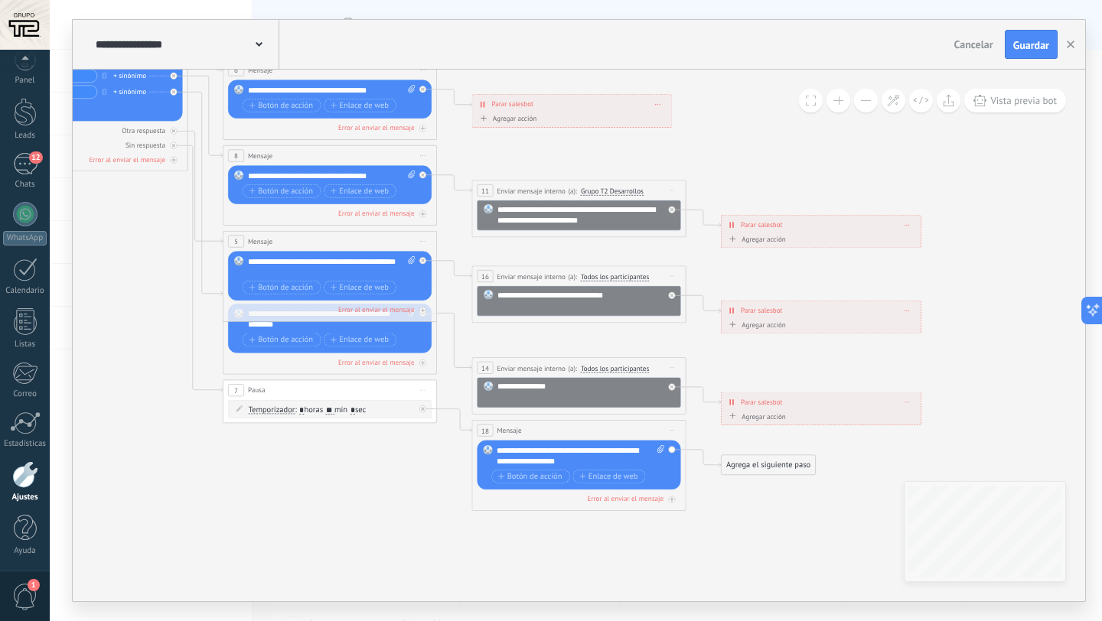
click at [744, 464] on div "Agrega el siguiente paso" at bounding box center [768, 466] width 94 height 18
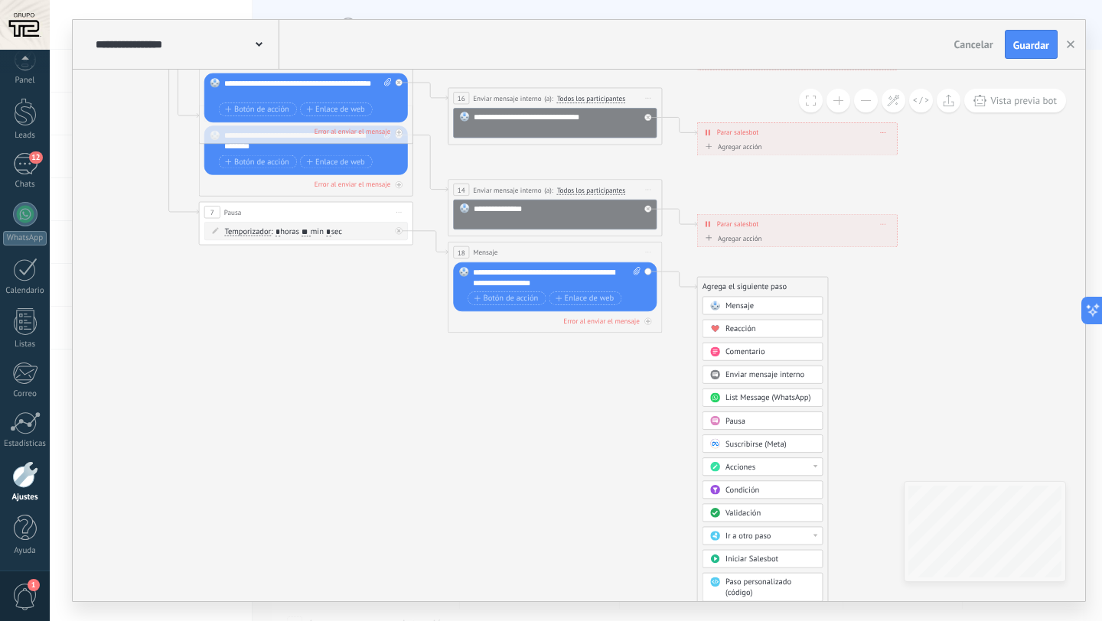
click at [742, 425] on span "Pausa" at bounding box center [735, 421] width 20 height 10
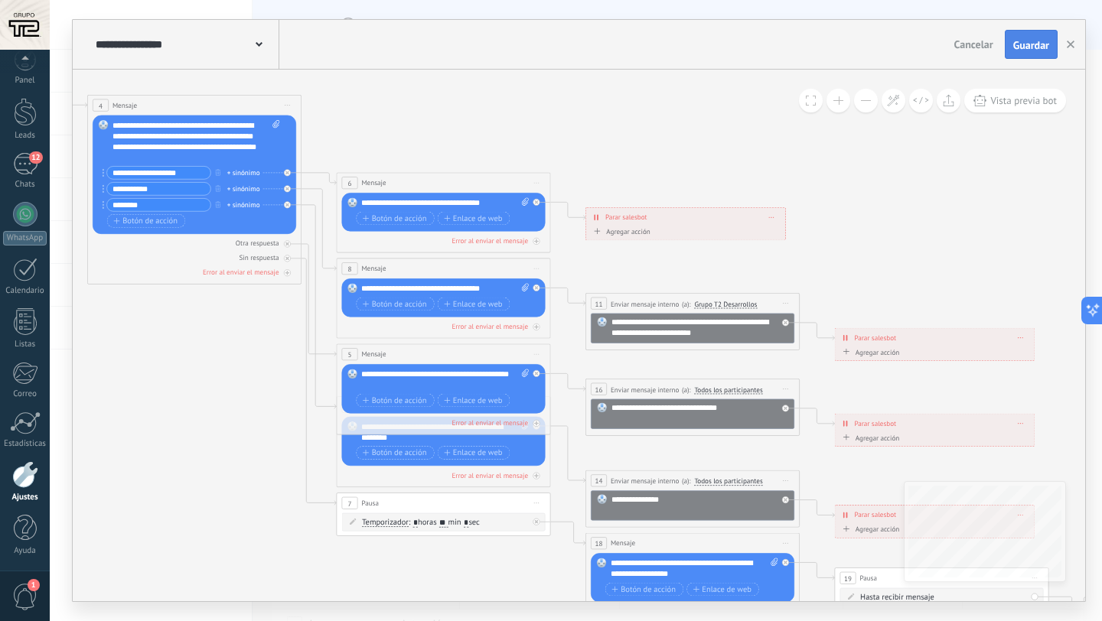
click at [1020, 44] on span "Guardar" at bounding box center [1031, 45] width 36 height 11
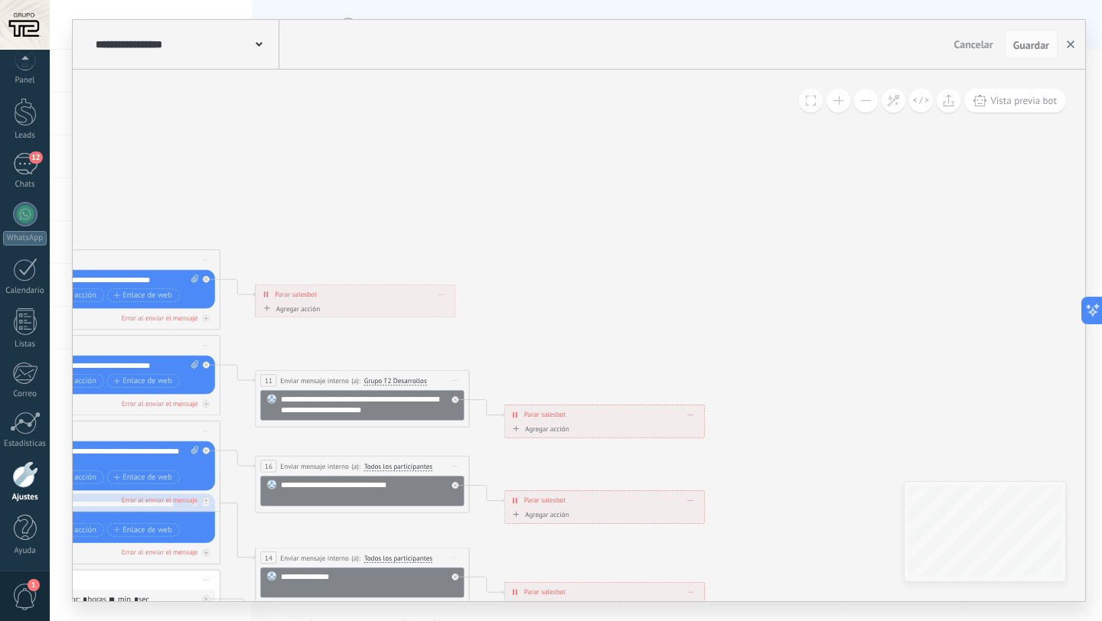
click at [1074, 43] on button "button" at bounding box center [1070, 44] width 23 height 29
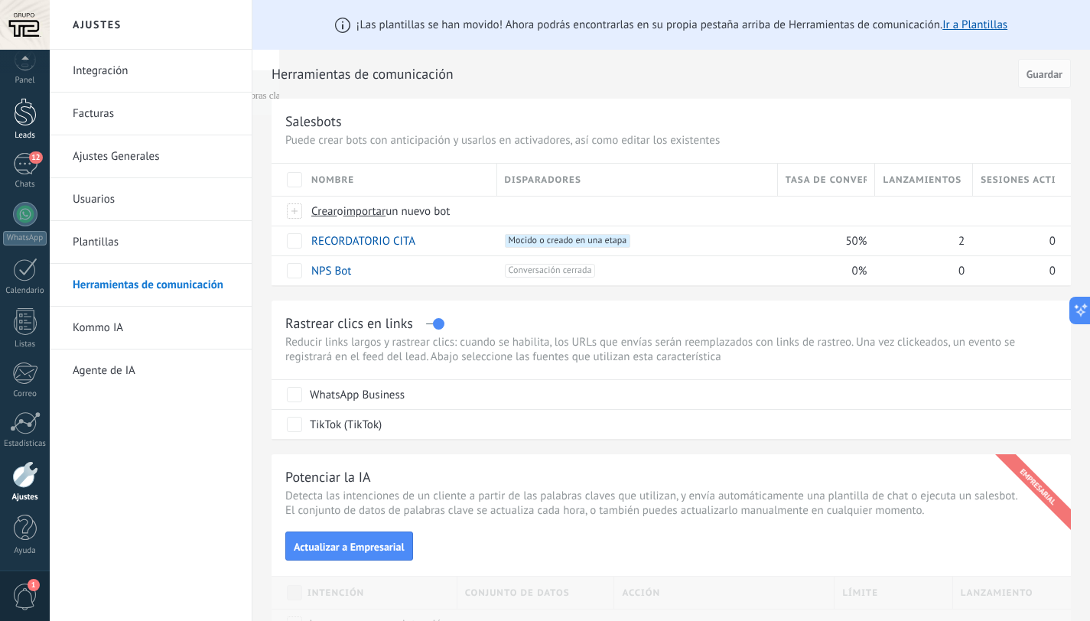
click at [37, 111] on link "Leads" at bounding box center [25, 119] width 50 height 43
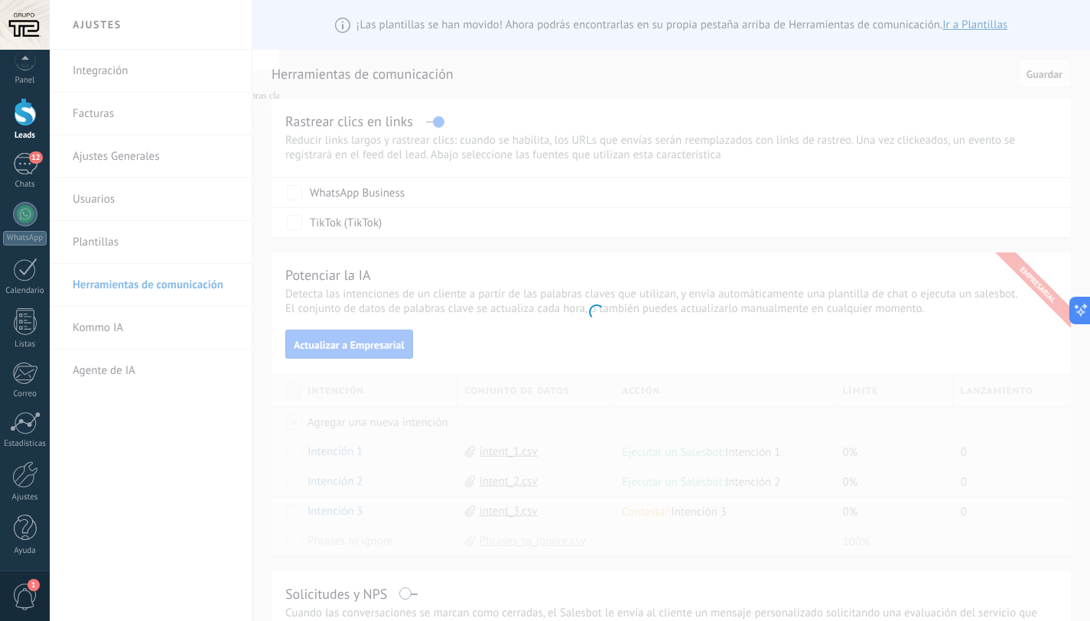
scroll to position [3046, 0]
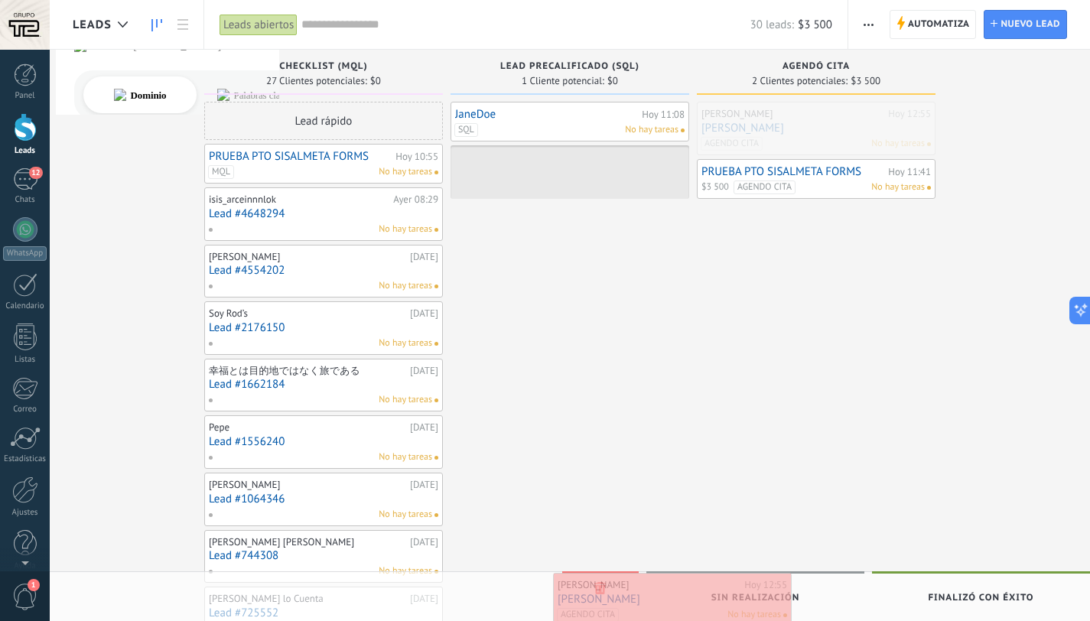
drag, startPoint x: 728, startPoint y: 119, endPoint x: 584, endPoint y: 591, distance: 494.4
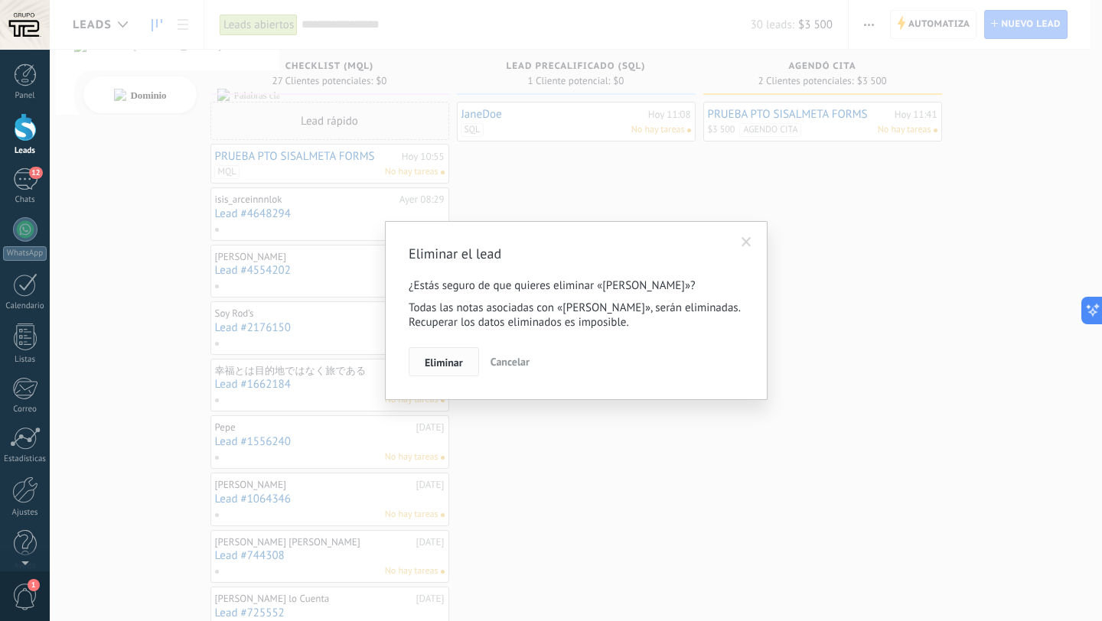
click at [457, 366] on span "Eliminar" at bounding box center [444, 362] width 38 height 11
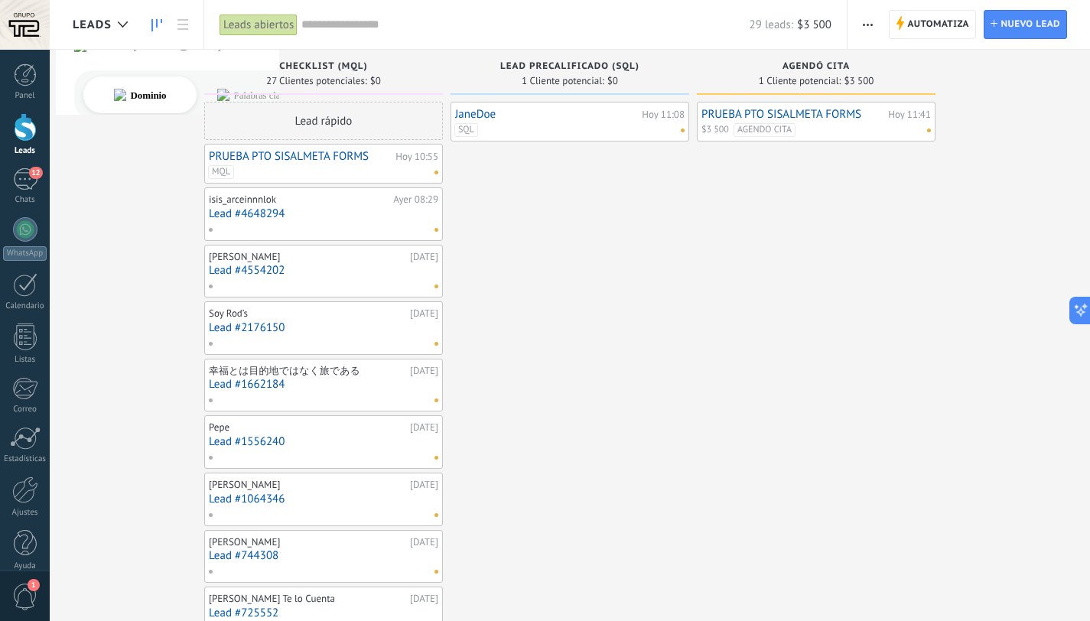
scroll to position [3046, 0]
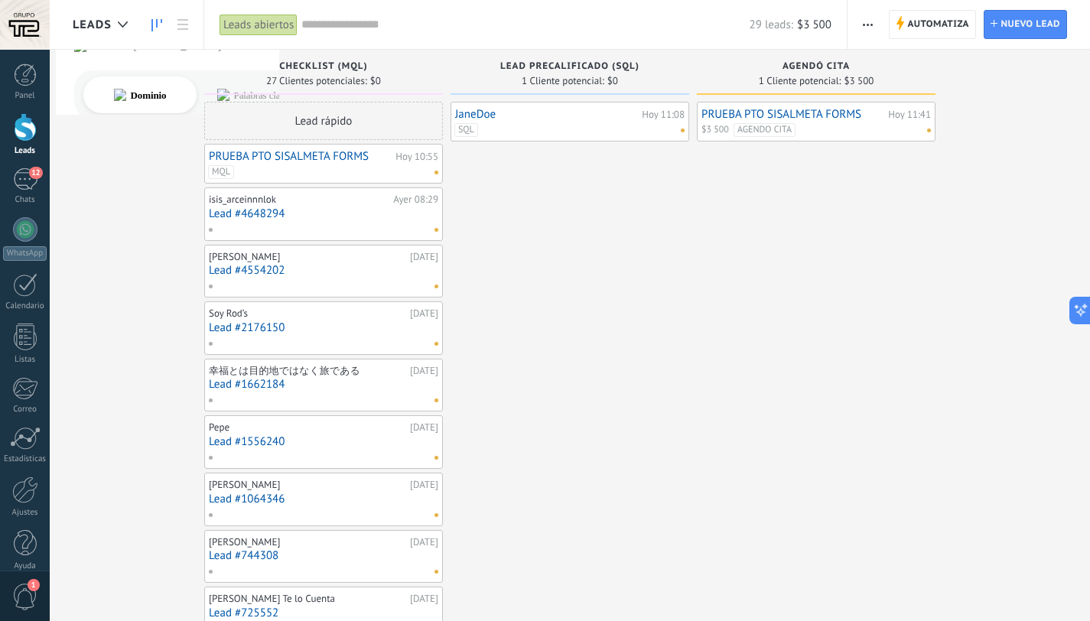
scroll to position [3046, 0]
click at [16, 131] on div at bounding box center [25, 127] width 23 height 28
click at [118, 23] on icon at bounding box center [123, 24] width 10 height 6
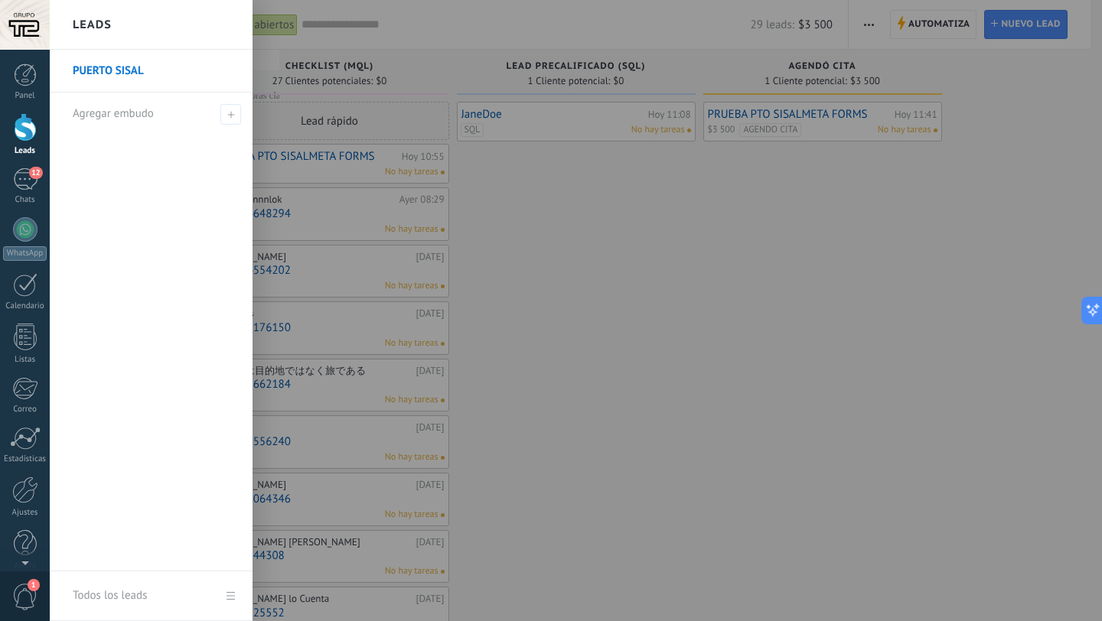
click at [104, 66] on link "PUERTO SISAL" at bounding box center [155, 71] width 164 height 43
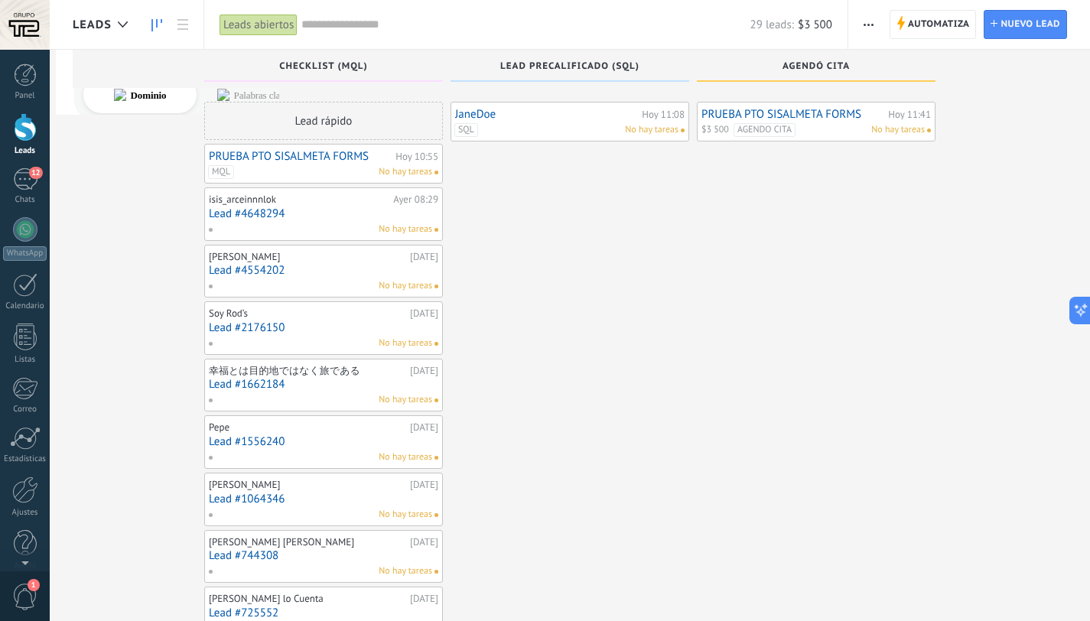
scroll to position [17, 0]
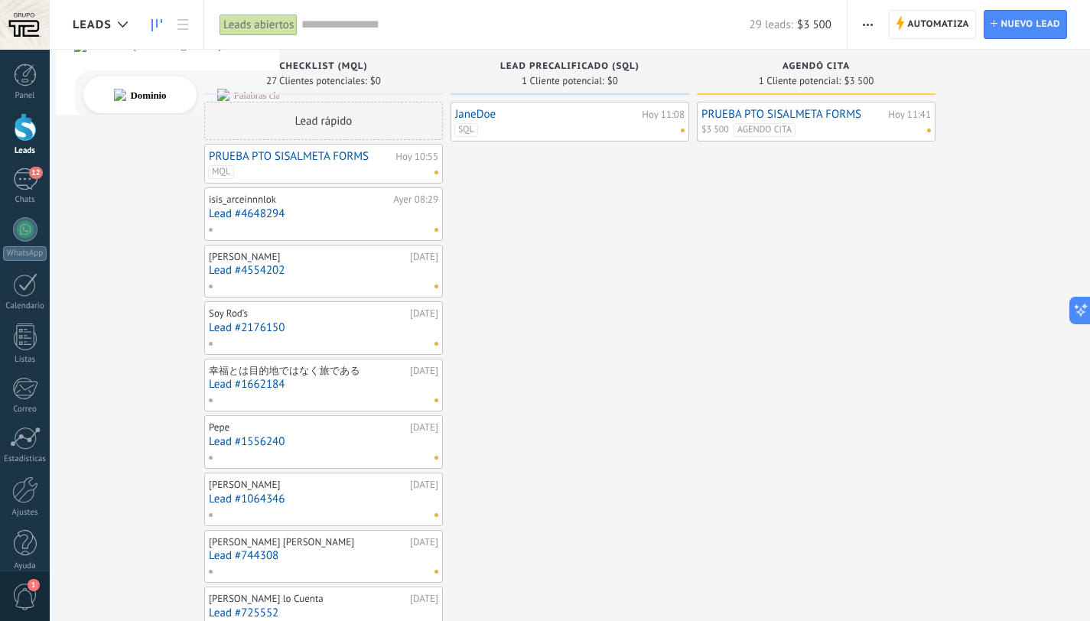
click at [786, 138] on div "PRUEBA PTO SISALMETA FORMS Hoy 11:41 $3 500 AGENDO CITA" at bounding box center [816, 122] width 239 height 40
click at [790, 123] on span "AGENDO CITA" at bounding box center [765, 130] width 62 height 14
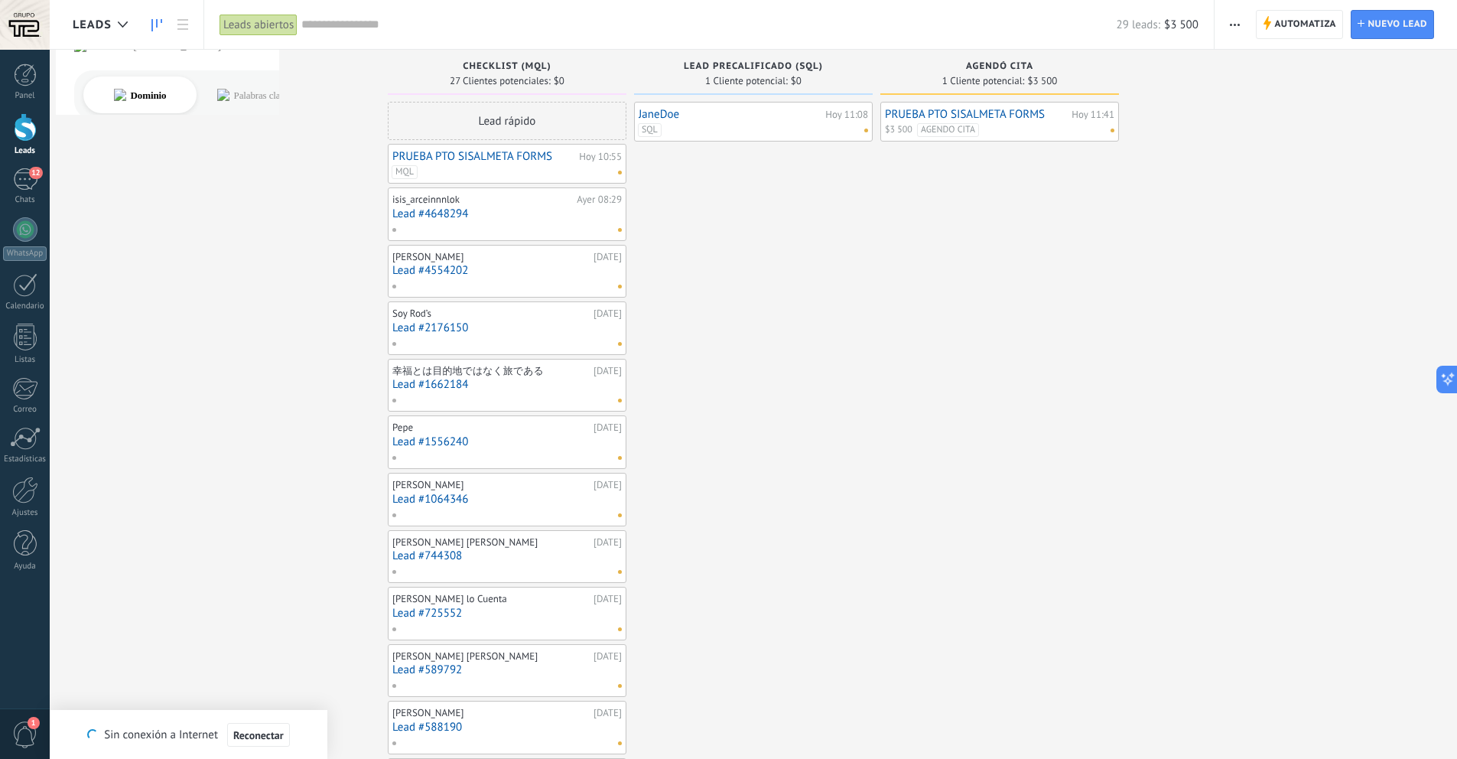
scroll to position [2353, 0]
